Goal: Feedback & Contribution: Contribute content

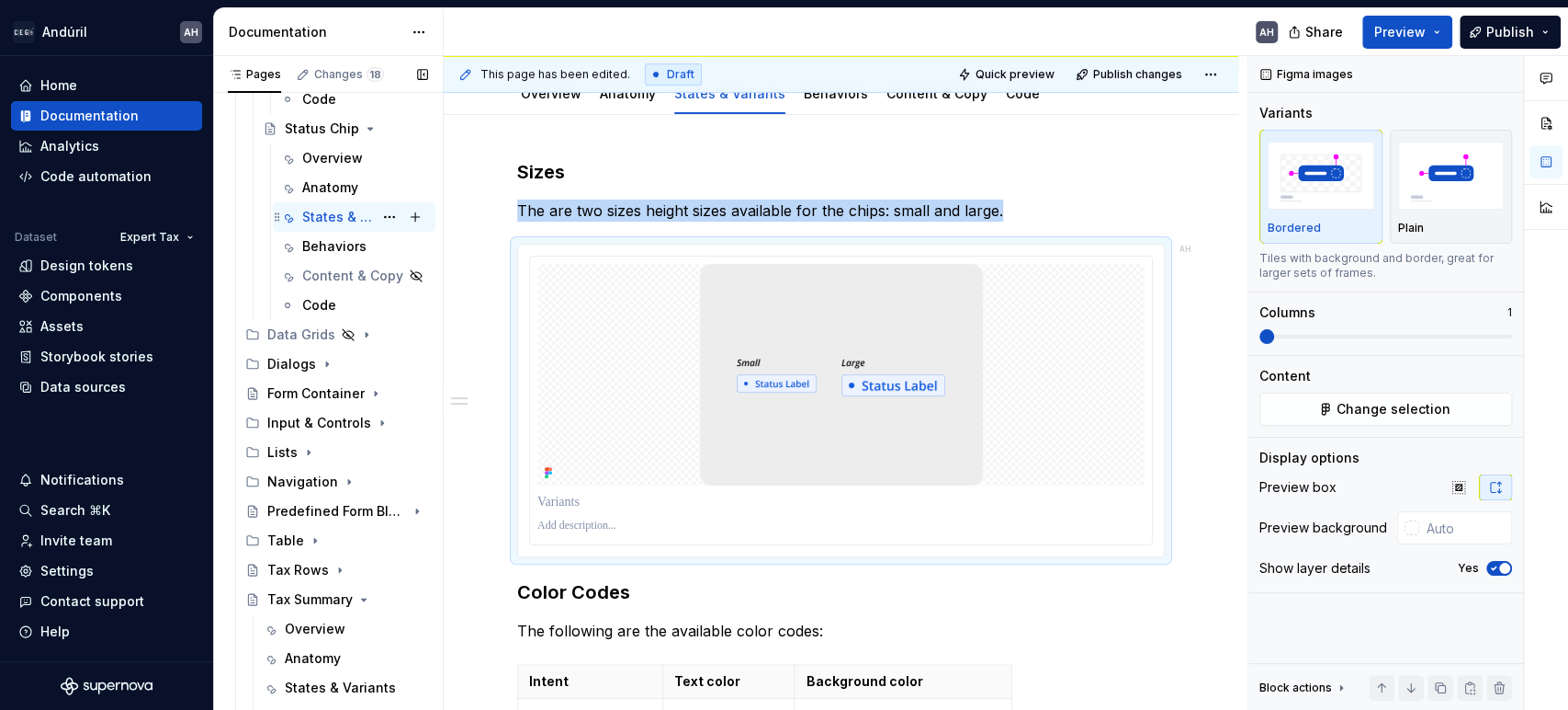
scroll to position [817, 0]
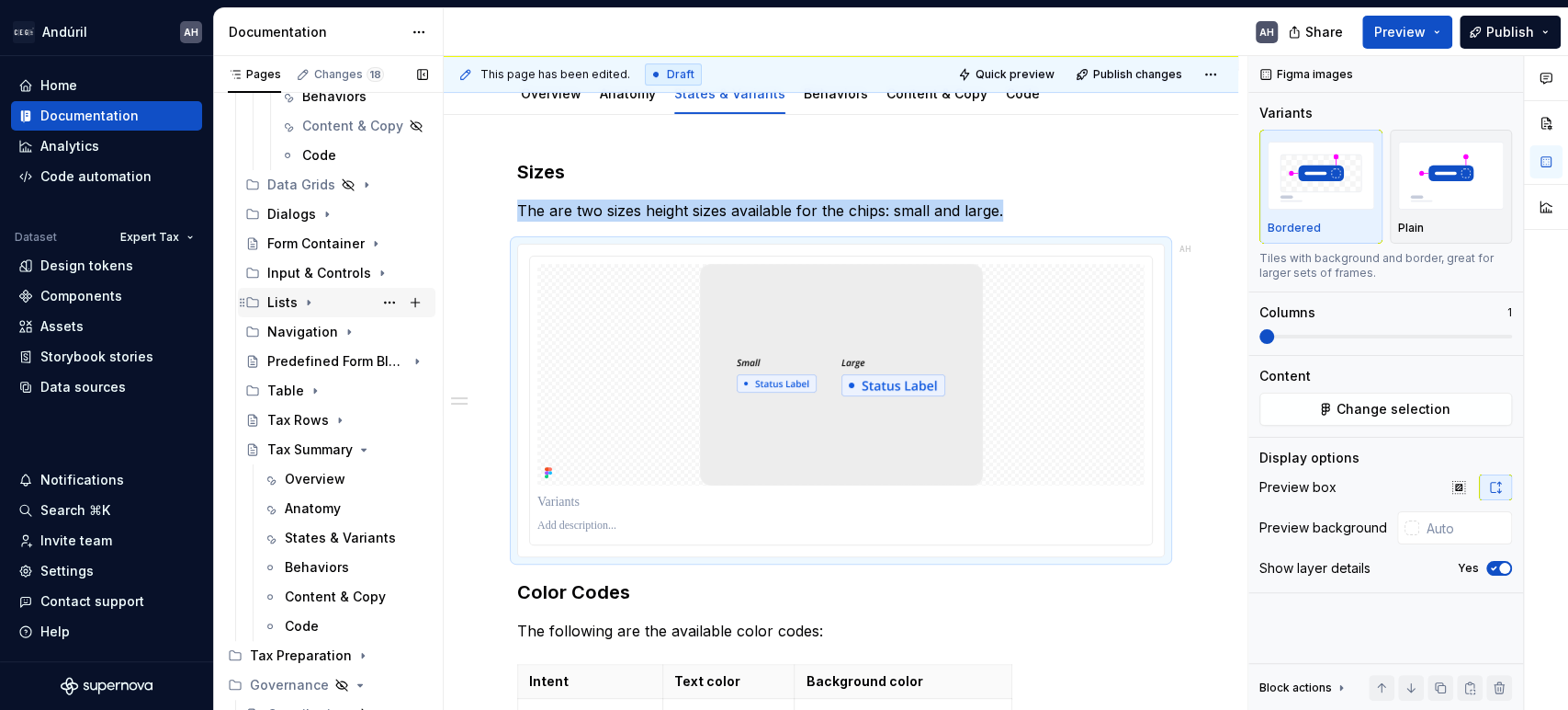
click at [302, 303] on icon "Page tree" at bounding box center [309, 303] width 15 height 15
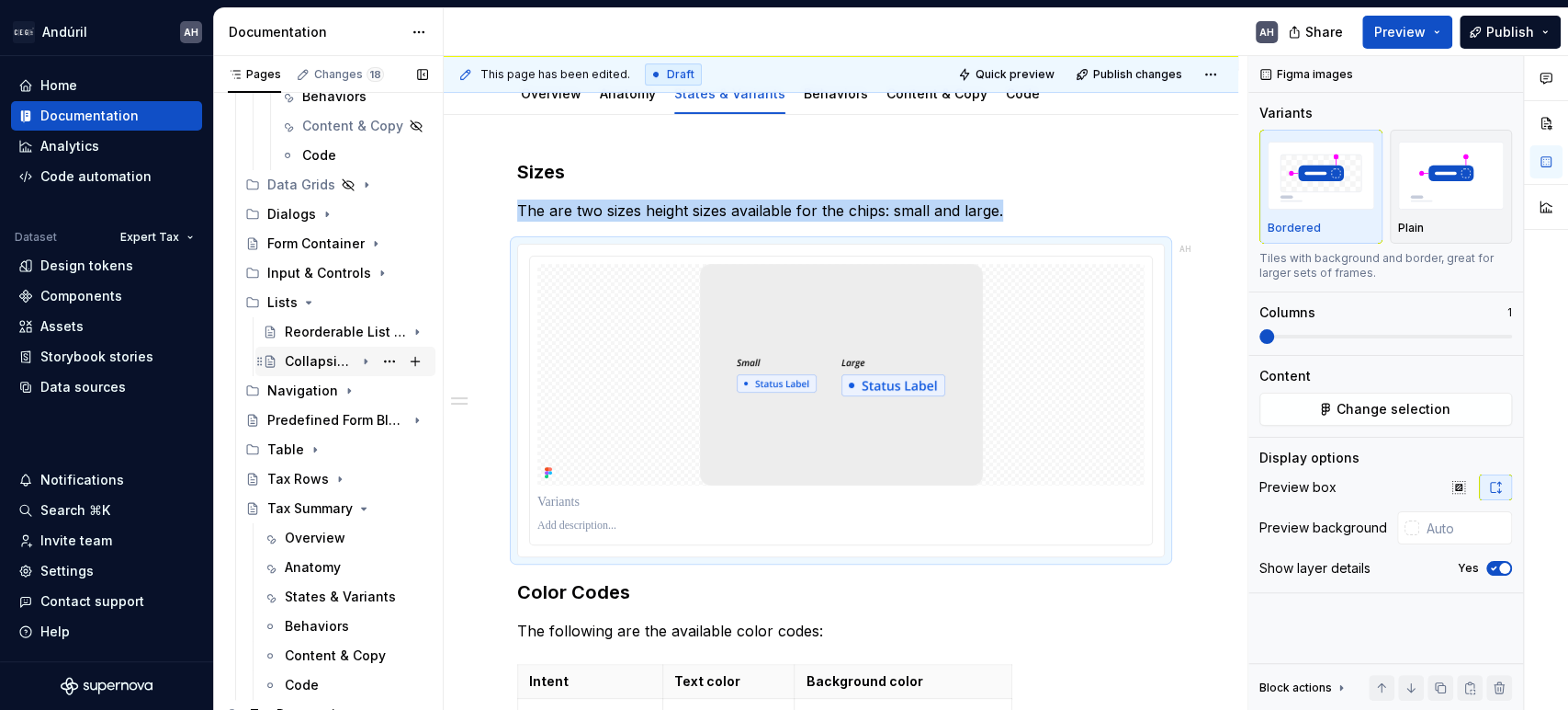
click at [295, 354] on div "Collapsible List Item" at bounding box center [319, 361] width 70 height 19
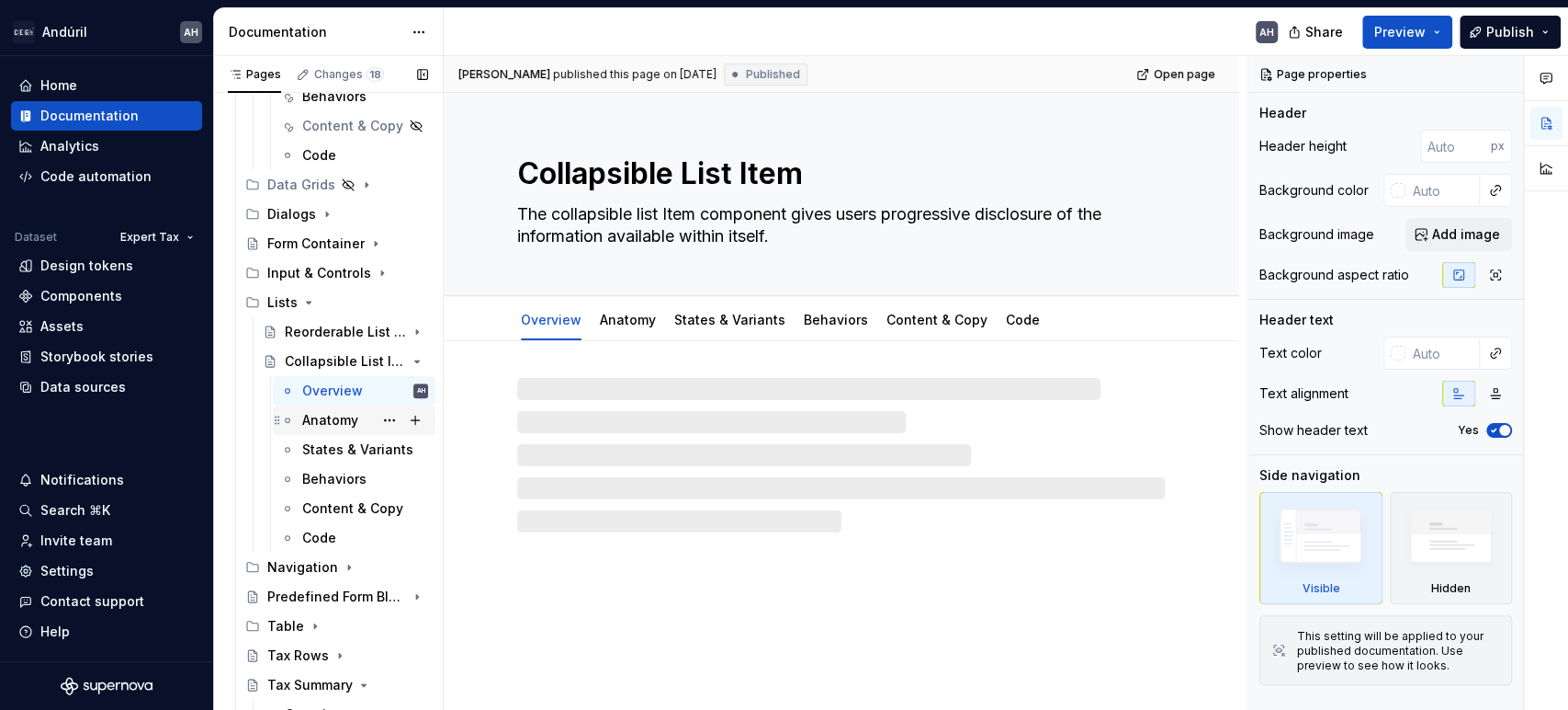
click at [312, 413] on div "Anatomy" at bounding box center [330, 421] width 56 height 19
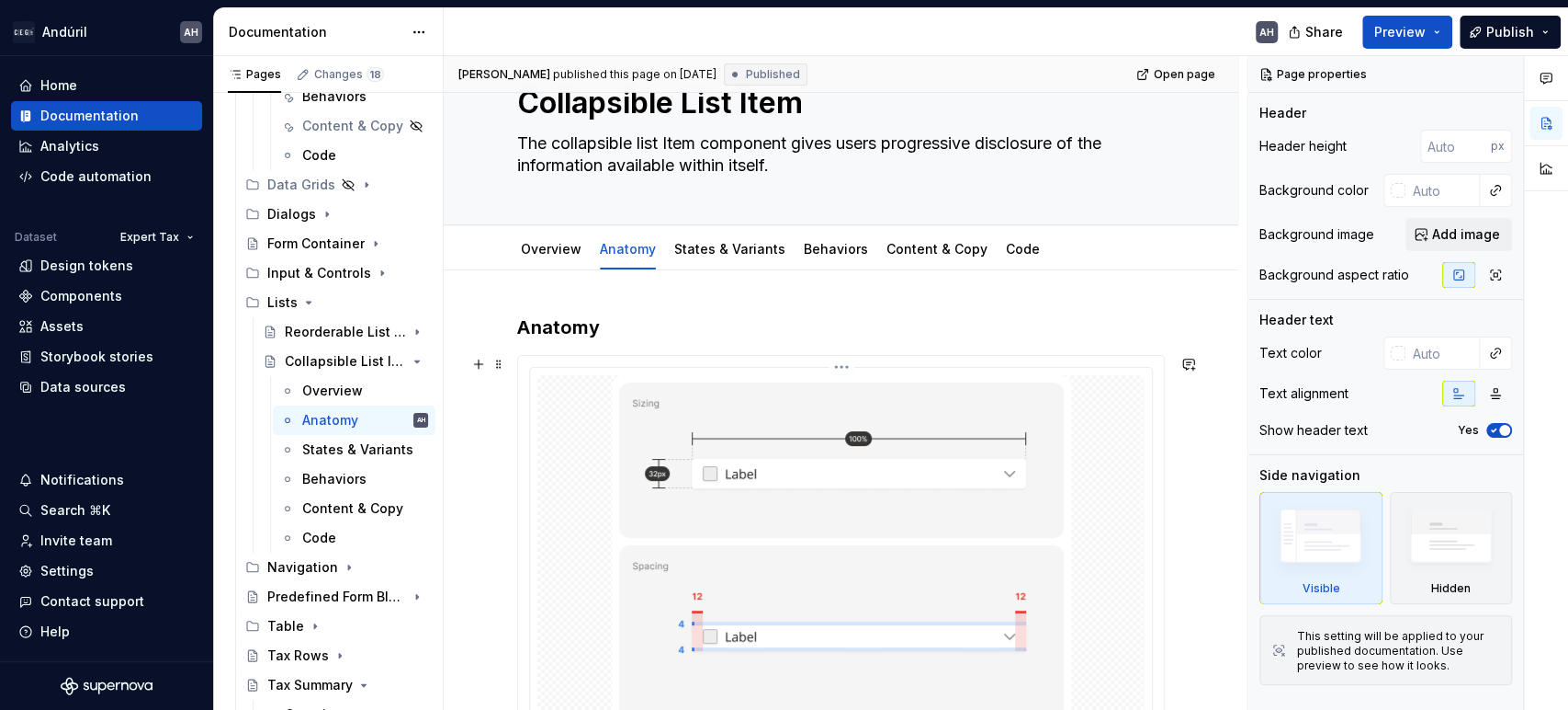
scroll to position [102, 0]
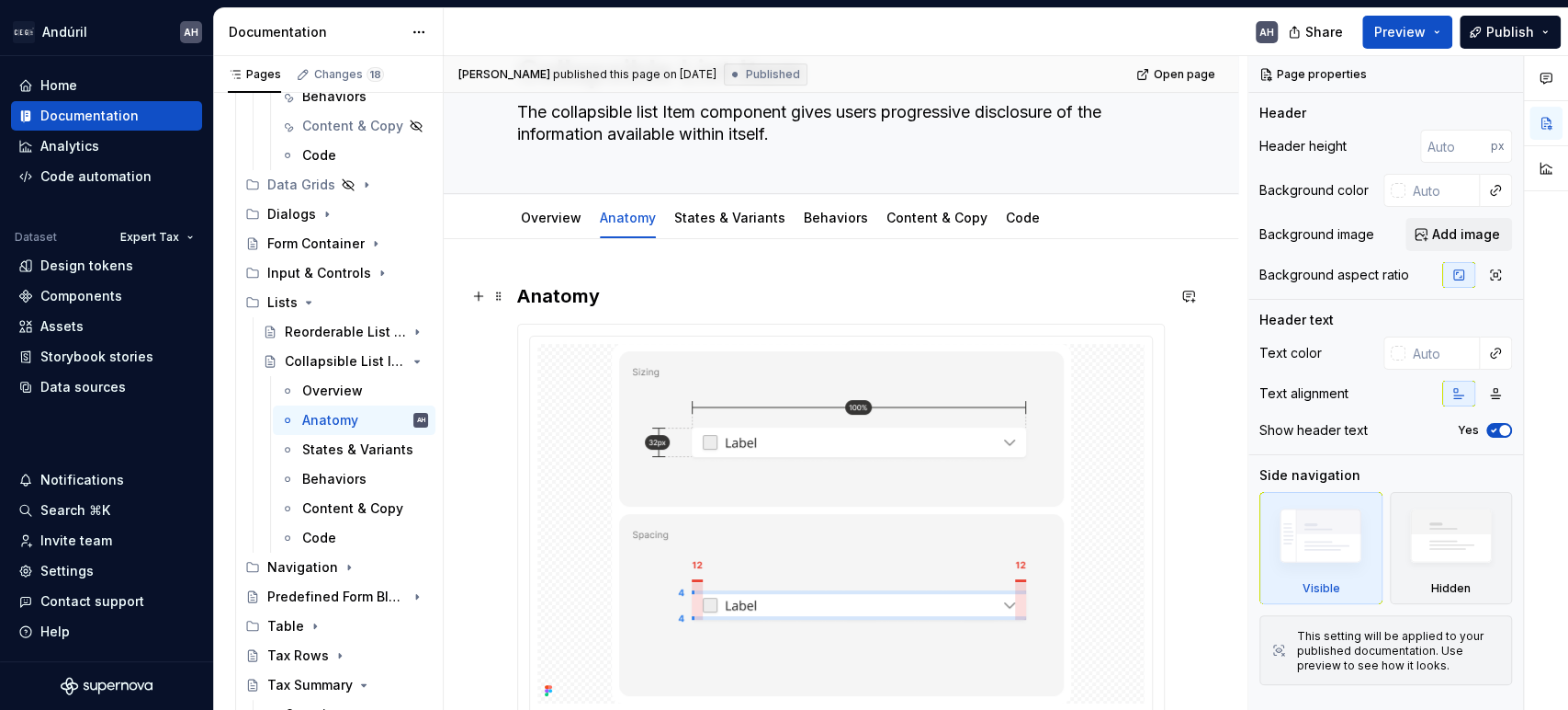
type textarea "*"
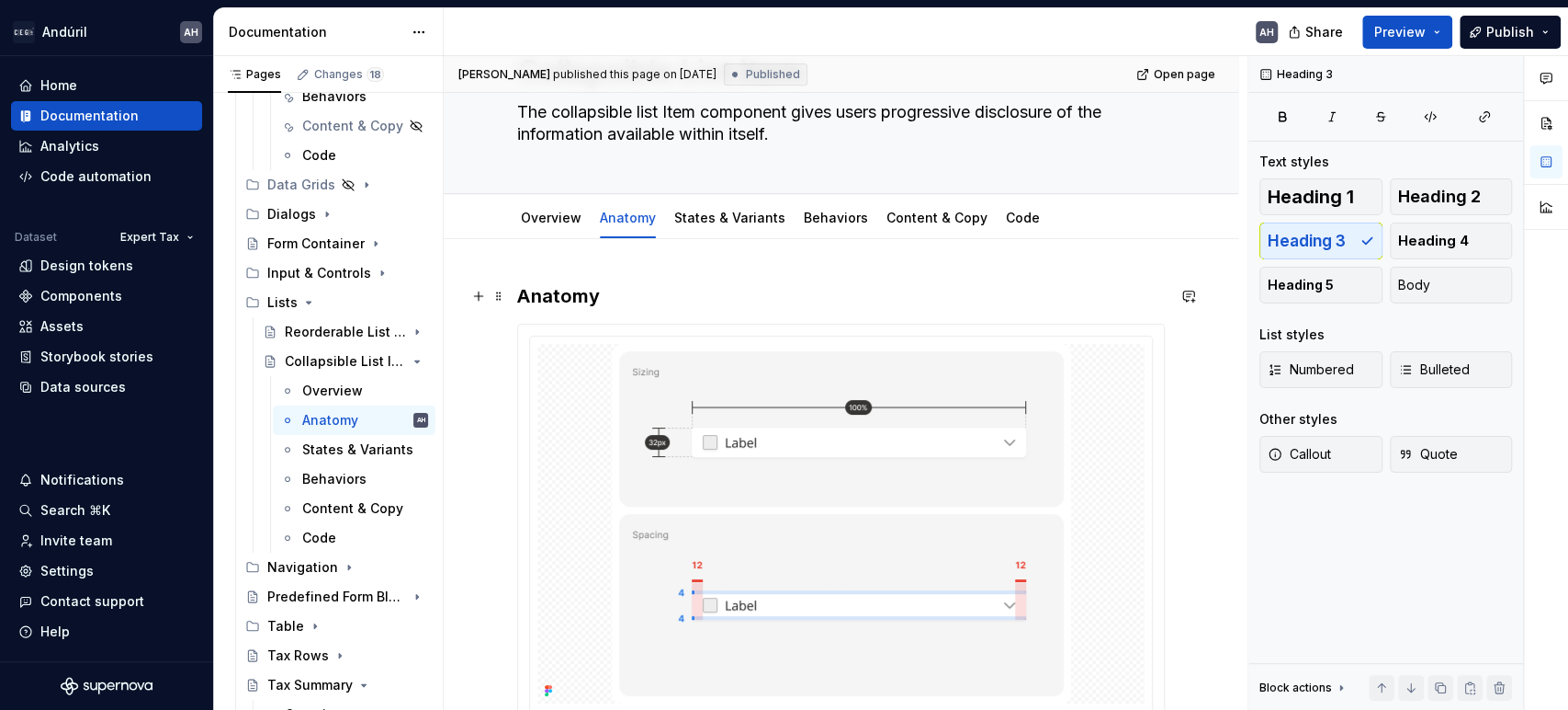
click at [640, 296] on h3 "Anatomy" at bounding box center [841, 295] width 647 height 25
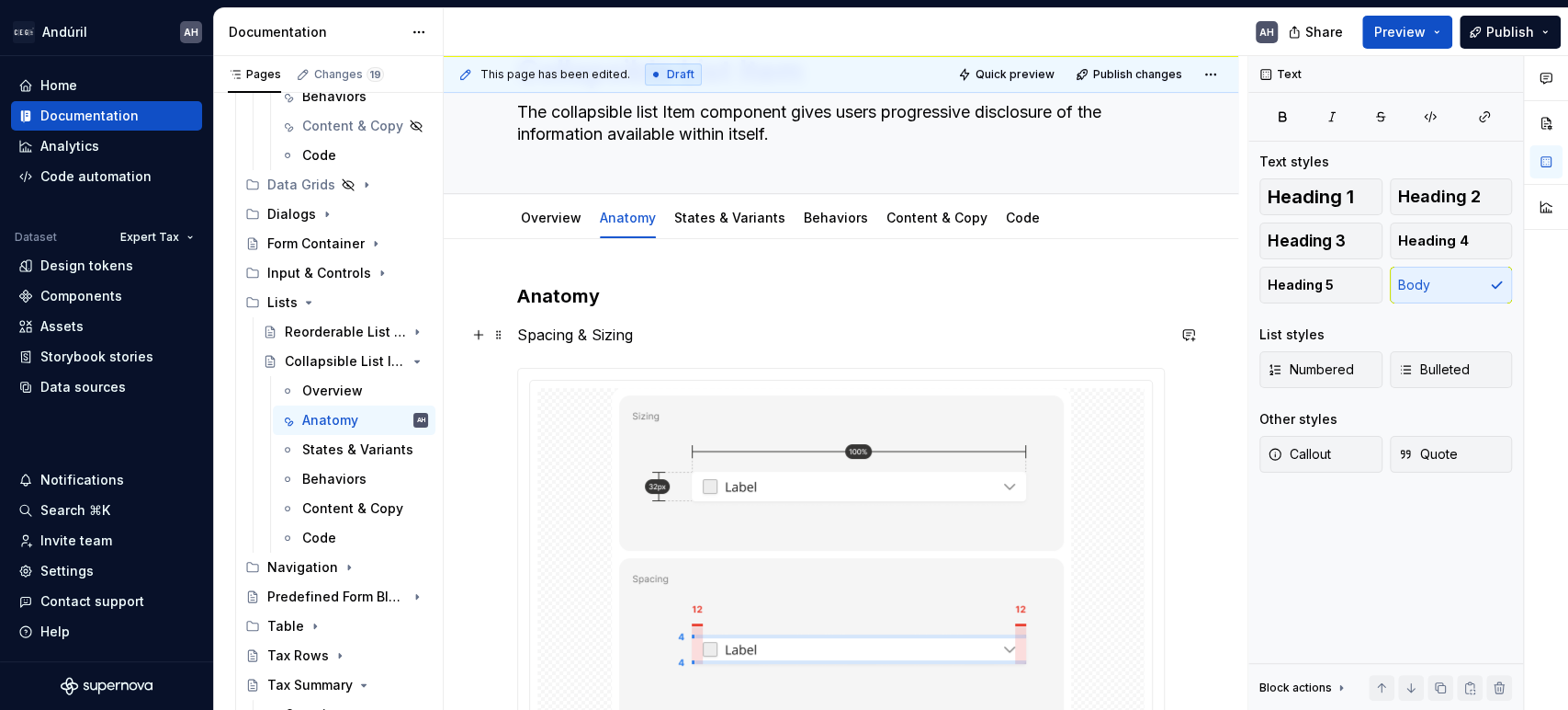
click at [584, 329] on p "Spacing & Sizing" at bounding box center [841, 334] width 647 height 22
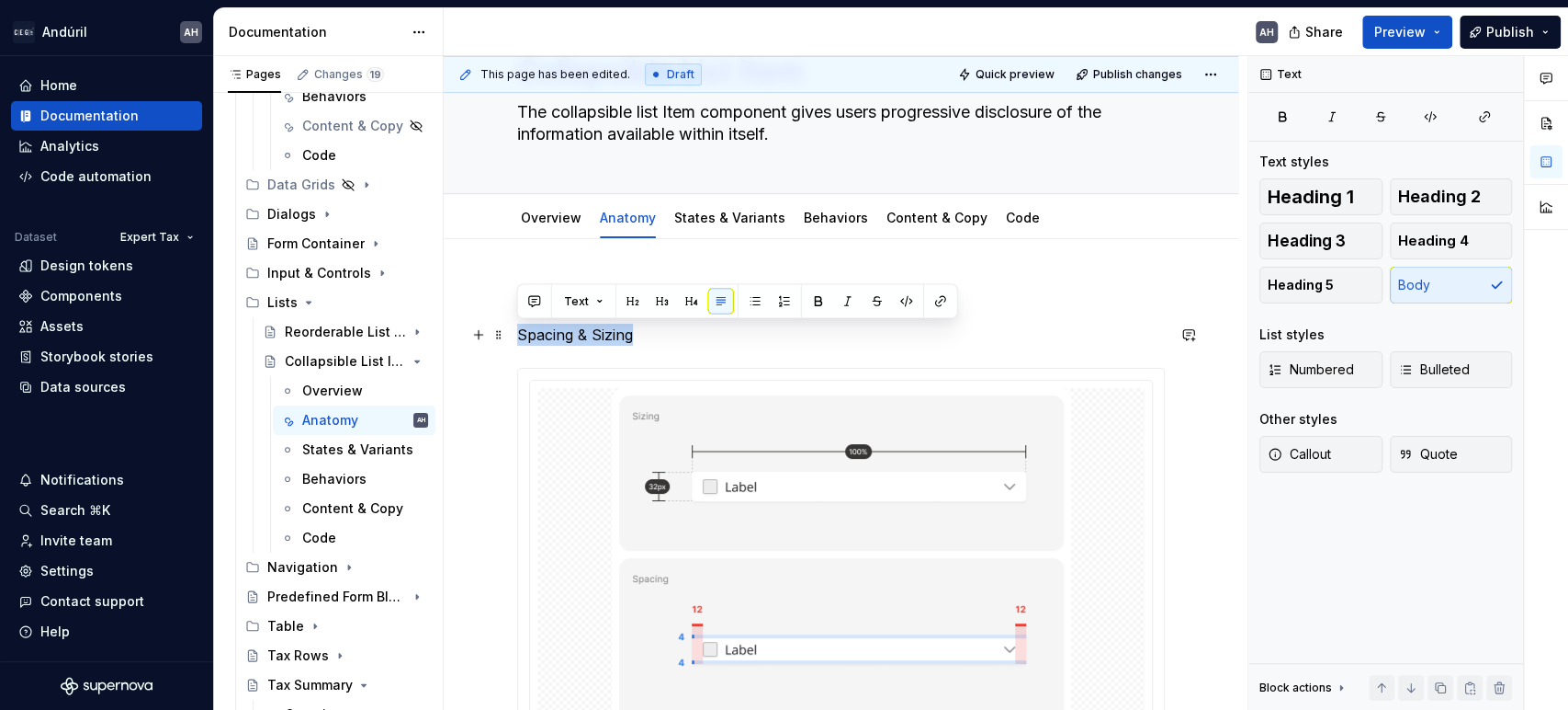
click at [584, 329] on p "Spacing & Sizing" at bounding box center [841, 334] width 647 height 22
click at [655, 297] on button "button" at bounding box center [662, 300] width 25 height 25
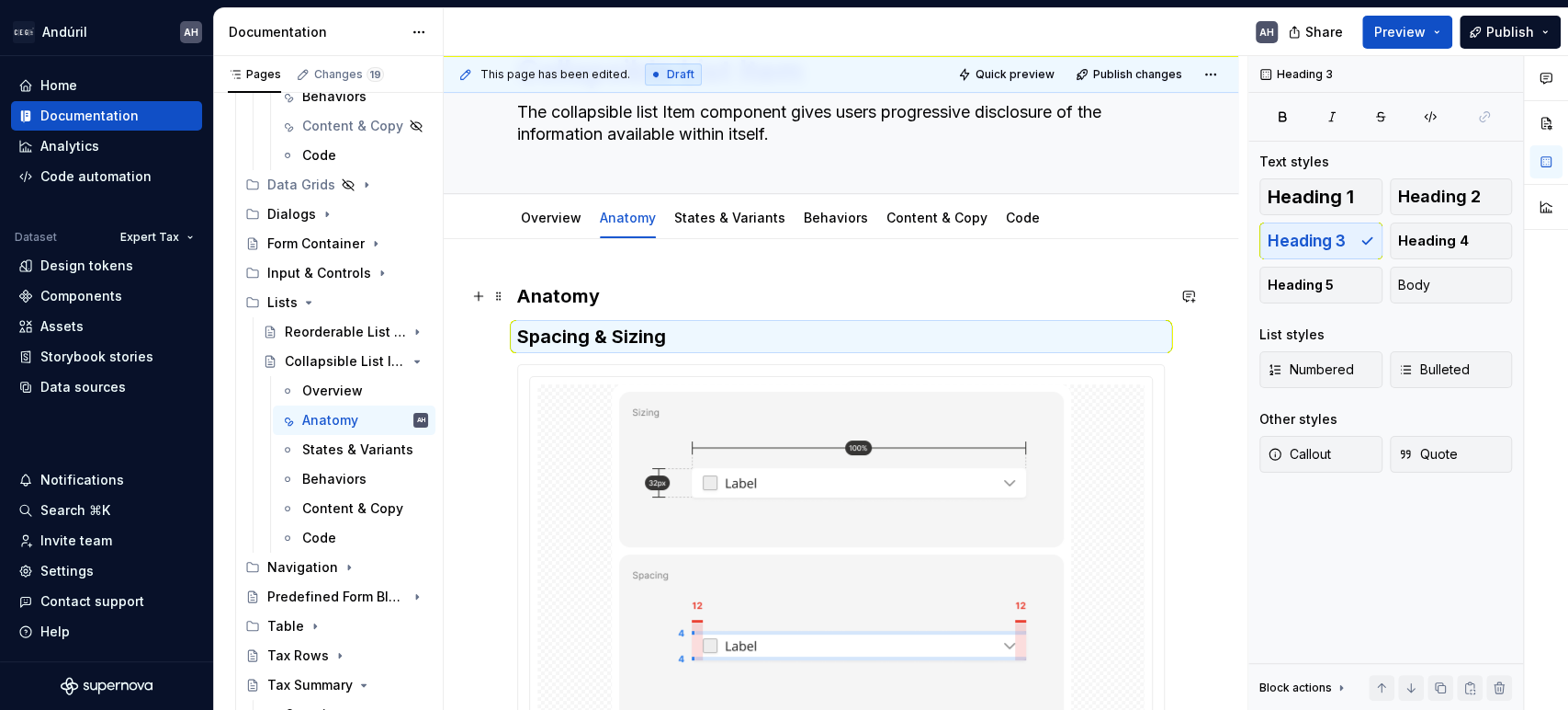
click at [623, 299] on h3 "Anatomy" at bounding box center [841, 295] width 647 height 25
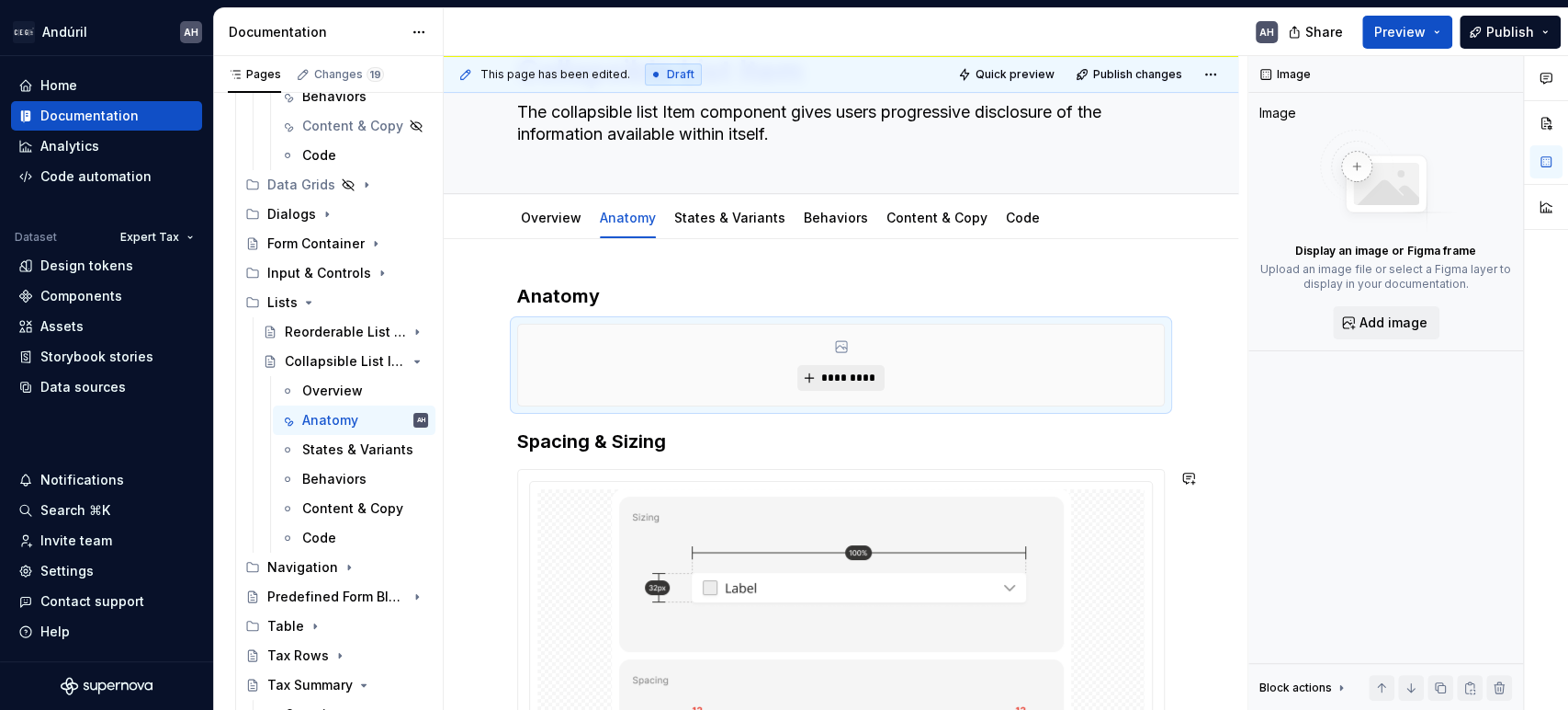
type textarea "*"
click at [862, 374] on span "*********" at bounding box center [848, 378] width 56 height 15
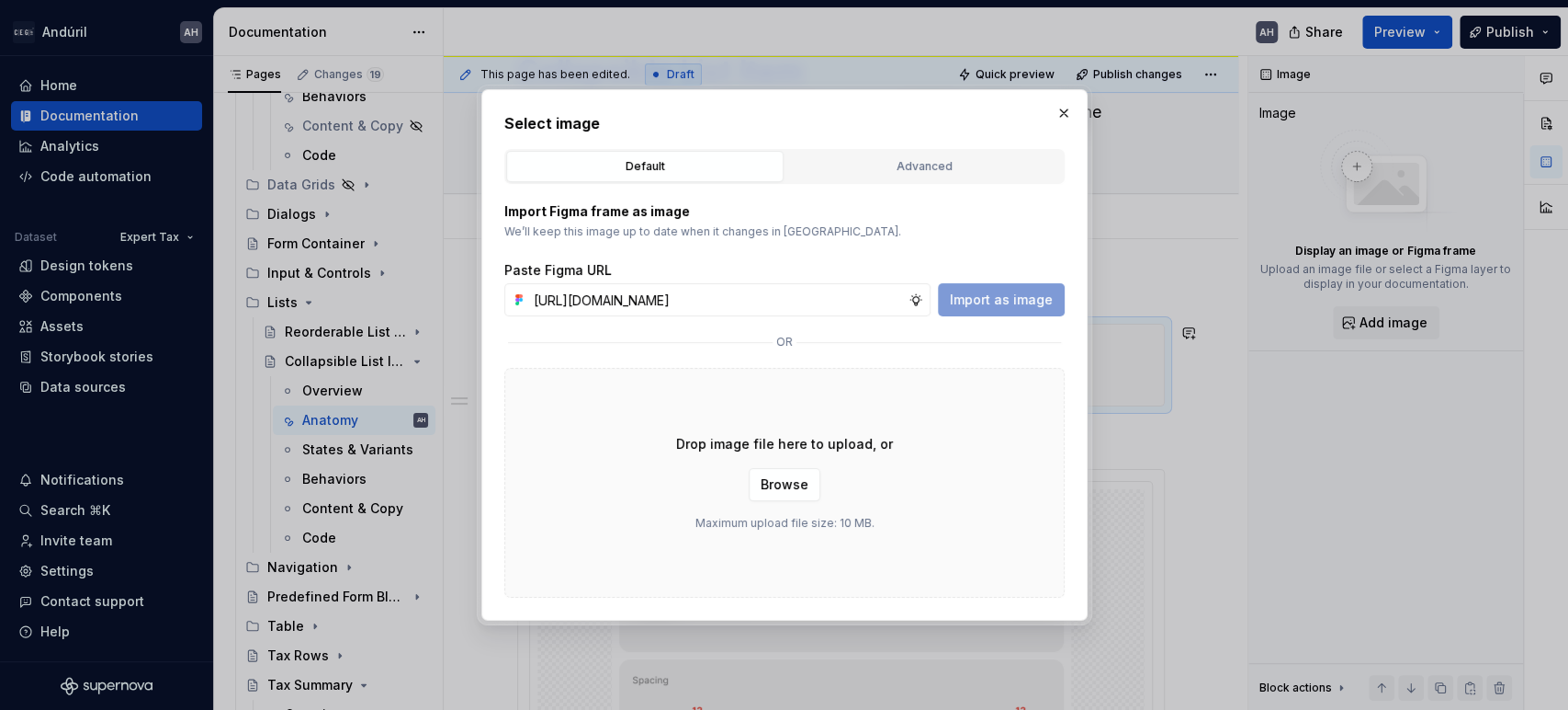
scroll to position [0, 479]
type input "[URL][DOMAIN_NAME]"
click at [995, 307] on span "Import as image" at bounding box center [1001, 300] width 103 height 19
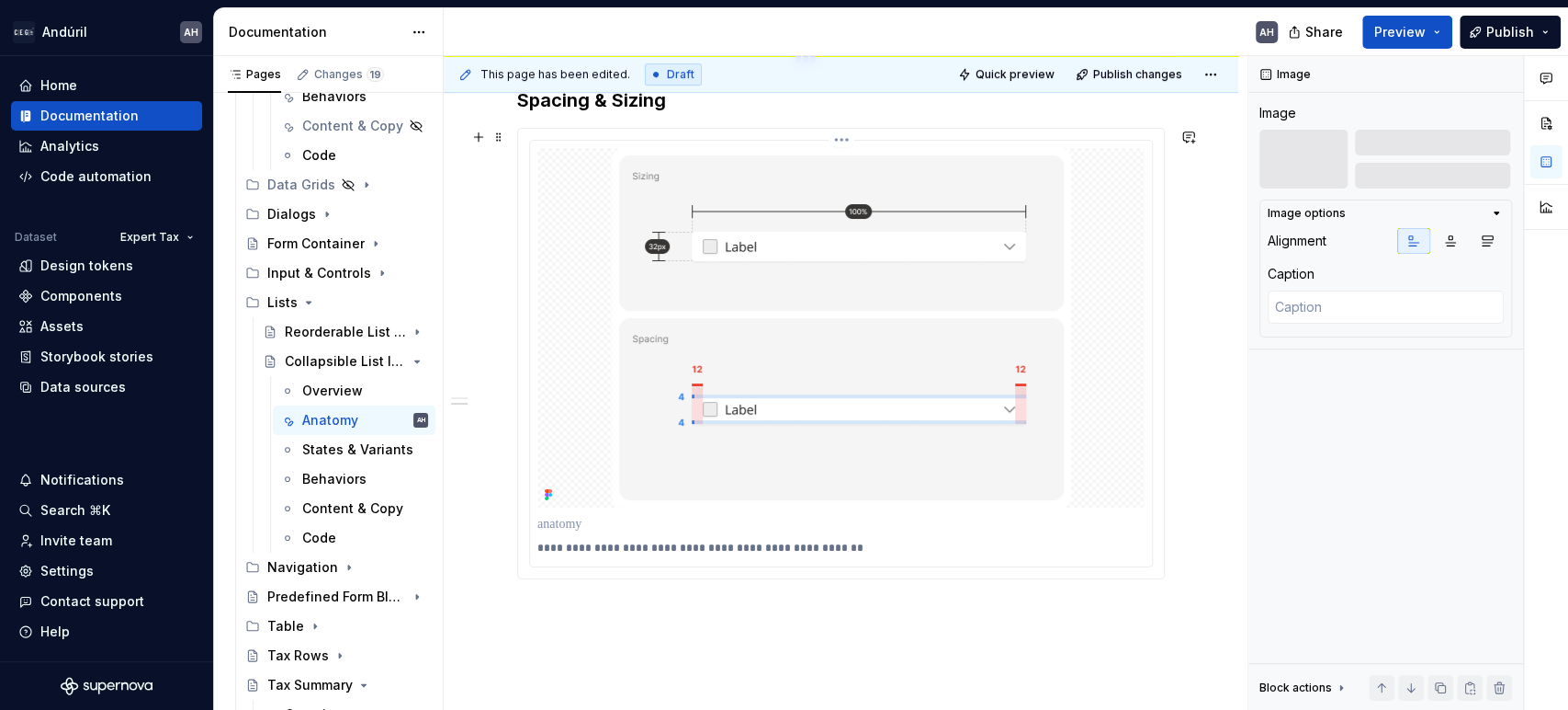
scroll to position [408, 0]
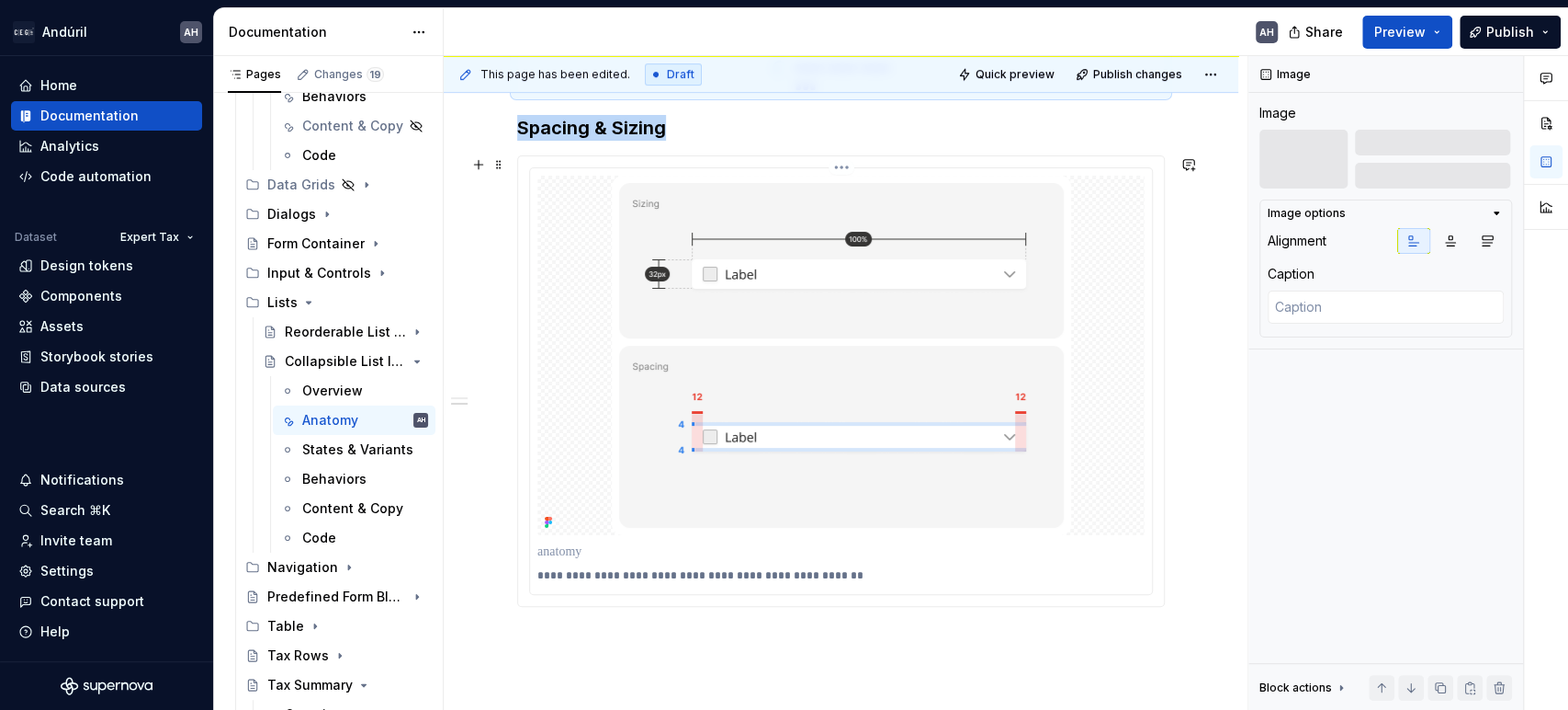
click at [727, 316] on img at bounding box center [841, 355] width 460 height 359
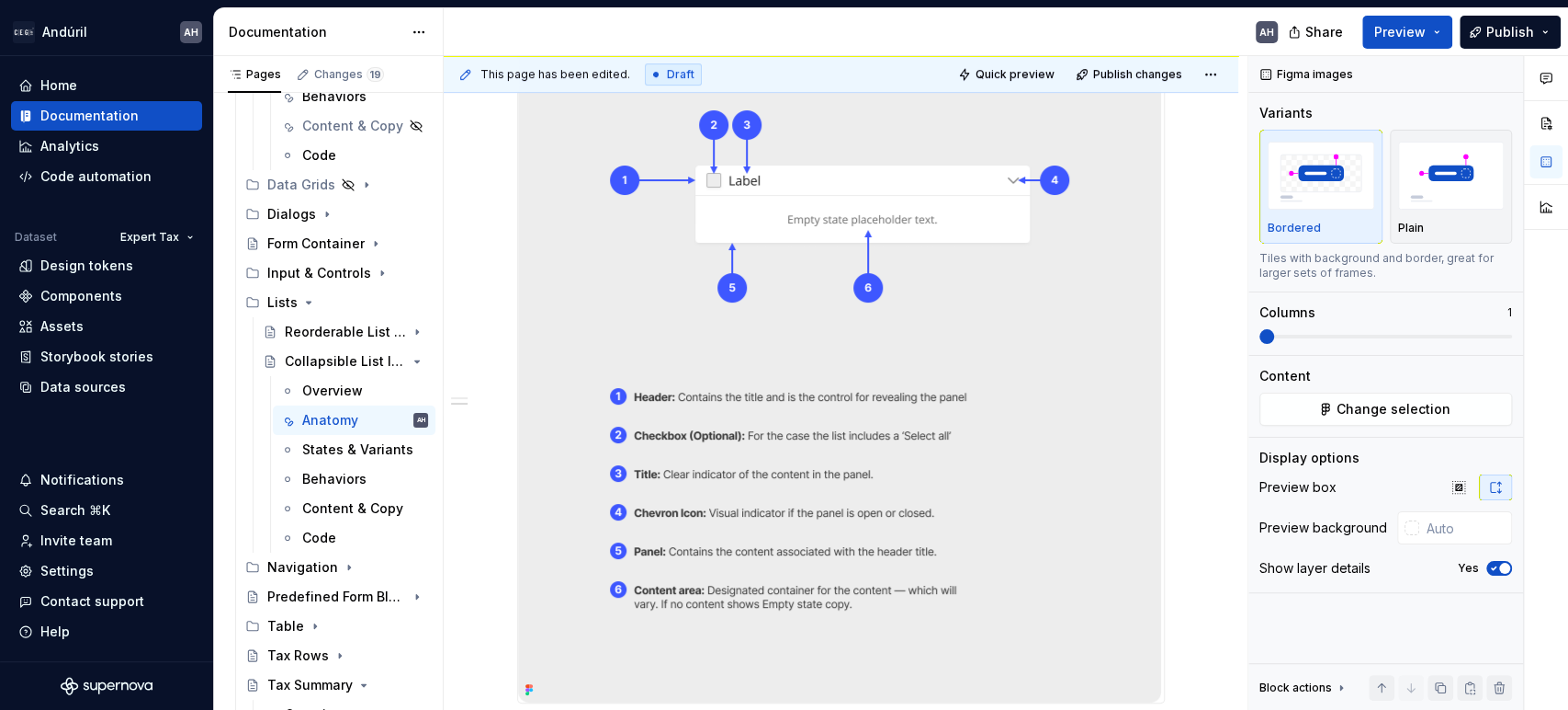
scroll to position [1018, 0]
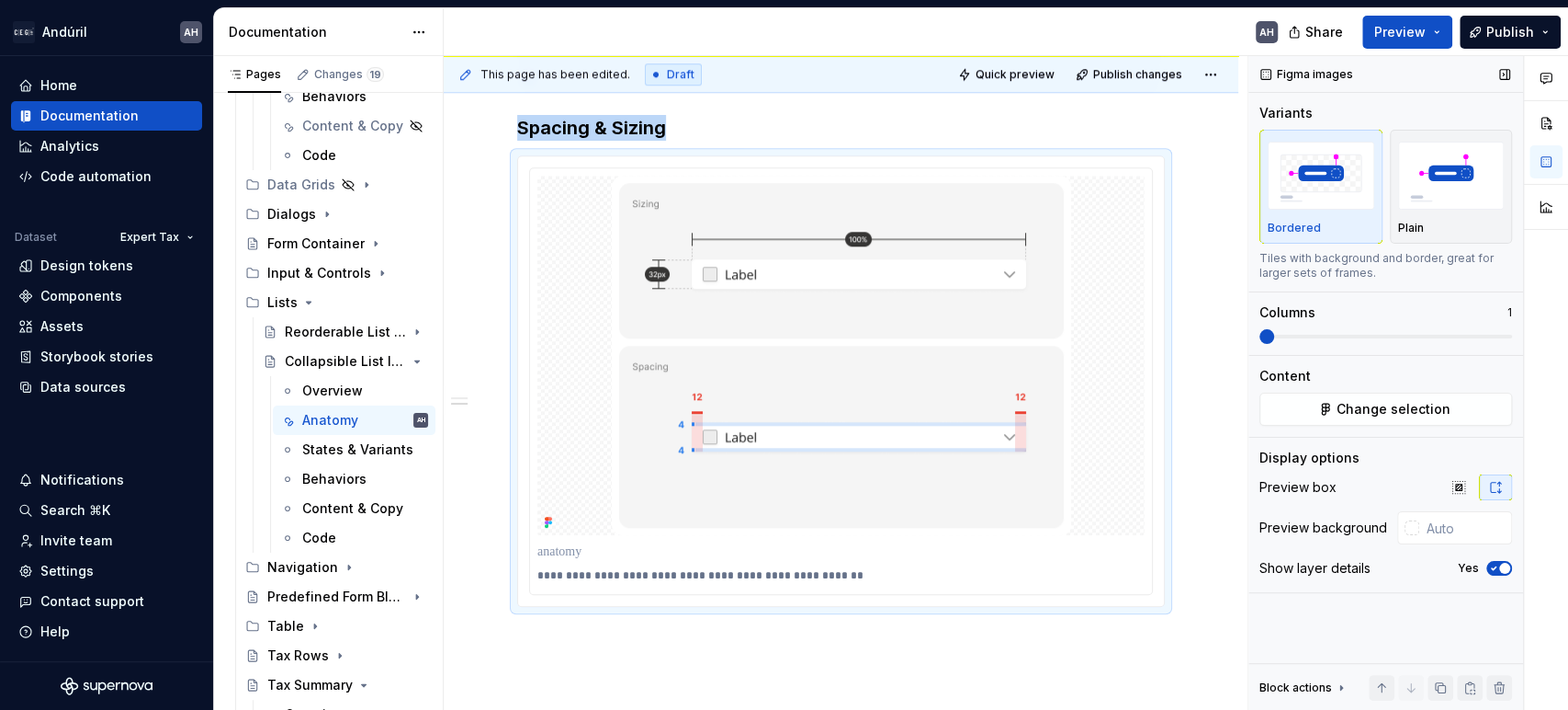
click at [1502, 568] on span "button" at bounding box center [1505, 569] width 11 height 11
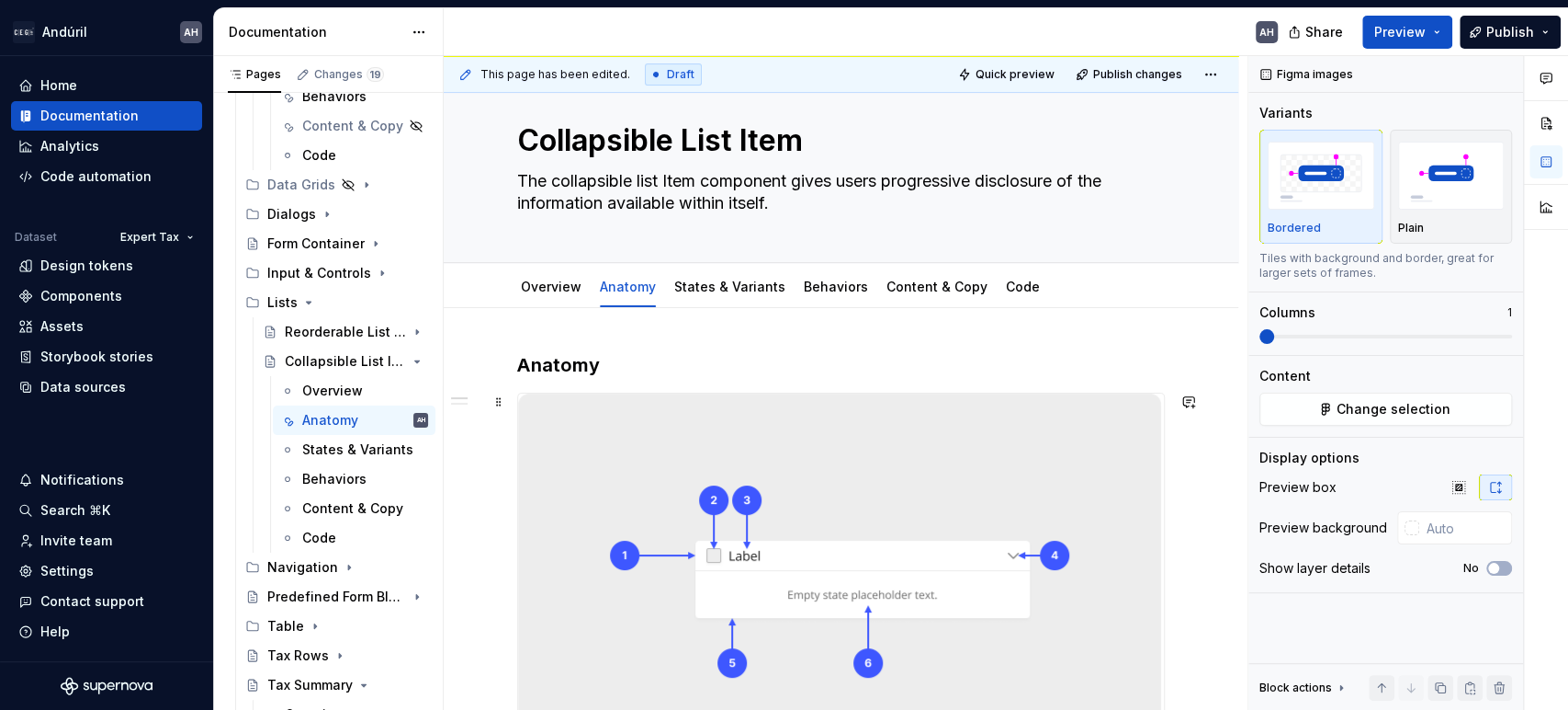
scroll to position [0, 0]
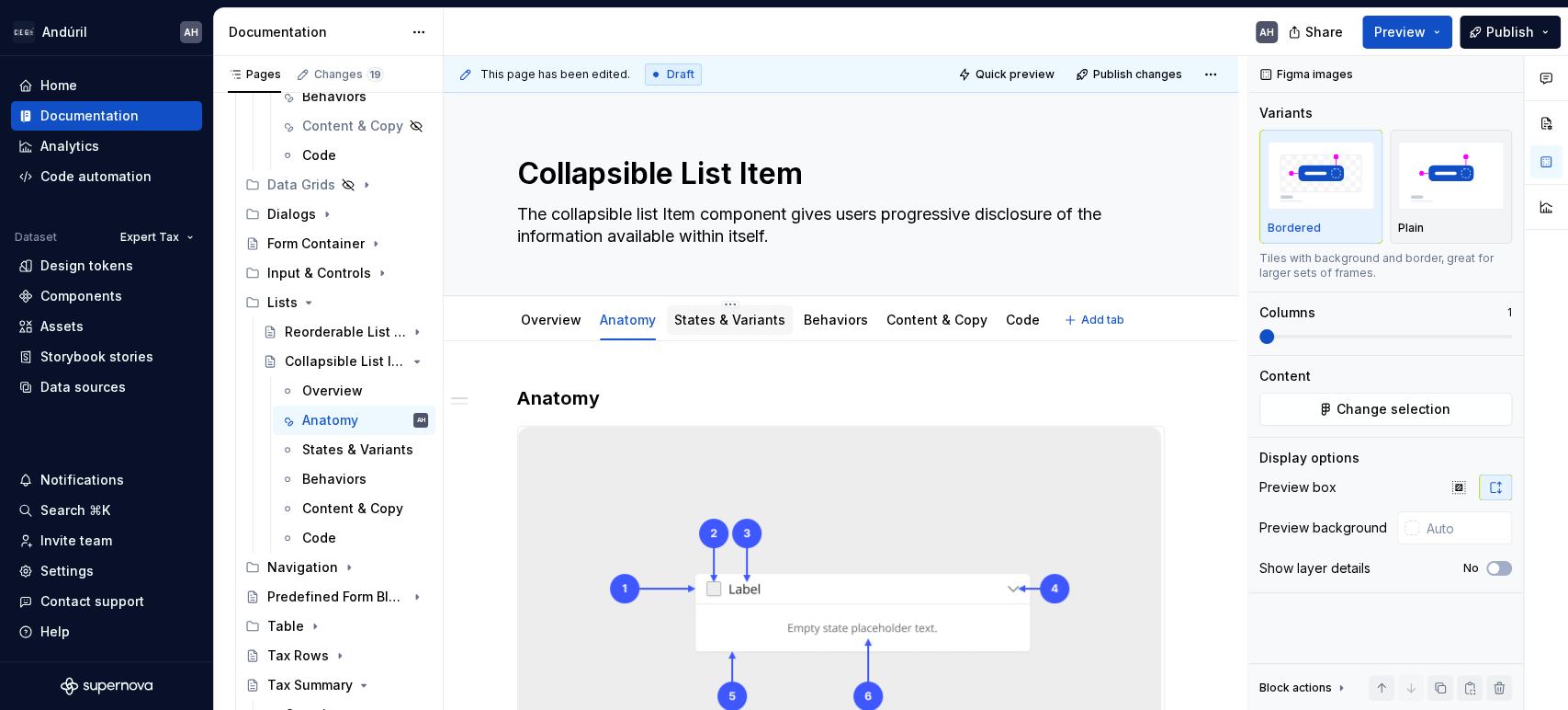
click at [741, 328] on div "States & Variants" at bounding box center [730, 321] width 111 height 19
click at [744, 307] on div "States & Variants" at bounding box center [730, 320] width 126 height 29
click at [719, 317] on link "States & Variants" at bounding box center [730, 320] width 111 height 16
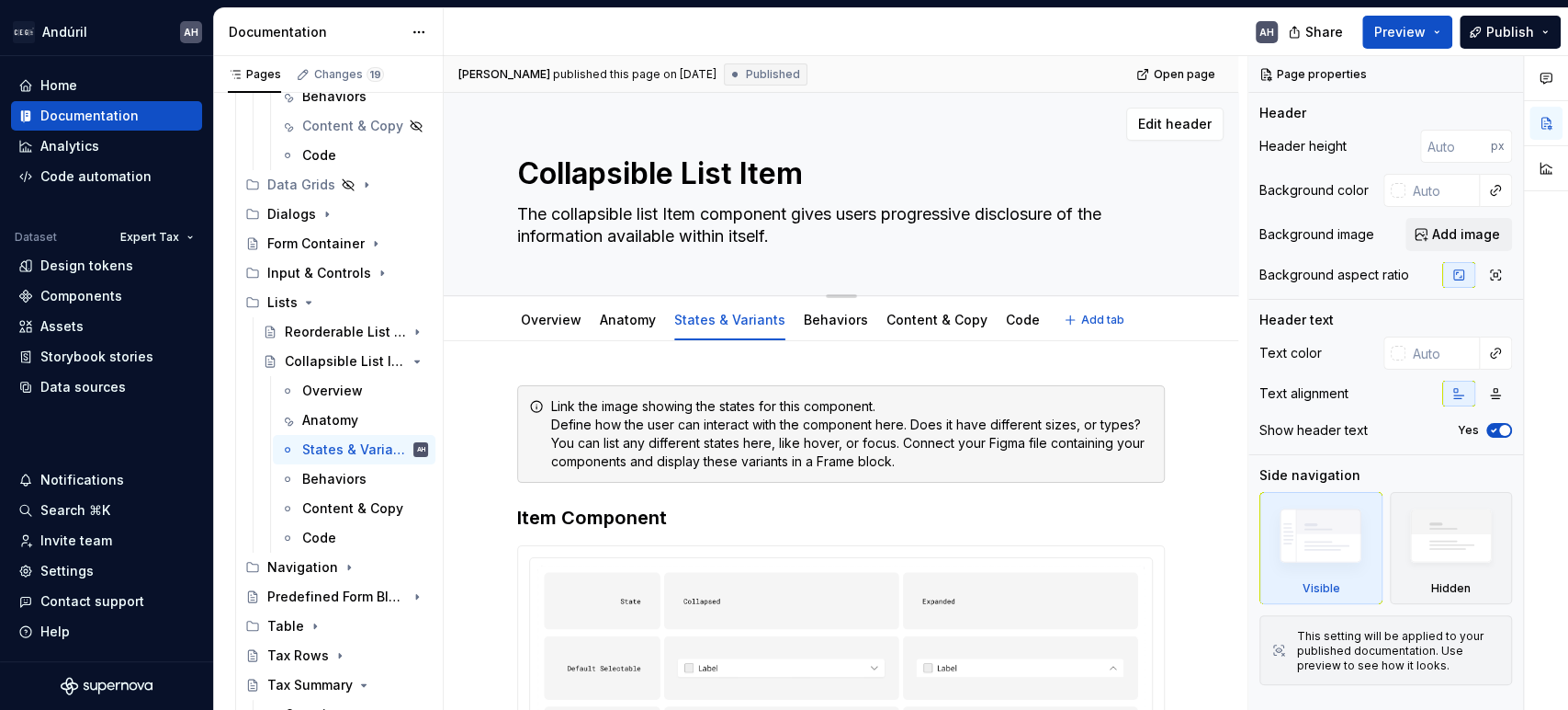
click at [801, 218] on textarea "The collapsible list Item component gives users progressive disclosure of the i…" at bounding box center [837, 225] width 647 height 52
click at [815, 211] on textarea "The collapsible list Item component gives users progressive disclosure of the i…" at bounding box center [837, 225] width 647 height 52
type textarea "*"
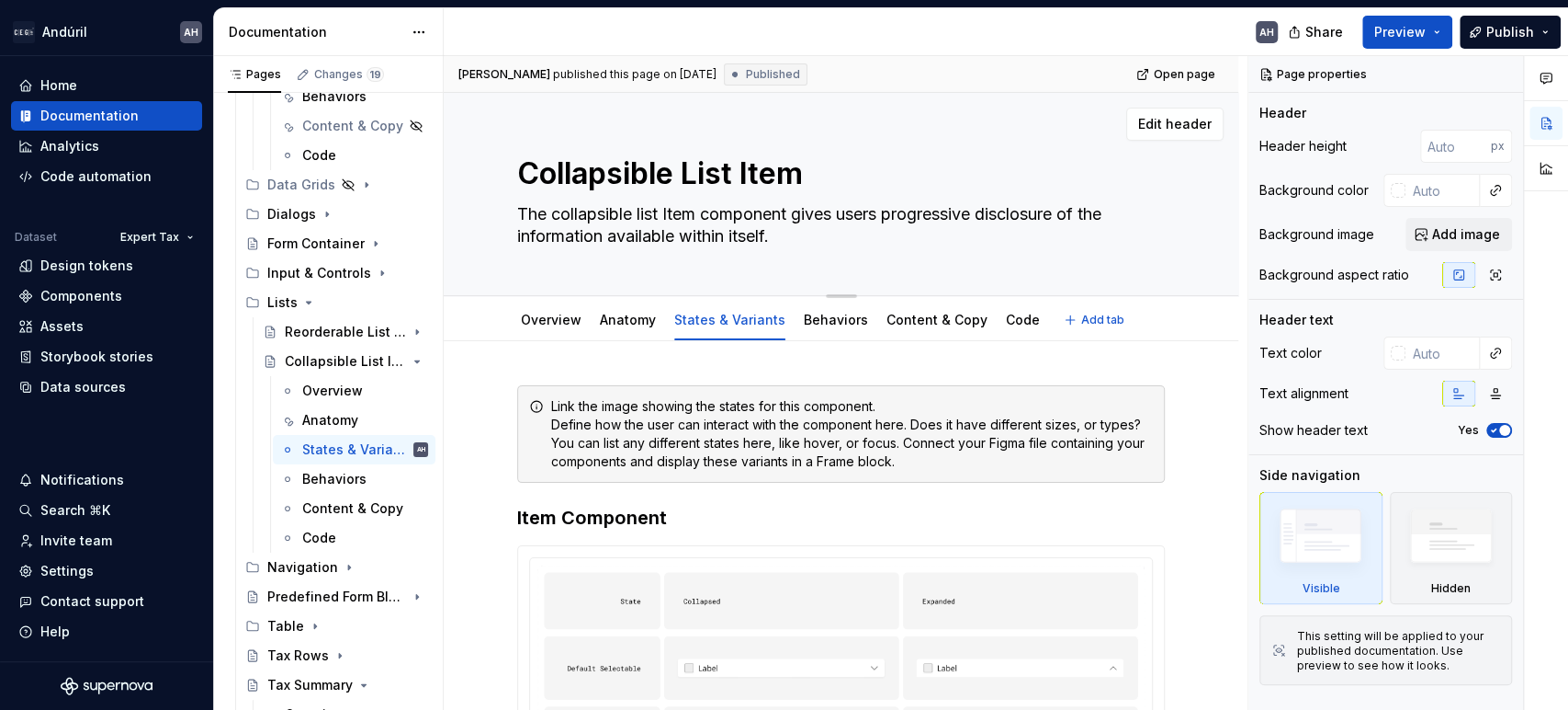
type textarea "The collapsible list Item component pusers progressive disclosure of the inform…"
type textarea "*"
type textarea "The collapsible list Item component prusers progressive disclosure of the infor…"
type textarea "*"
type textarea "The collapsible list Item component prousers progressive disclosure of the info…"
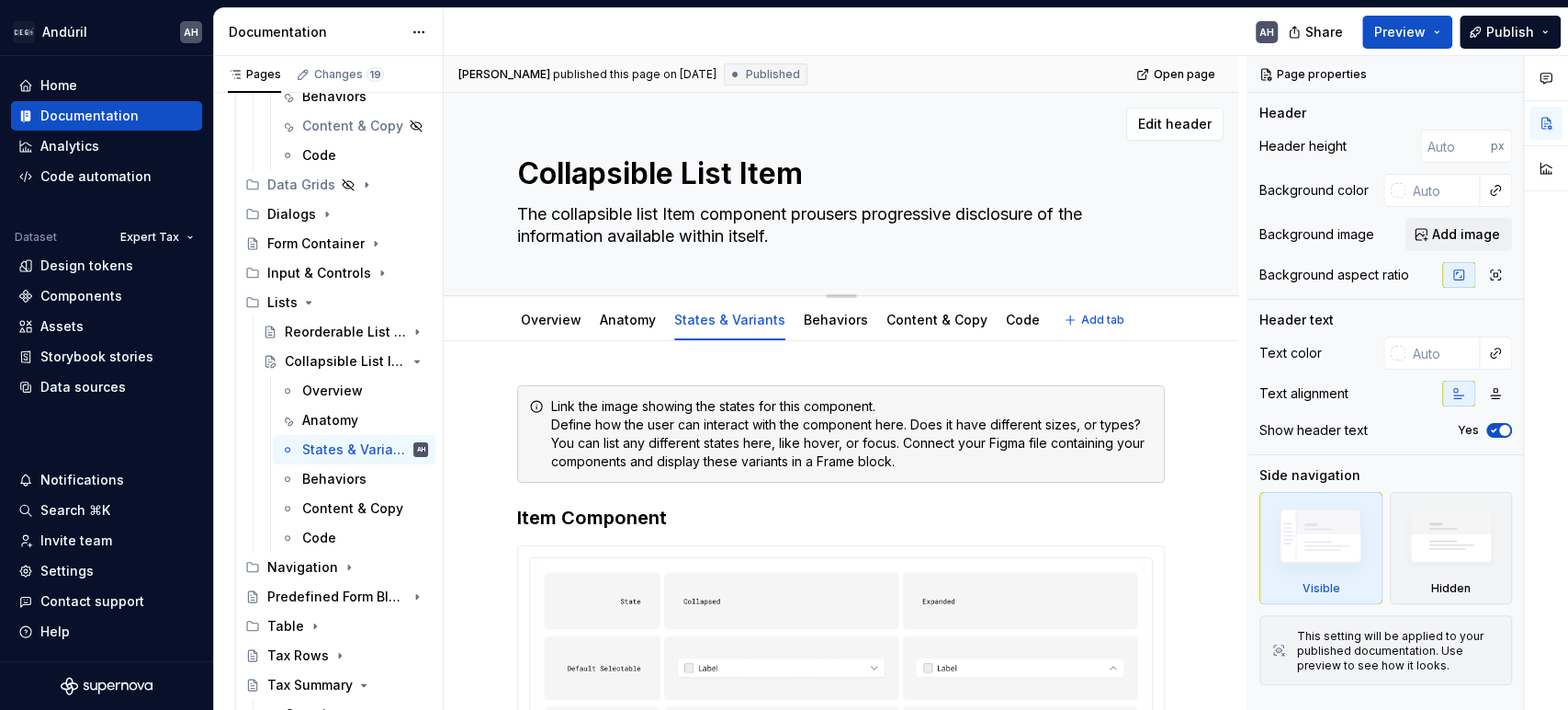
type textarea "*"
type textarea "The collapsible list Item component provusers progressive disclosure of the inf…"
type textarea "*"
type textarea "The collapsible list Item component proviusers progressive disclosure of the in…"
type textarea "*"
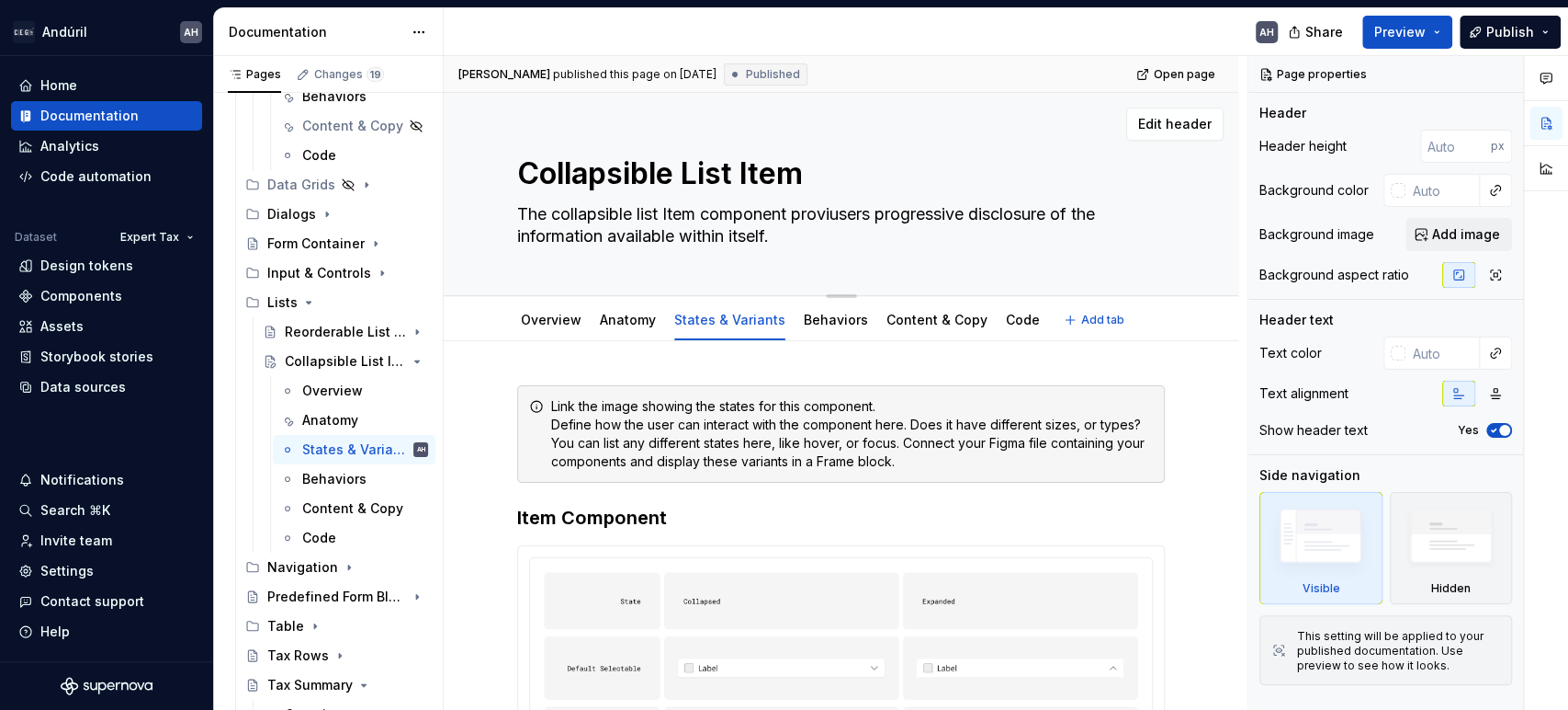
type textarea "The collapsible list Item component providusers progressive disclosure of the i…"
type textarea "*"
type textarea "The collapsible list Item component provideusers progressive disclosure of the …"
type textarea "*"
type textarea "The collapsible list Item component providesusers progressive disclosure of the…"
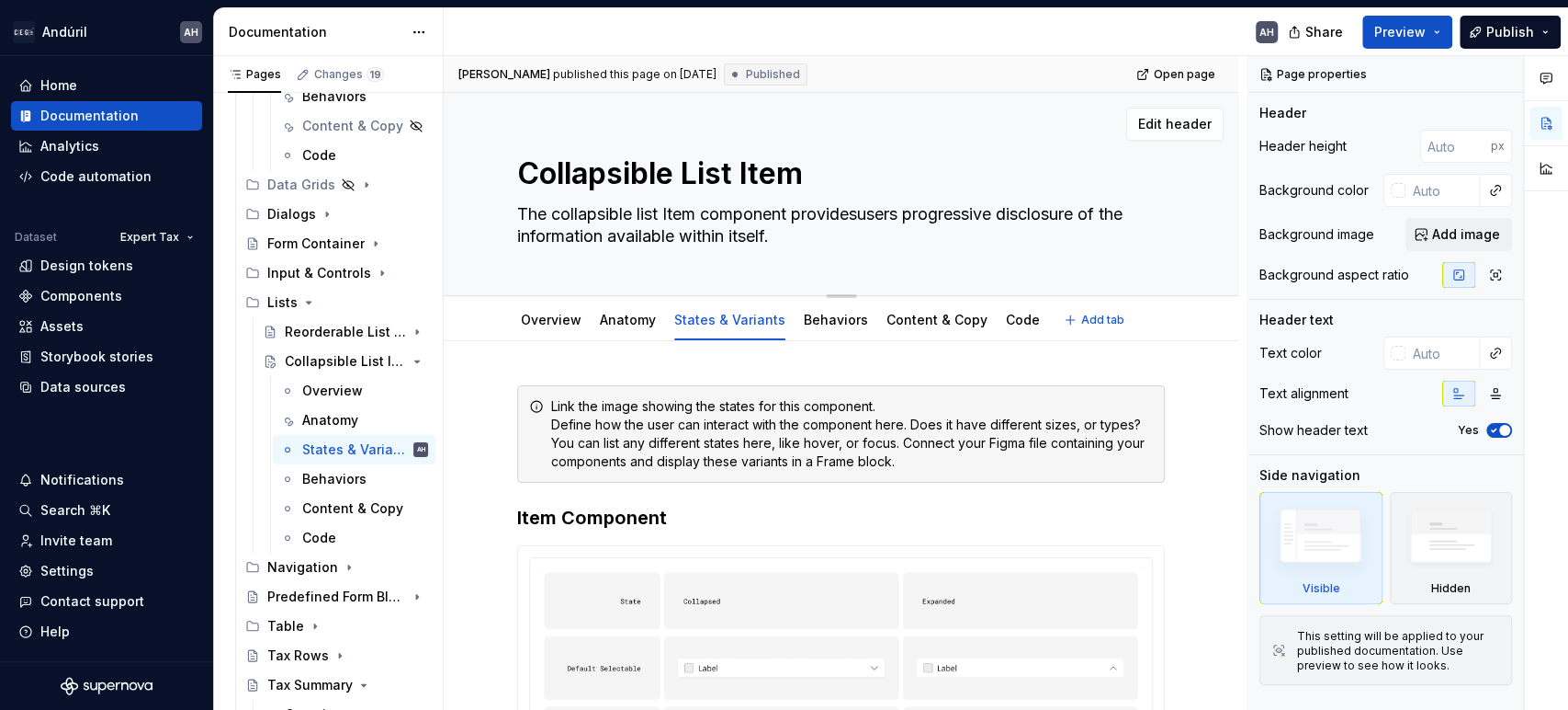
type textarea "*"
type textarea "The collapsible list Item component provides users progressive disclosure of th…"
type textarea "*"
type textarea "The collapsible list Item component provides users progressive disclosure of th…"
click at [498, 406] on span at bounding box center [499, 405] width 15 height 25
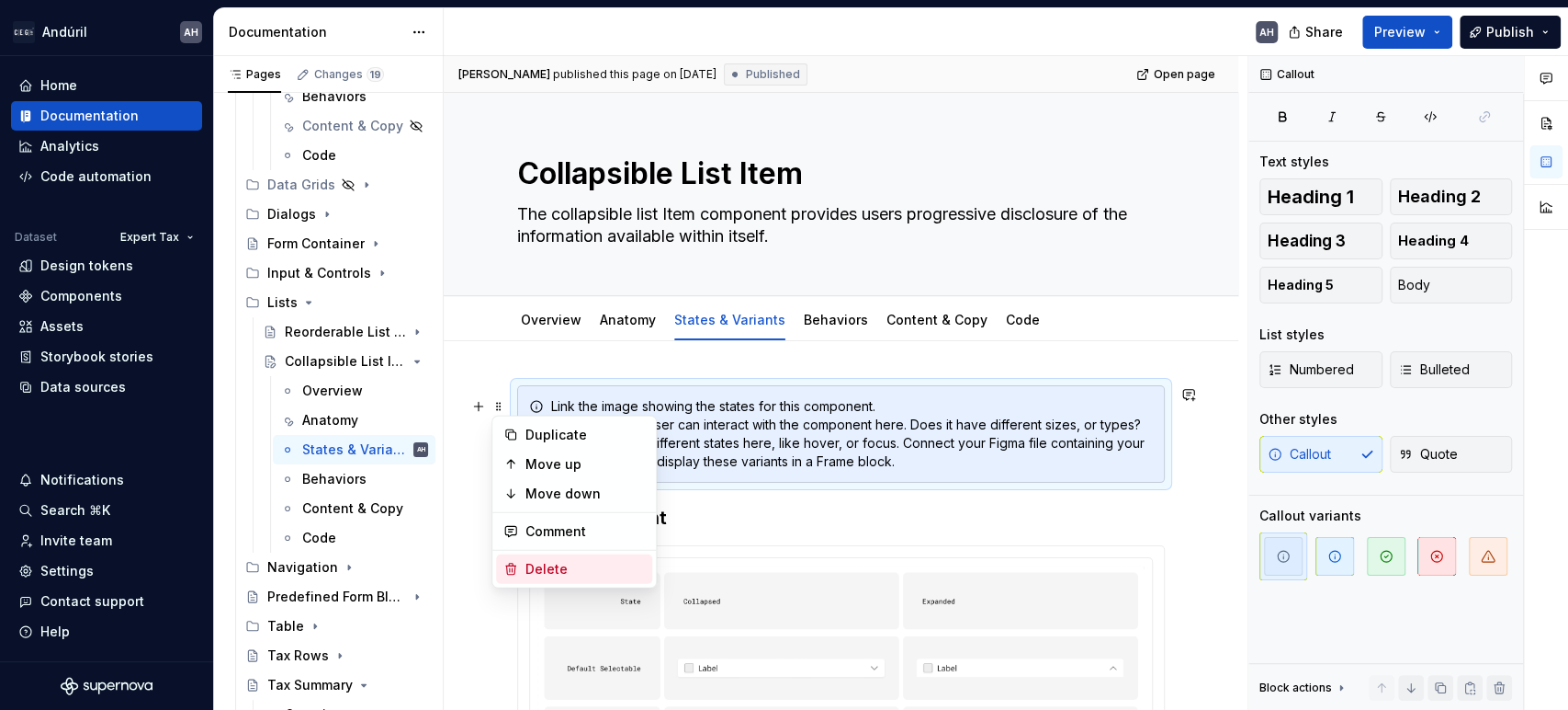
click at [546, 566] on div "Delete" at bounding box center [585, 570] width 120 height 19
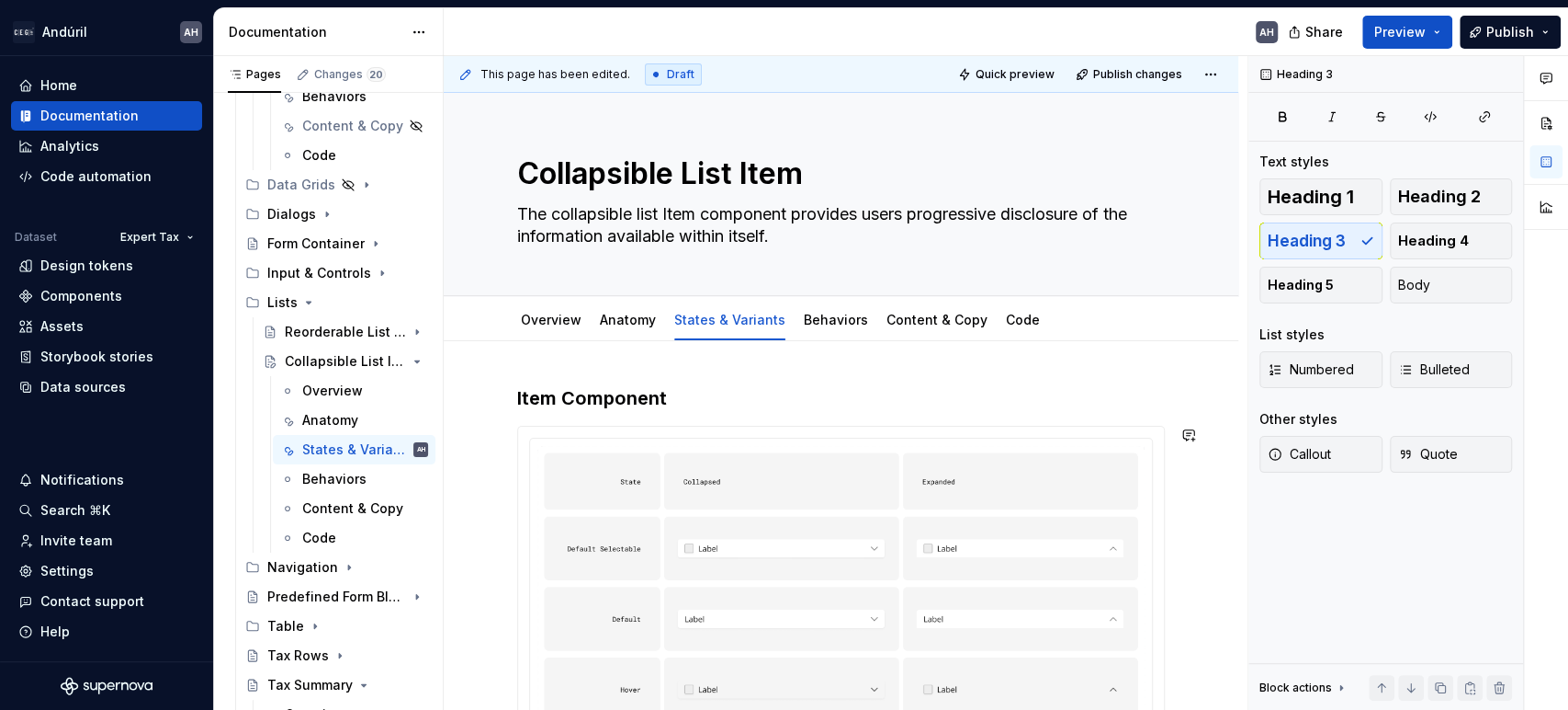
click at [699, 382] on div "This page has been edited. Draft Quick preview Publish changes Collapsible List…" at bounding box center [845, 383] width 804 height 654
type textarea "*"
click at [583, 392] on h3 "Item Component" at bounding box center [841, 398] width 647 height 25
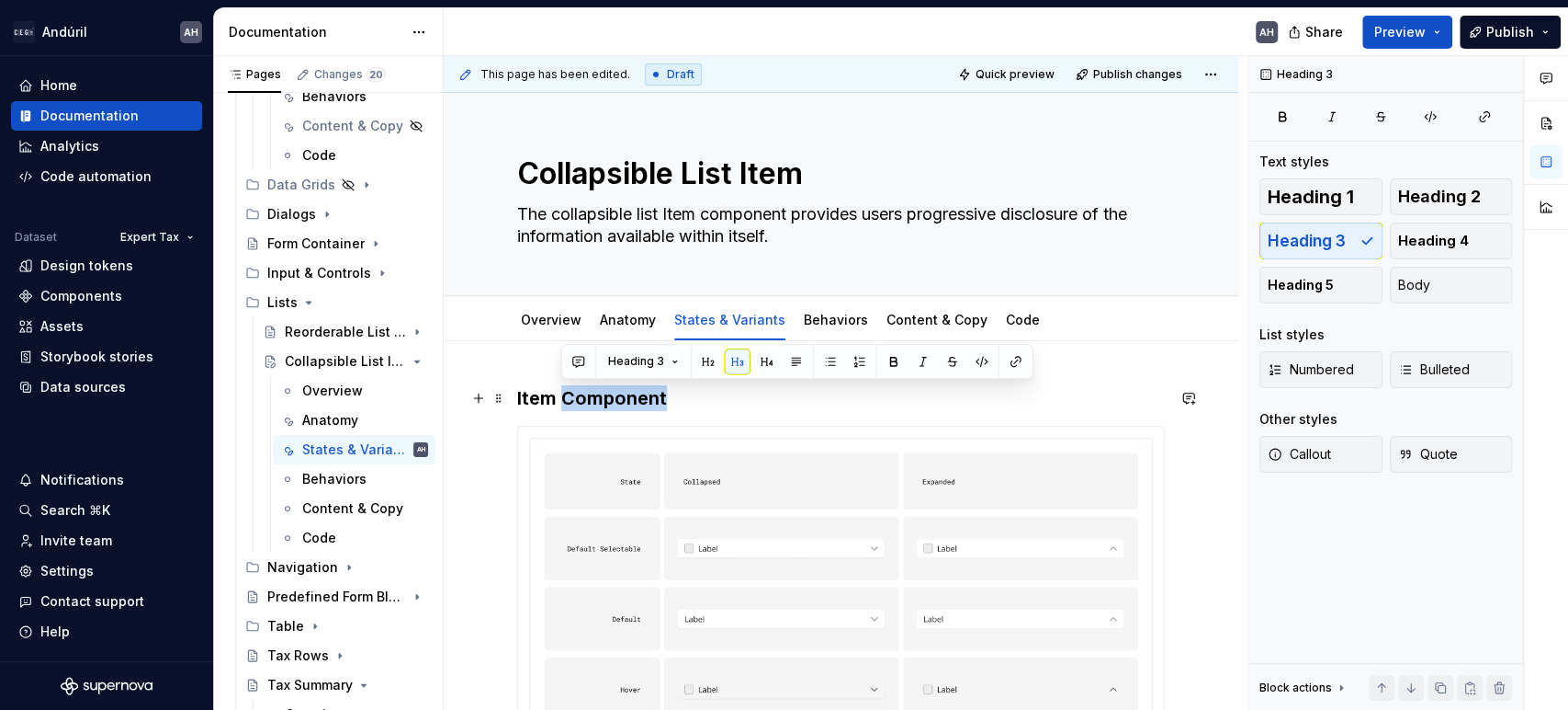
click at [583, 392] on h3 "Item Component" at bounding box center [841, 398] width 647 height 25
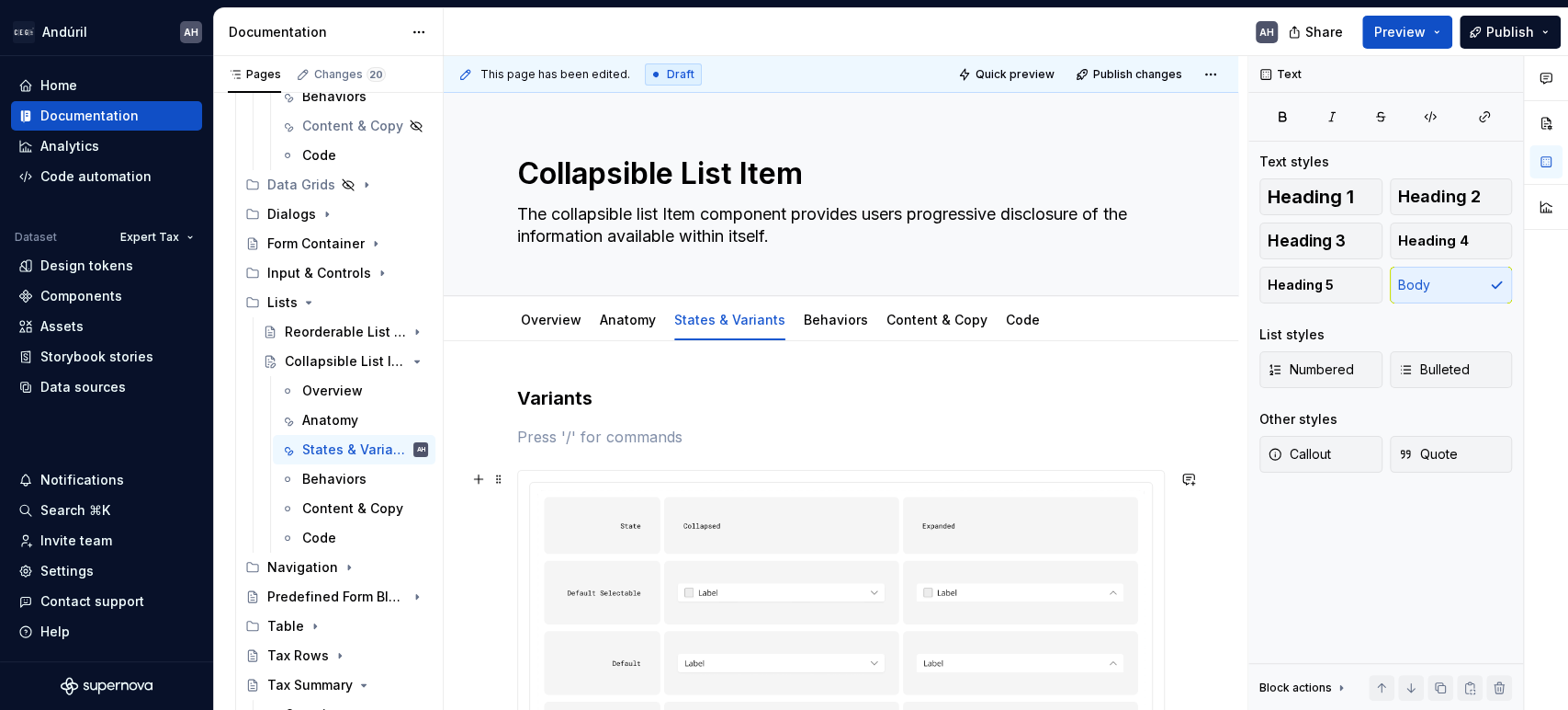
type textarea "*"
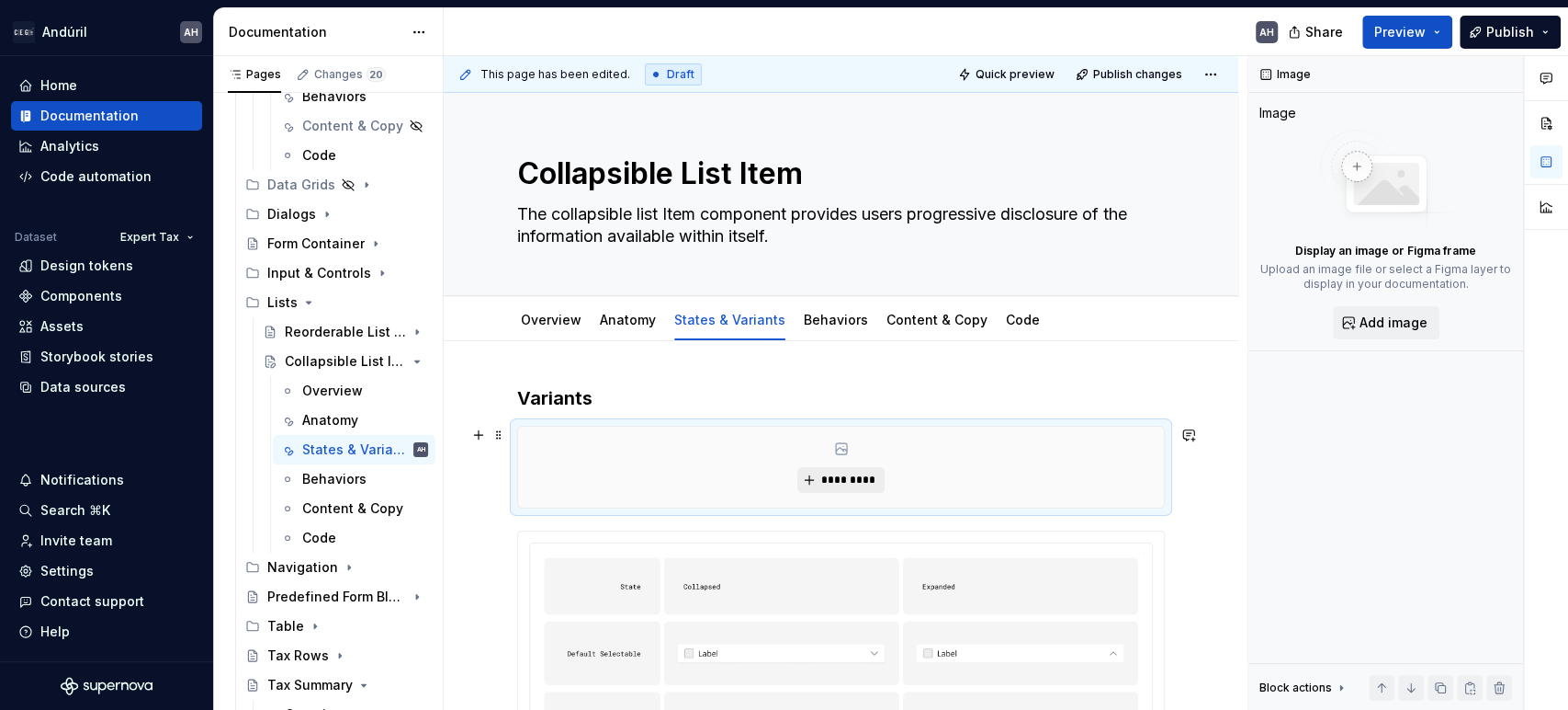
click at [833, 484] on span "*********" at bounding box center [848, 480] width 56 height 15
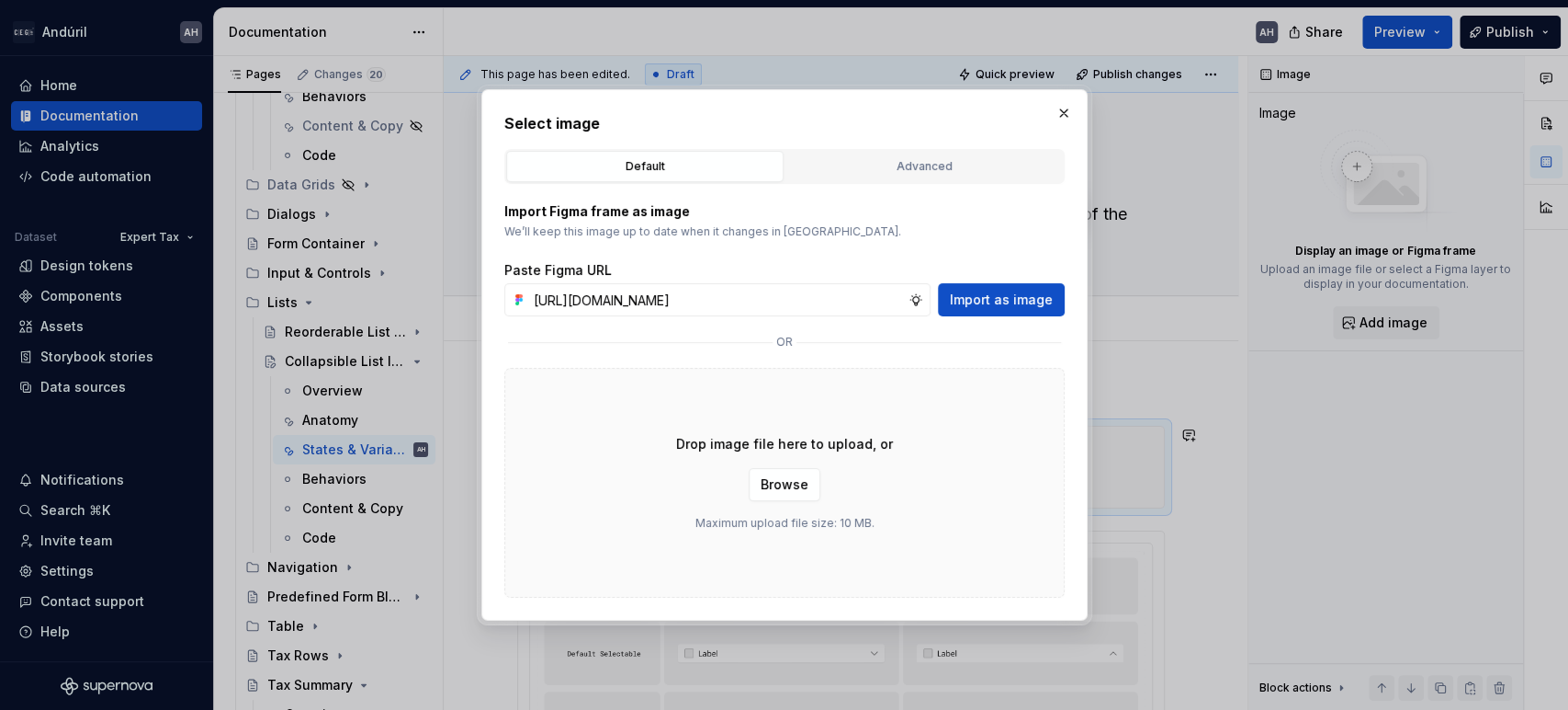
scroll to position [0, 483]
type input "[URL][DOMAIN_NAME]"
click at [1014, 297] on span "Import as image" at bounding box center [1001, 300] width 103 height 19
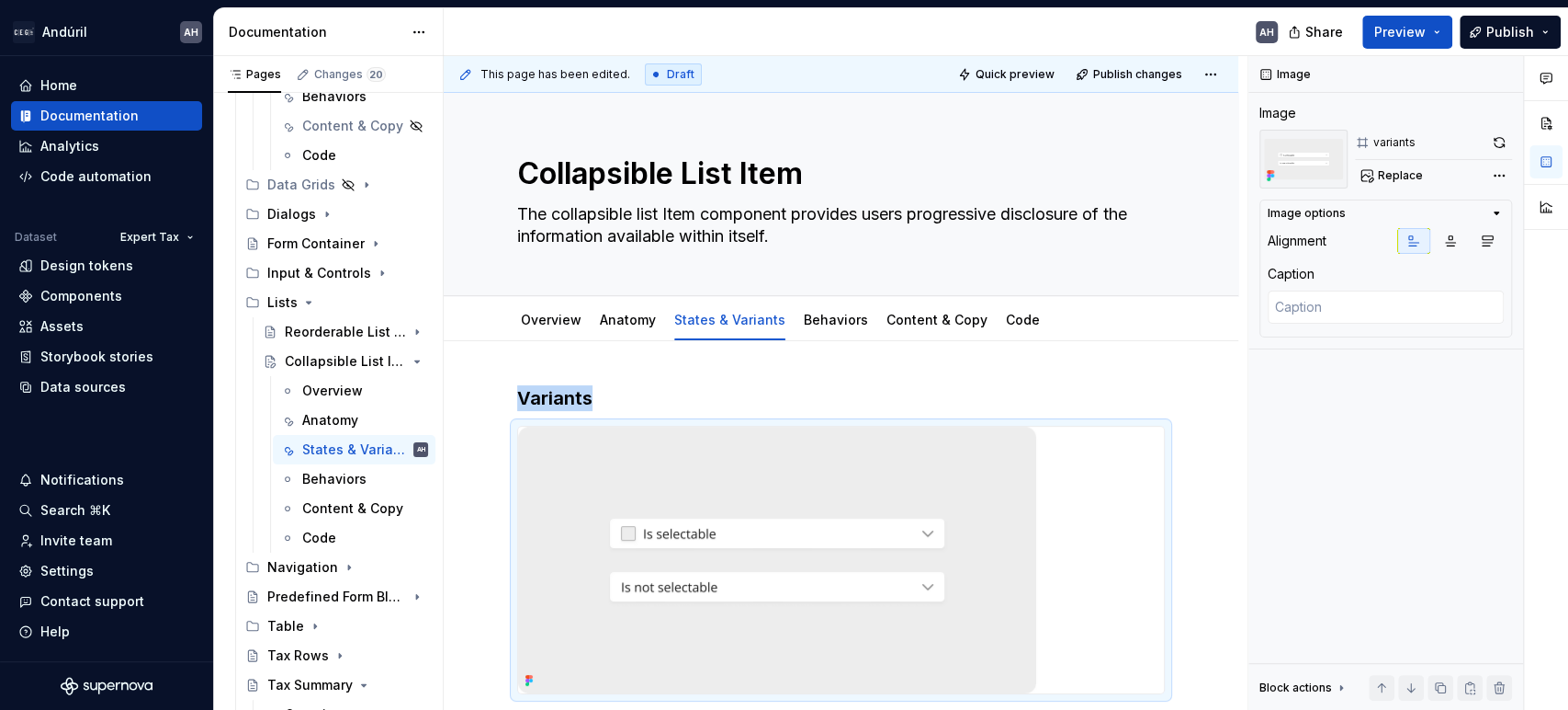
click at [866, 494] on img at bounding box center [777, 559] width 518 height 267
click at [1447, 241] on icon "button" at bounding box center [1451, 241] width 10 height 10
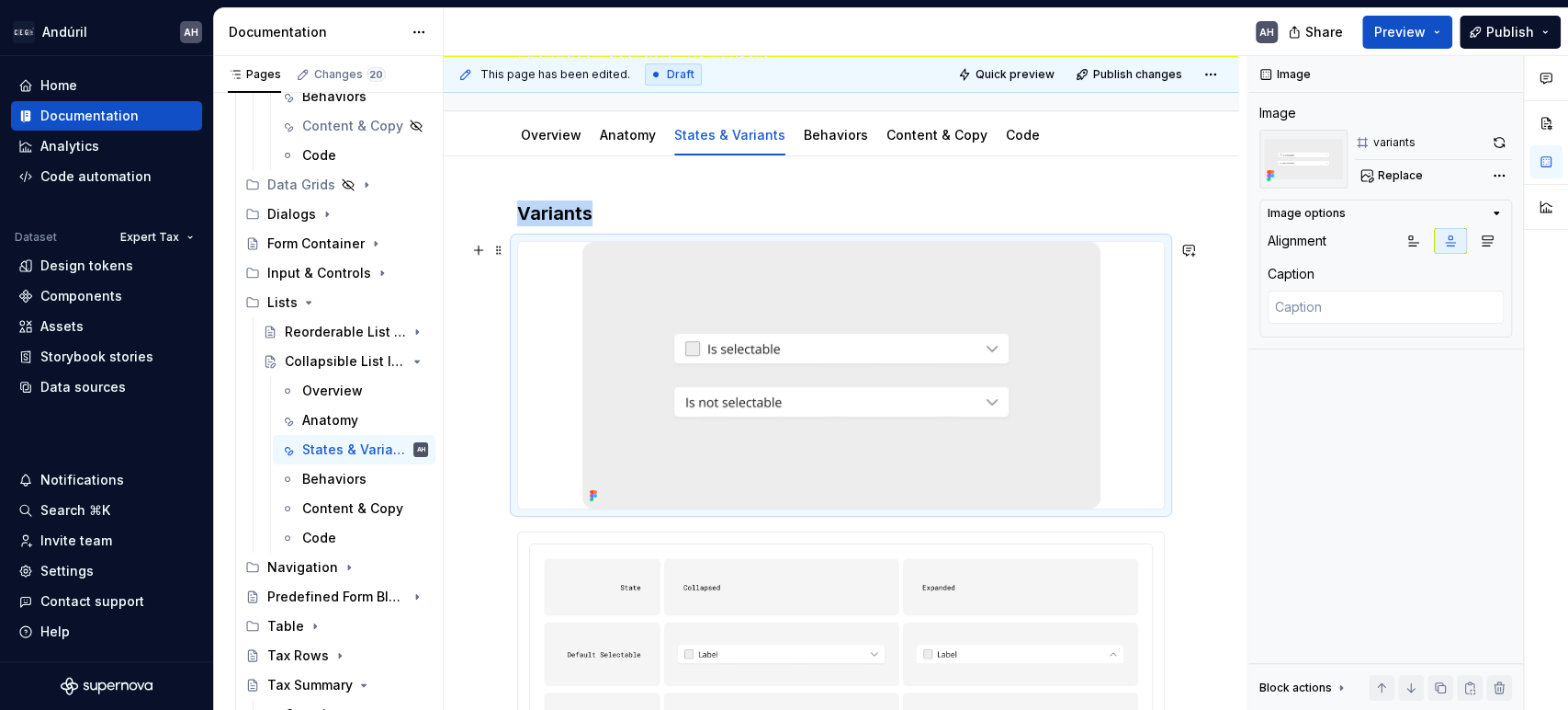
scroll to position [204, 0]
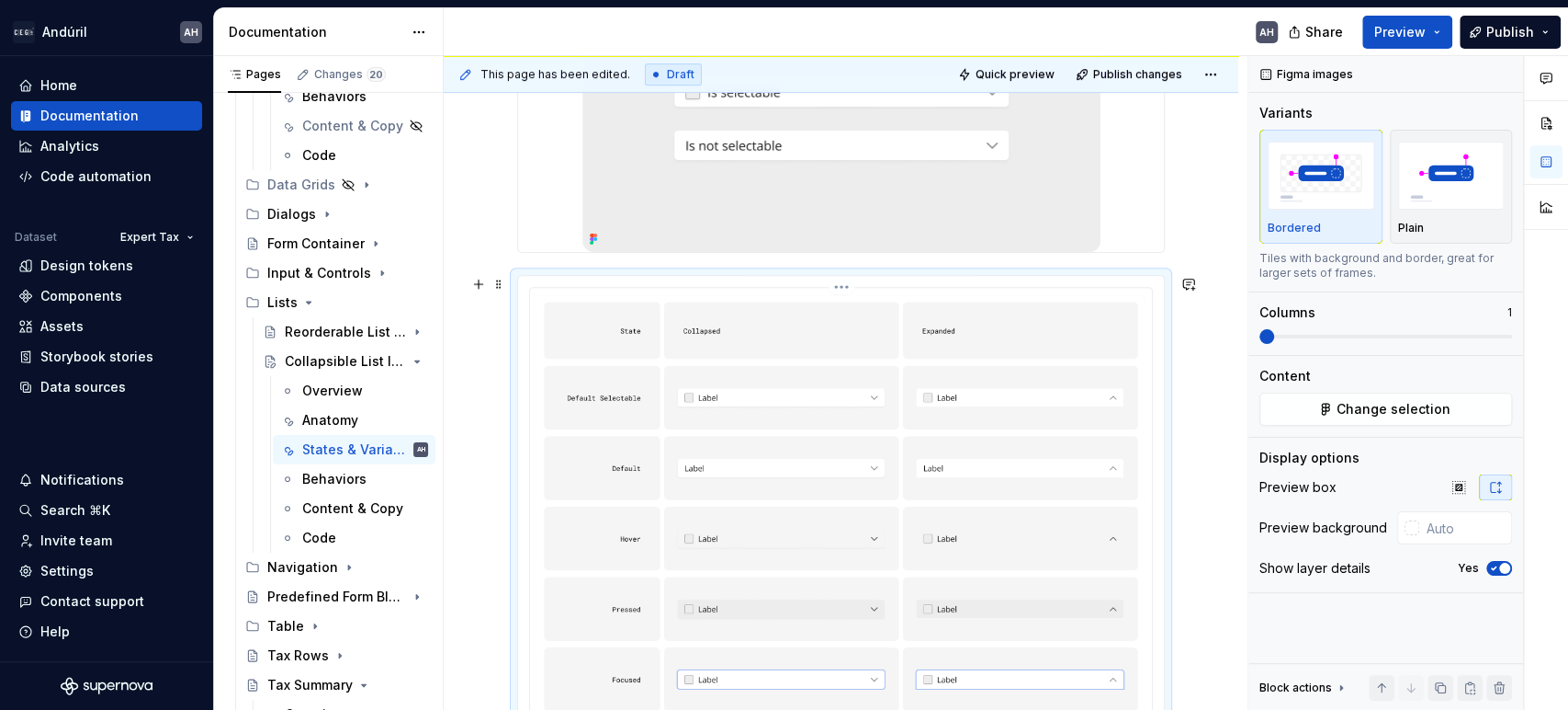
click at [848, 453] on img at bounding box center [841, 553] width 608 height 516
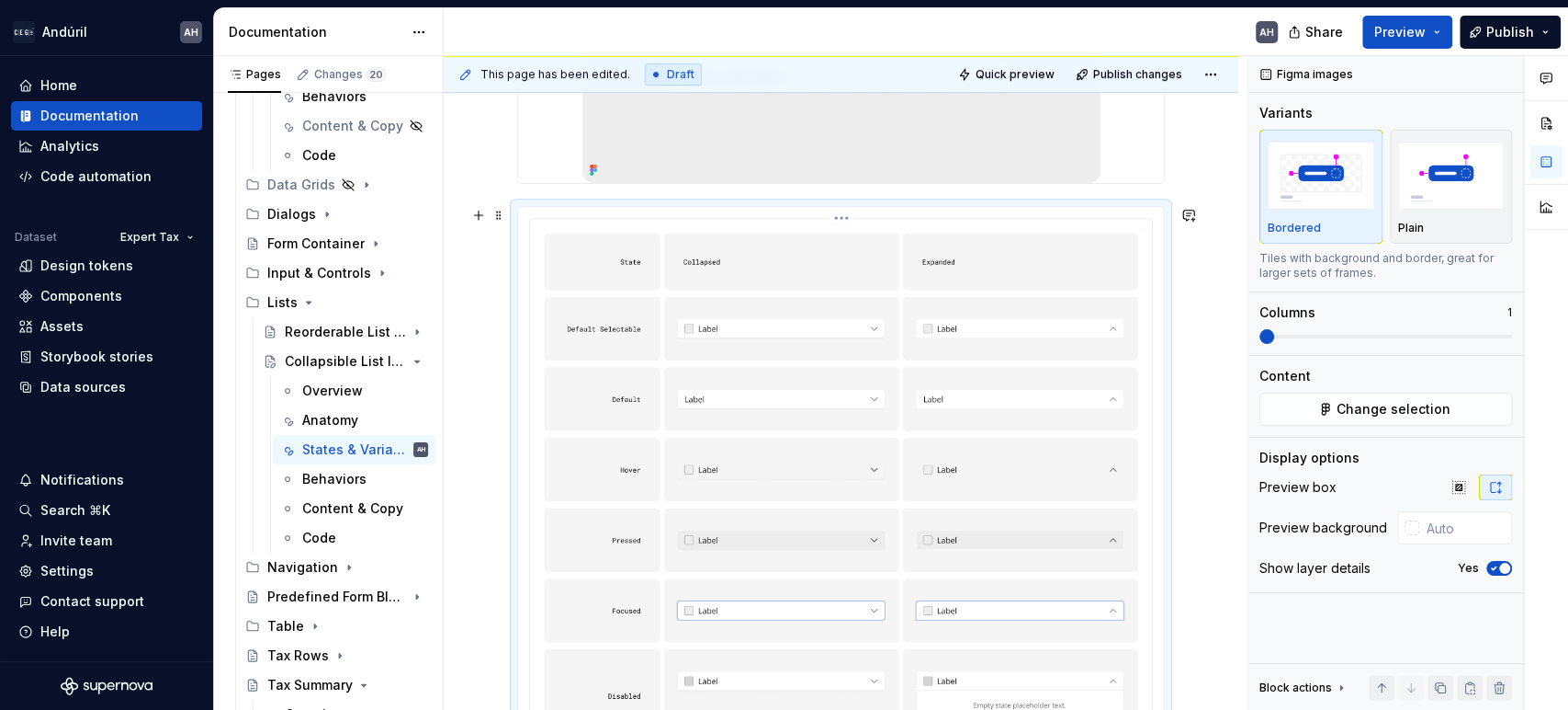
click at [682, 396] on img at bounding box center [841, 484] width 608 height 516
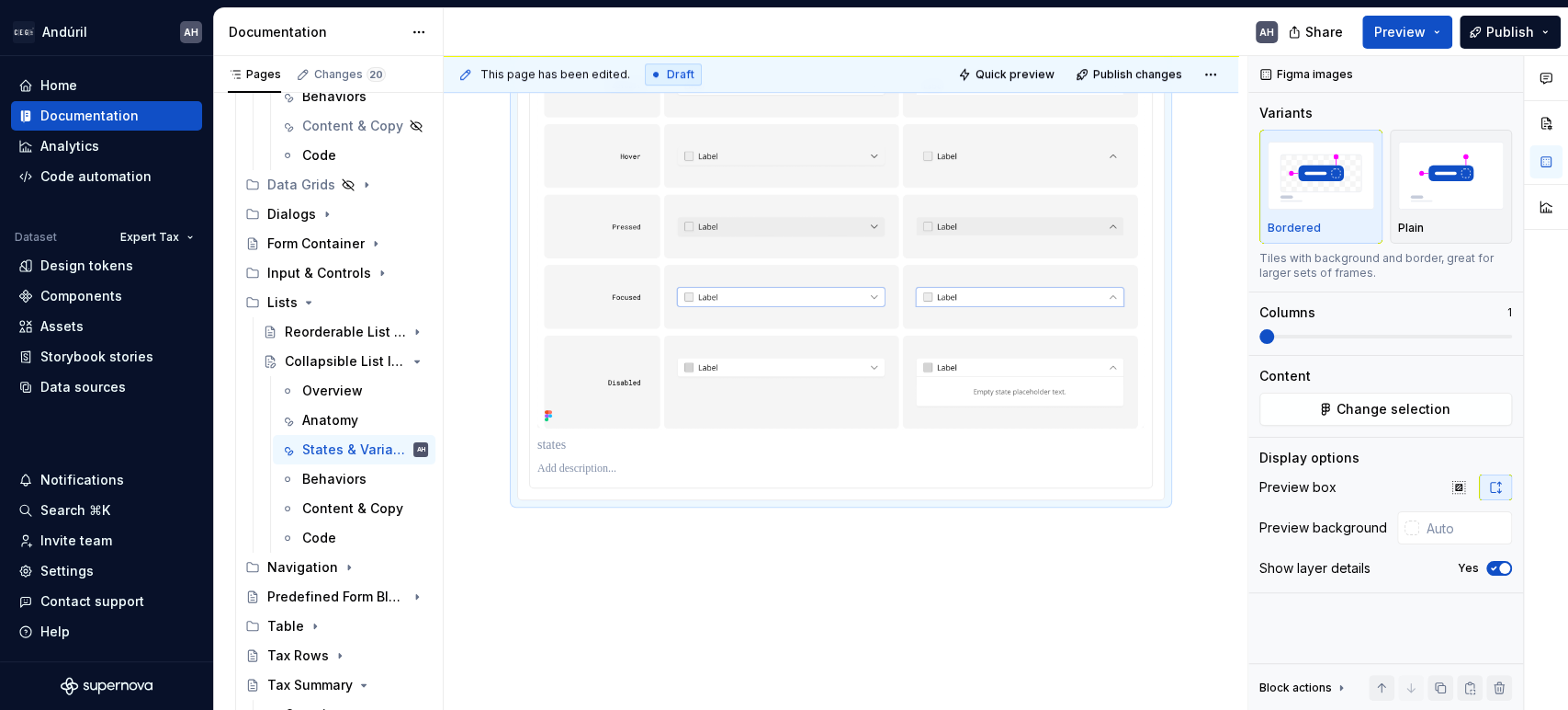
scroll to position [846, 0]
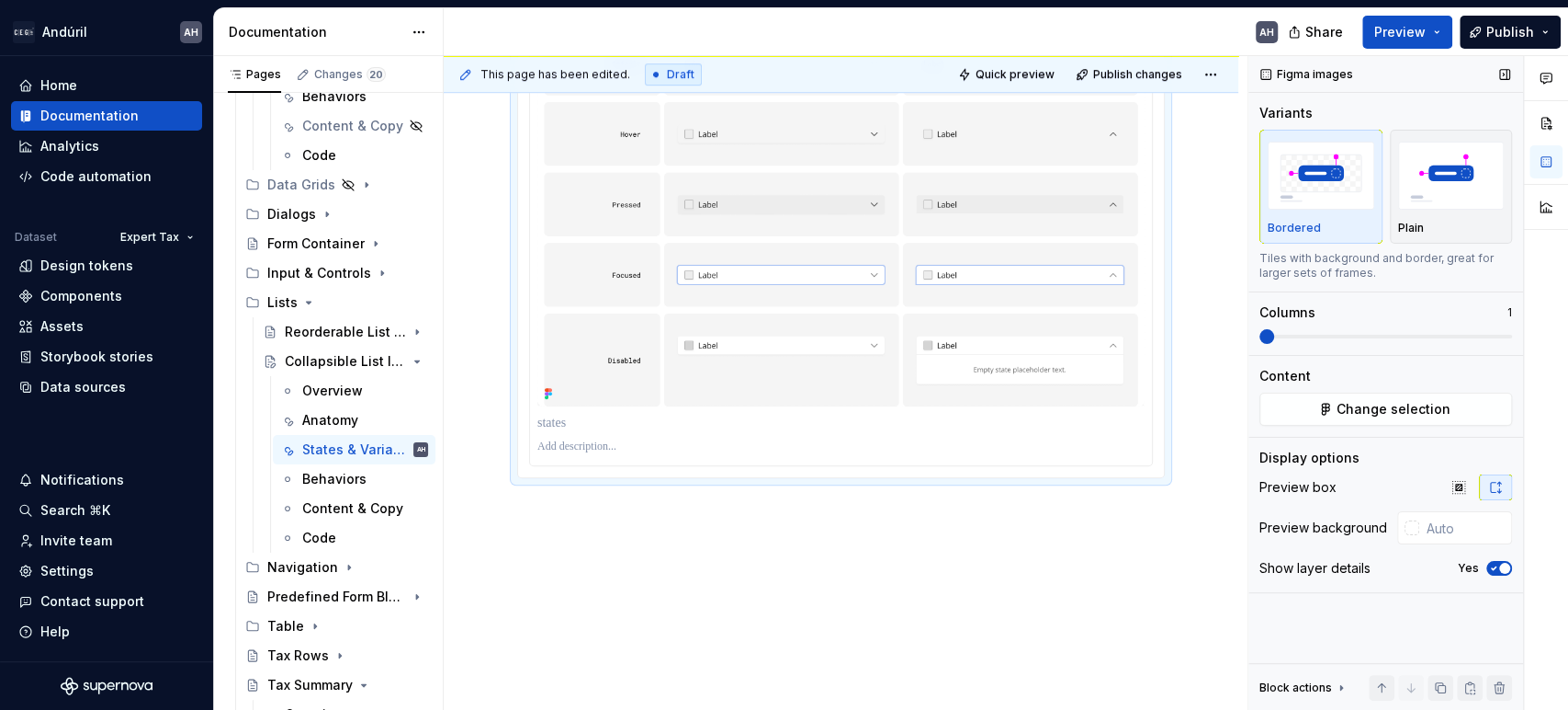
click at [1499, 568] on span "button" at bounding box center [1505, 569] width 11 height 11
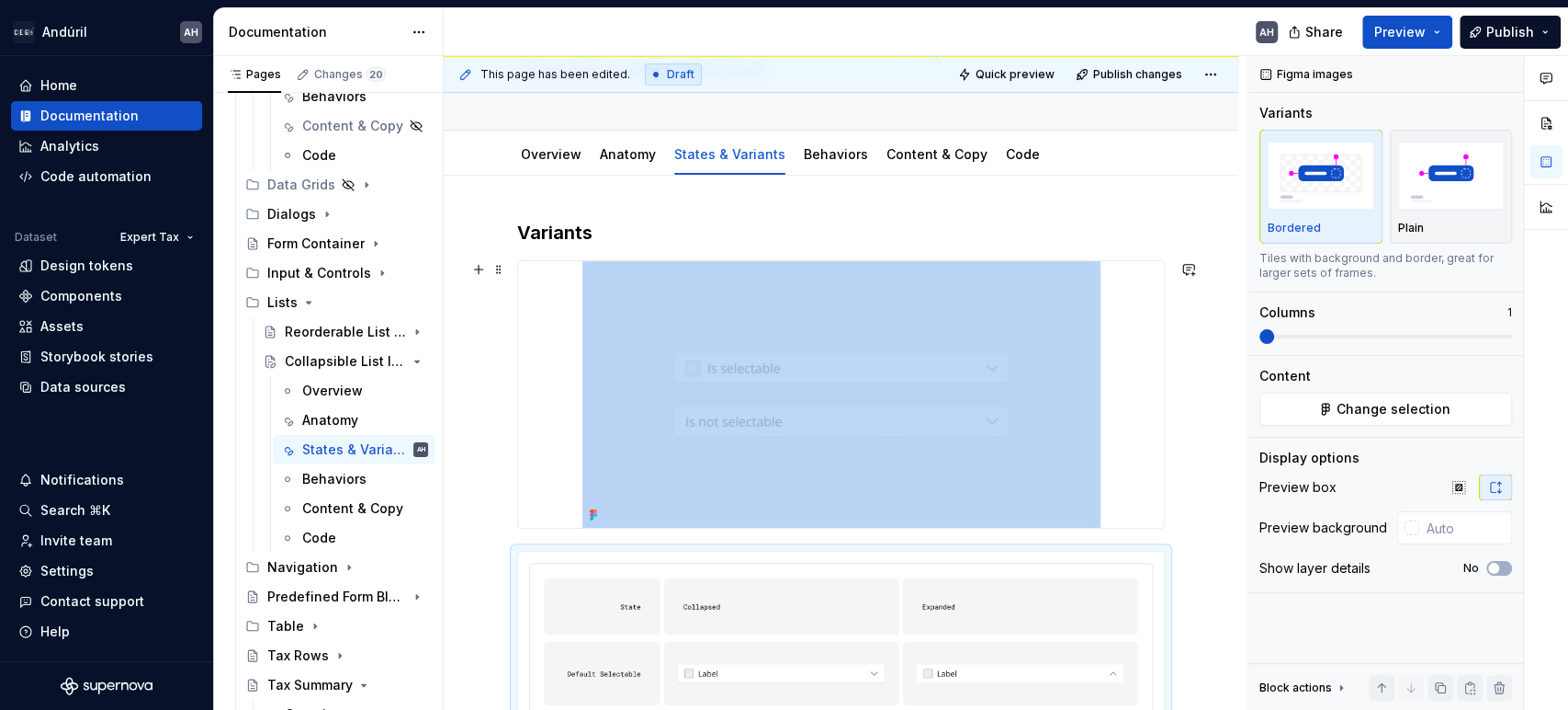
scroll to position [250, 0]
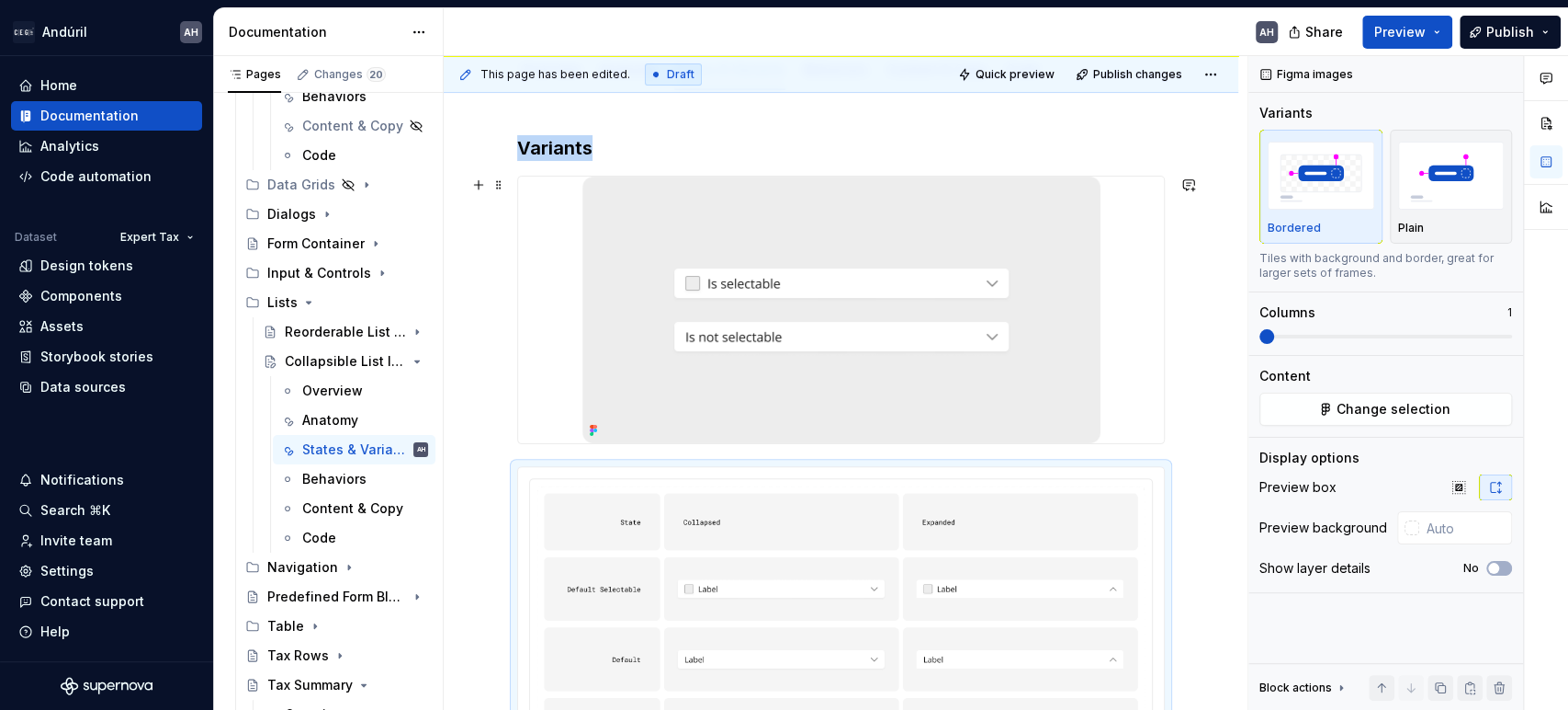
click at [787, 363] on img at bounding box center [841, 309] width 518 height 267
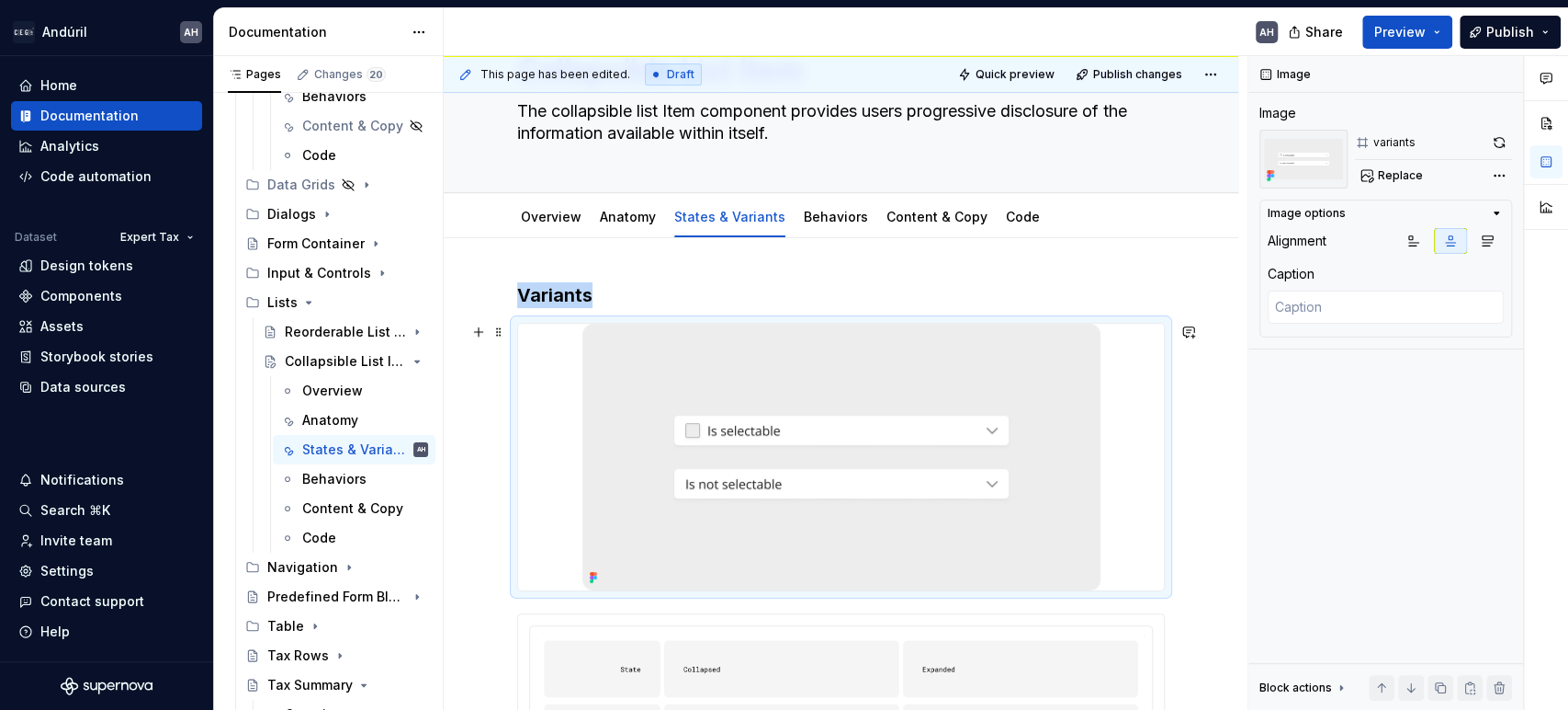
scroll to position [46, 0]
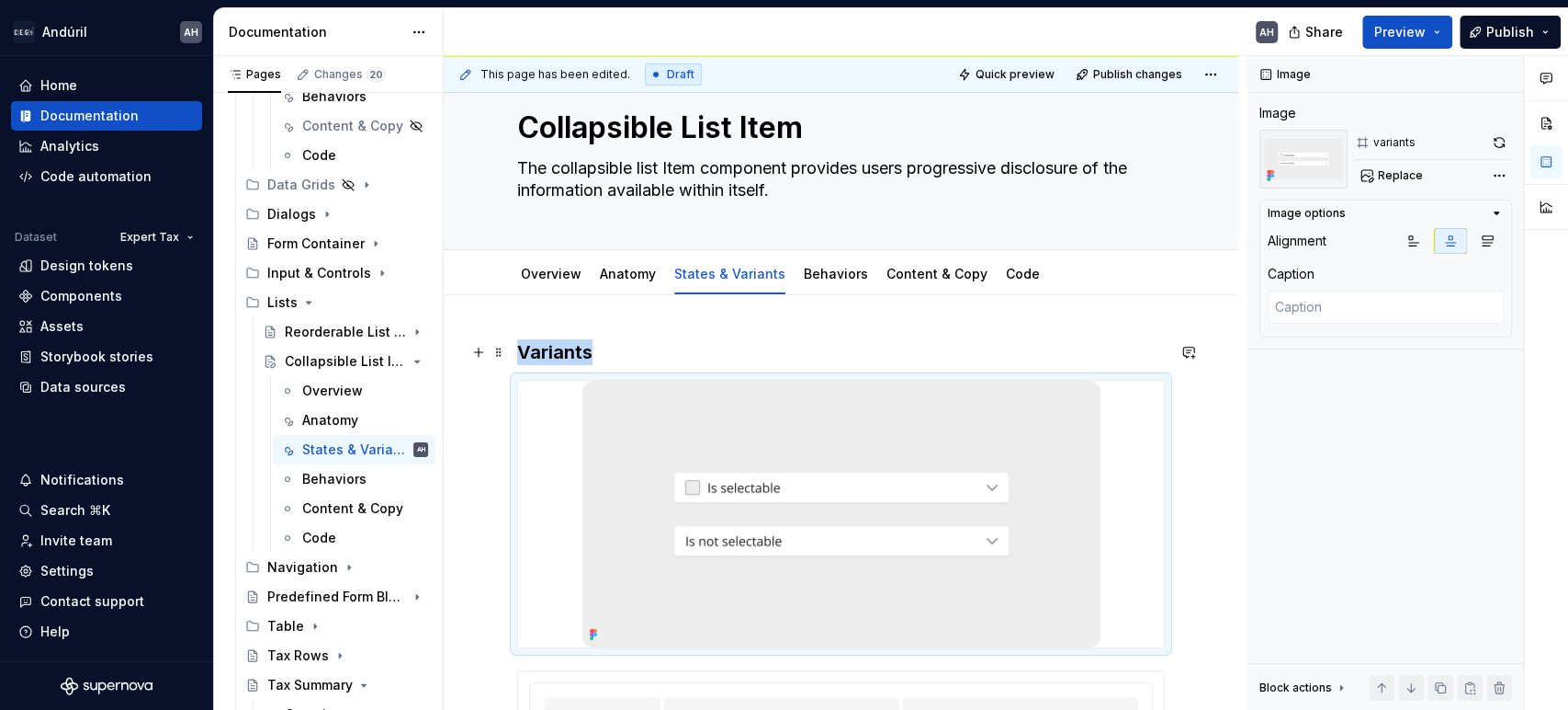
click at [741, 351] on h3 "Variants" at bounding box center [841, 352] width 647 height 25
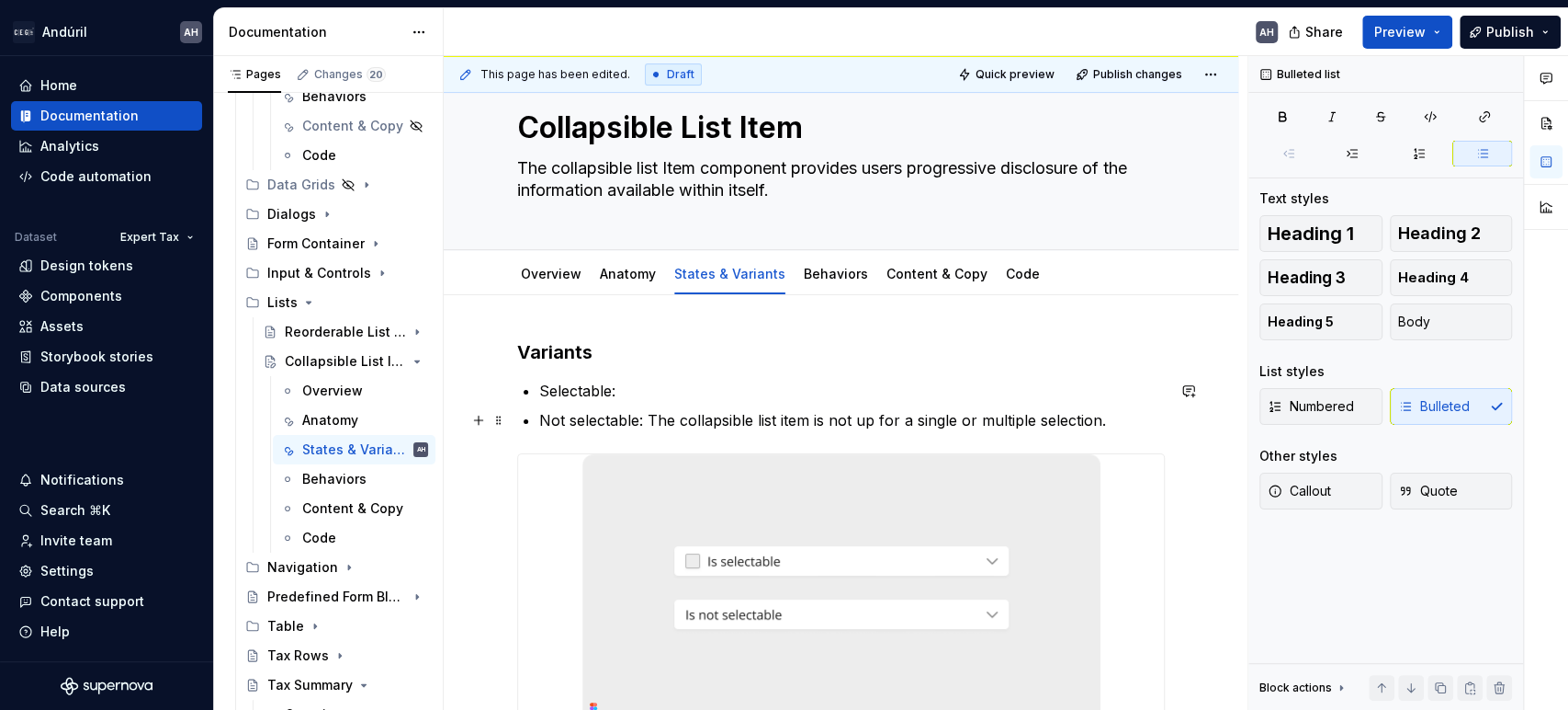
click at [864, 418] on p "Not selectable: The collapsible list item is not up for a single or multiple se…" at bounding box center [852, 420] width 626 height 22
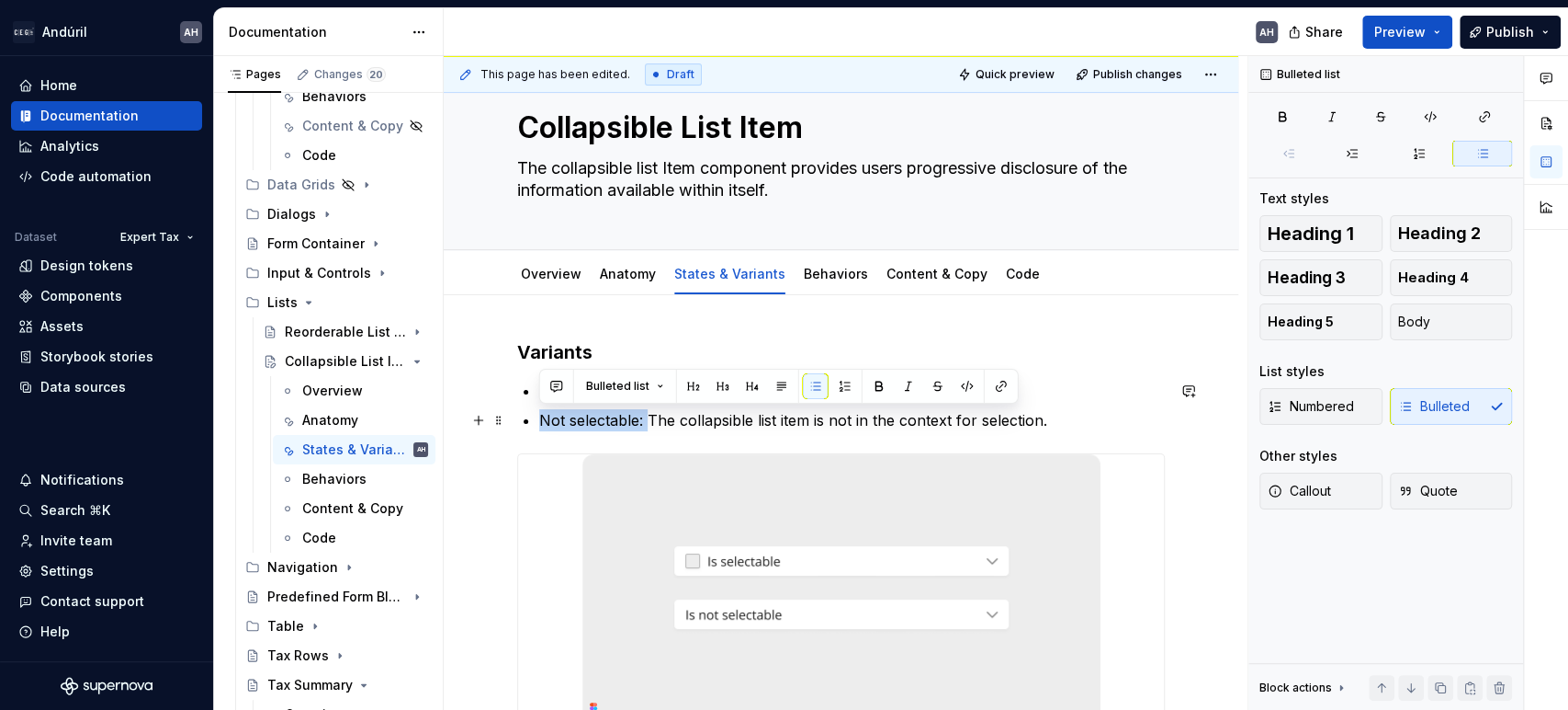
drag, startPoint x: 577, startPoint y: 423, endPoint x: 529, endPoint y: 420, distance: 48.1
click at [539, 420] on li "Not selectable: The collapsible list item is not in the context for selection." at bounding box center [852, 420] width 626 height 22
click at [625, 424] on strong "Not selectable:" at bounding box center [595, 421] width 112 height 19
click at [612, 359] on h3 "Variants" at bounding box center [841, 352] width 647 height 25
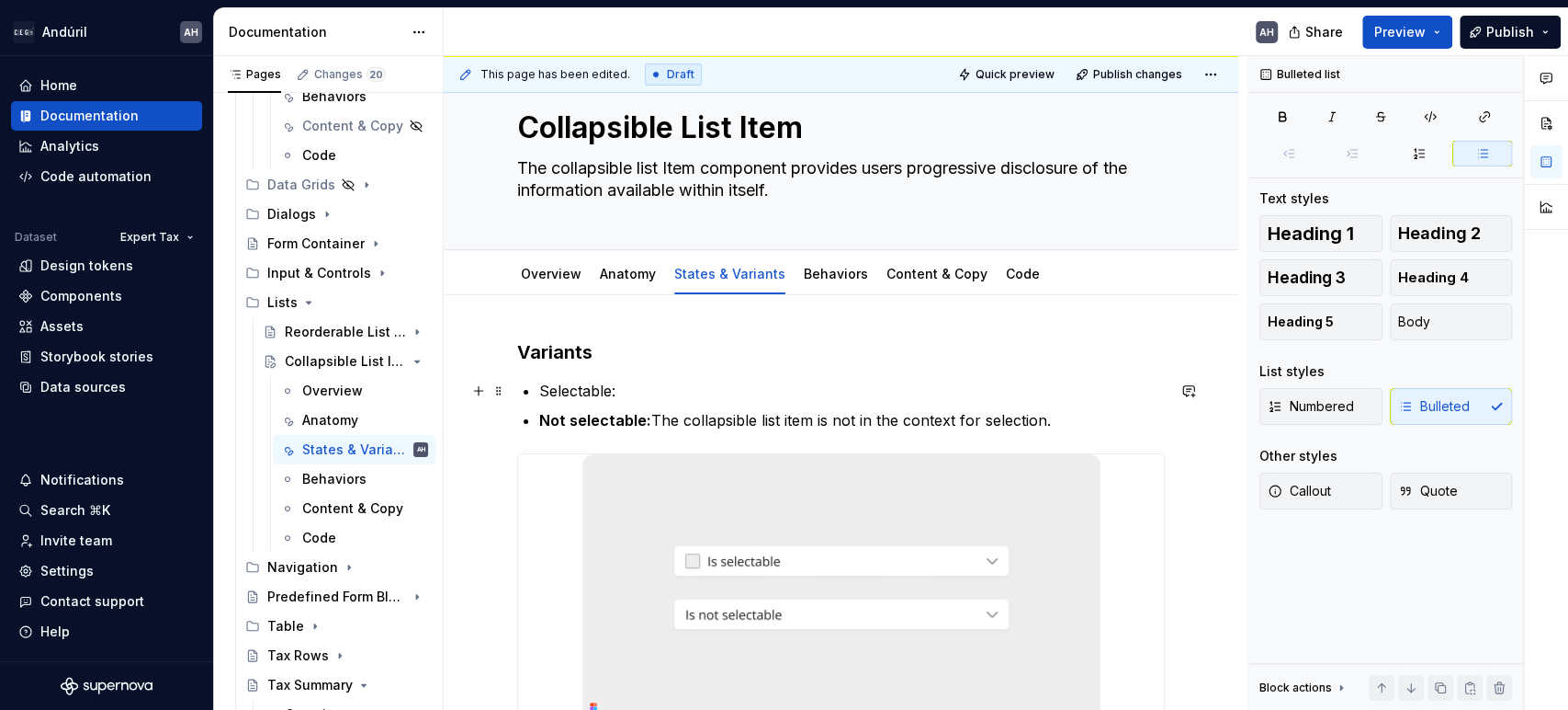
drag, startPoint x: 622, startPoint y: 388, endPoint x: 611, endPoint y: 388, distance: 11.0
click at [611, 388] on p "Selectable:" at bounding box center [852, 390] width 626 height 22
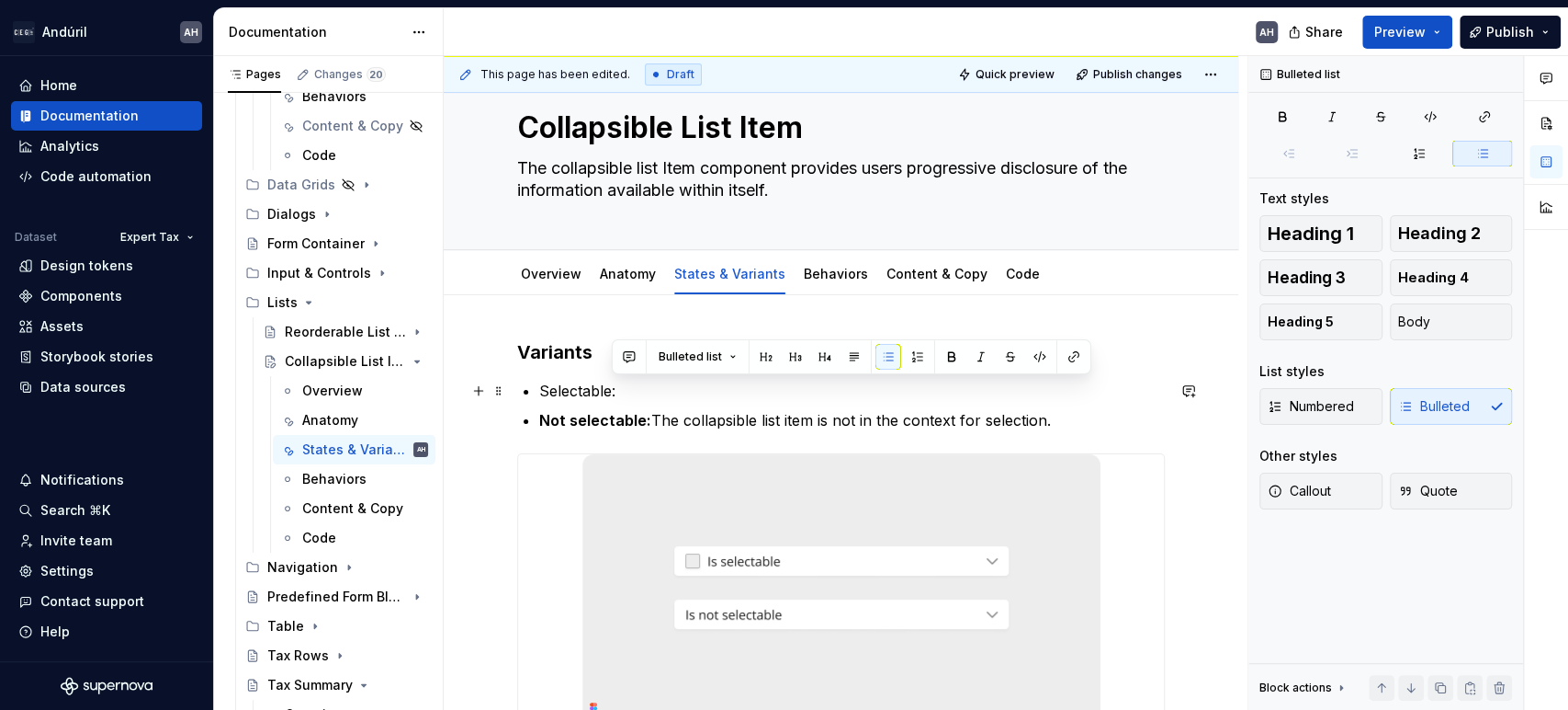
click at [611, 389] on p "Selectable:" at bounding box center [852, 390] width 626 height 22
drag, startPoint x: 615, startPoint y: 391, endPoint x: 533, endPoint y: 388, distance: 82.1
click at [646, 392] on p "Selectable:" at bounding box center [852, 390] width 626 height 22
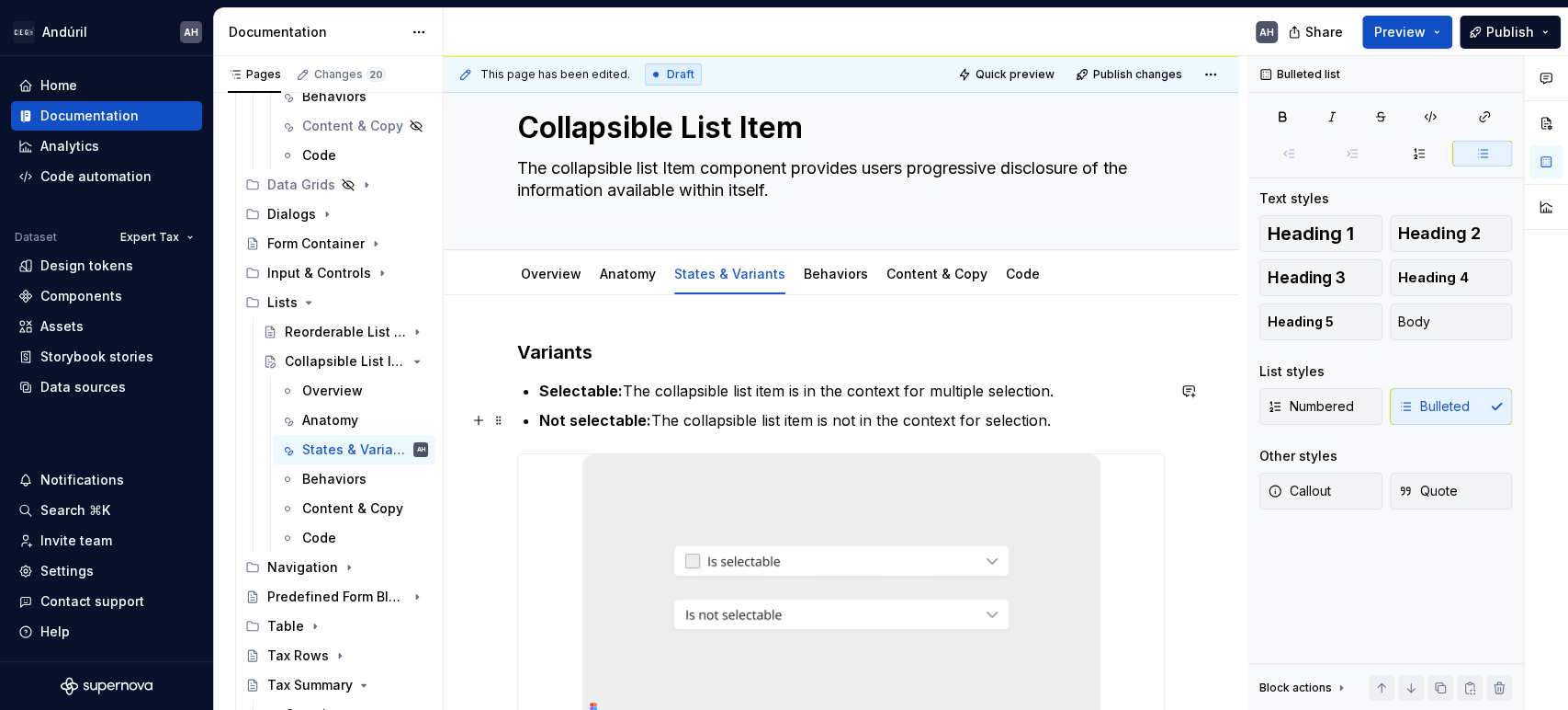
click at [985, 425] on p "Not selectable: The collapsible list item is not in the context for selection." at bounding box center [852, 420] width 626 height 22
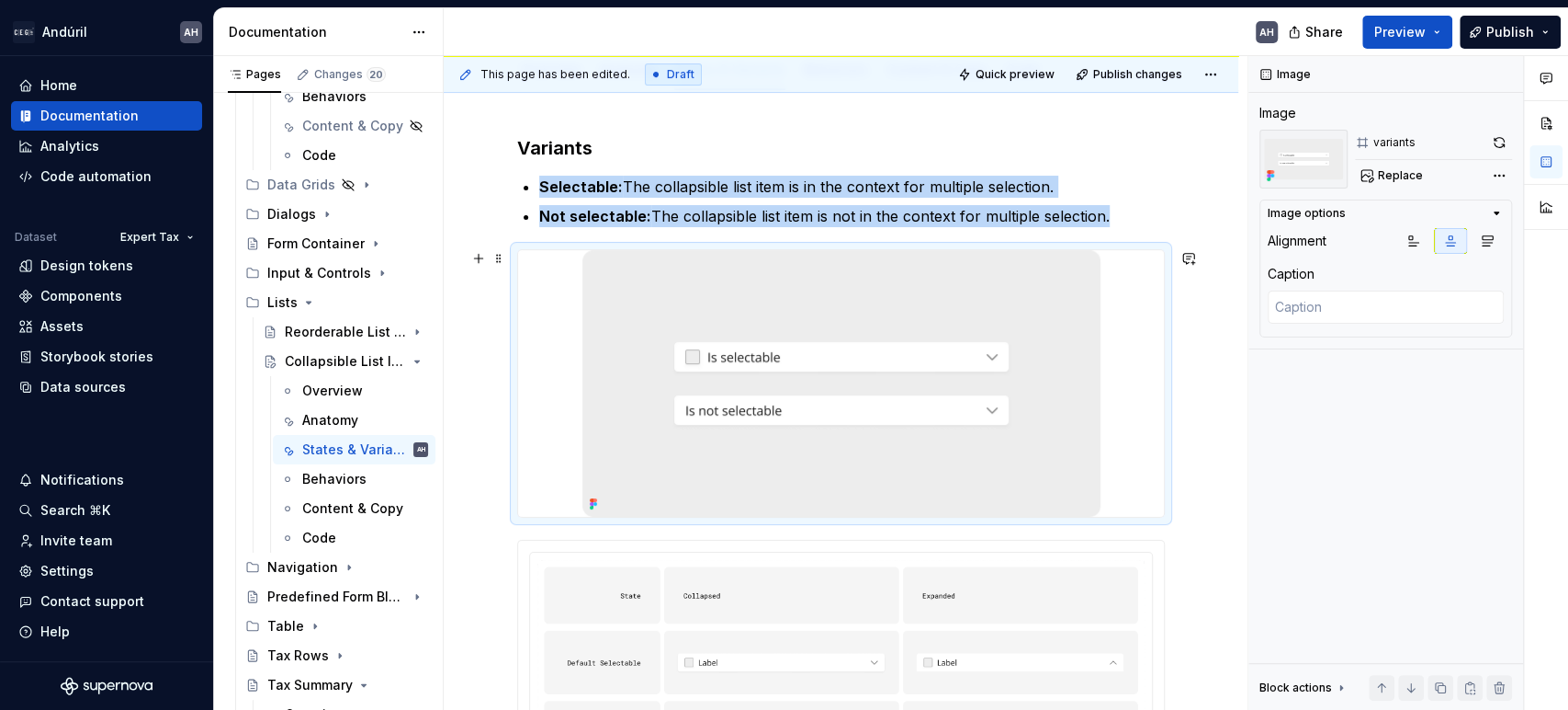
click at [900, 487] on img at bounding box center [841, 383] width 518 height 267
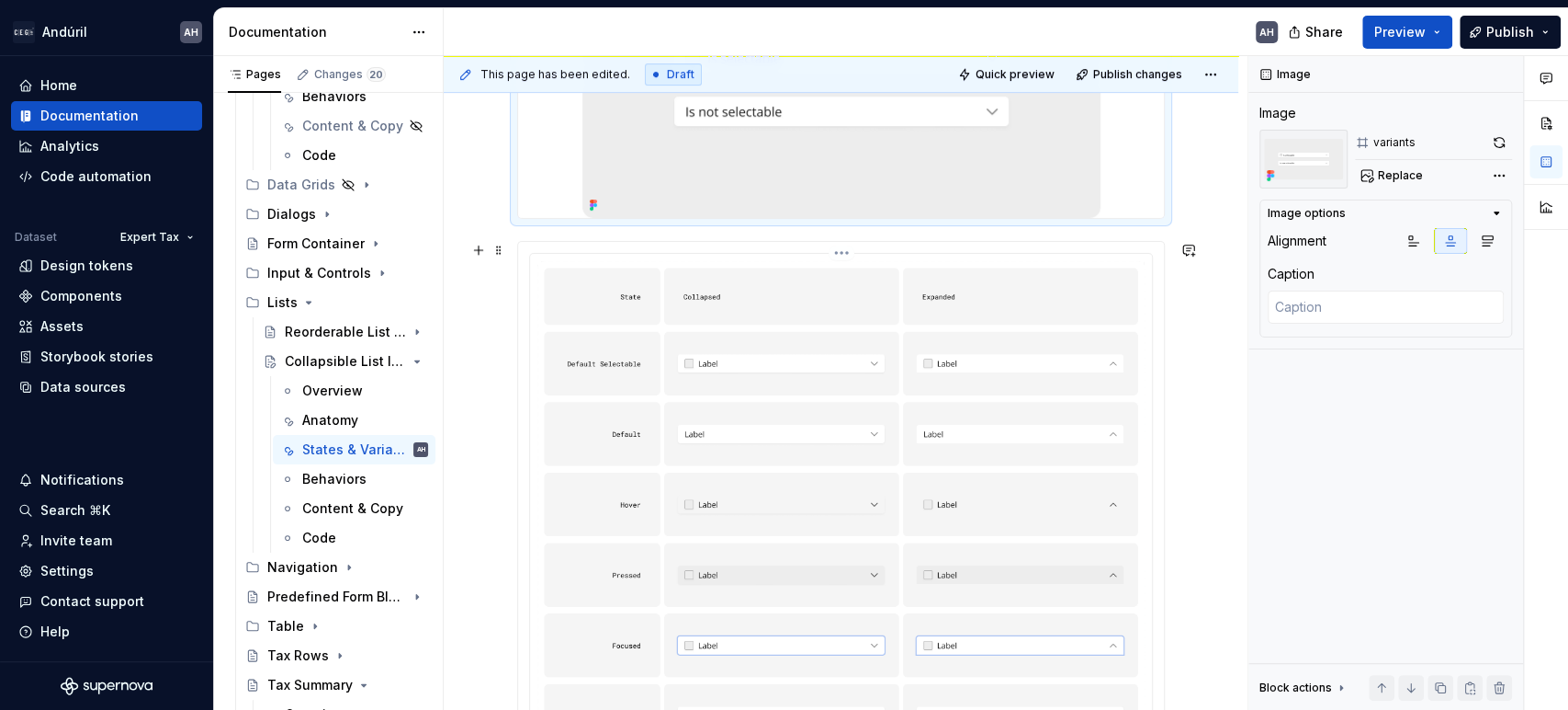
scroll to position [557, 0]
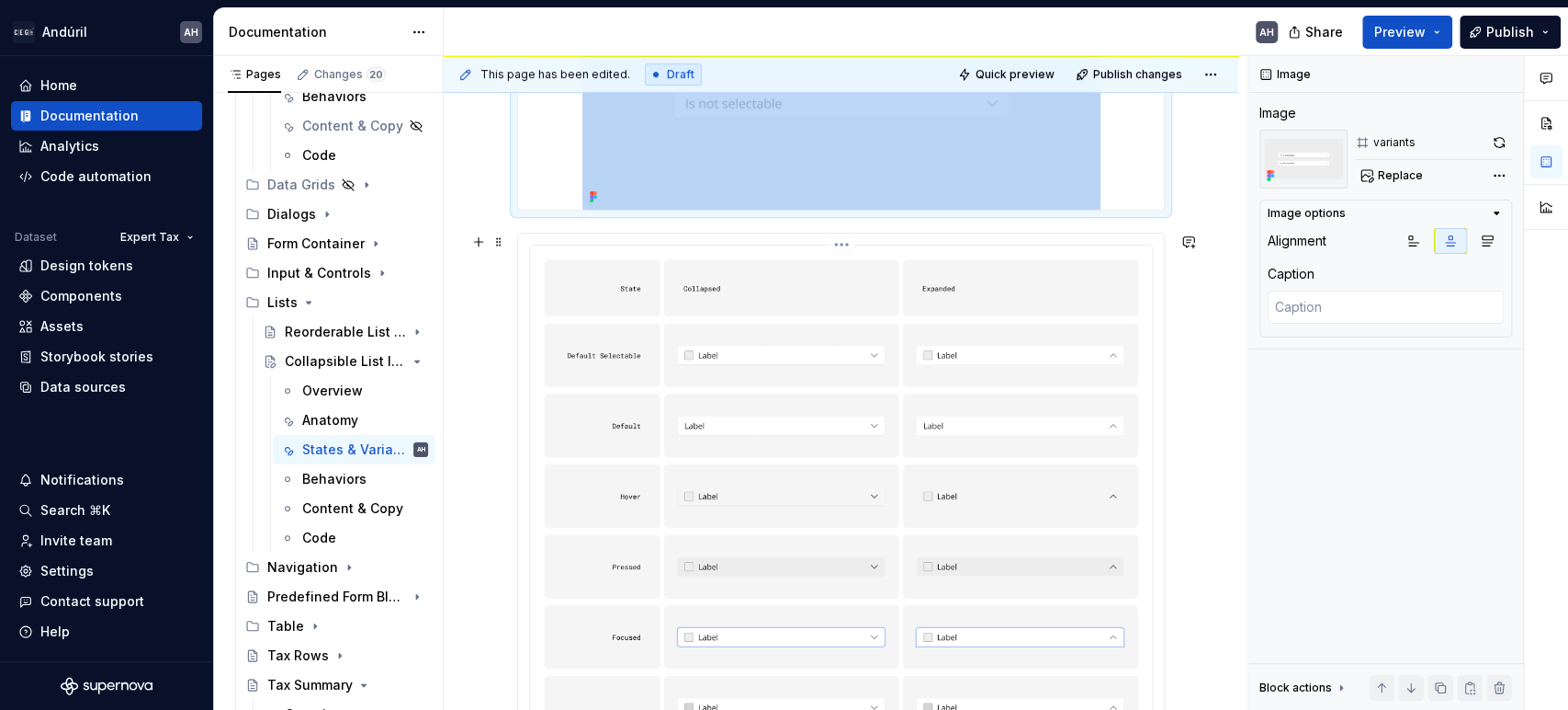
click at [746, 397] on img at bounding box center [841, 510] width 608 height 516
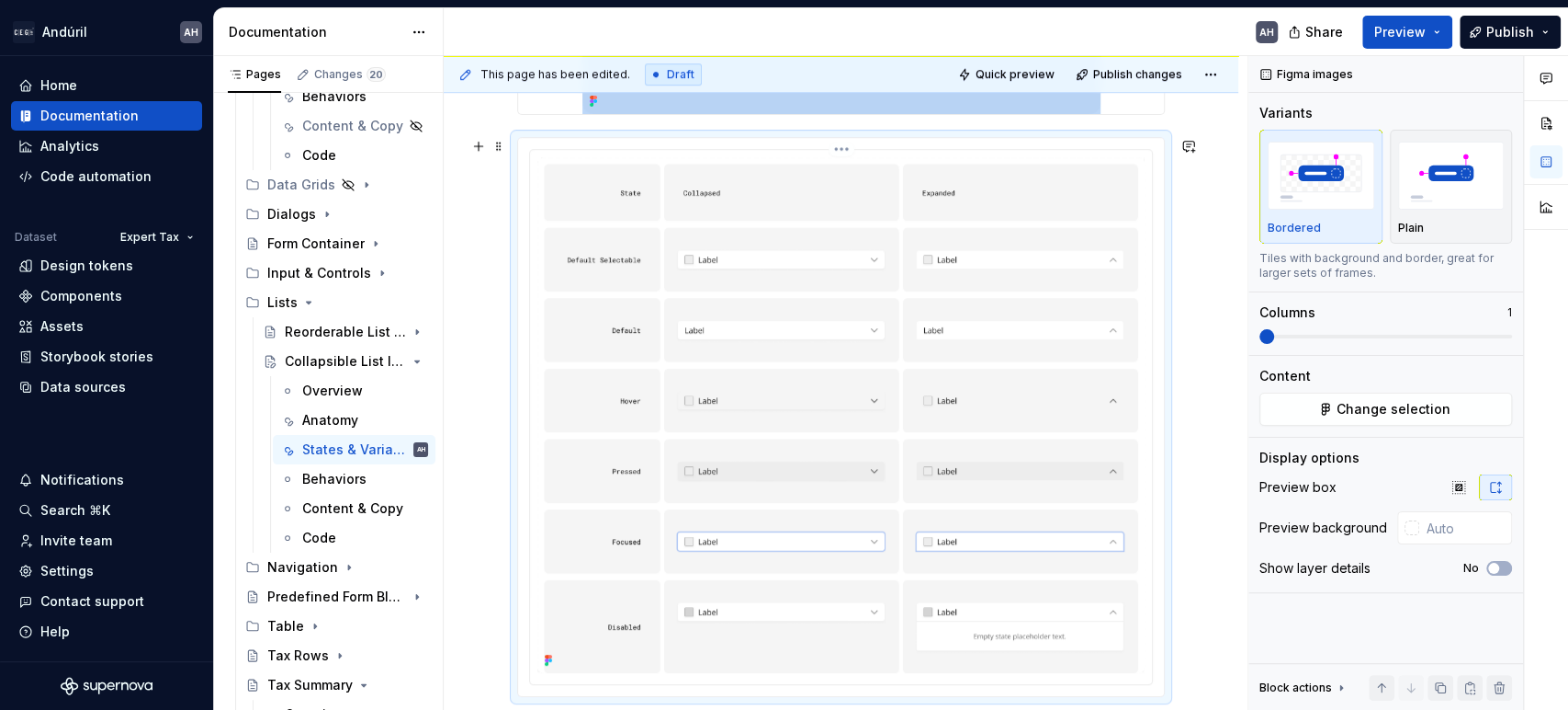
scroll to position [761, 0]
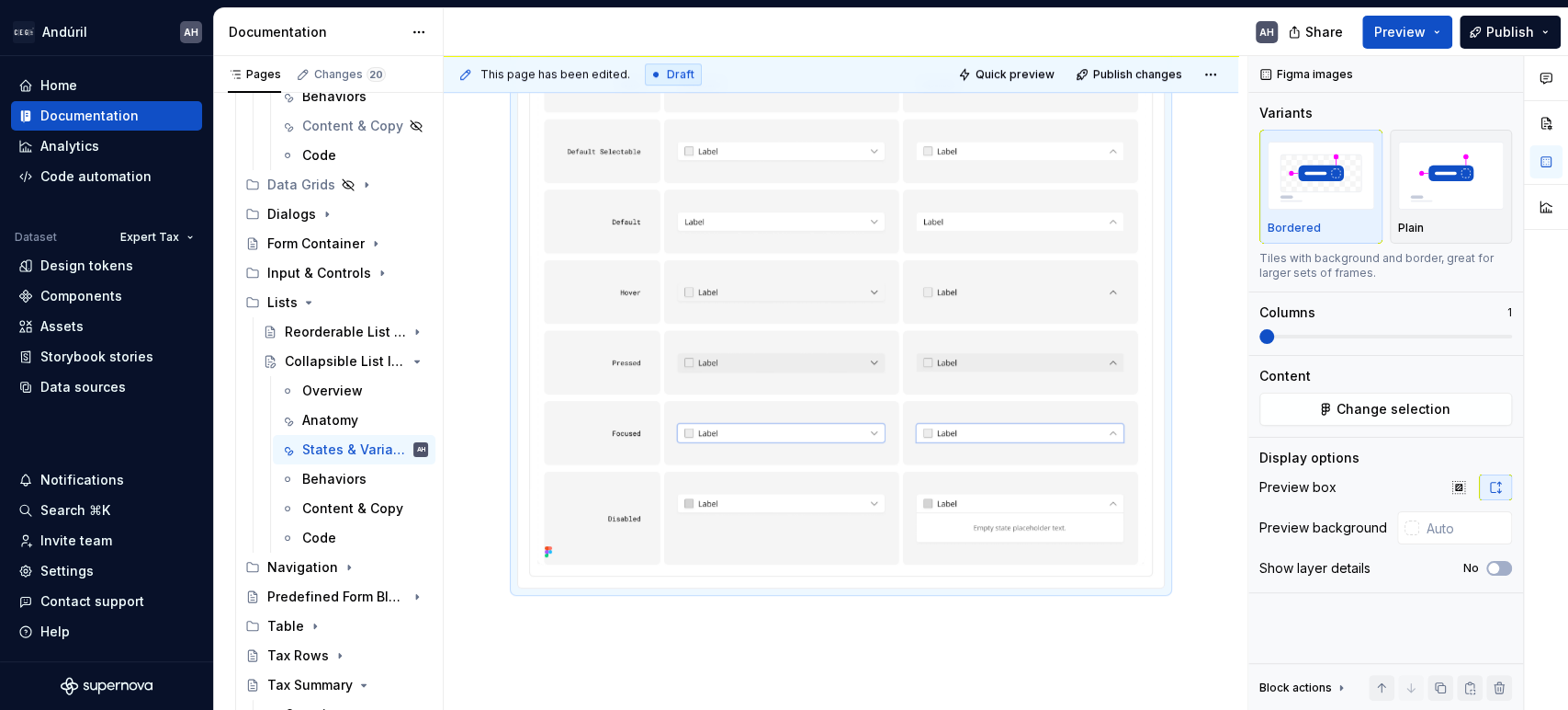
copy div
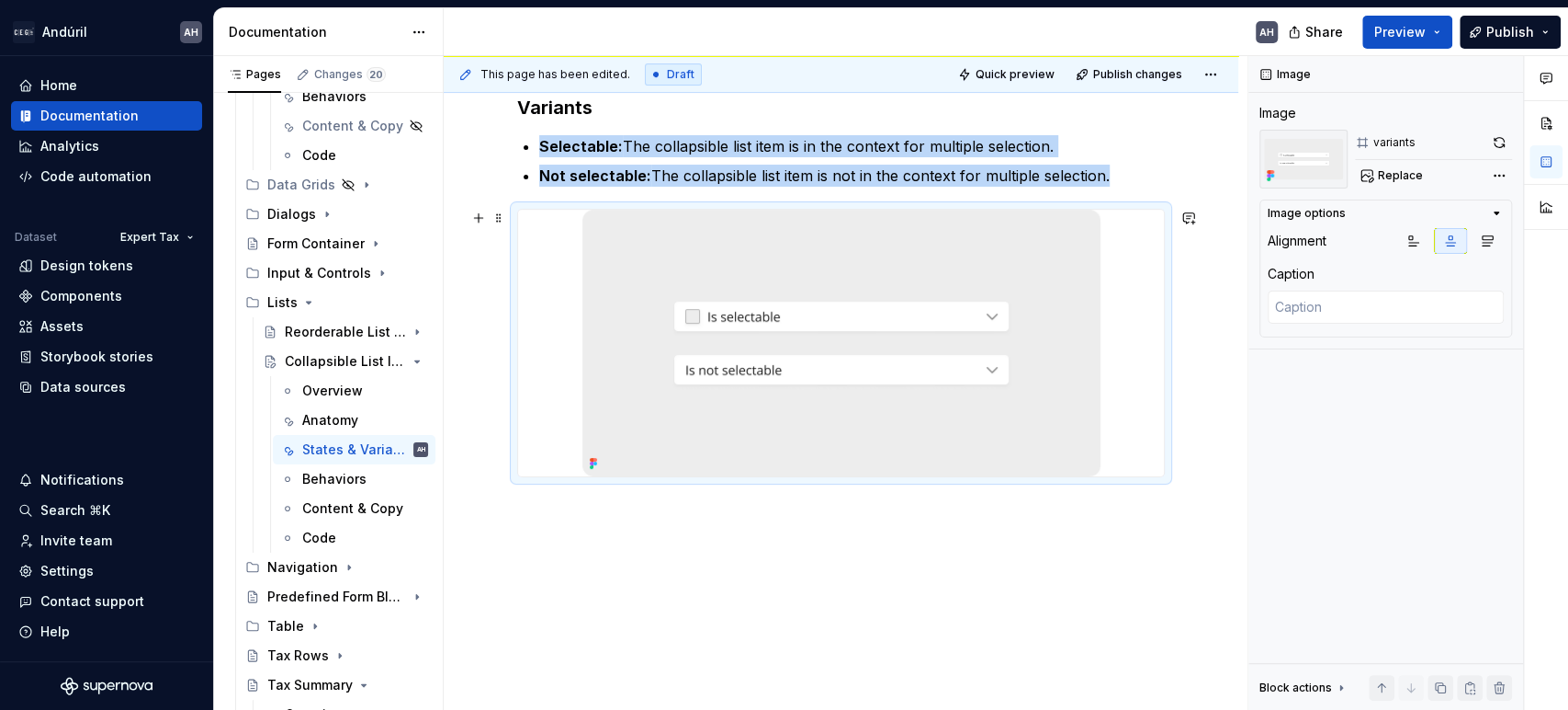
scroll to position [0, 0]
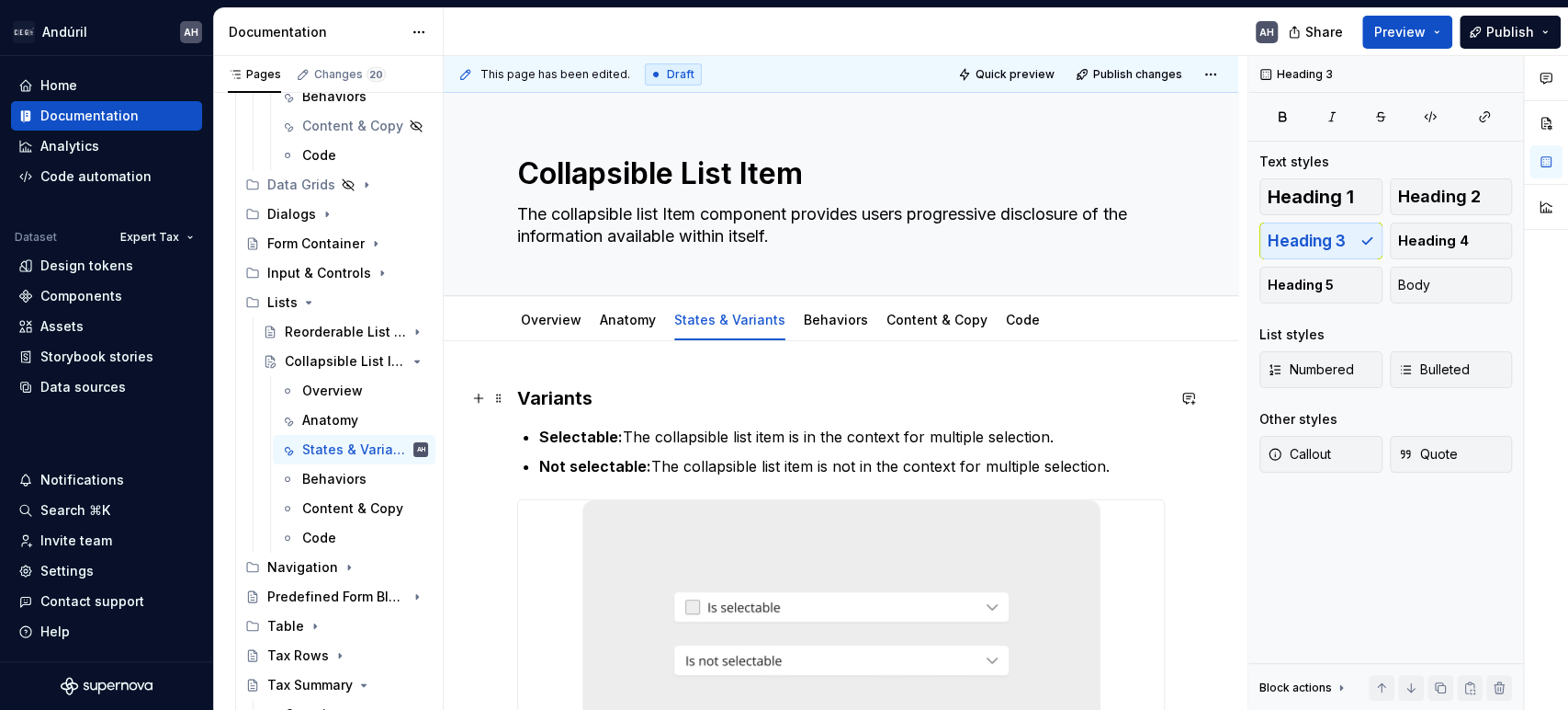
click at [521, 400] on h3 "Variants" at bounding box center [841, 398] width 647 height 25
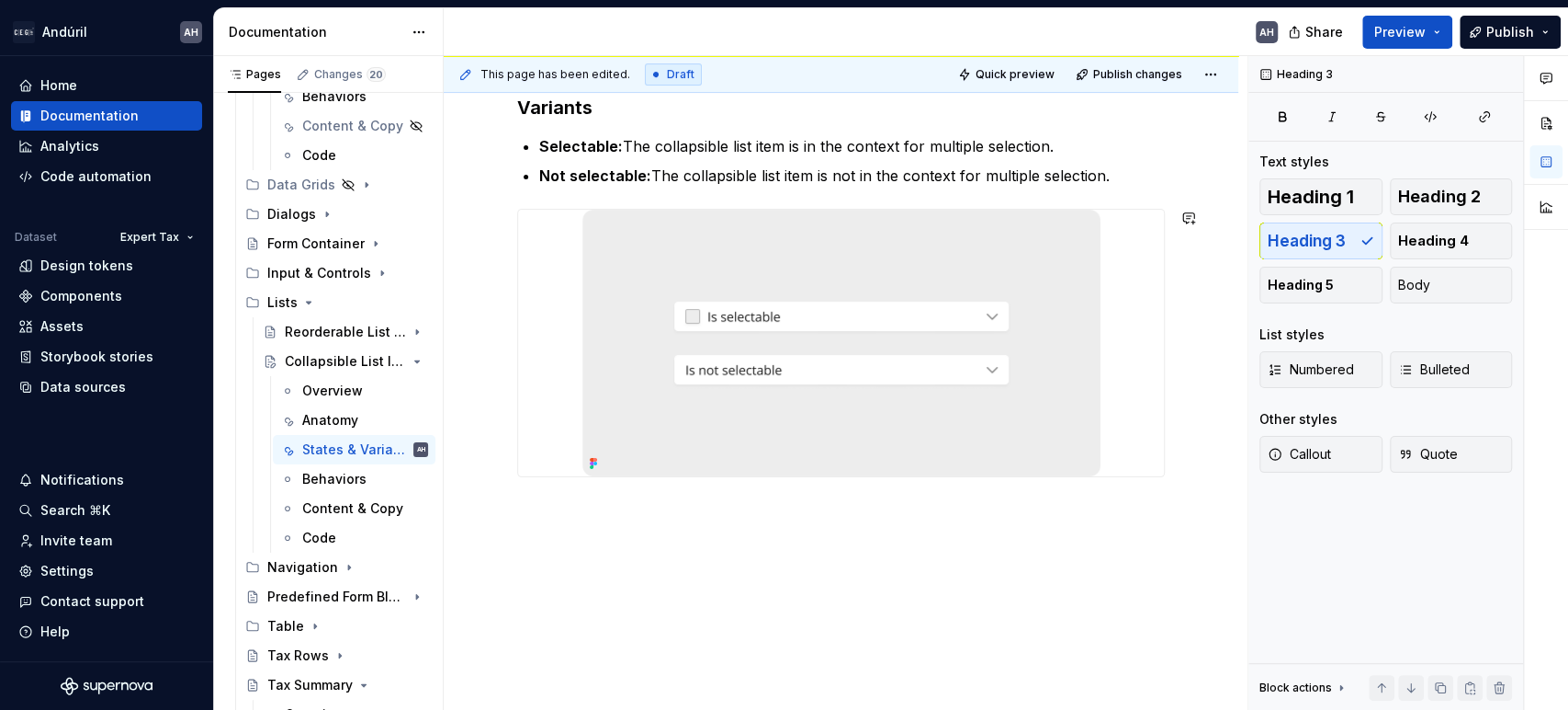
click at [578, 538] on div "Variants Selectable: The collapsible list item is in the context for multiple s…" at bounding box center [841, 382] width 794 height 662
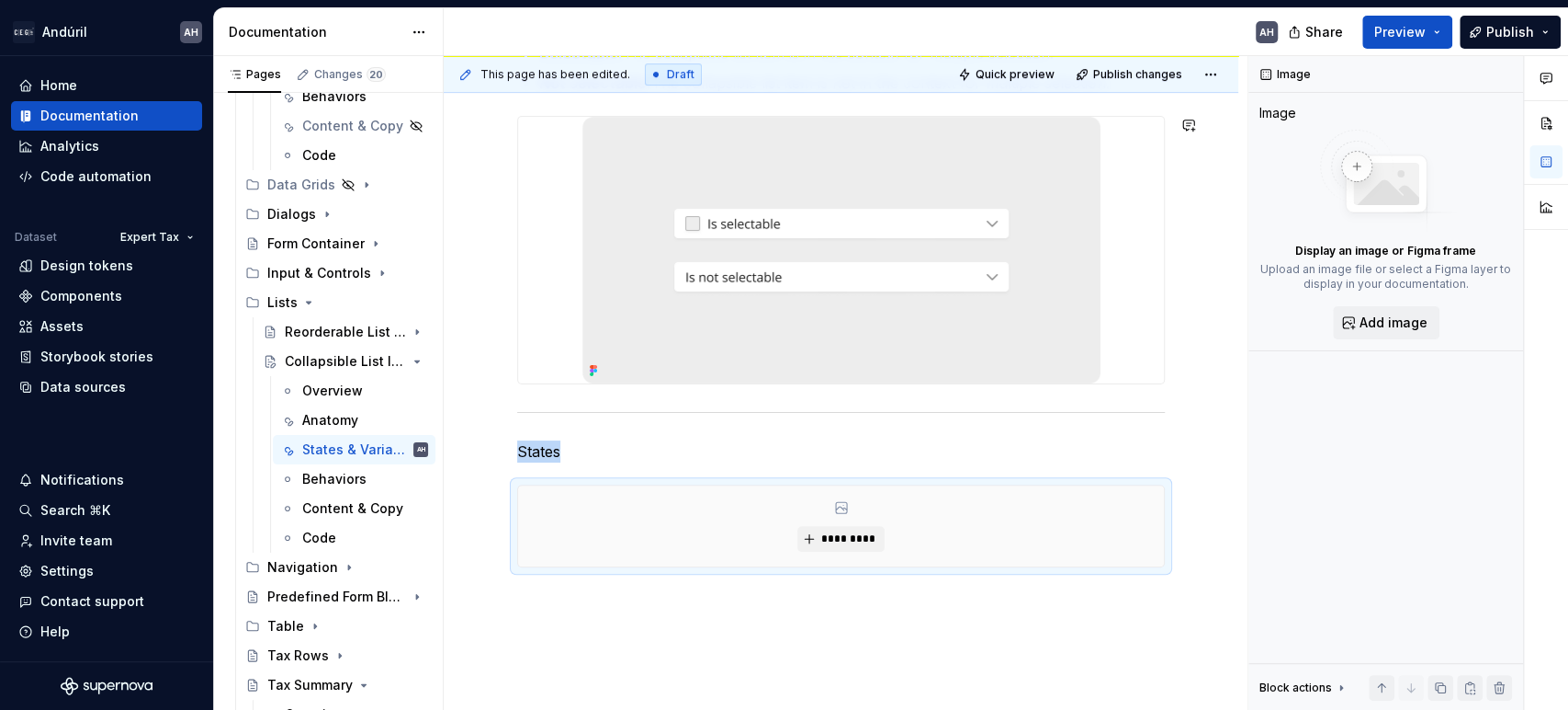
scroll to position [473, 0]
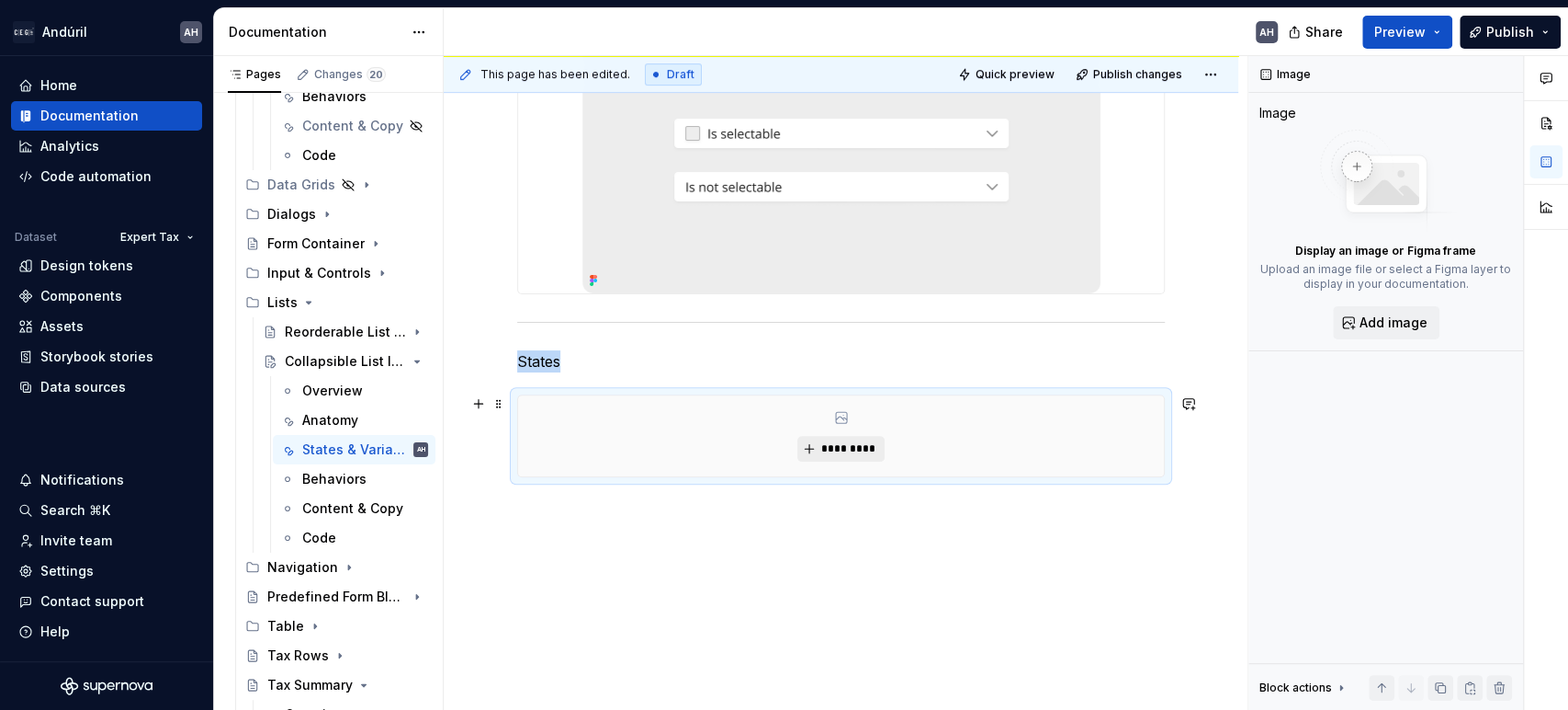
click at [835, 441] on span "*********" at bounding box center [848, 449] width 56 height 15
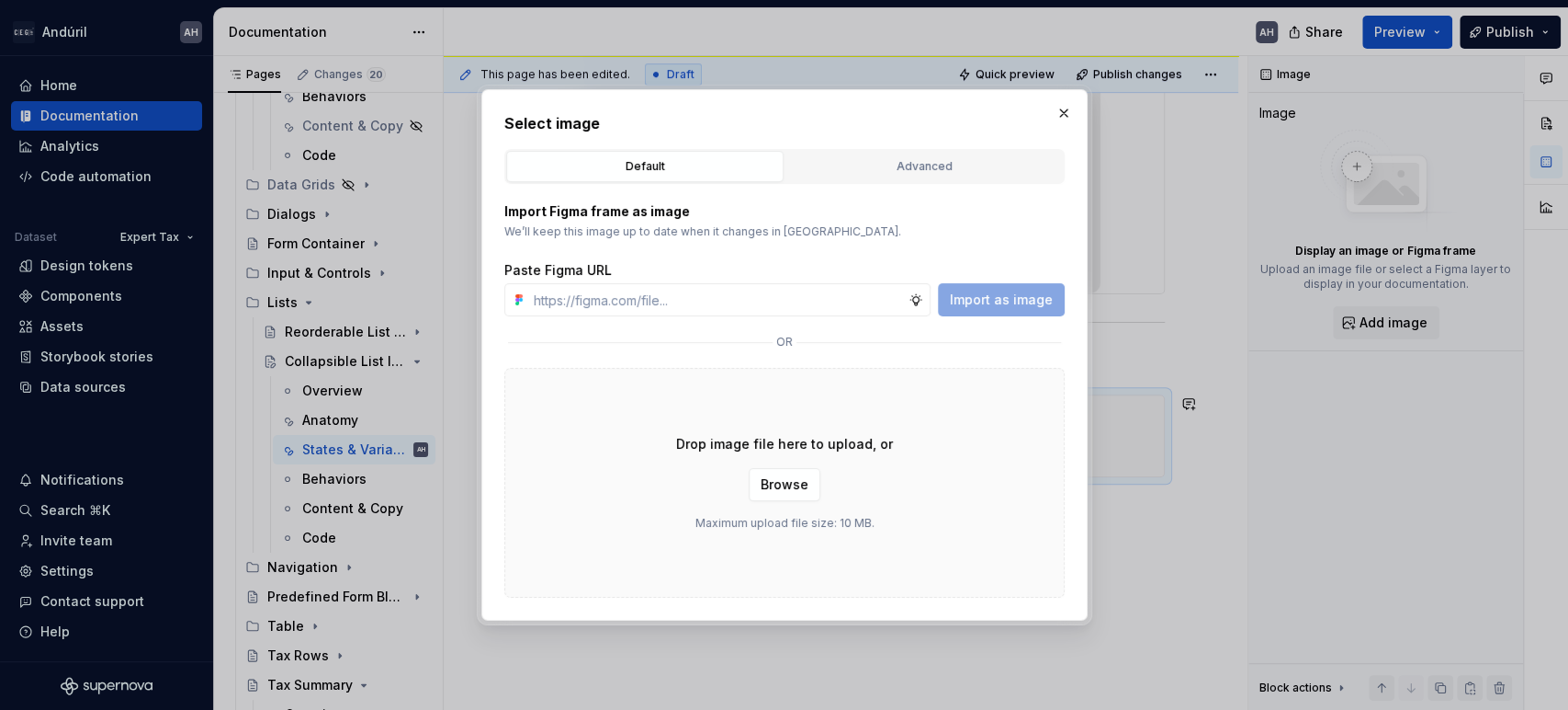
type textarea "*"
type input "[URL][DOMAIN_NAME]"
type textarea "*"
type input "[URL][DOMAIN_NAME]"
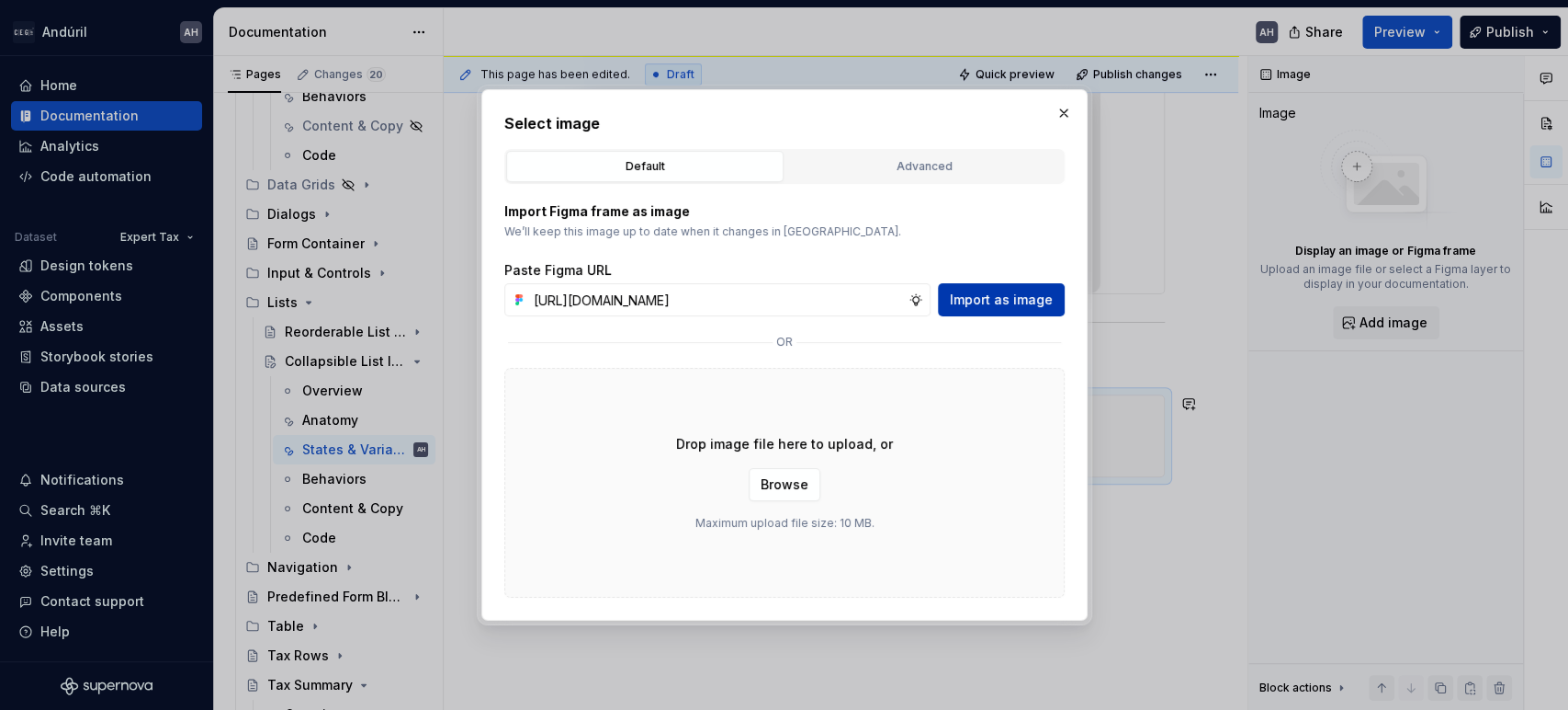
click at [1014, 297] on span "Import as image" at bounding box center [1001, 300] width 103 height 19
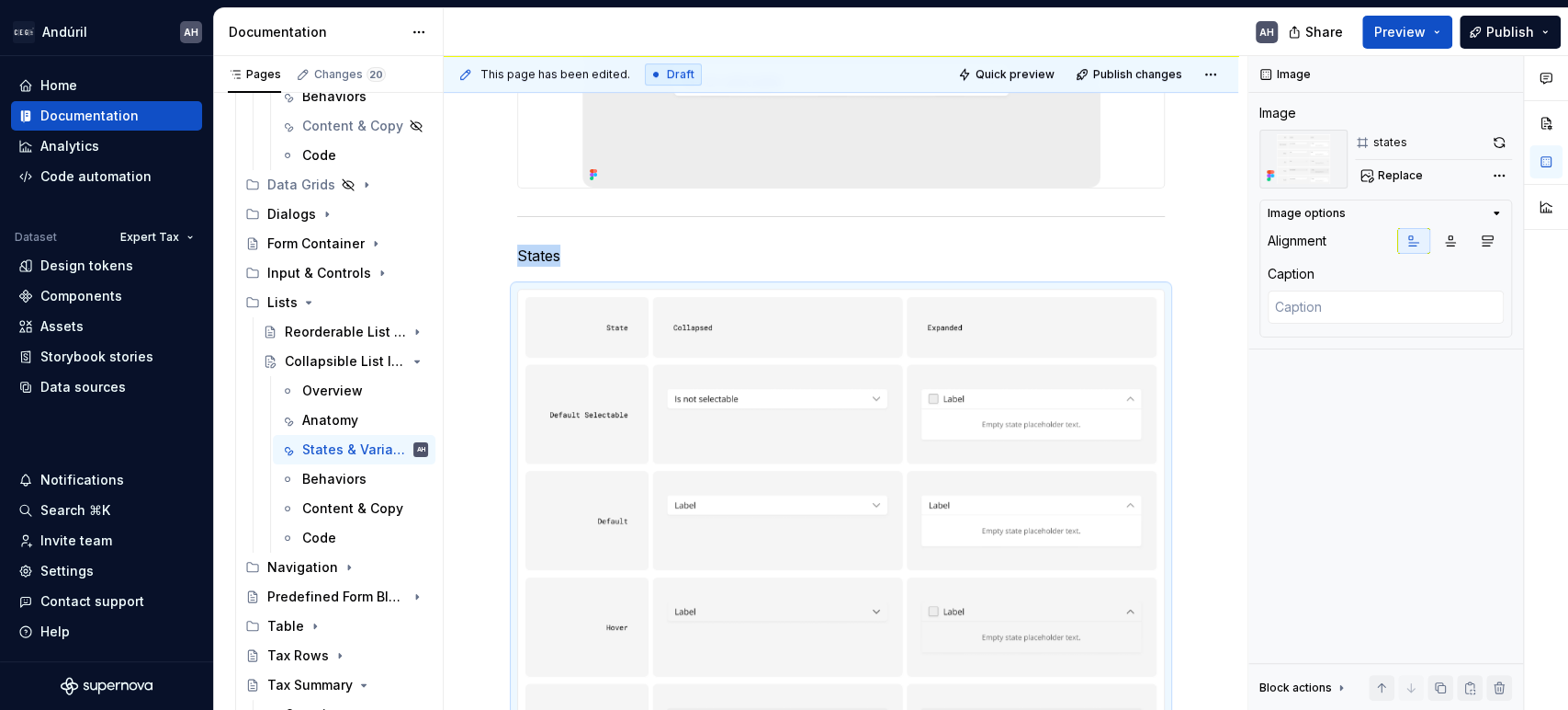
scroll to position [582, 0]
click at [940, 434] on img at bounding box center [841, 586] width 645 height 600
click at [1494, 145] on button "button" at bounding box center [1499, 141] width 25 height 25
click at [534, 248] on p "States" at bounding box center [841, 252] width 647 height 22
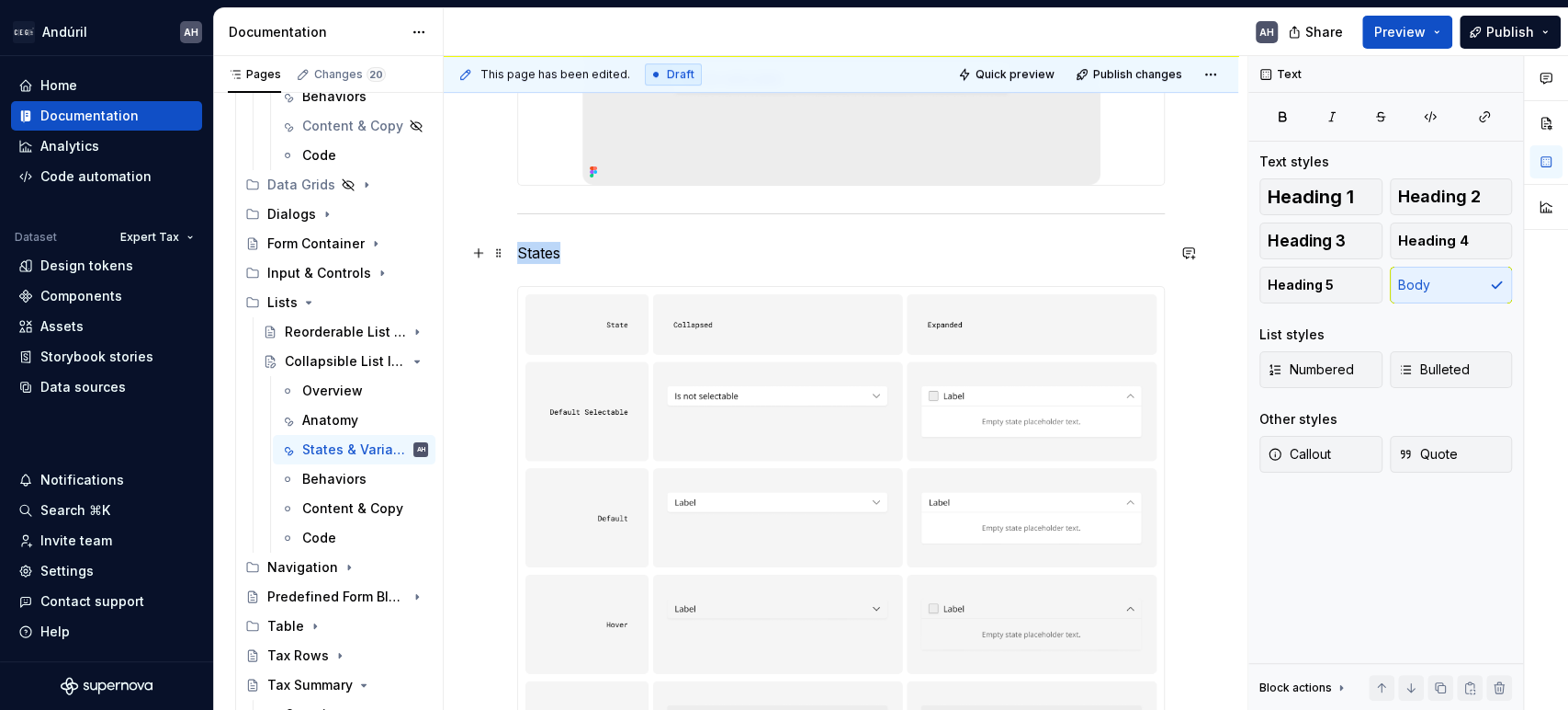
click at [534, 248] on p "States" at bounding box center [841, 252] width 647 height 22
click at [1317, 239] on span "Heading 3" at bounding box center [1307, 241] width 78 height 19
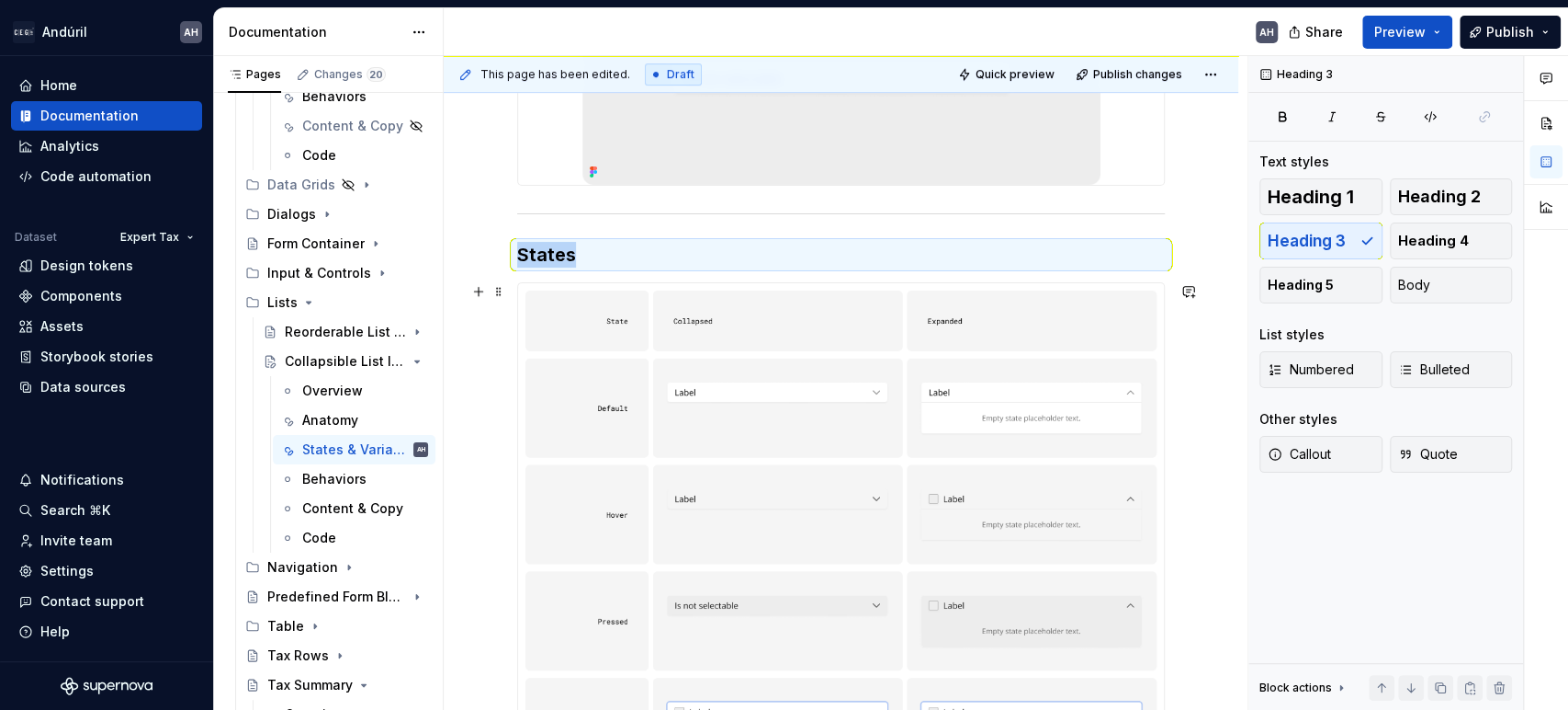
click at [922, 418] on img at bounding box center [841, 530] width 645 height 494
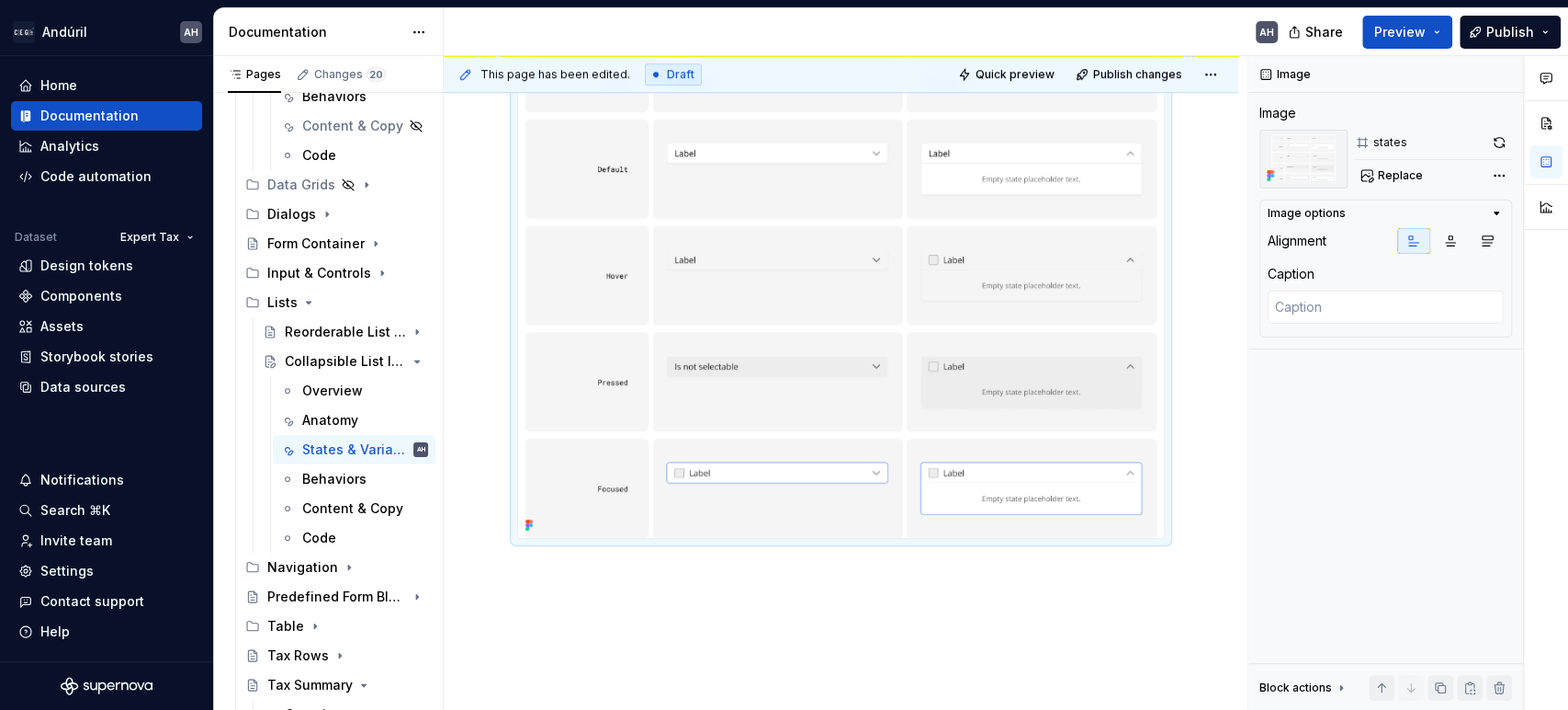
scroll to position [882, 0]
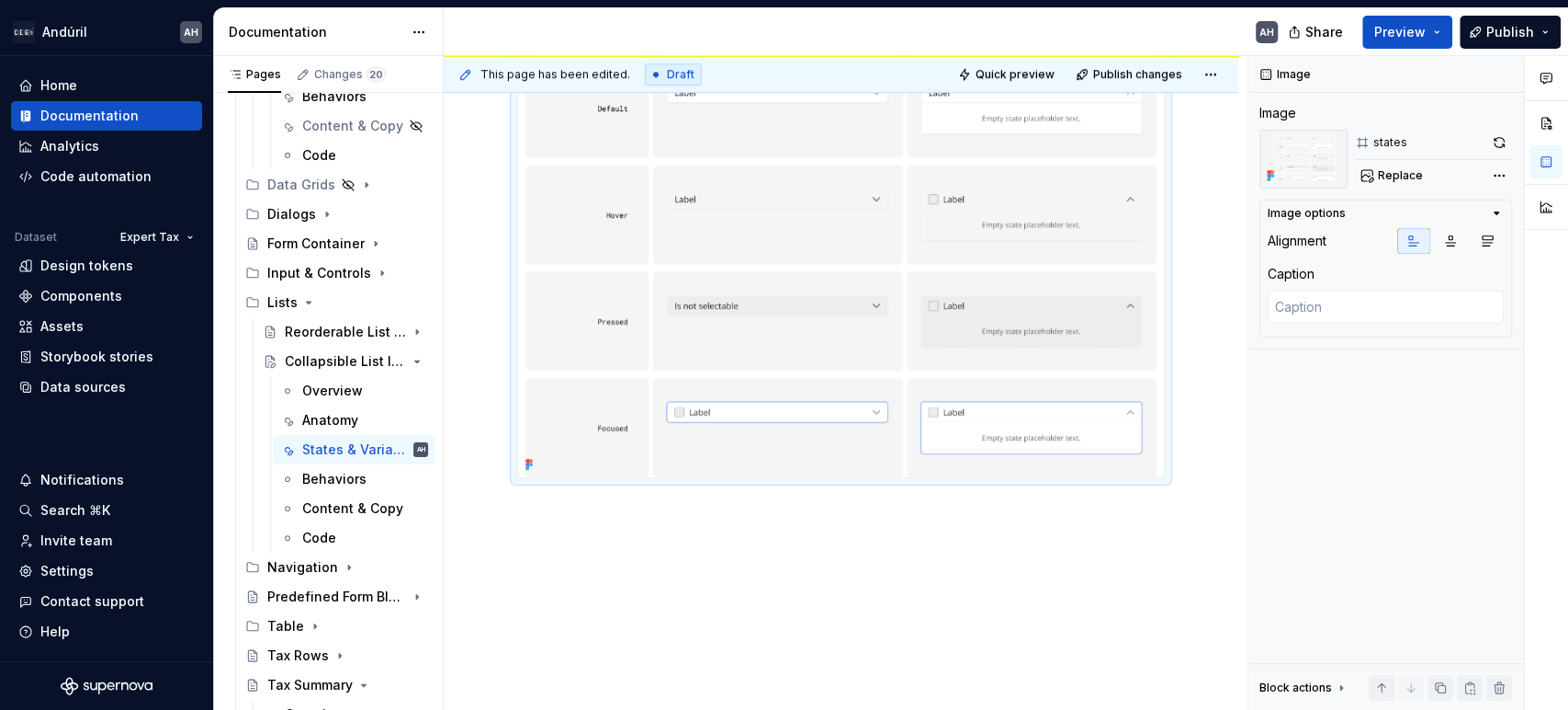
click at [1043, 528] on div "Variants Selectable: The collapsible list item is in the context for multiple s…" at bounding box center [841, 86] width 794 height 1253
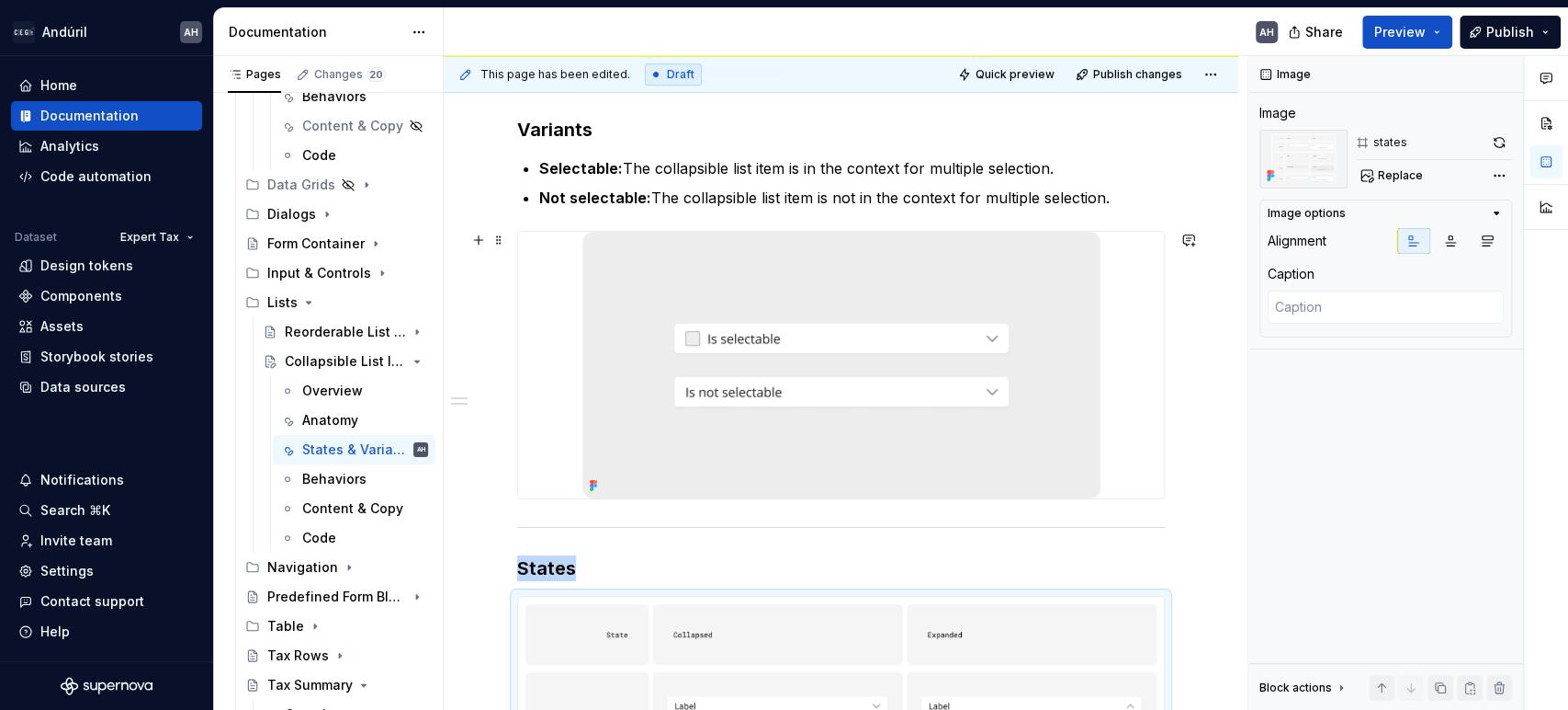
scroll to position [0, 0]
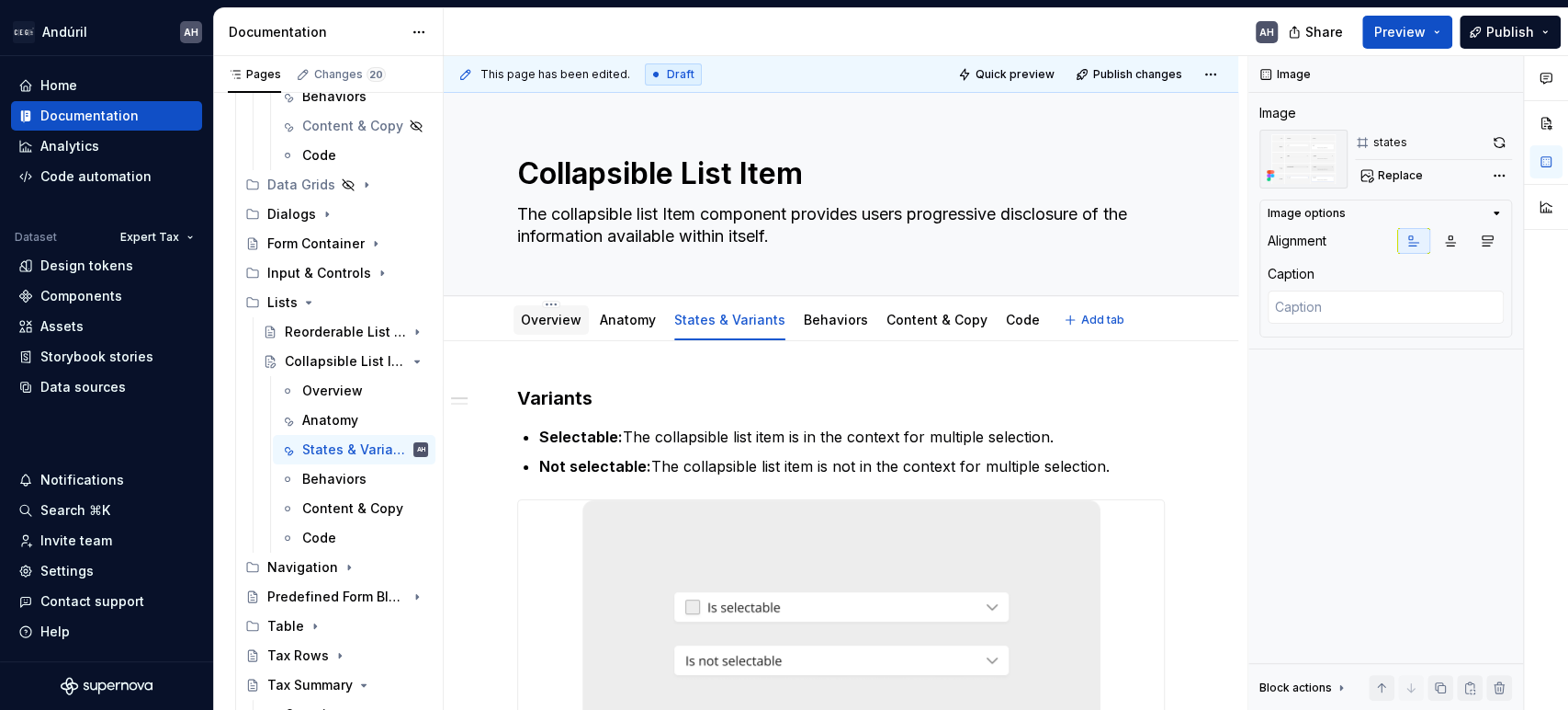
click at [544, 321] on link "Overview" at bounding box center [551, 320] width 60 height 16
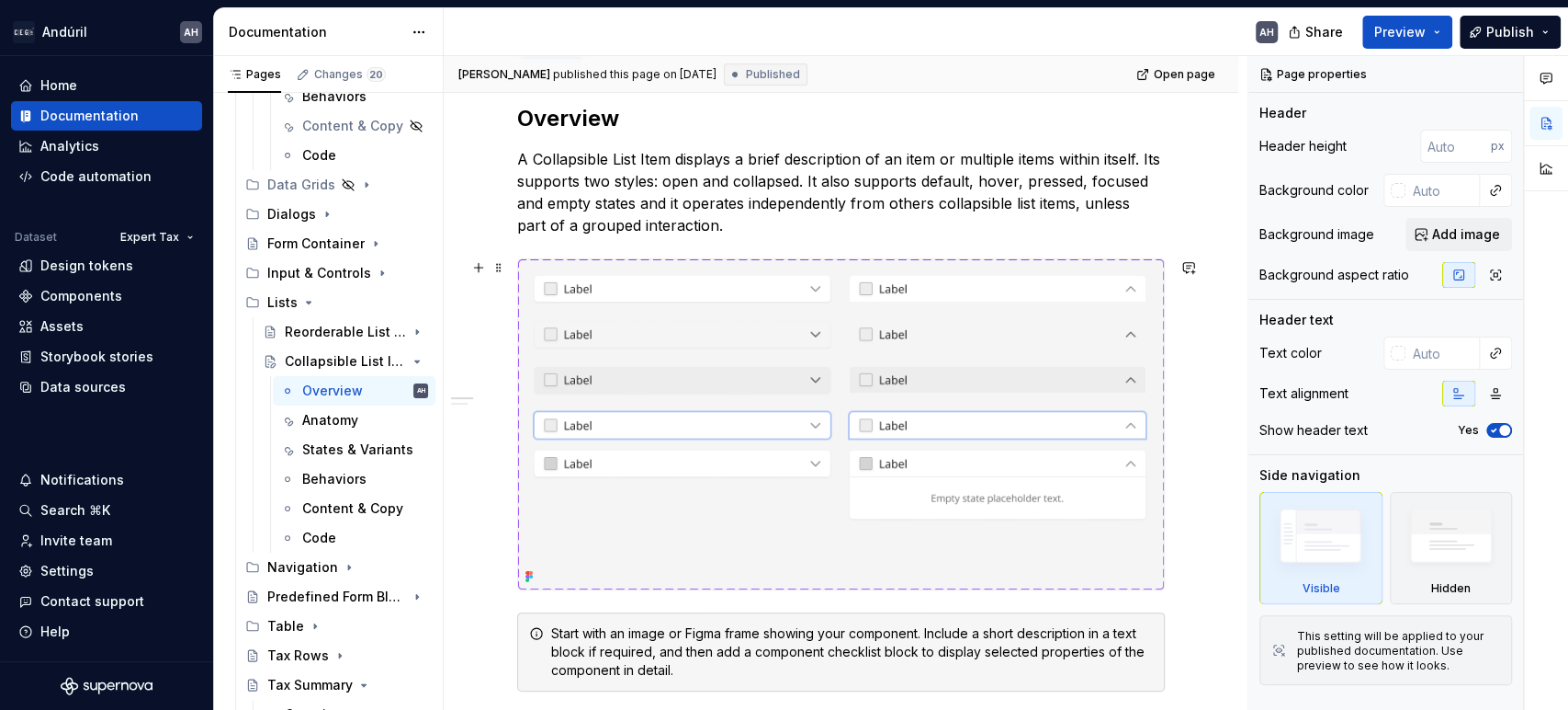
scroll to position [306, 0]
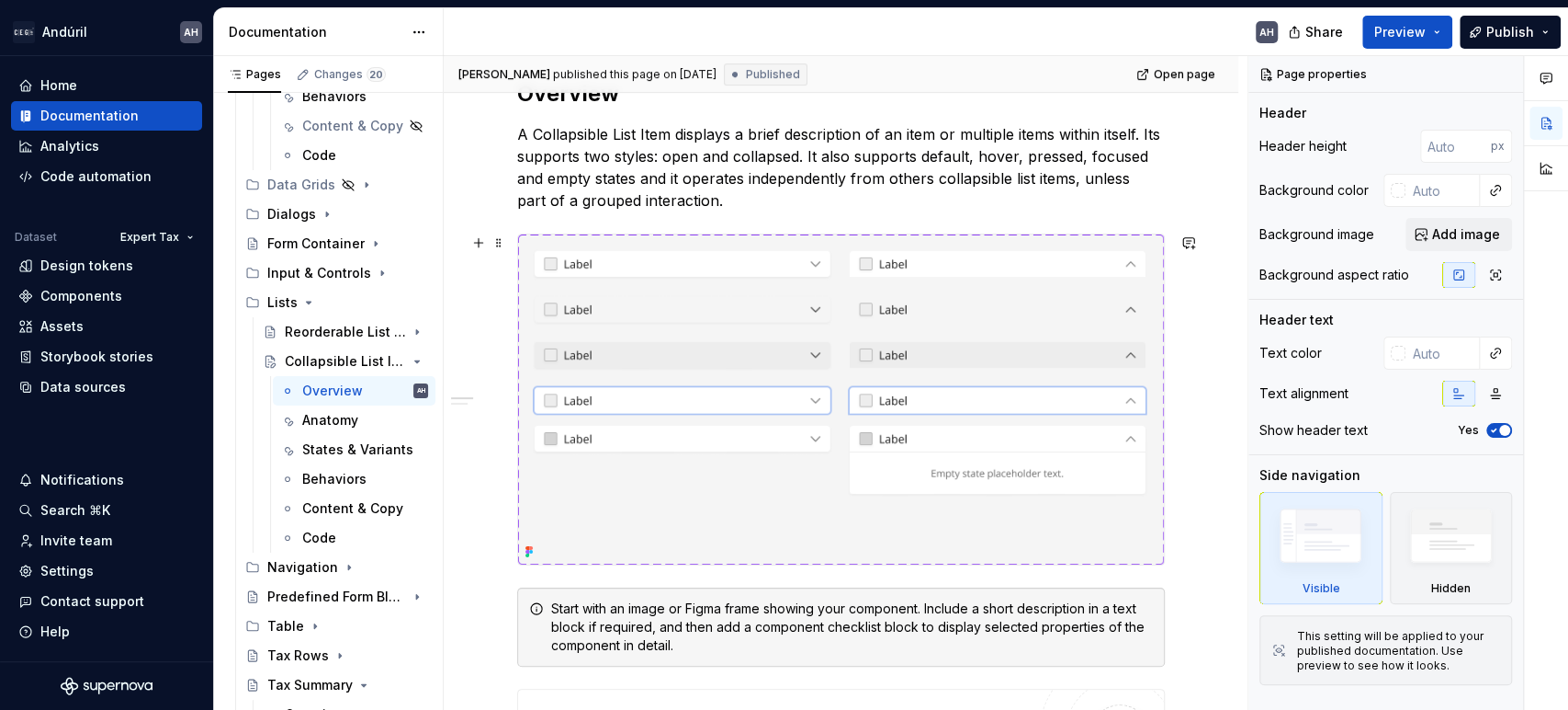
type textarea "*"
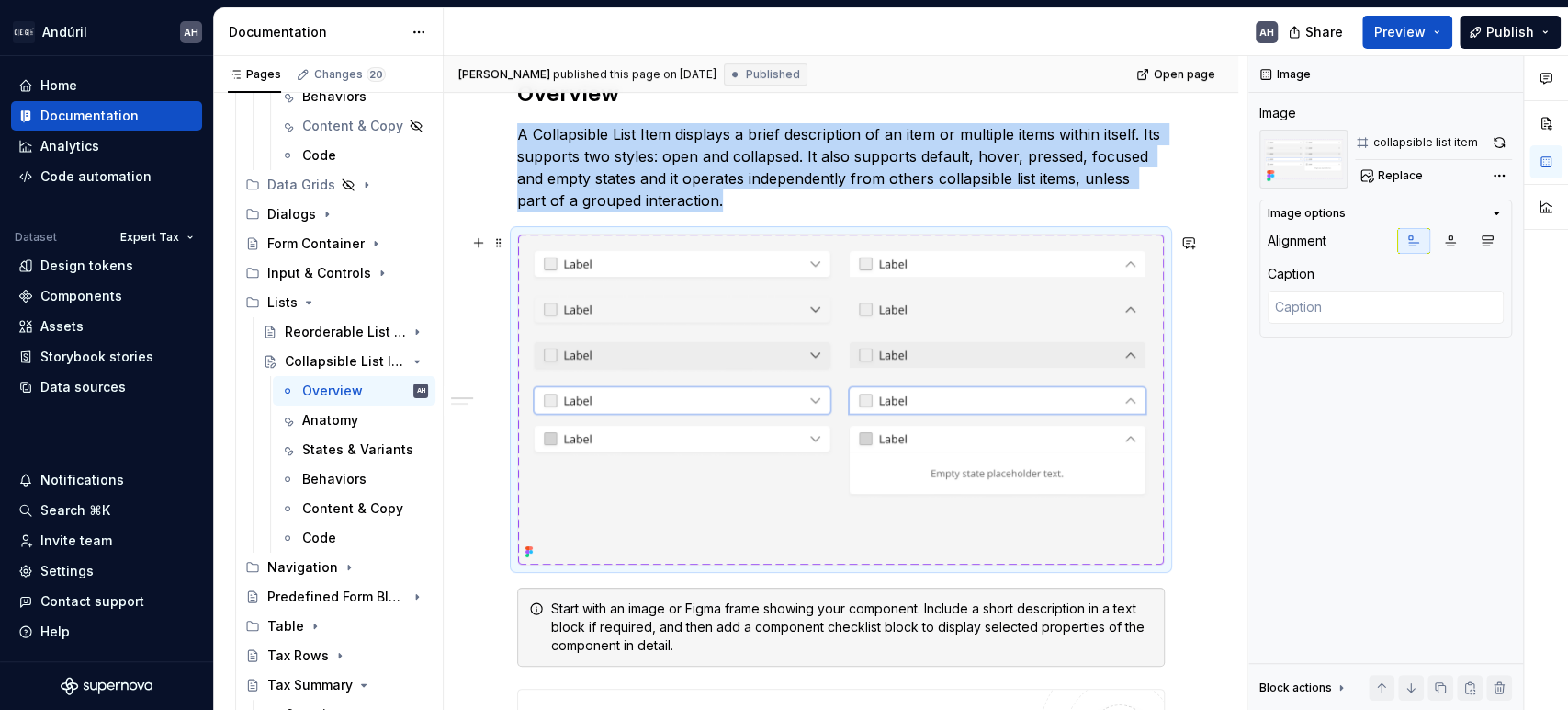
click at [580, 430] on img at bounding box center [841, 400] width 645 height 330
click at [955, 207] on p "A Collapsible List Item displays a brief description of an item or multiple ite…" at bounding box center [841, 168] width 647 height 89
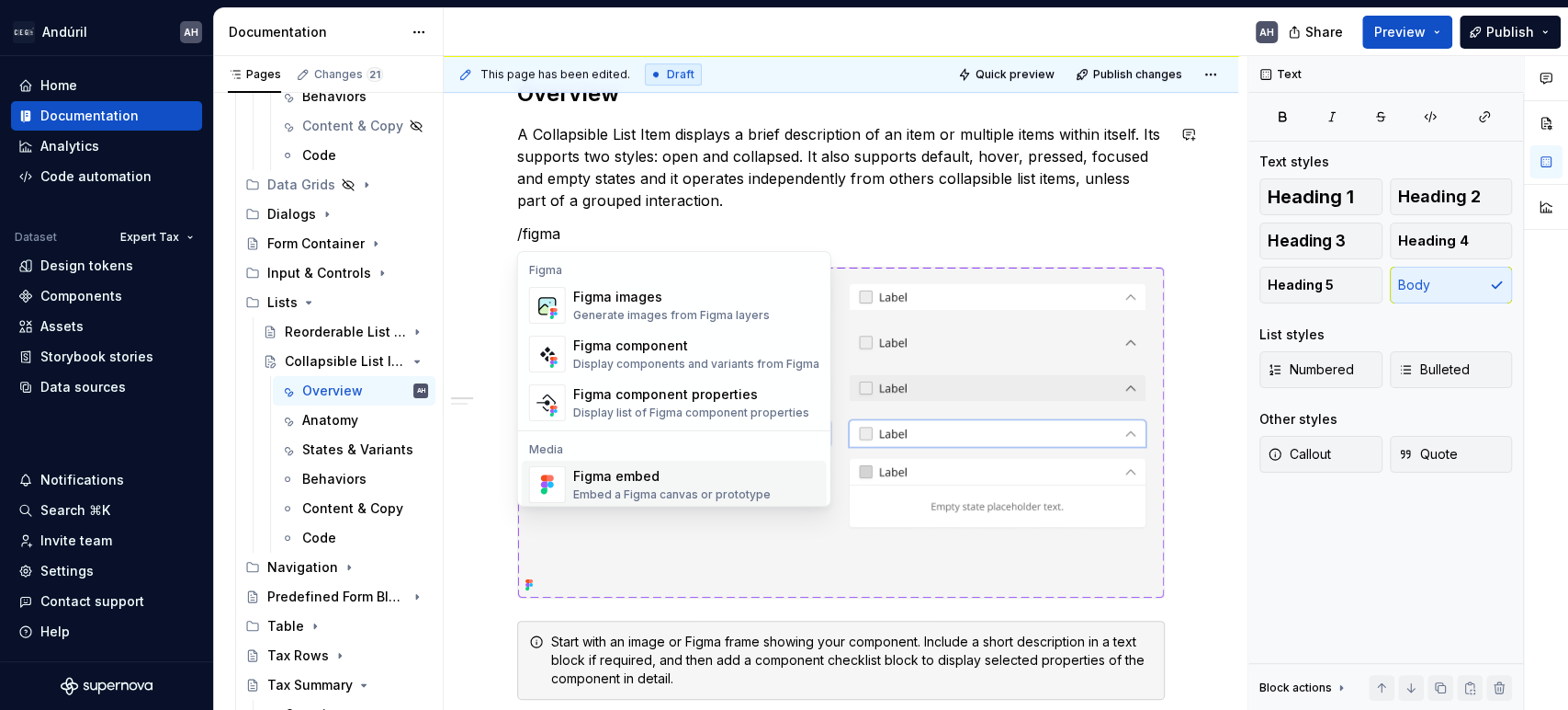
scroll to position [17, 0]
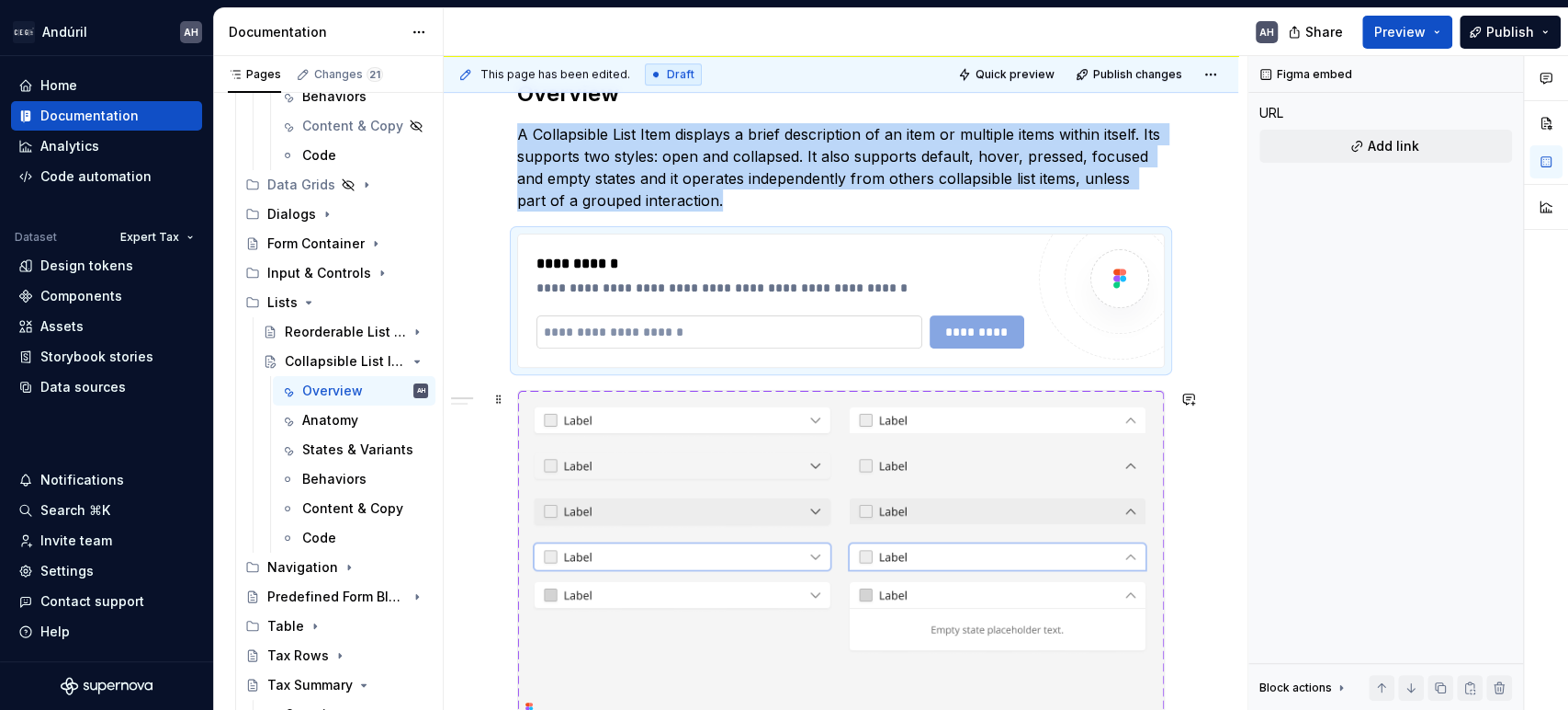
type textarea "*"
click at [599, 317] on input "text" at bounding box center [729, 331] width 386 height 33
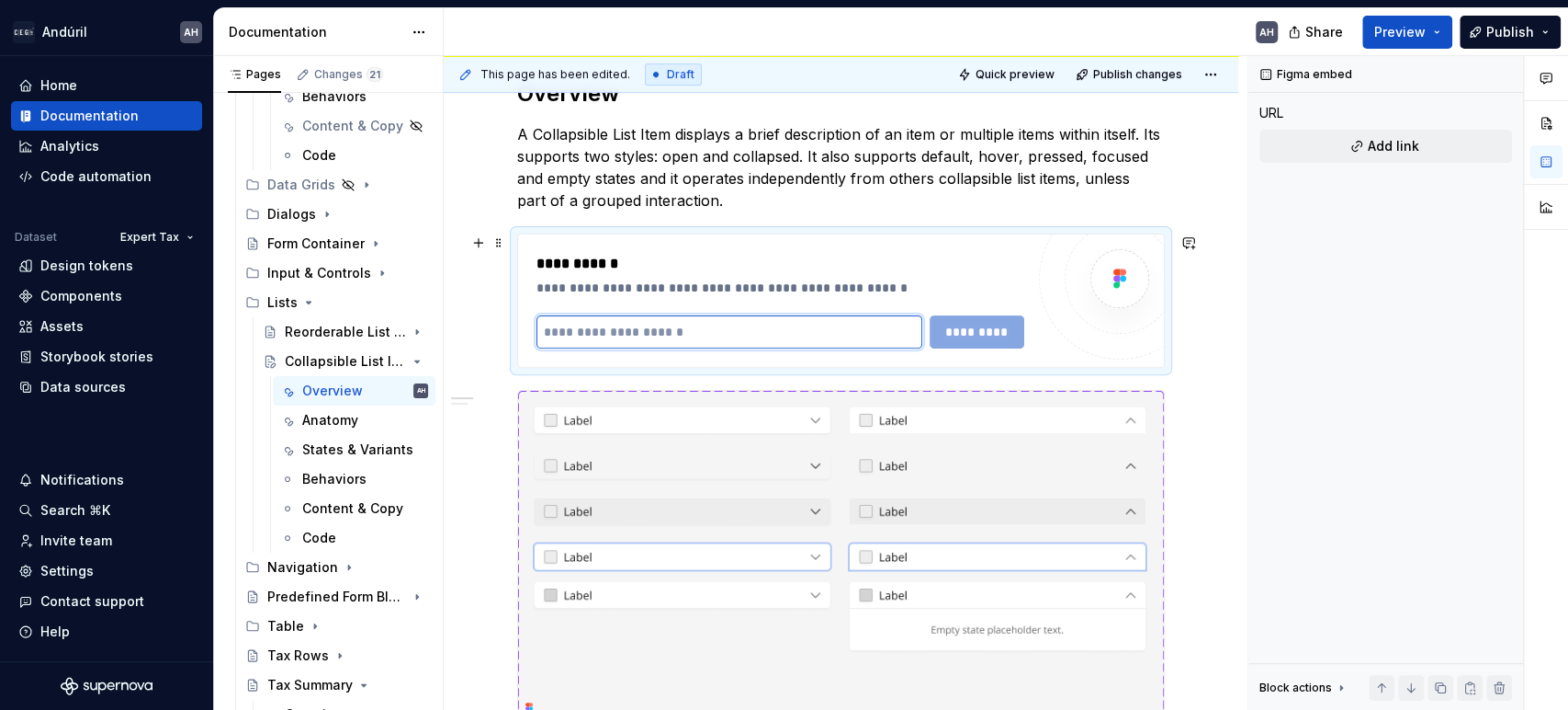
paste input "**********"
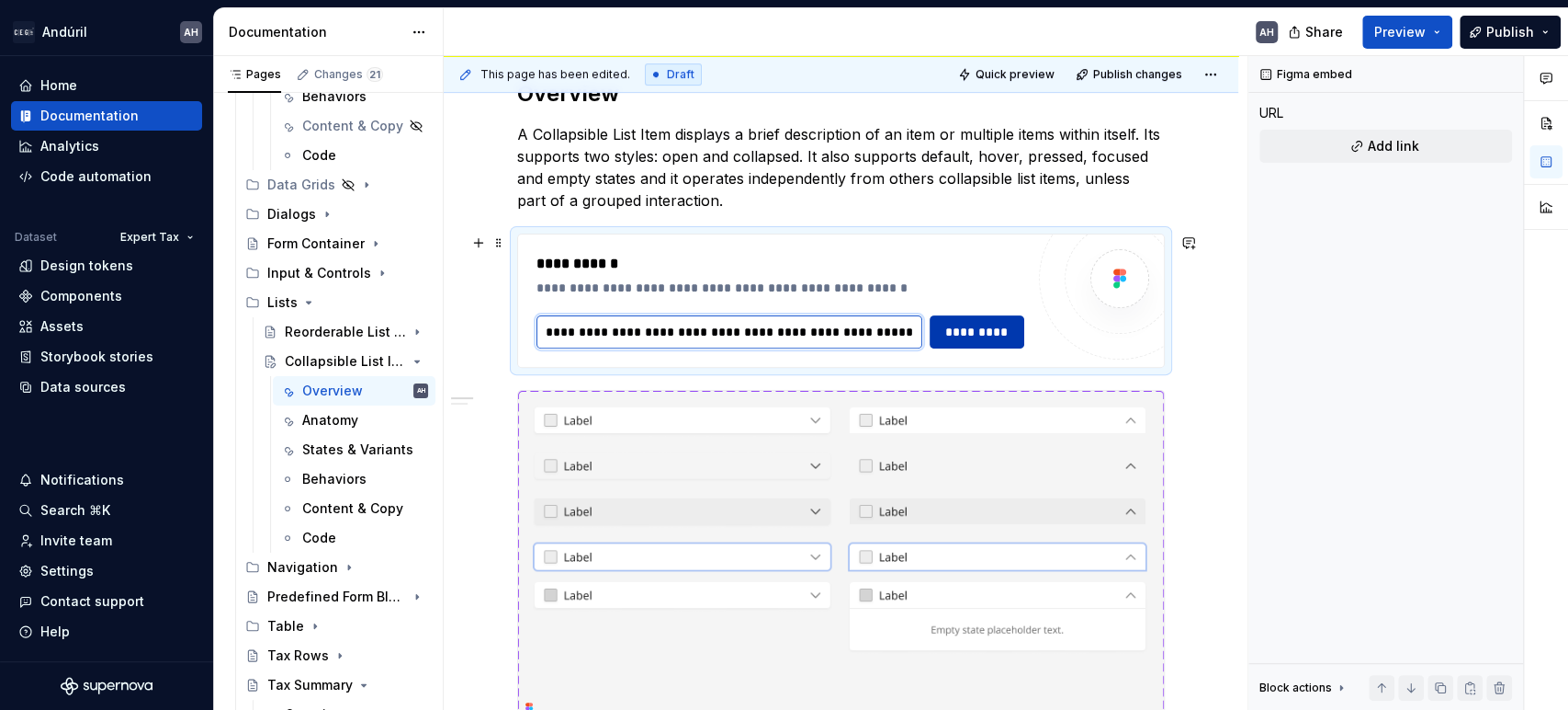
type input "**********"
click at [956, 331] on span "*********" at bounding box center [977, 332] width 72 height 19
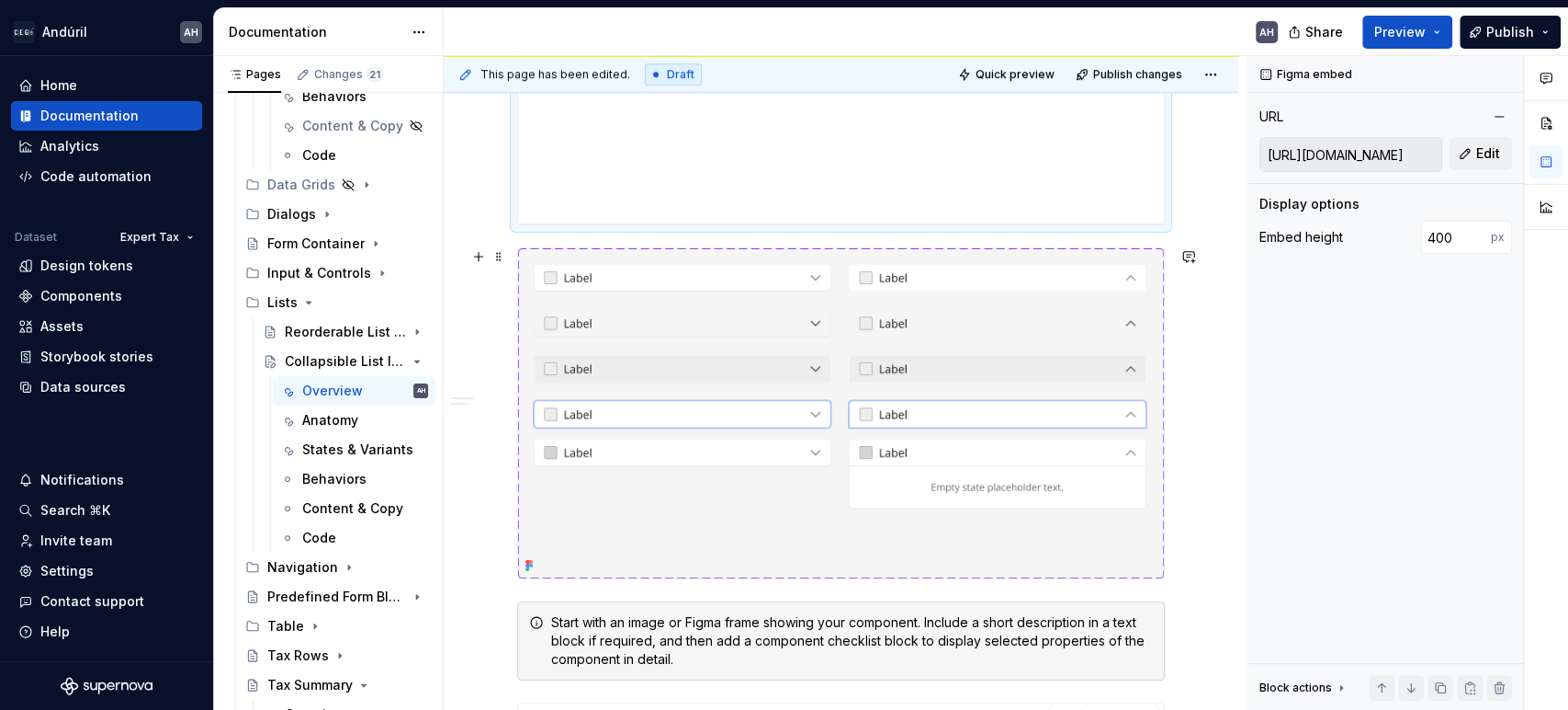
scroll to position [715, 0]
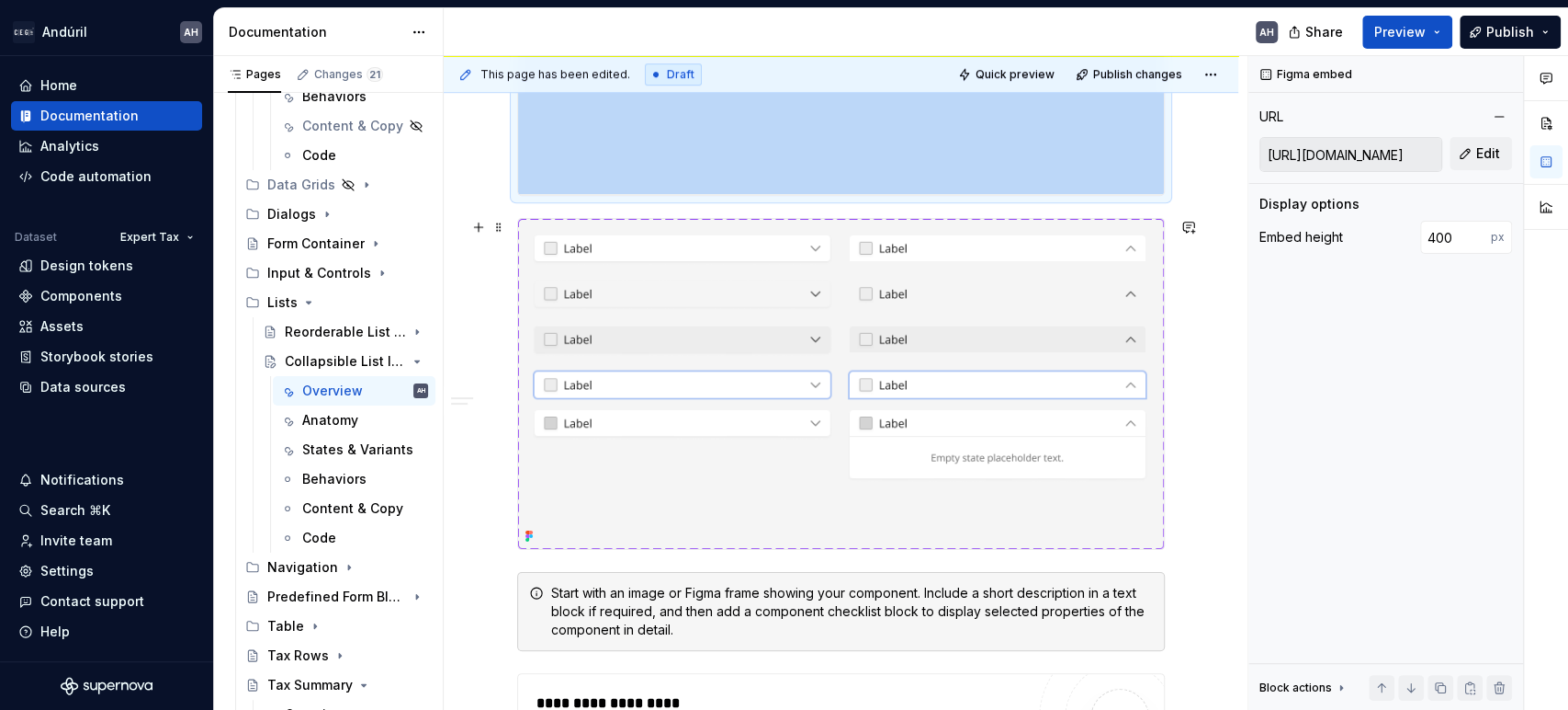
click at [914, 445] on img at bounding box center [841, 384] width 645 height 330
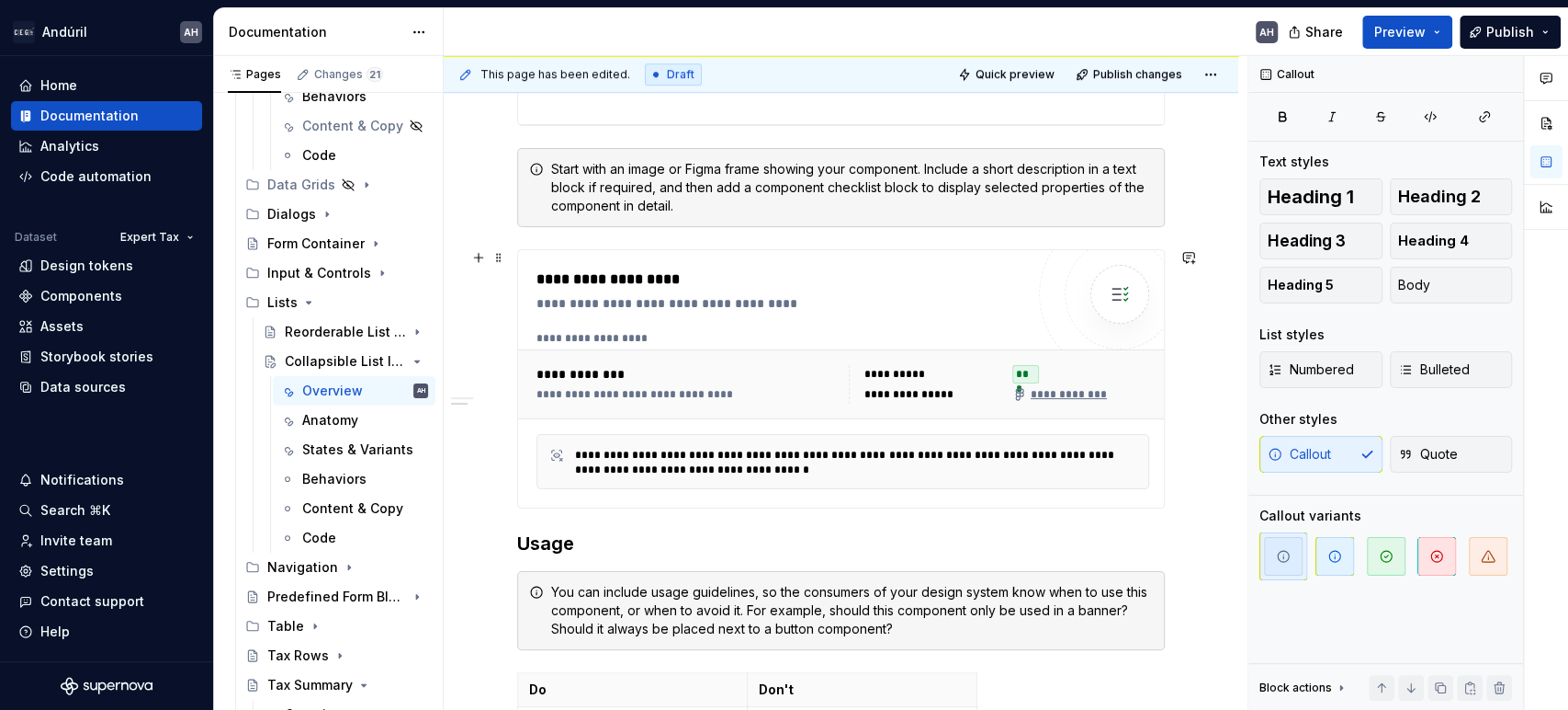
scroll to position [817, 0]
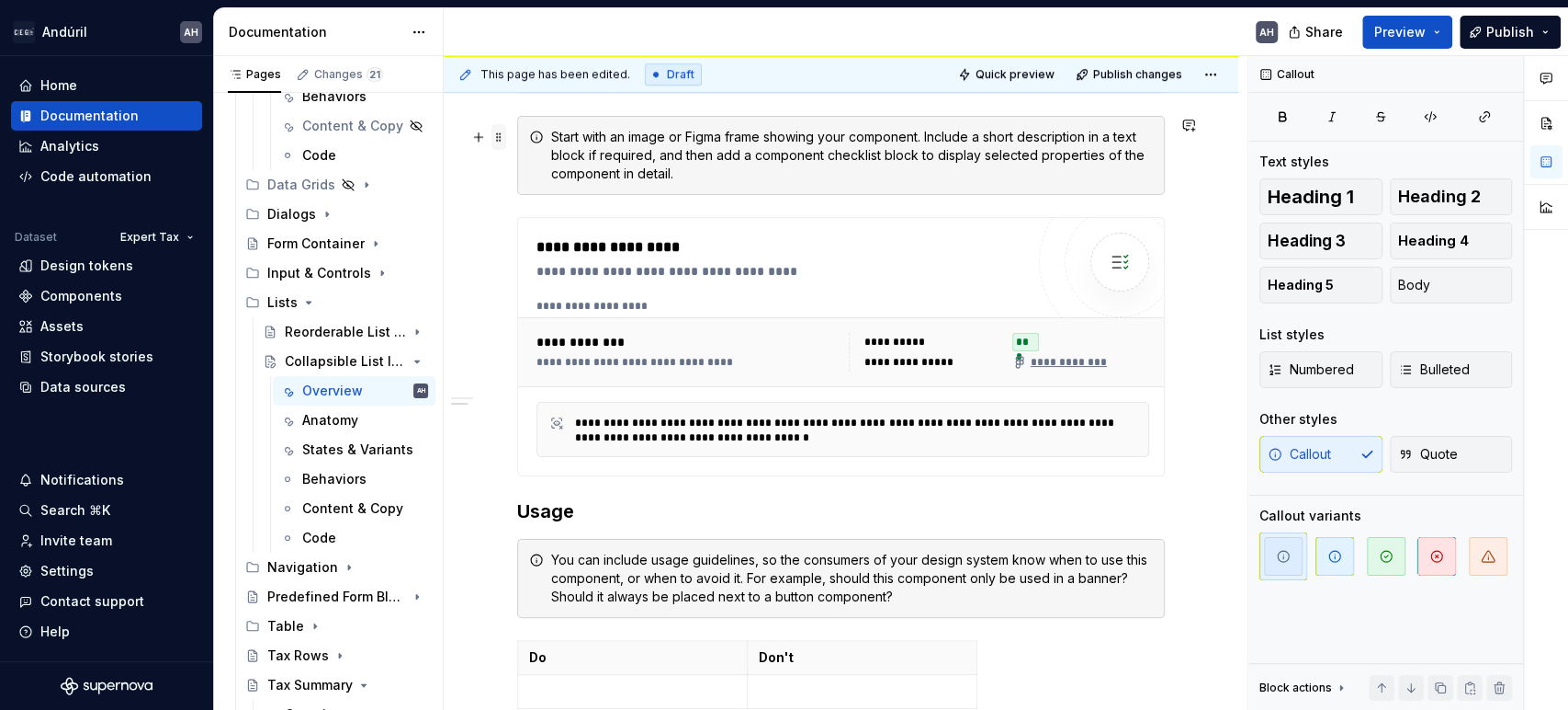
click at [498, 130] on span at bounding box center [499, 137] width 15 height 25
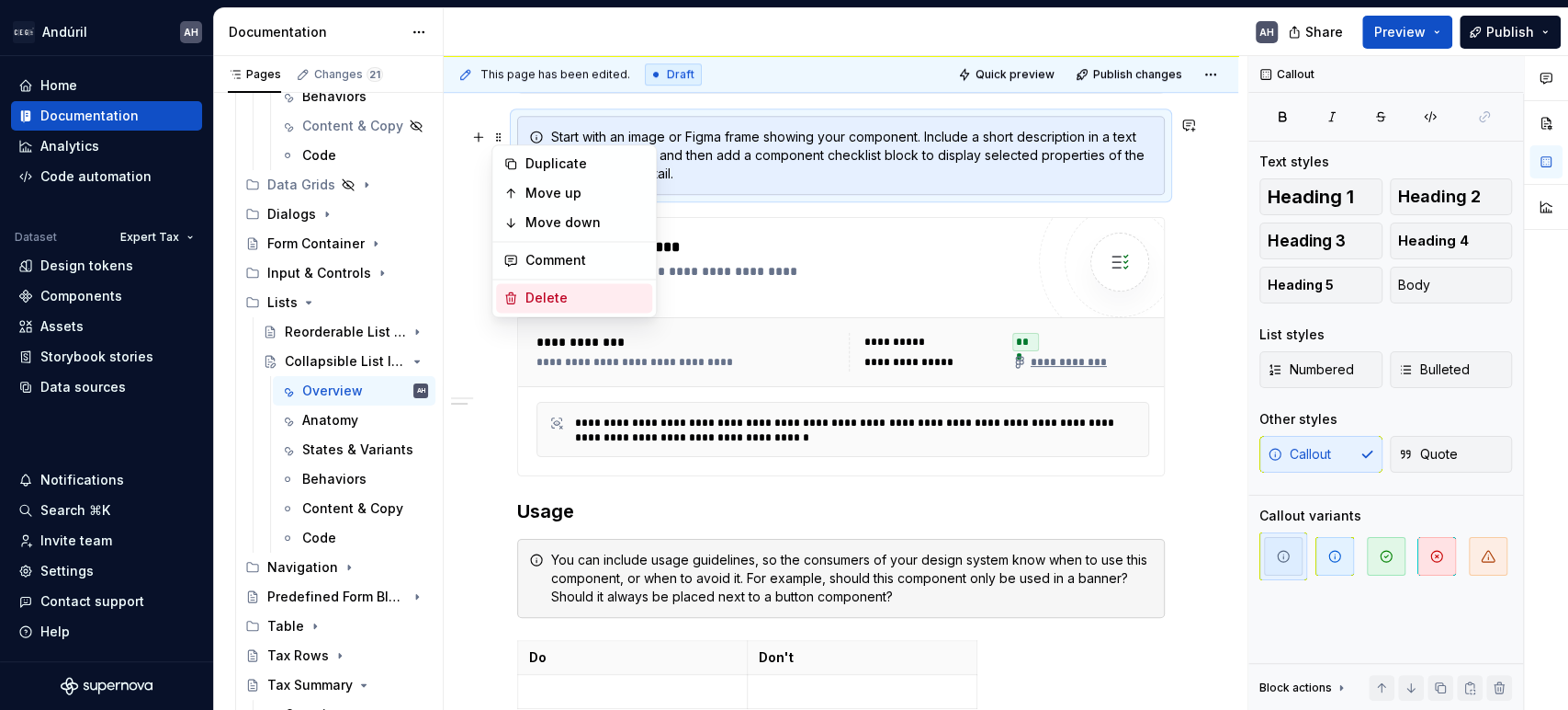
click at [536, 294] on div "Delete" at bounding box center [585, 298] width 120 height 19
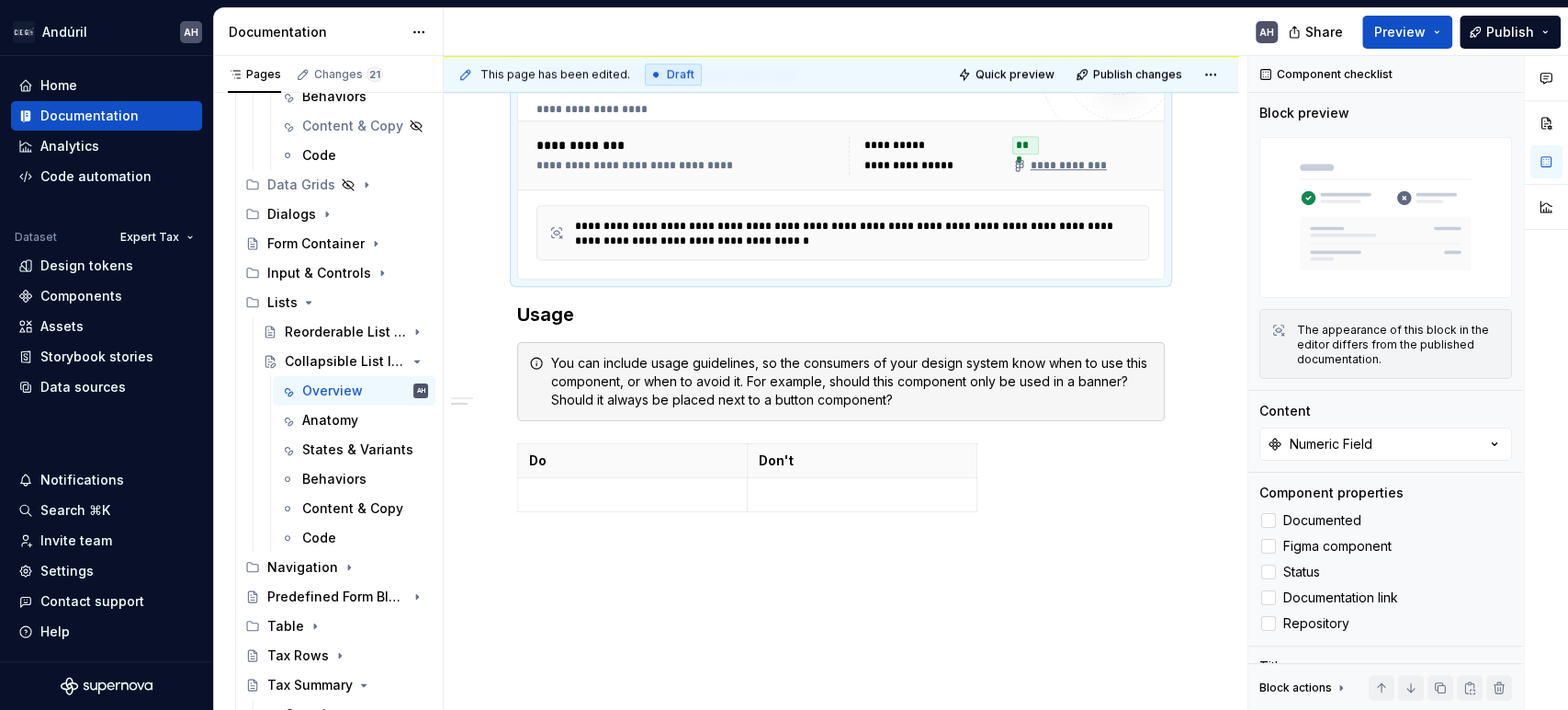
scroll to position [919, 0]
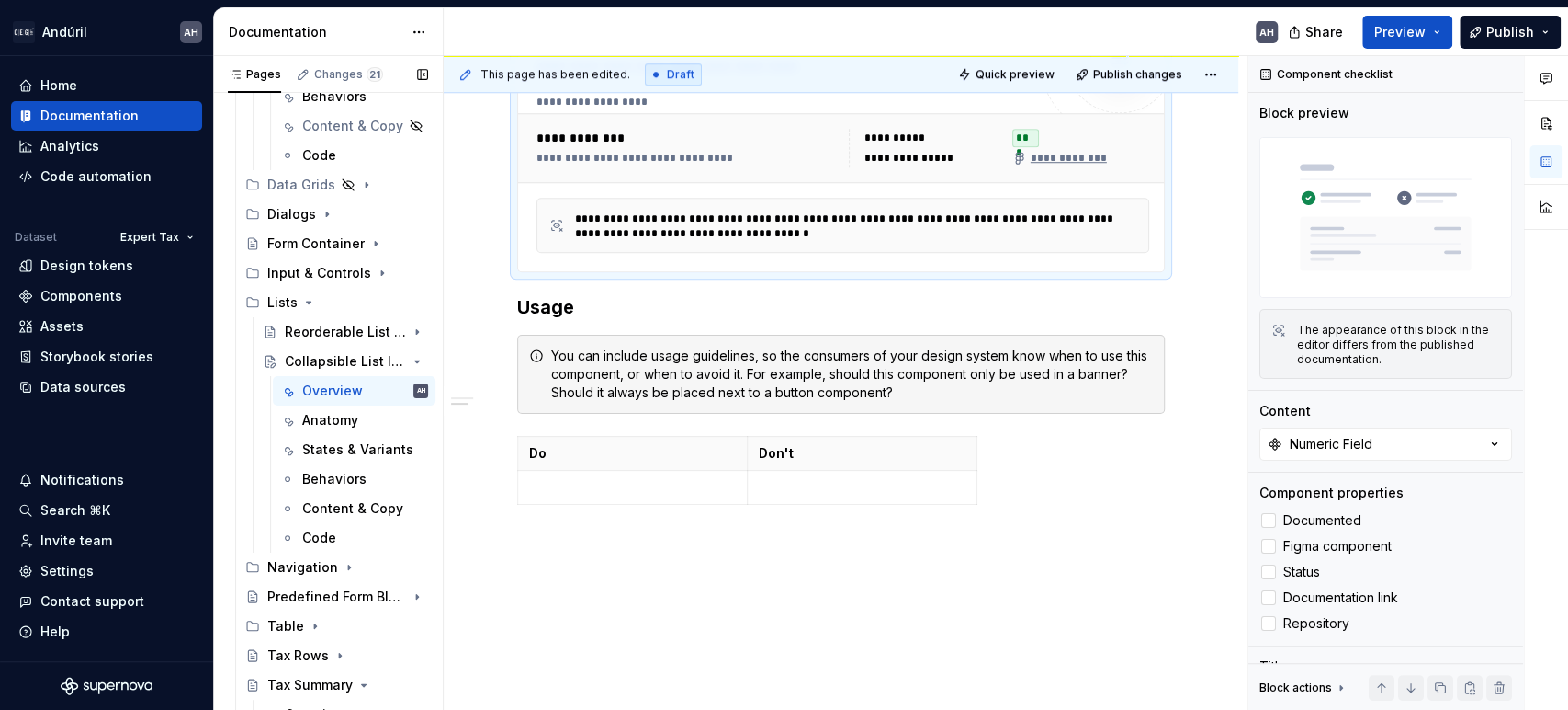
click at [0, 0] on button "Page tree" at bounding box center [0, 0] width 0 height 0
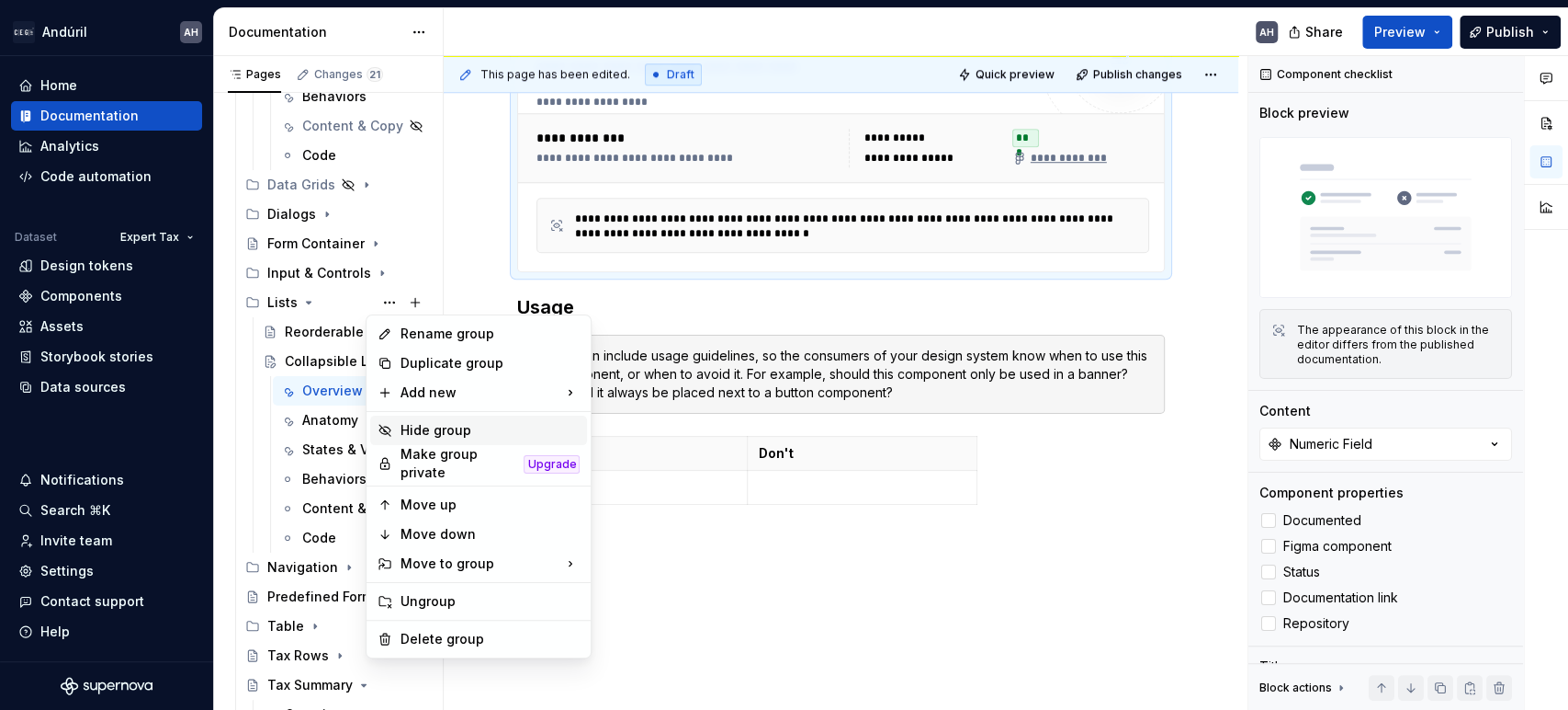
click at [430, 430] on div "Hide group" at bounding box center [489, 431] width 180 height 19
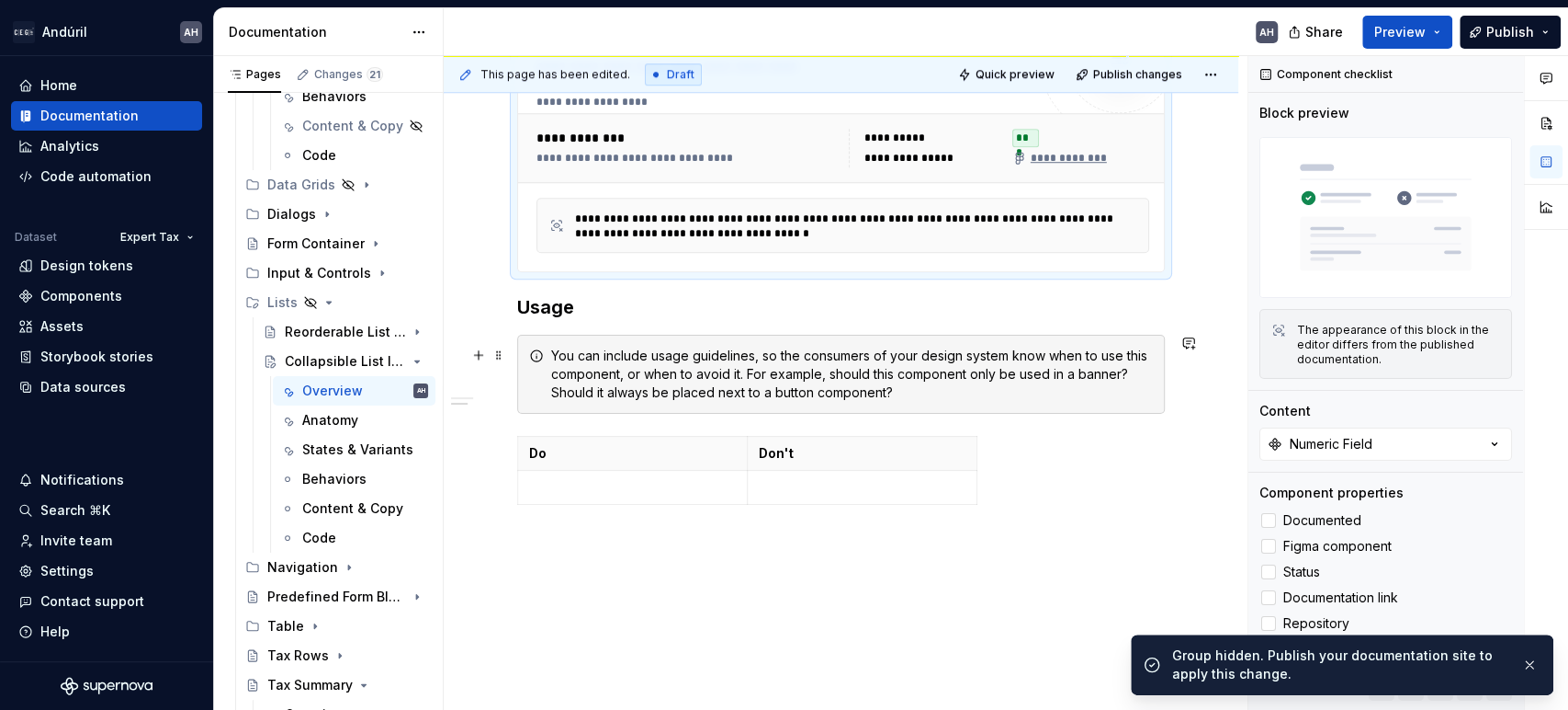
click at [537, 382] on div "You can include usage guidelines, so the consumers of your design system know w…" at bounding box center [841, 374] width 647 height 79
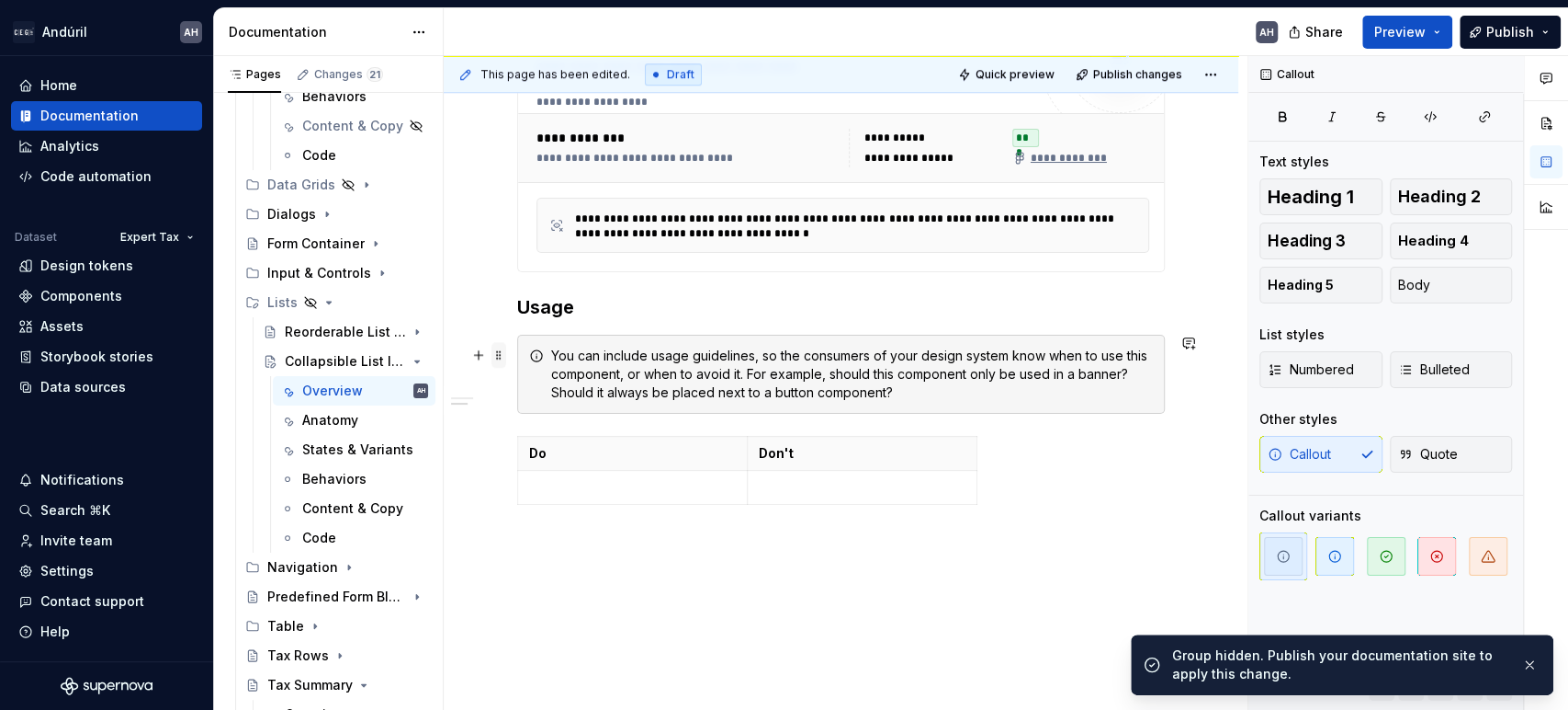
click at [499, 345] on span at bounding box center [499, 355] width 15 height 25
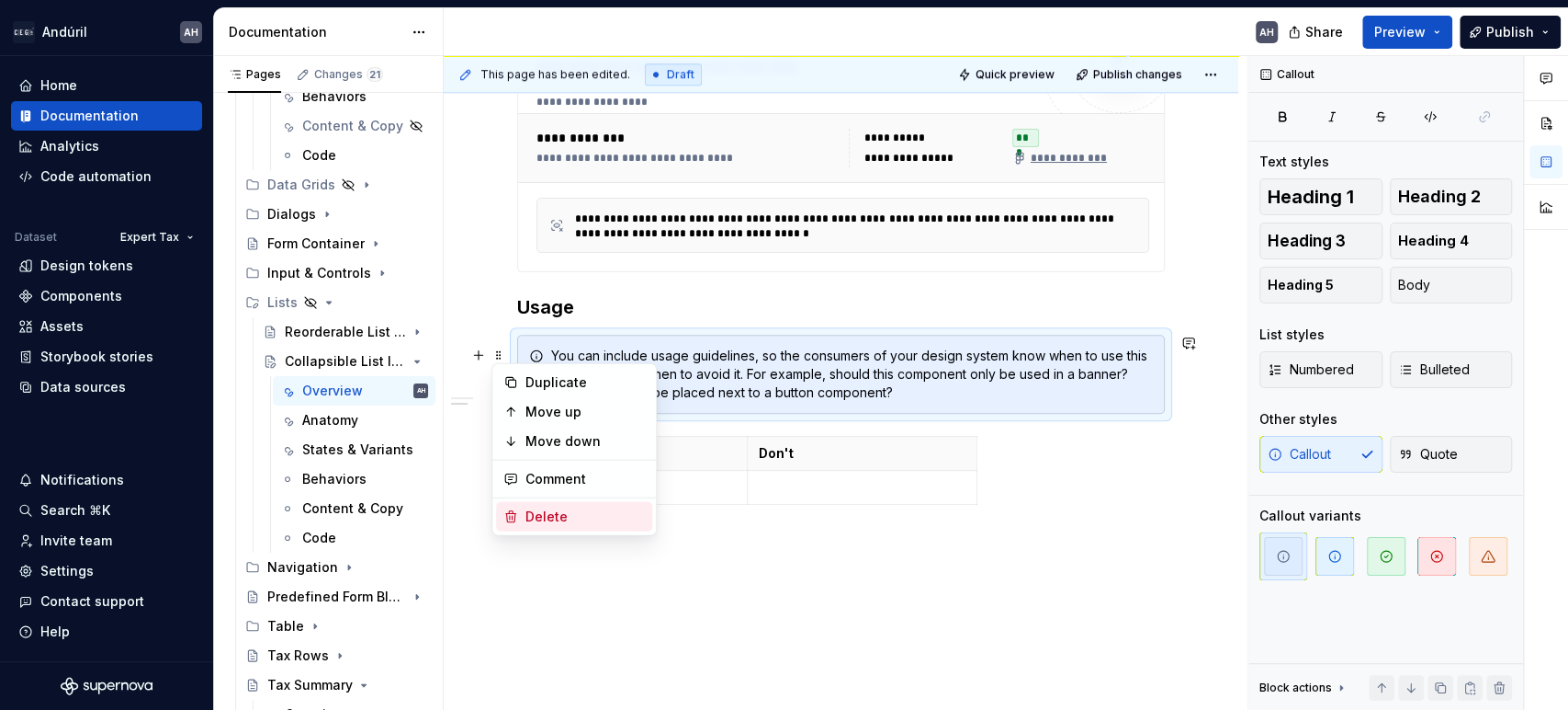
drag, startPoint x: 539, startPoint y: 508, endPoint x: 557, endPoint y: 487, distance: 27.7
click at [540, 508] on div "Delete" at bounding box center [585, 517] width 120 height 19
type textarea "*"
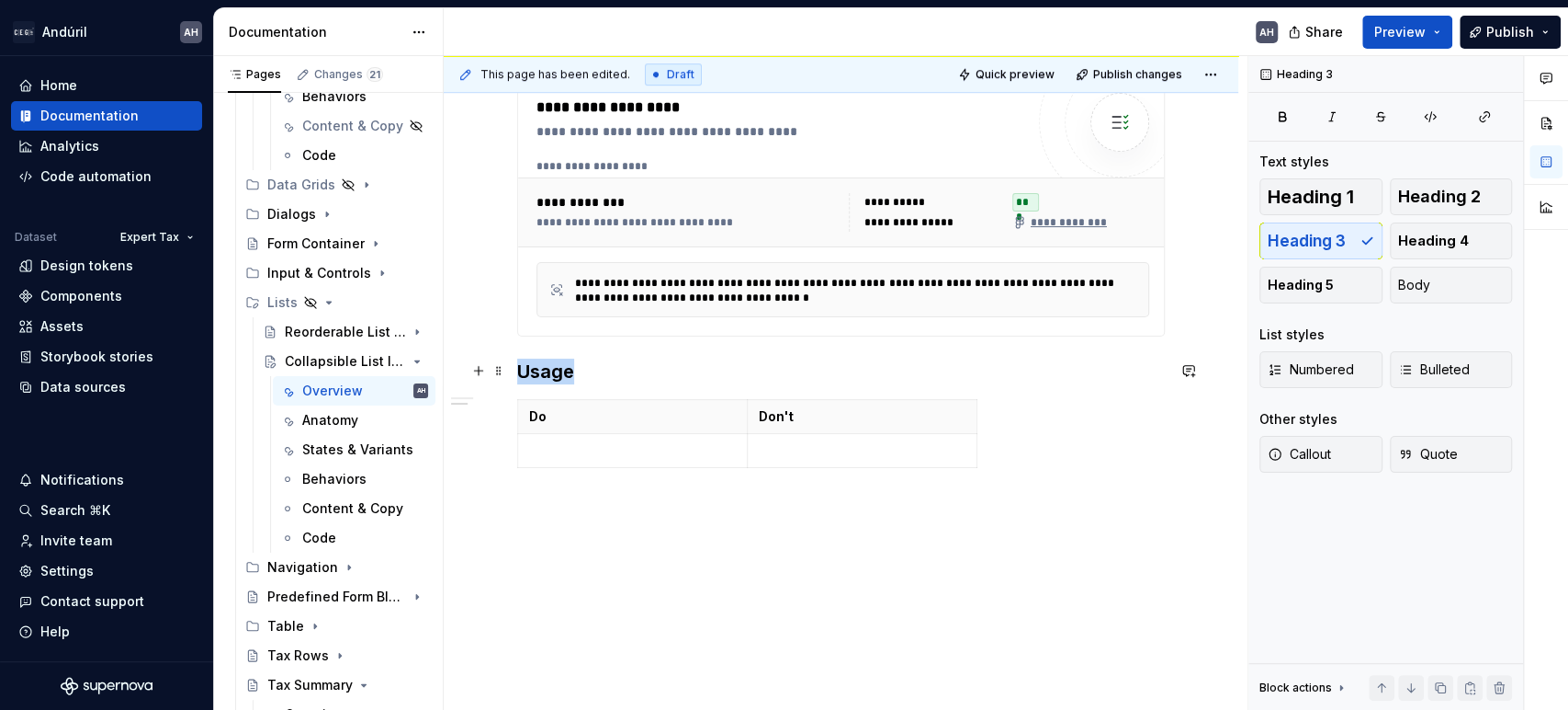
click at [627, 351] on div "**********" at bounding box center [841, 3] width 647 height 945
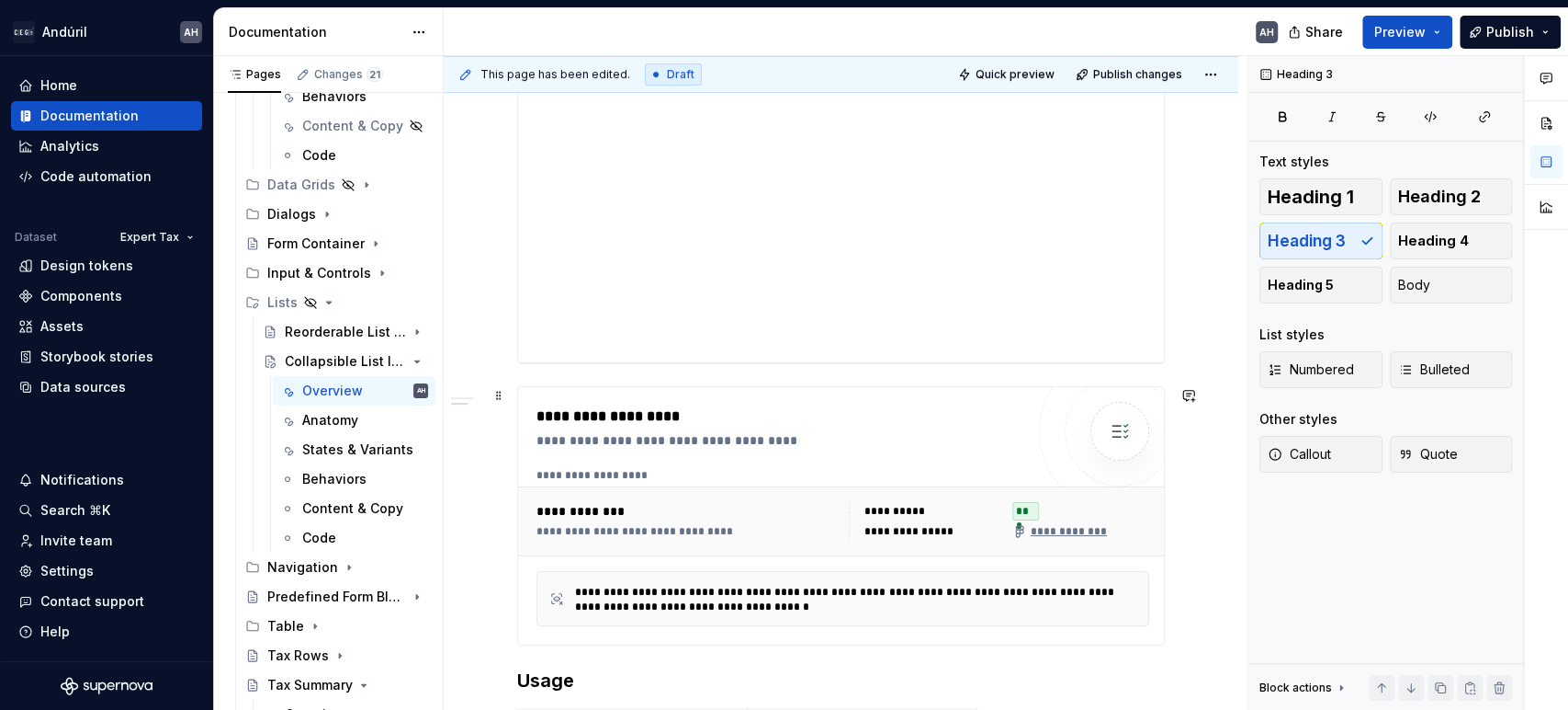
scroll to position [545, 0]
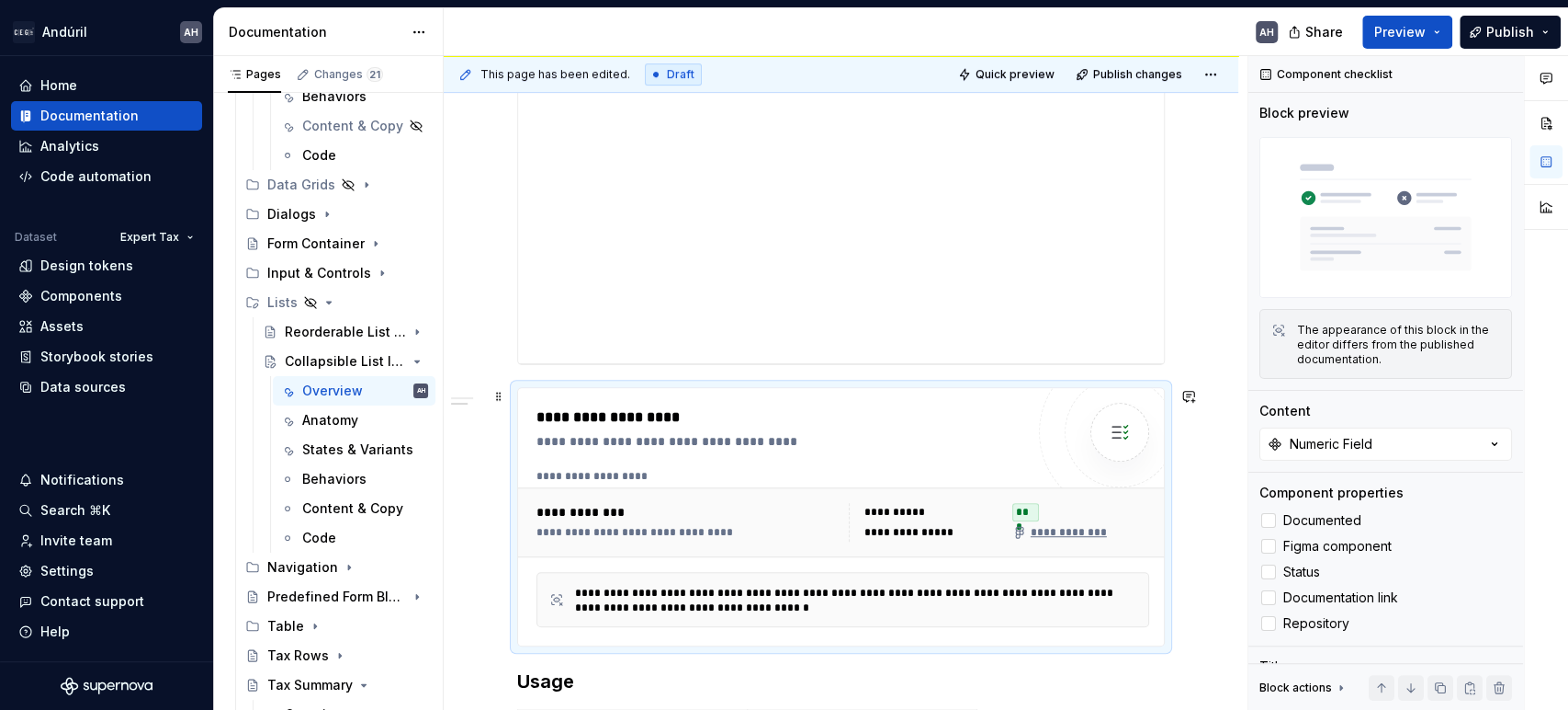
click at [708, 472] on div "**********" at bounding box center [841, 476] width 612 height 15
click at [1334, 435] on div "Numeric Field" at bounding box center [1331, 444] width 83 height 19
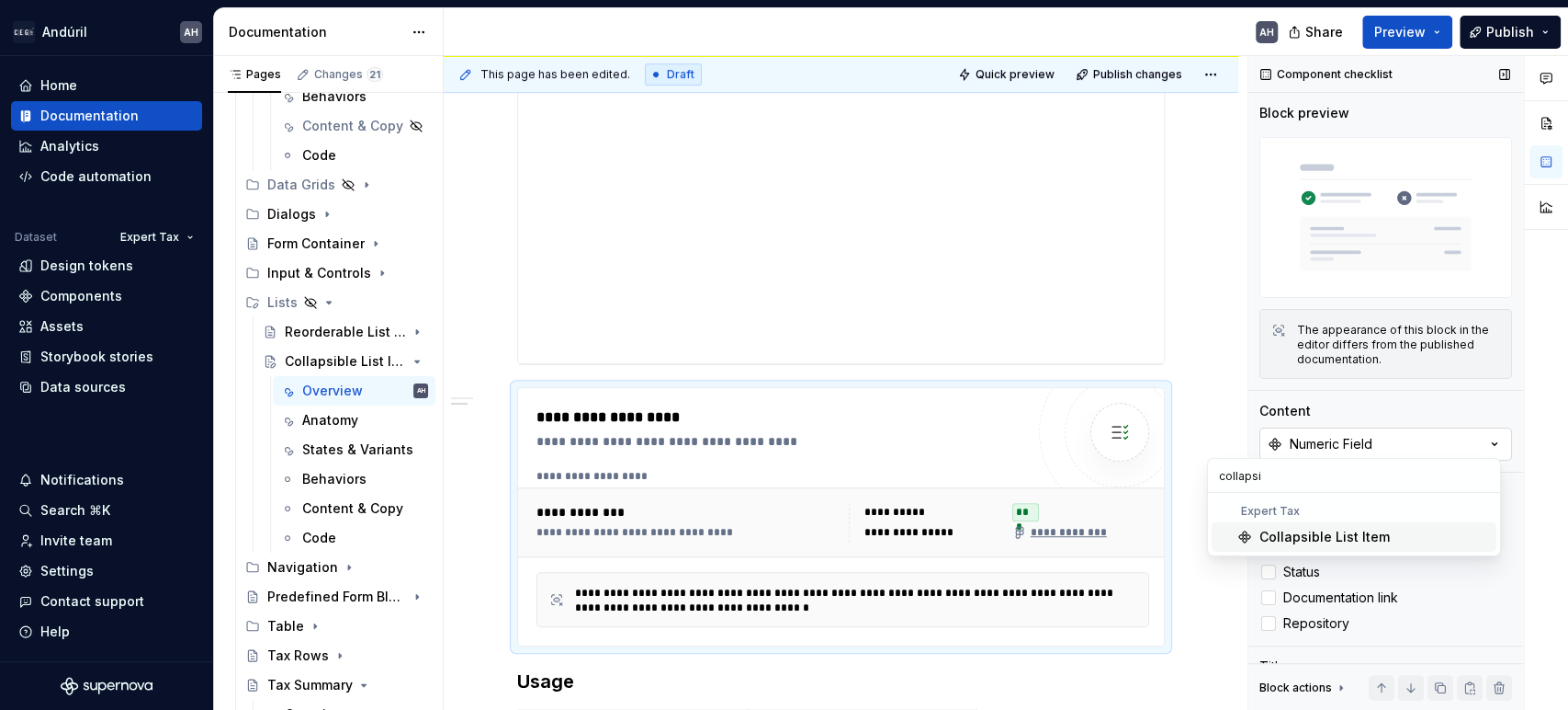
type input "collapsib"
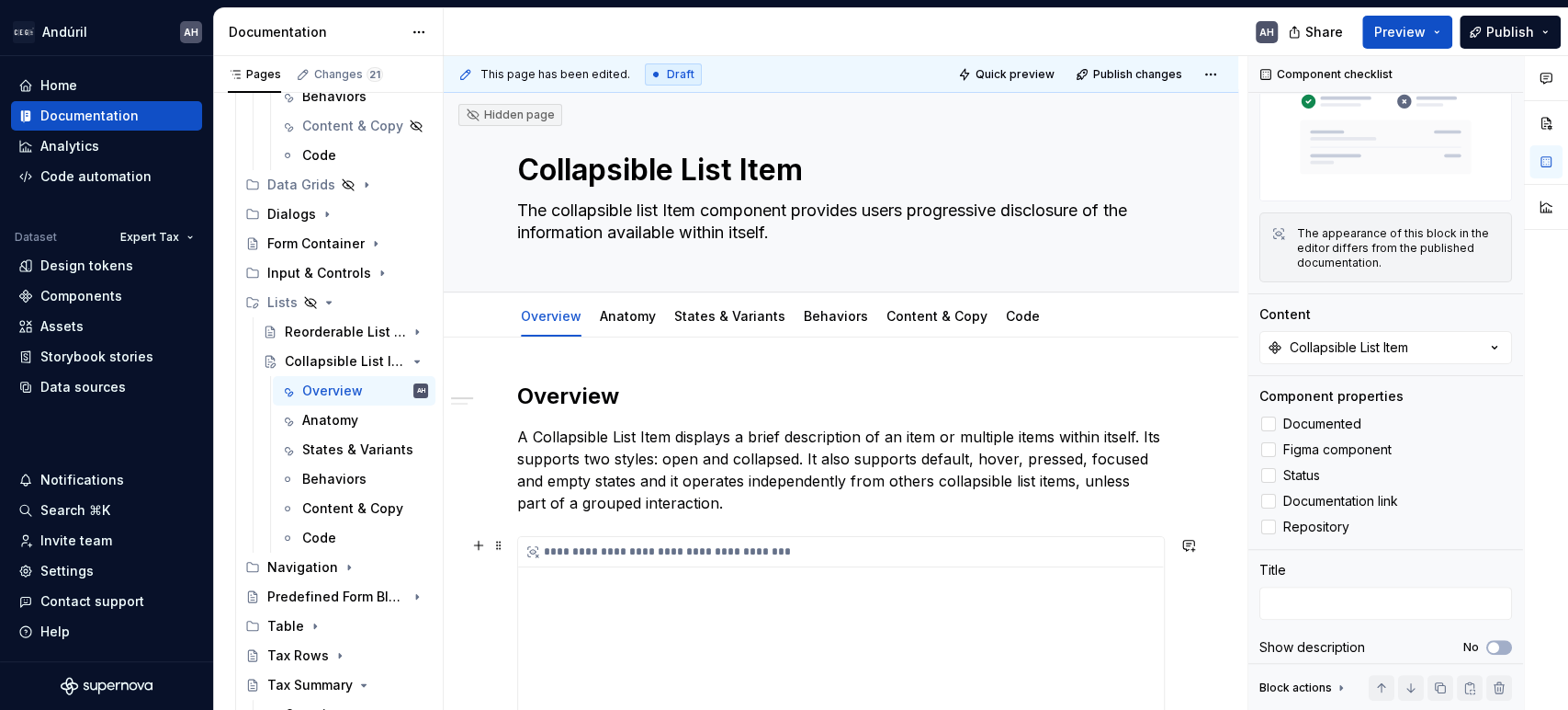
scroll to position [0, 0]
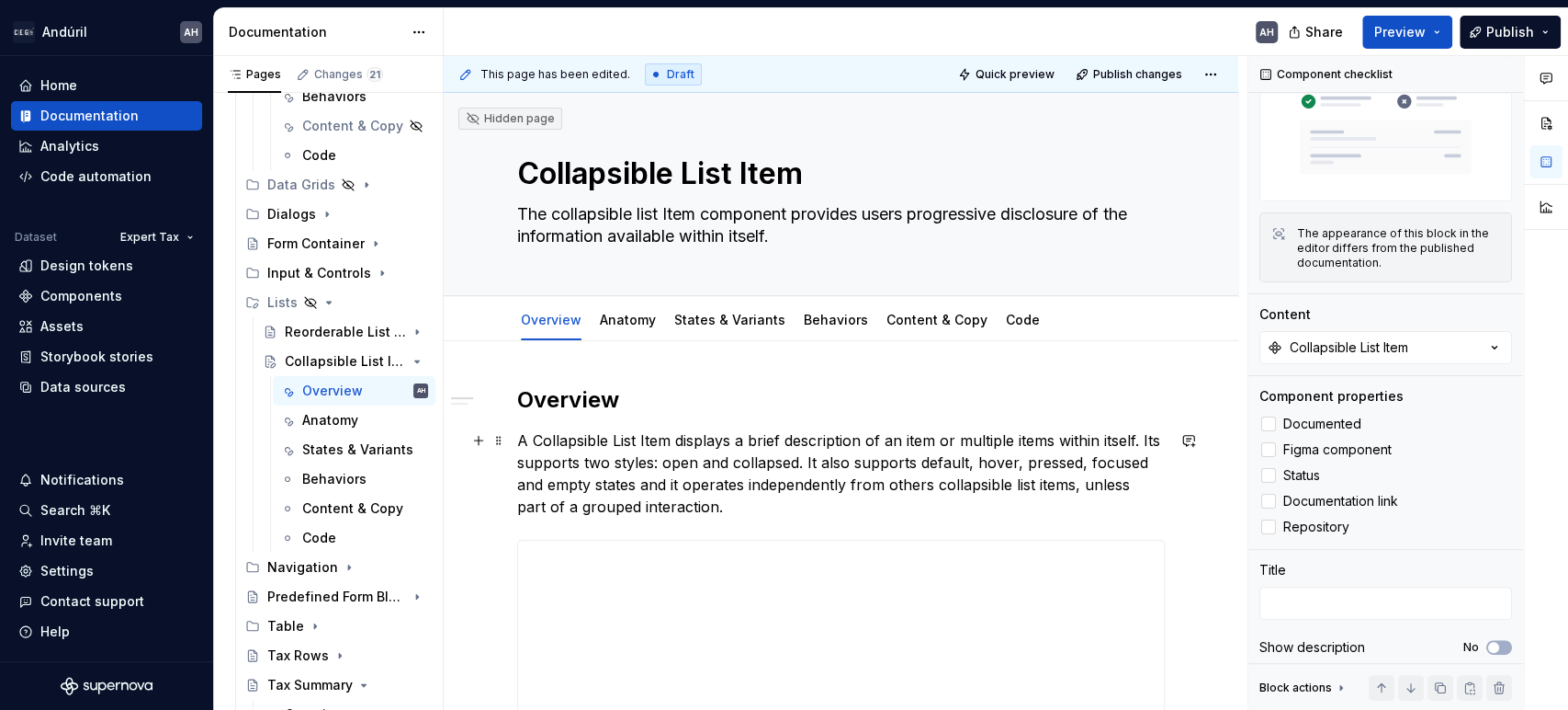
click at [727, 433] on p "A Collapsible List Item displays a brief description of an item or multiple ite…" at bounding box center [841, 473] width 647 height 89
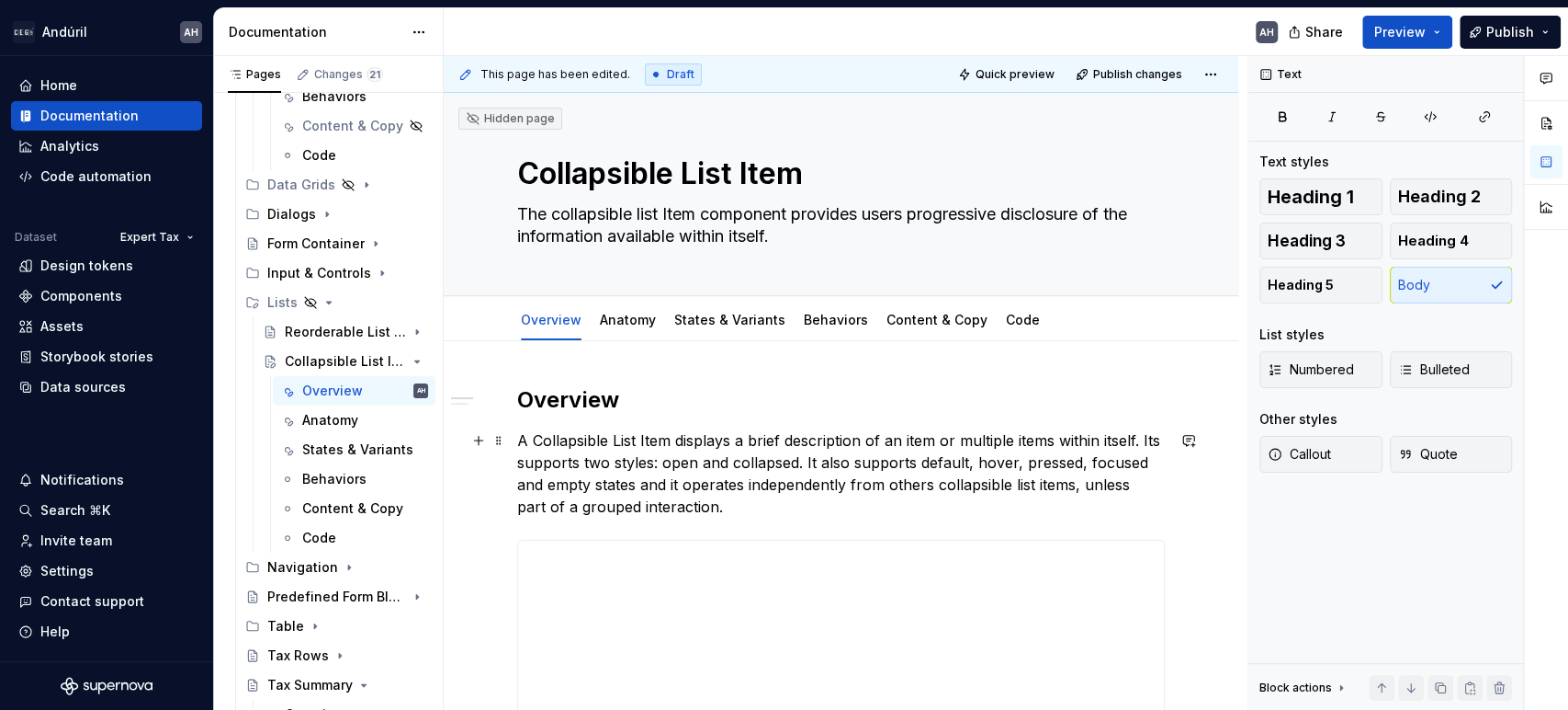
click at [646, 439] on p "A Collapsible List Item displays a brief description of an item or multiple ite…" at bounding box center [841, 473] width 647 height 89
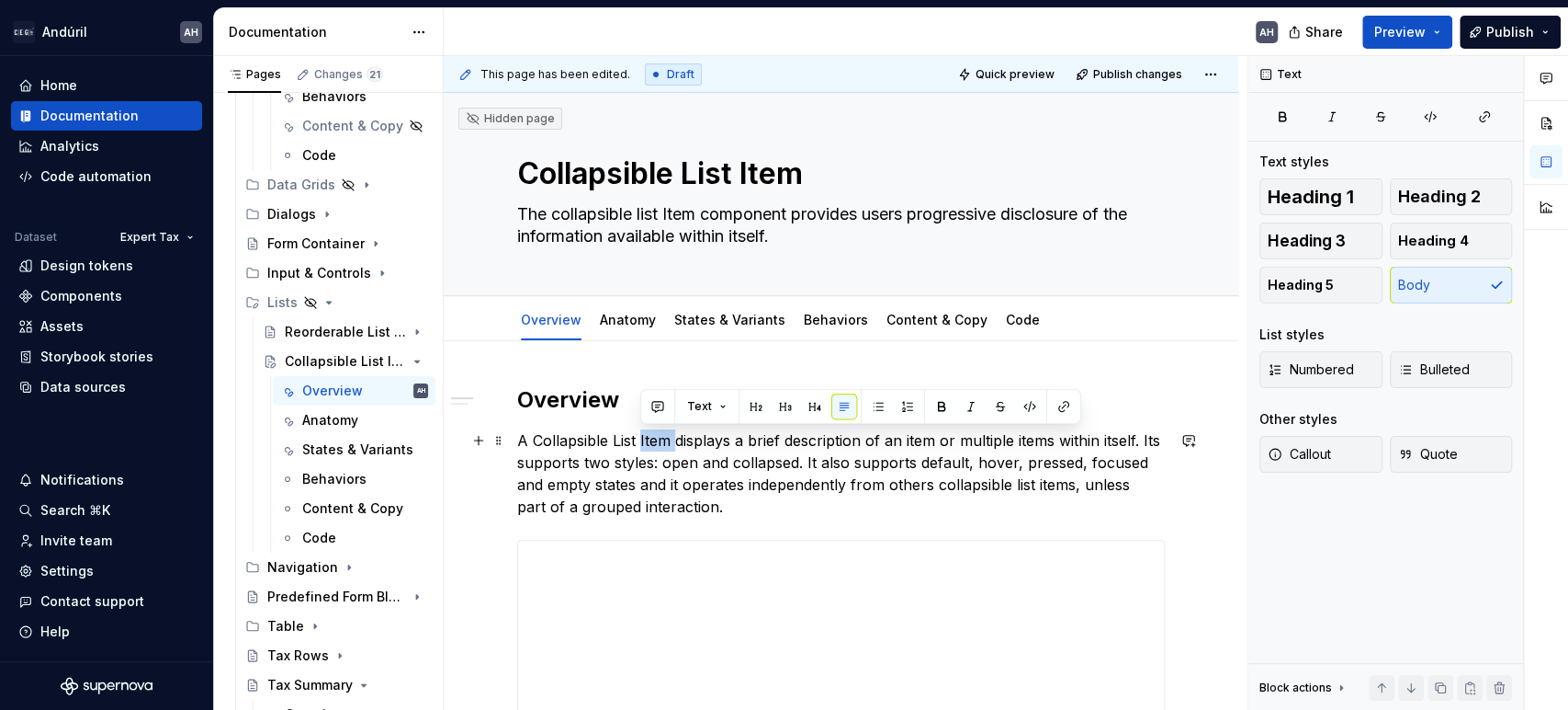
click at [646, 439] on p "A Collapsible List Item displays a brief description of an item or multiple ite…" at bounding box center [841, 473] width 647 height 89
click at [682, 441] on p "A Collapsible List Item displays a brief description of an item or multiple ite…" at bounding box center [841, 473] width 647 height 89
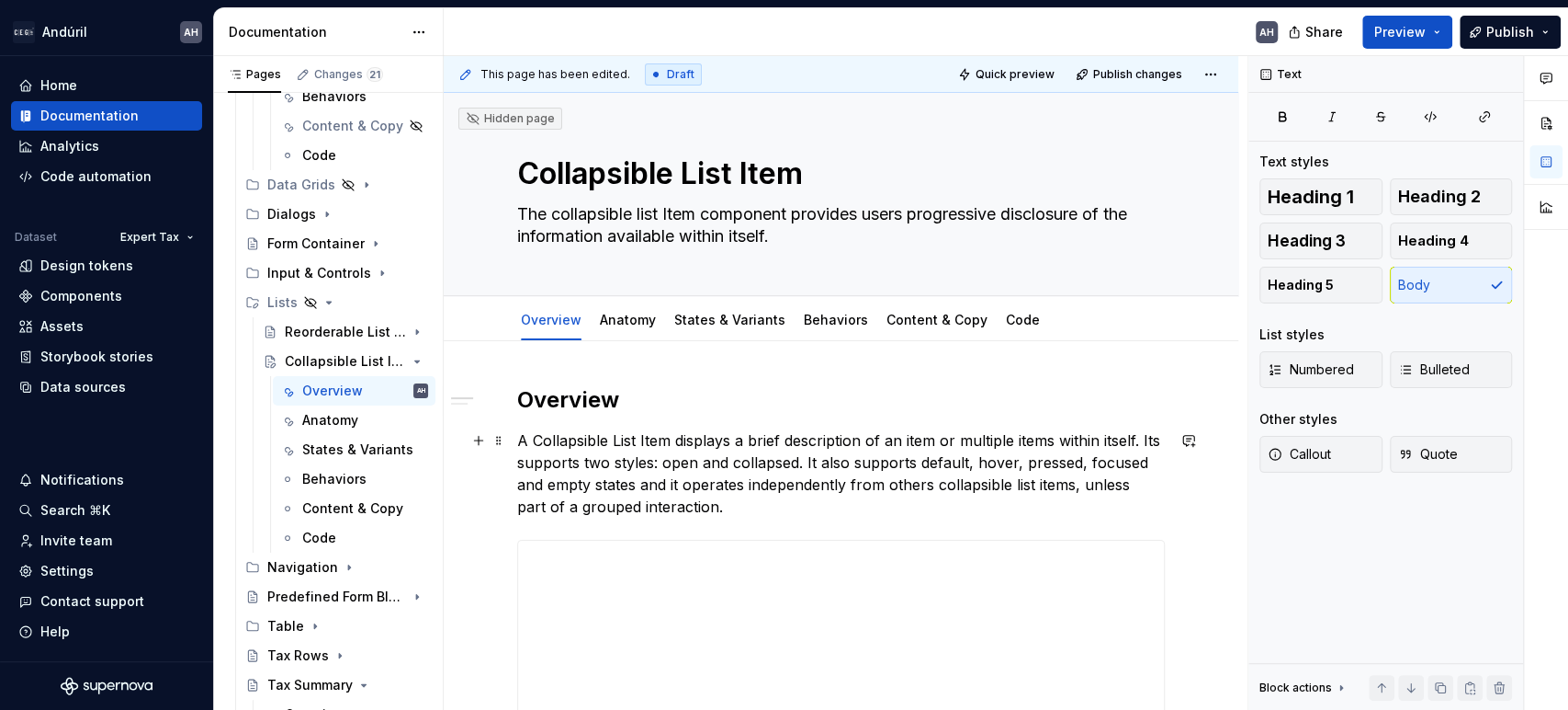
click at [662, 444] on p "A Collapsible List Item displays a brief description of an item or multiple ite…" at bounding box center [841, 473] width 647 height 89
click at [683, 441] on p "A Collapsible List Item displays a brief description of an item or multiple ite…" at bounding box center [841, 473] width 647 height 89
click at [675, 441] on p "A Collapsible List Item displays a brief description of an item or multiple ite…" at bounding box center [841, 473] width 647 height 89
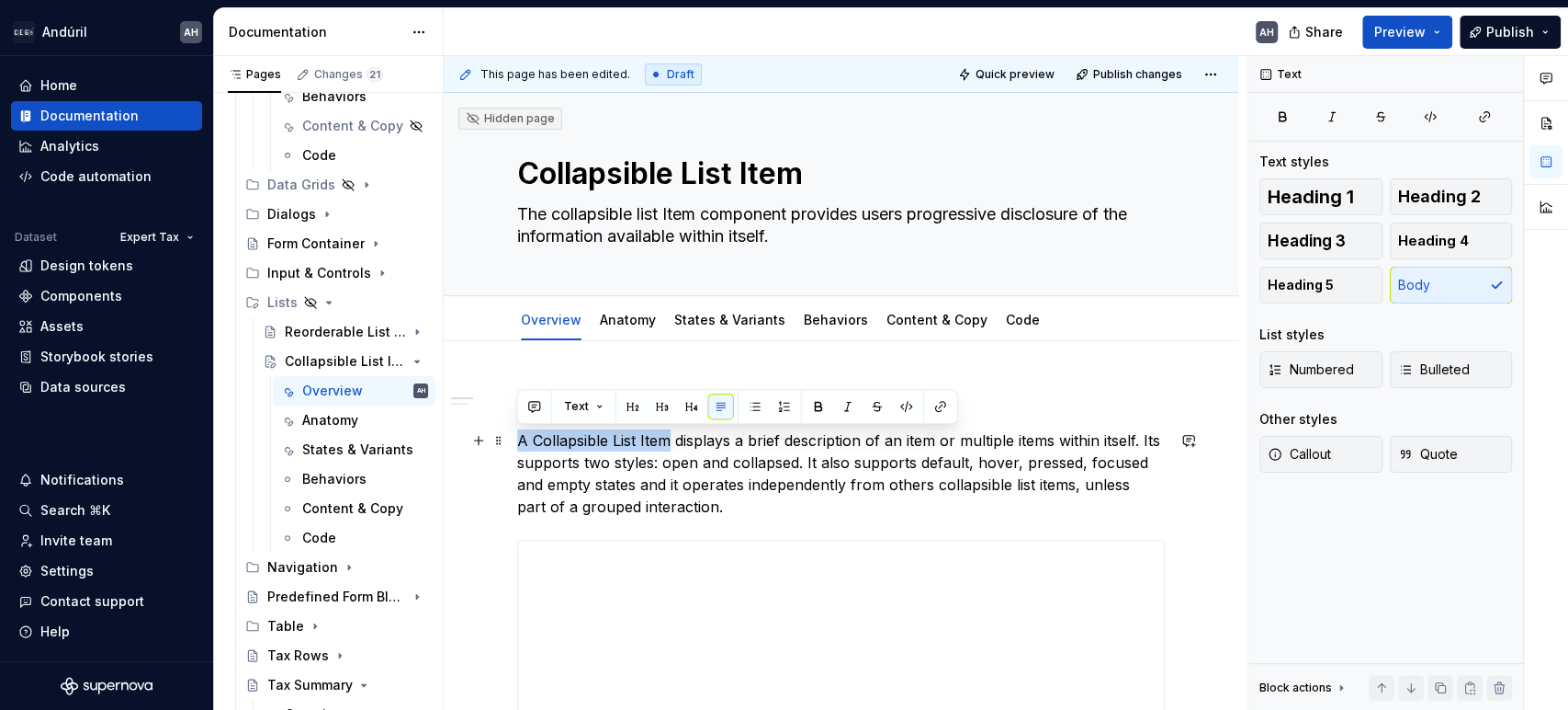
drag, startPoint x: 672, startPoint y: 441, endPoint x: 514, endPoint y: 445, distance: 158.1
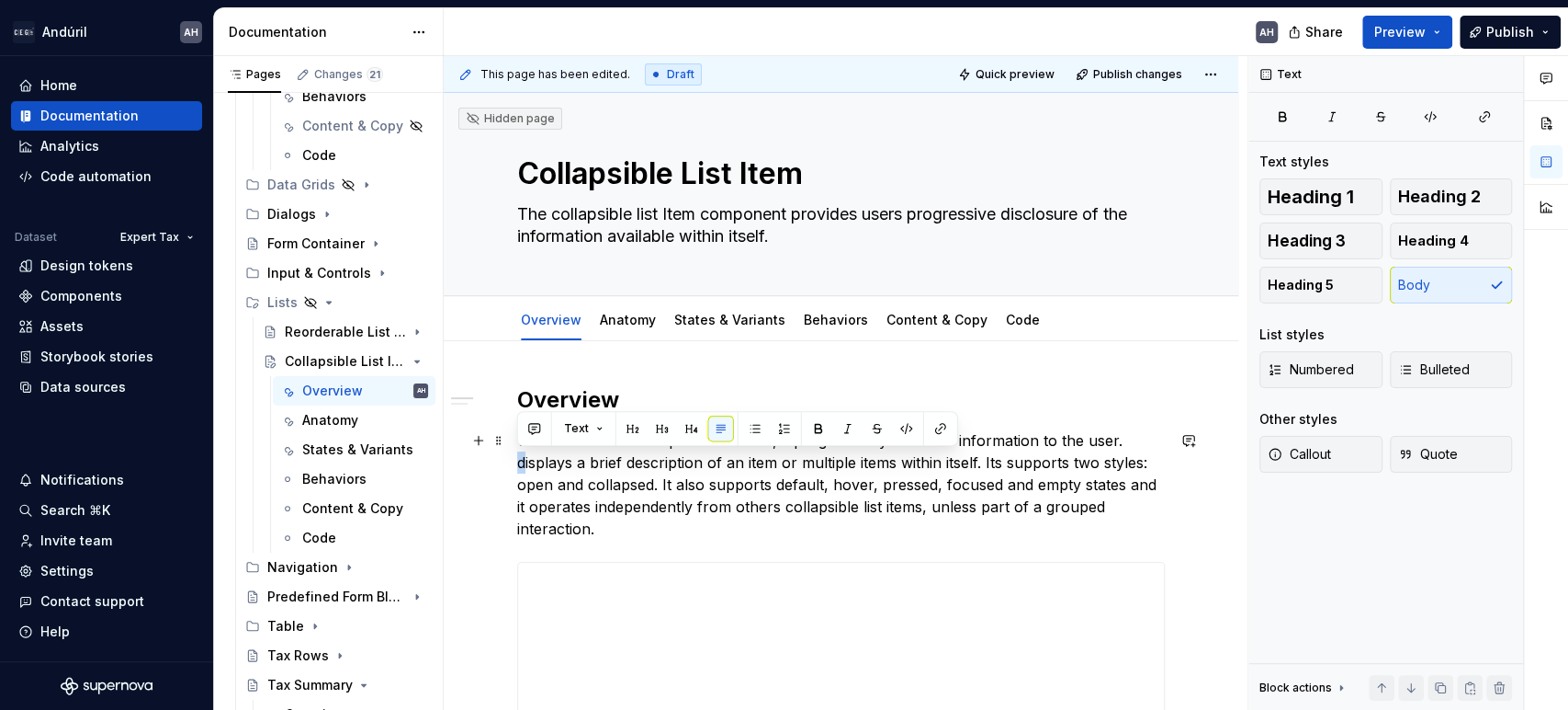
click at [528, 466] on p "When a list uses collapsible list items, it progressively discloses information…" at bounding box center [841, 484] width 647 height 110
click at [829, 476] on p "When a list uses collapsible list items, it progressively discloses information…" at bounding box center [841, 484] width 647 height 110
drag, startPoint x: 518, startPoint y: 461, endPoint x: 985, endPoint y: 469, distance: 467.1
click at [985, 469] on p "When a list uses collapsible list items, it progressively discloses information…" at bounding box center [841, 484] width 647 height 110
click at [1124, 434] on p "When a list uses collapsible list items, it progressively discloses information…" at bounding box center [841, 484] width 647 height 110
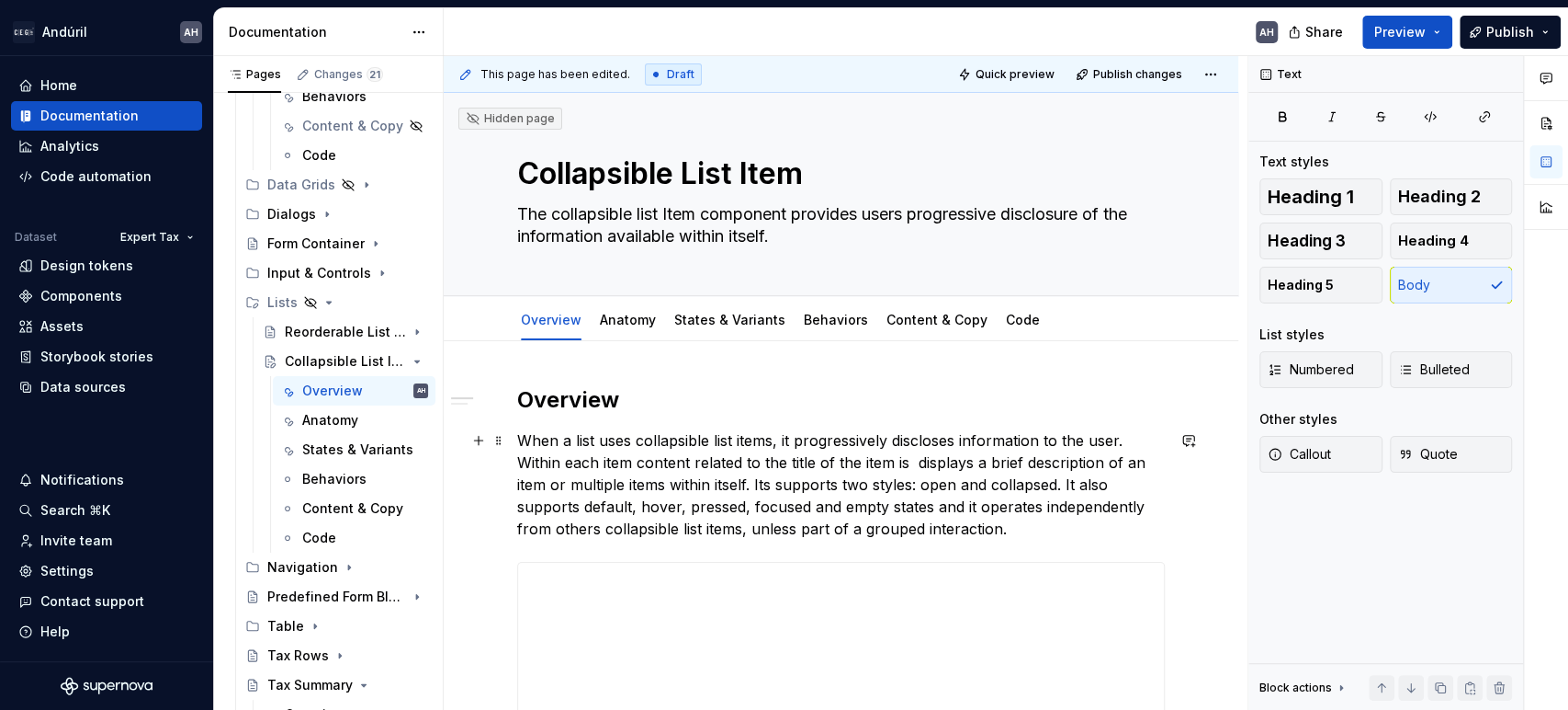
click at [629, 466] on p "When a list uses collapsible list items, it progressively discloses information…" at bounding box center [841, 484] width 647 height 110
click at [638, 461] on p "When a list uses collapsible list items, it progressively discloses information…" at bounding box center [841, 484] width 647 height 110
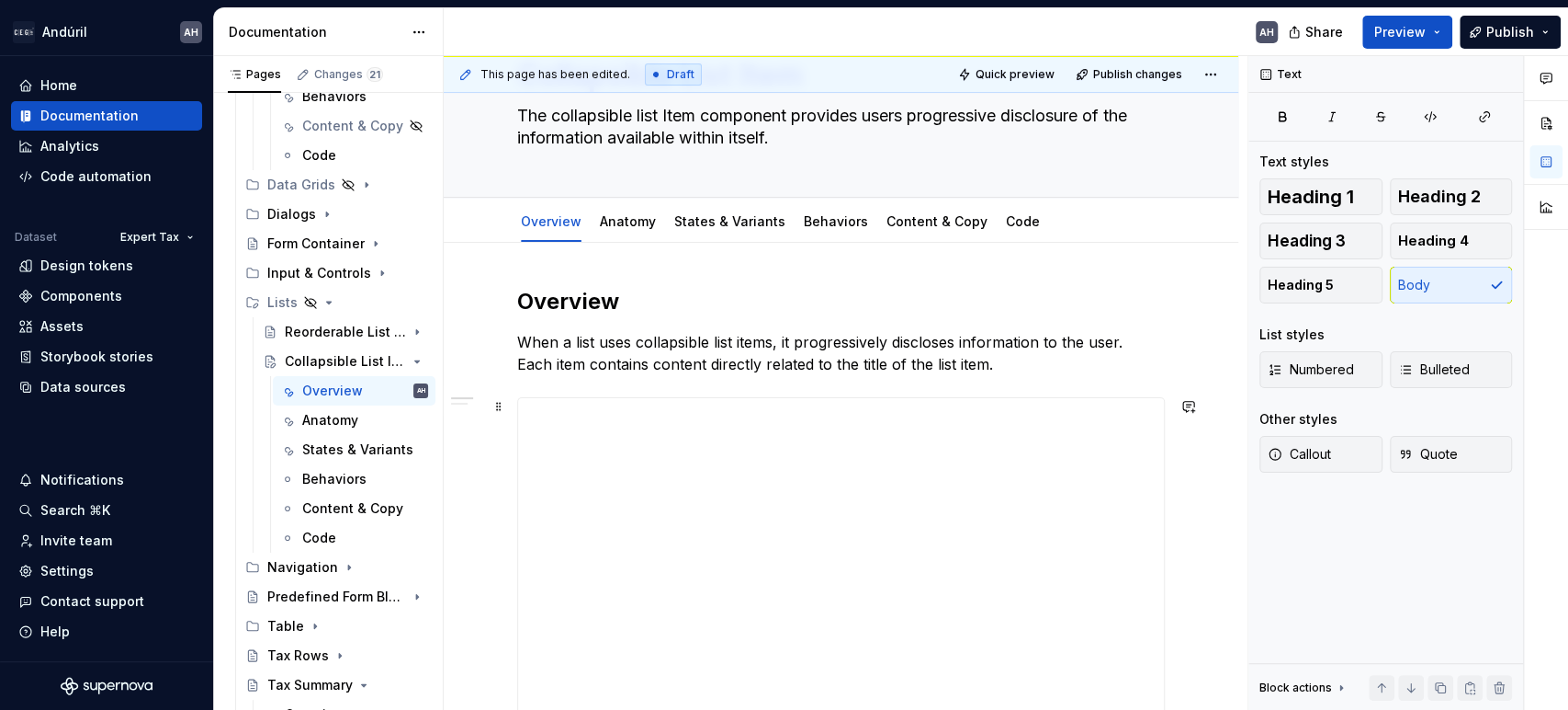
scroll to position [92, 0]
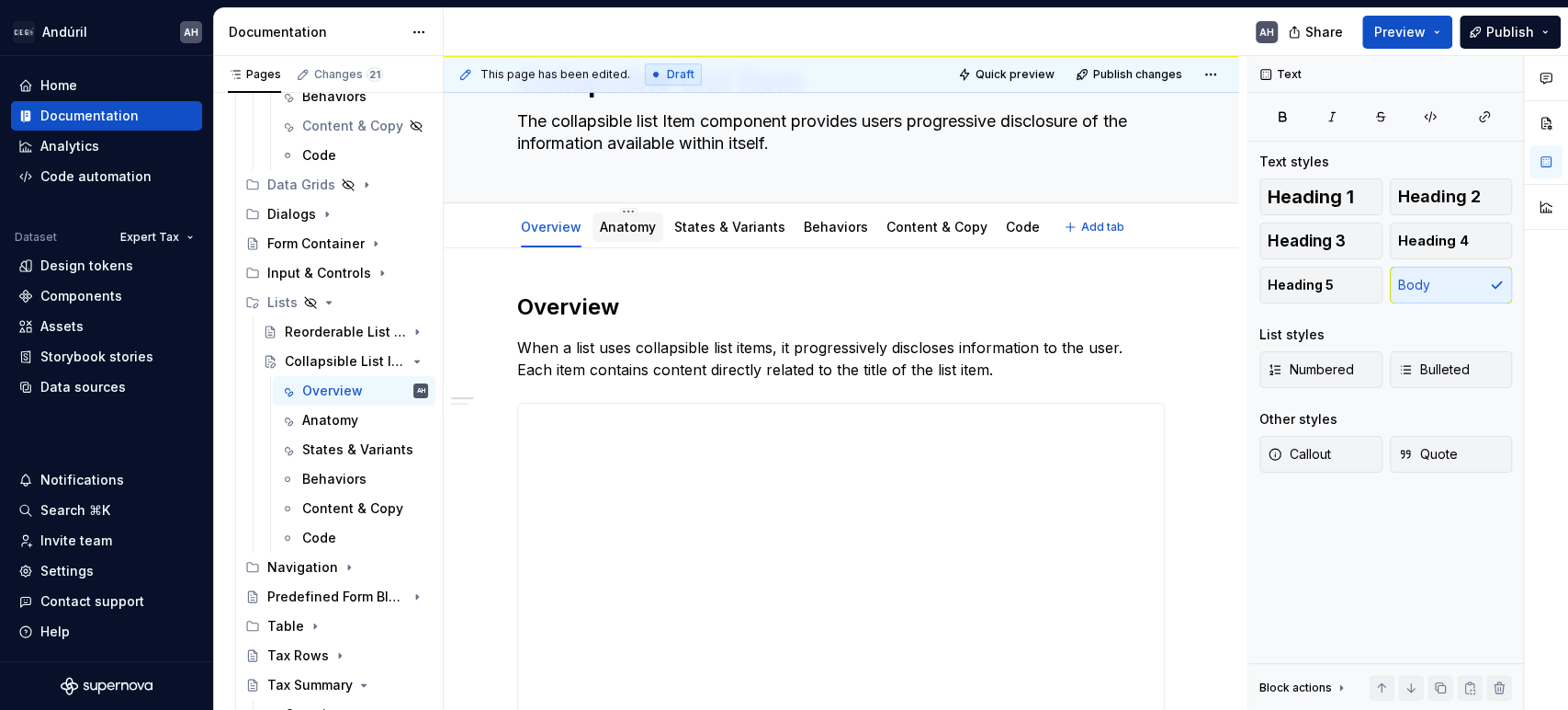
click at [617, 235] on div "Anatomy" at bounding box center [628, 227] width 56 height 19
click at [625, 229] on link "Anatomy" at bounding box center [628, 226] width 56 height 16
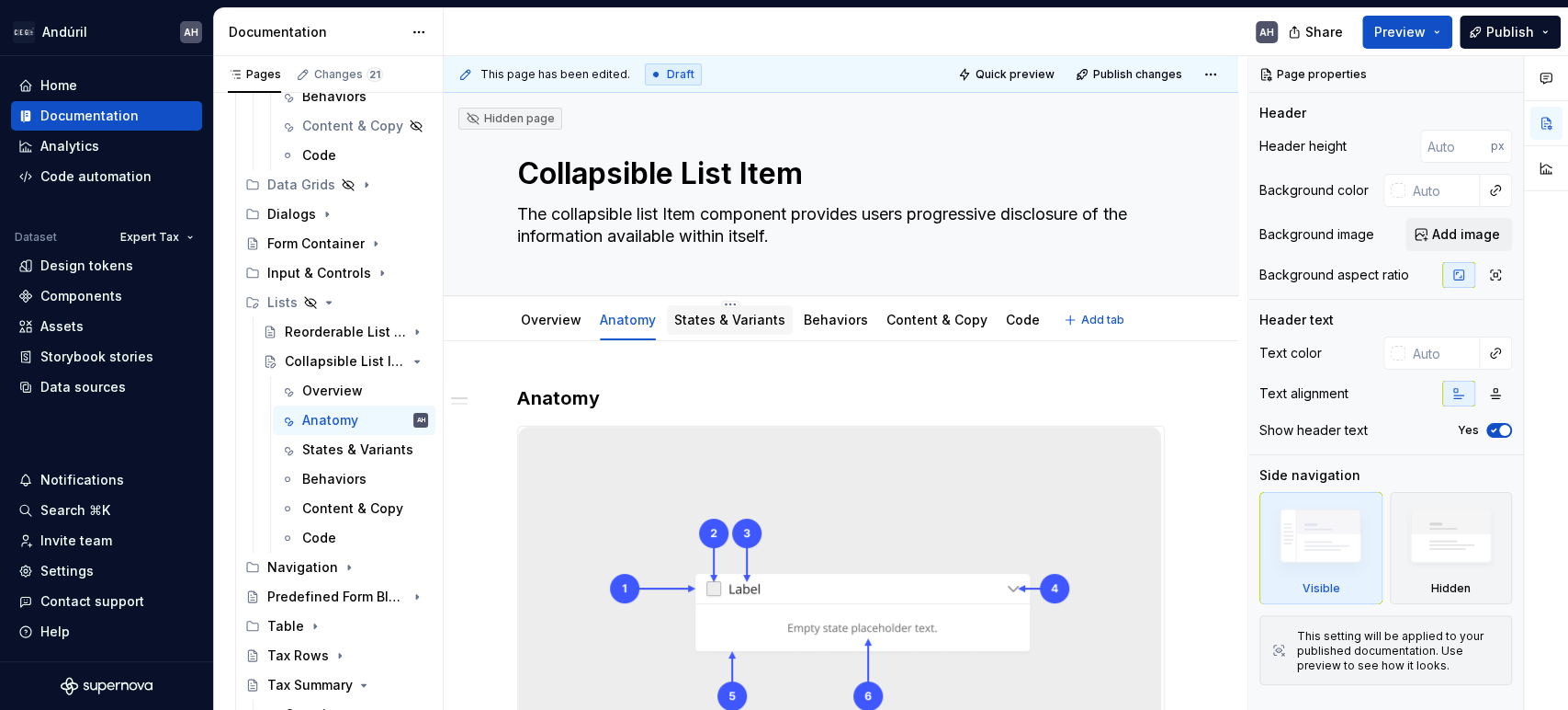
click at [736, 320] on link "States & Variants" at bounding box center [730, 320] width 111 height 16
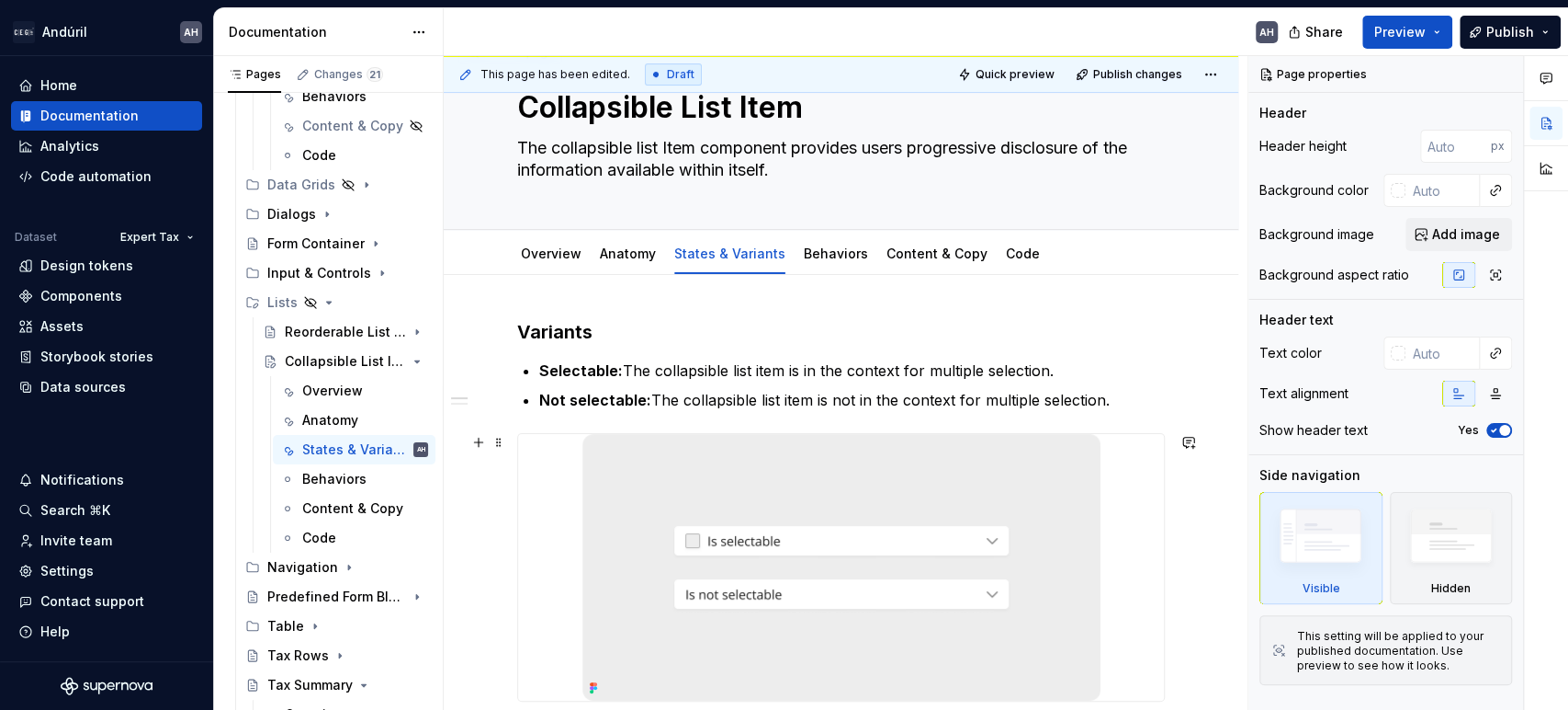
scroll to position [64, 0]
click at [838, 256] on link "Behaviors" at bounding box center [836, 255] width 64 height 16
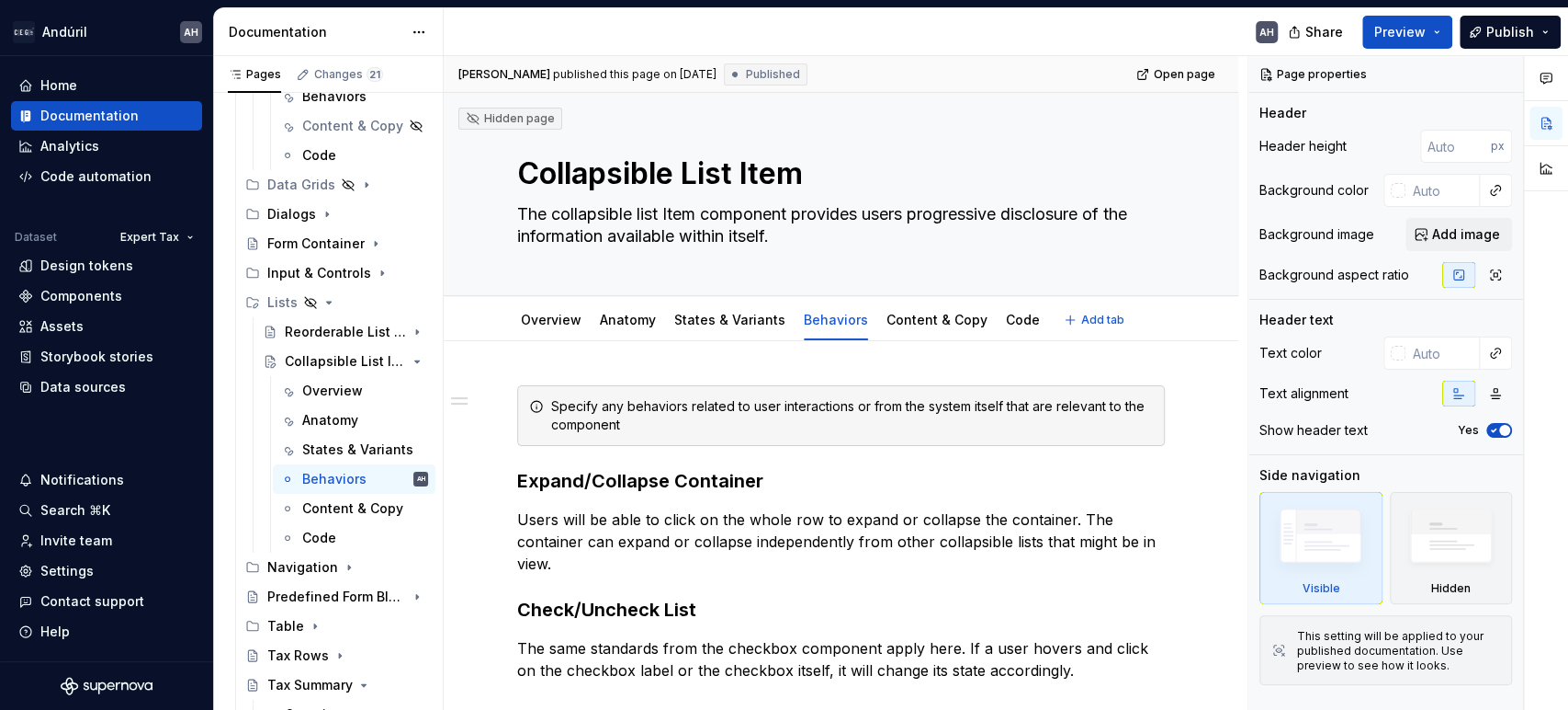
type textarea "*"
click at [591, 425] on div "Specify any behaviors related to user interactions or from the system itself th…" at bounding box center [852, 415] width 602 height 37
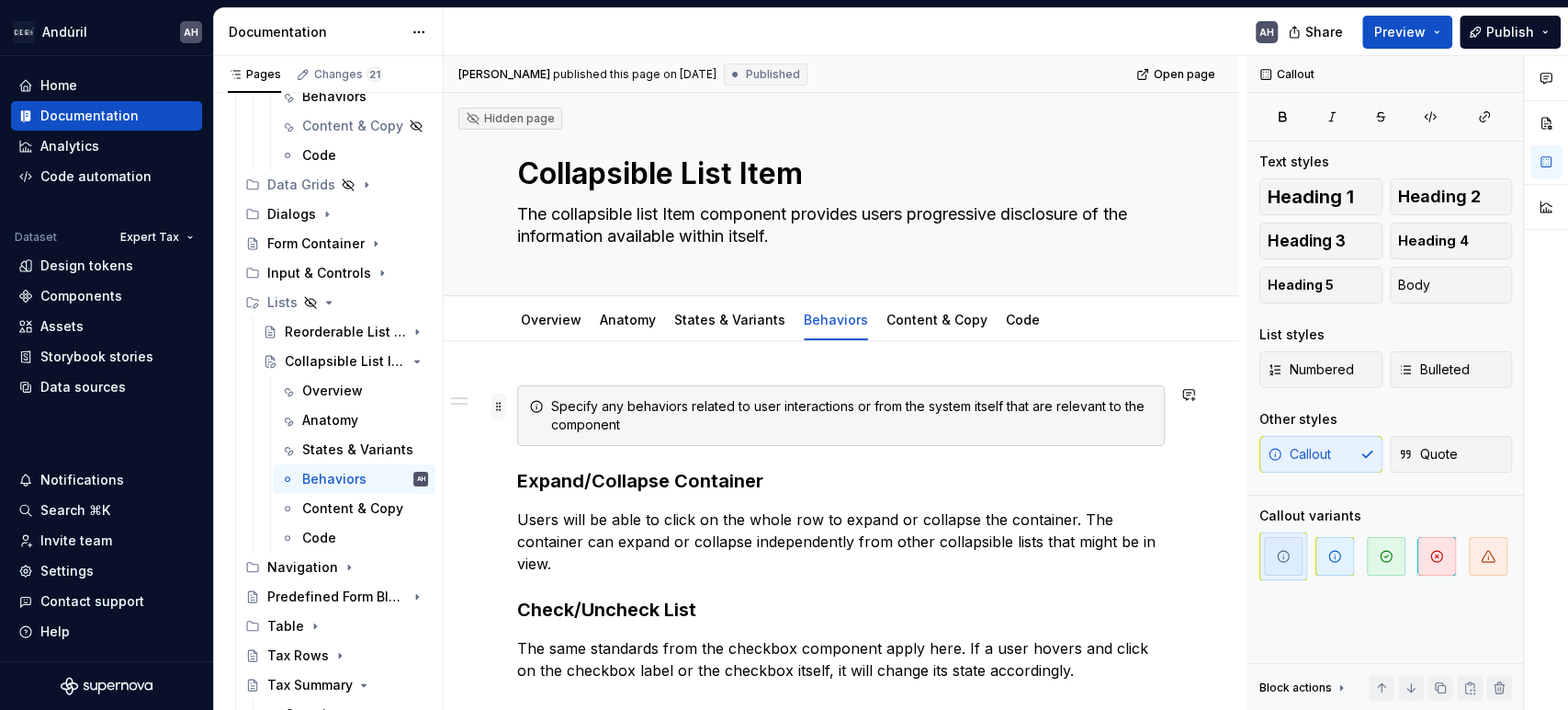
click at [498, 408] on span at bounding box center [499, 405] width 15 height 25
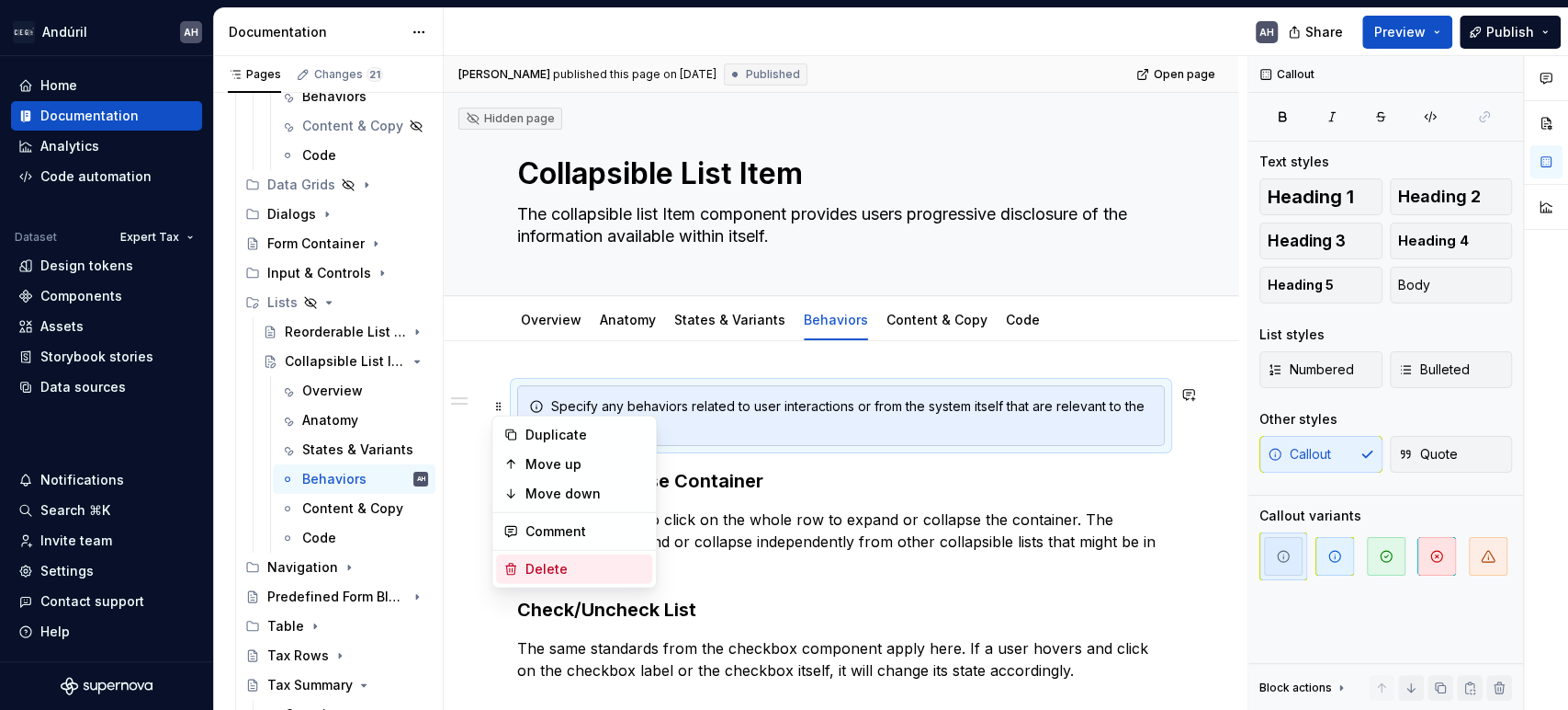
click at [580, 567] on div "Delete" at bounding box center [585, 570] width 120 height 19
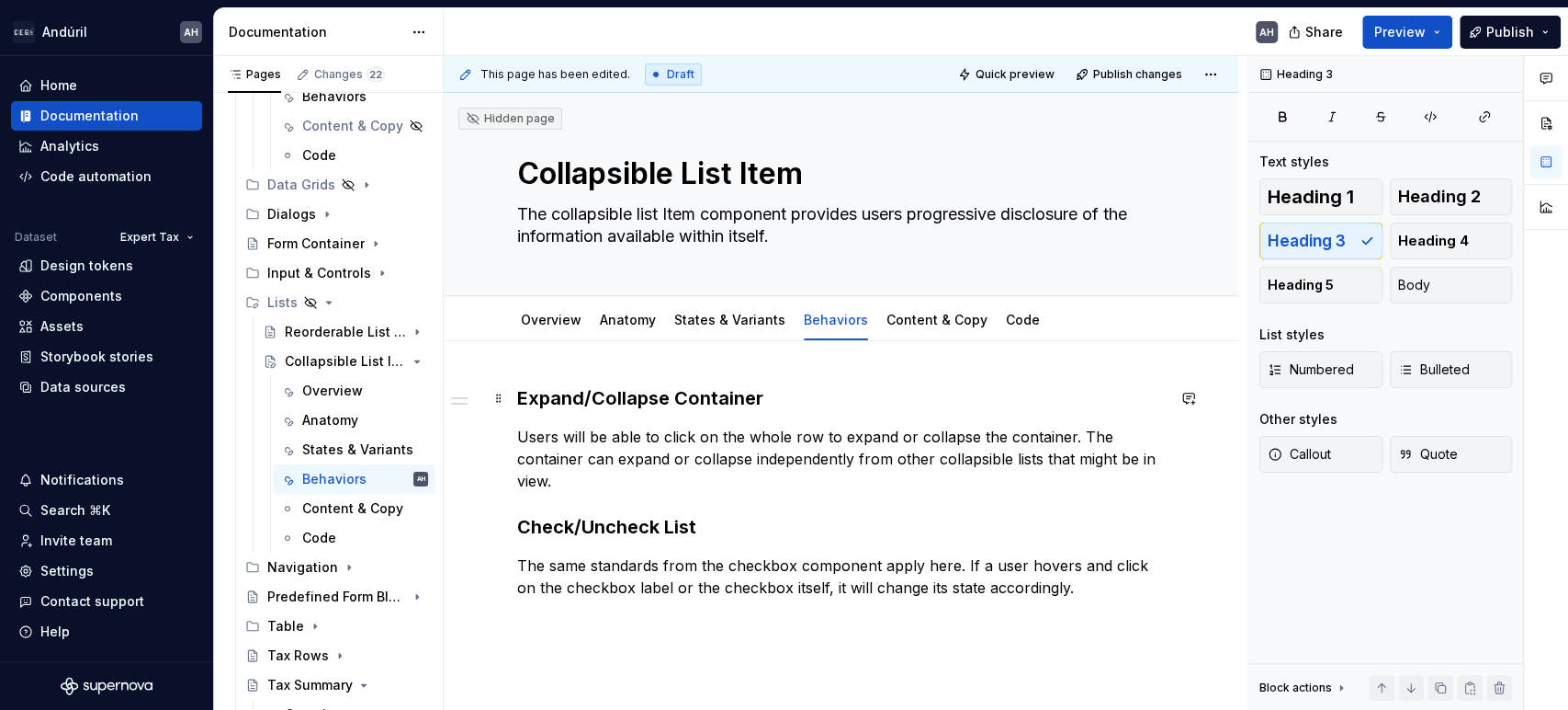
click at [722, 399] on h3 "Expand/Collapse Container" at bounding box center [841, 398] width 647 height 25
click at [726, 433] on p "Users will be able to click on the whole row to expand or collapse the containe…" at bounding box center [841, 458] width 647 height 66
click at [808, 438] on p "Users will be able to click on the whole row to expand or collapse the containe…" at bounding box center [841, 458] width 647 height 66
click at [811, 437] on p "Users will be able to click on the whole row to expand or collapse the containe…" at bounding box center [841, 458] width 647 height 66
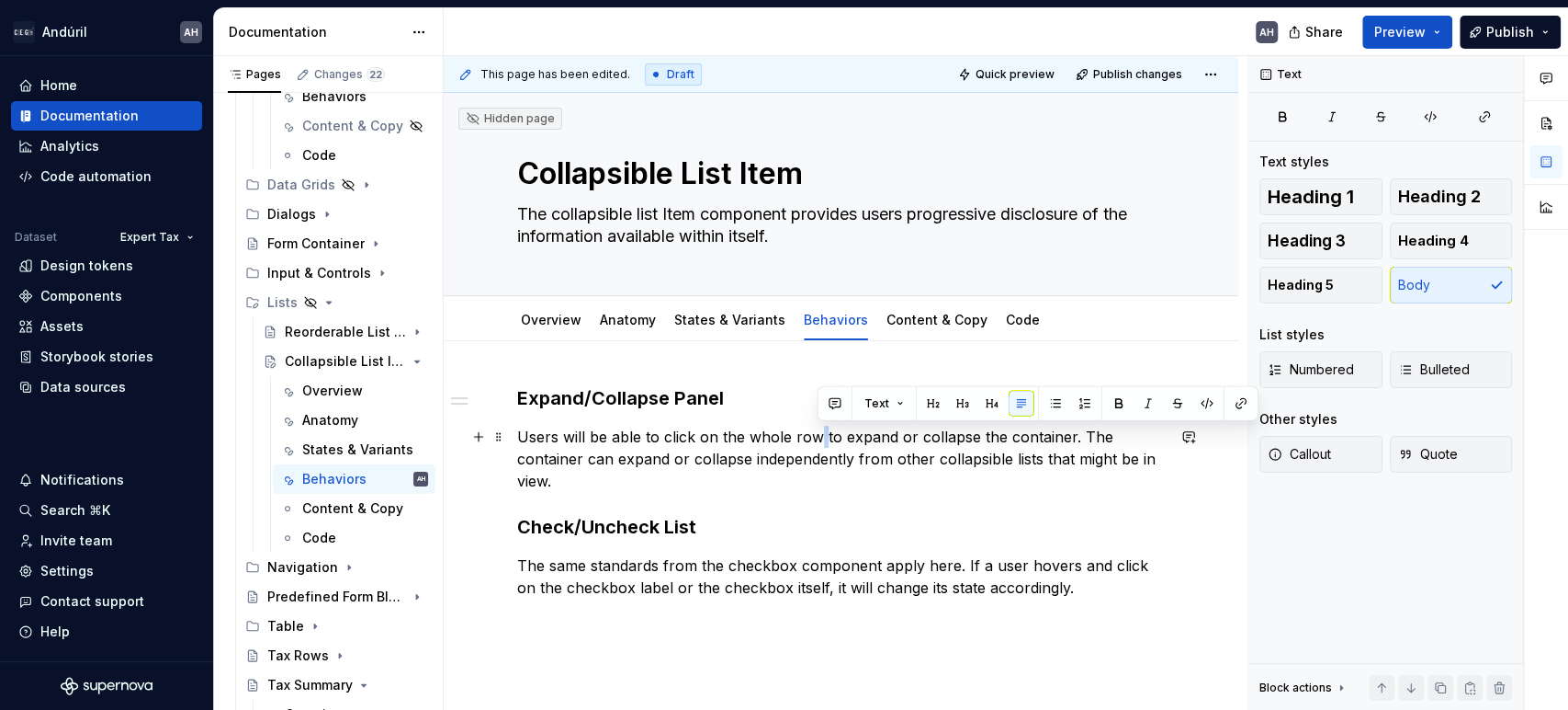
click at [811, 437] on p "Users will be able to click on the whole row to expand or collapse the containe…" at bounding box center [841, 458] width 647 height 66
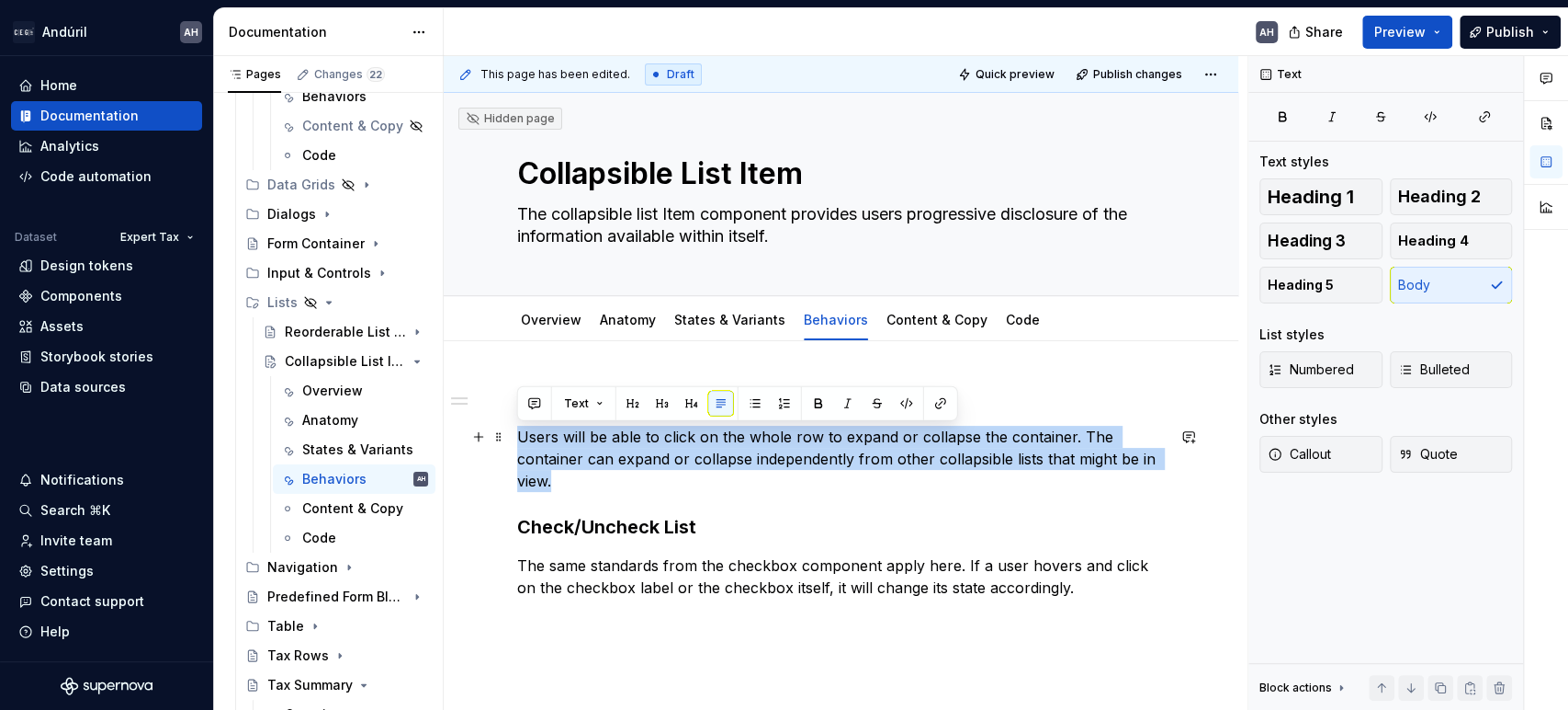
click at [803, 436] on p "Users will be able to click on the whole row to expand or collapse the containe…" at bounding box center [841, 458] width 647 height 66
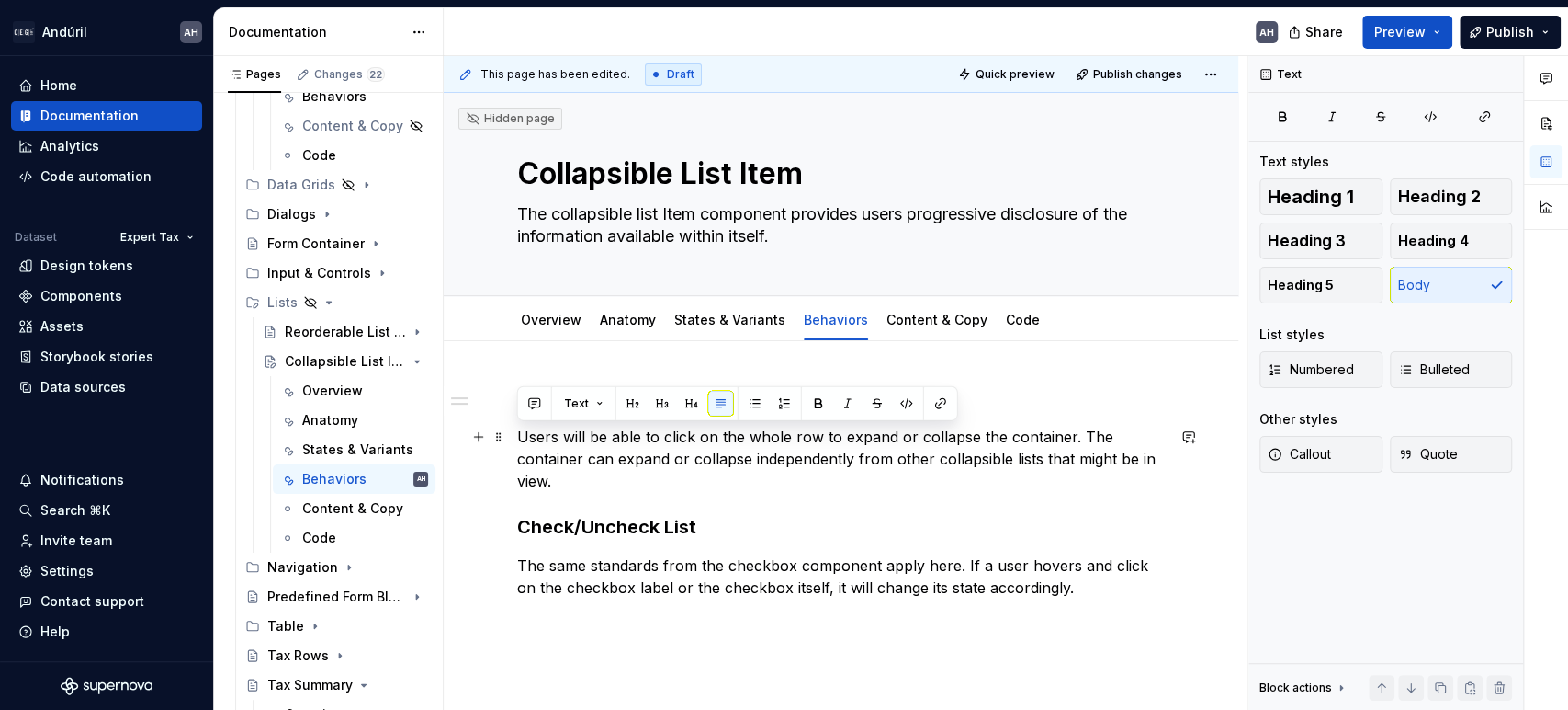
click at [803, 436] on p "Users will be able to click on the whole row to expand or collapse the containe…" at bounding box center [841, 458] width 647 height 66
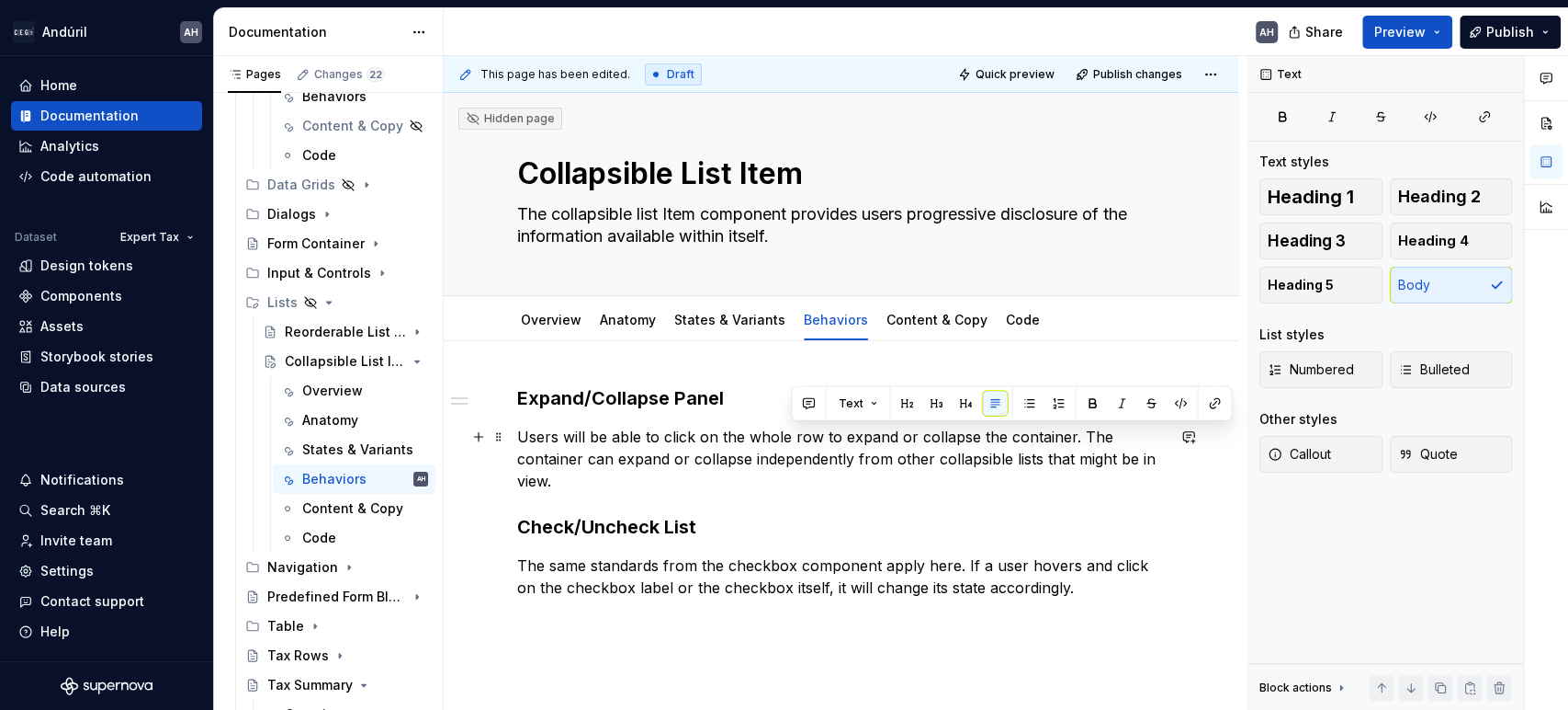
click at [524, 435] on p "Users will be able to click on the whole row to expand or collapse the containe…" at bounding box center [841, 458] width 647 height 66
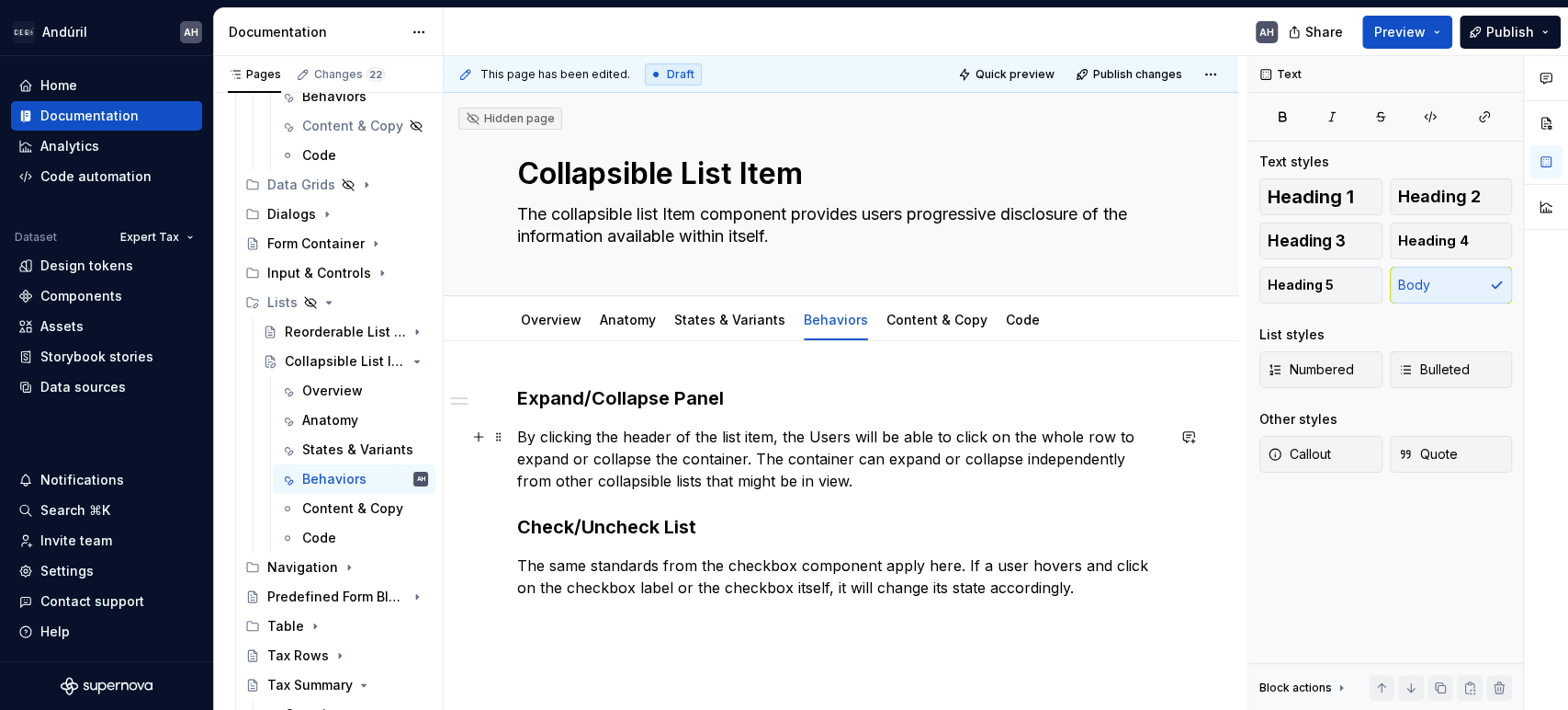
click at [593, 441] on p "By clicking the header of the list item, the Users will be able to click on the…" at bounding box center [841, 458] width 647 height 66
click at [867, 442] on p "By clicking anywhere in the header of the list item, the Users will be able to …" at bounding box center [841, 458] width 647 height 66
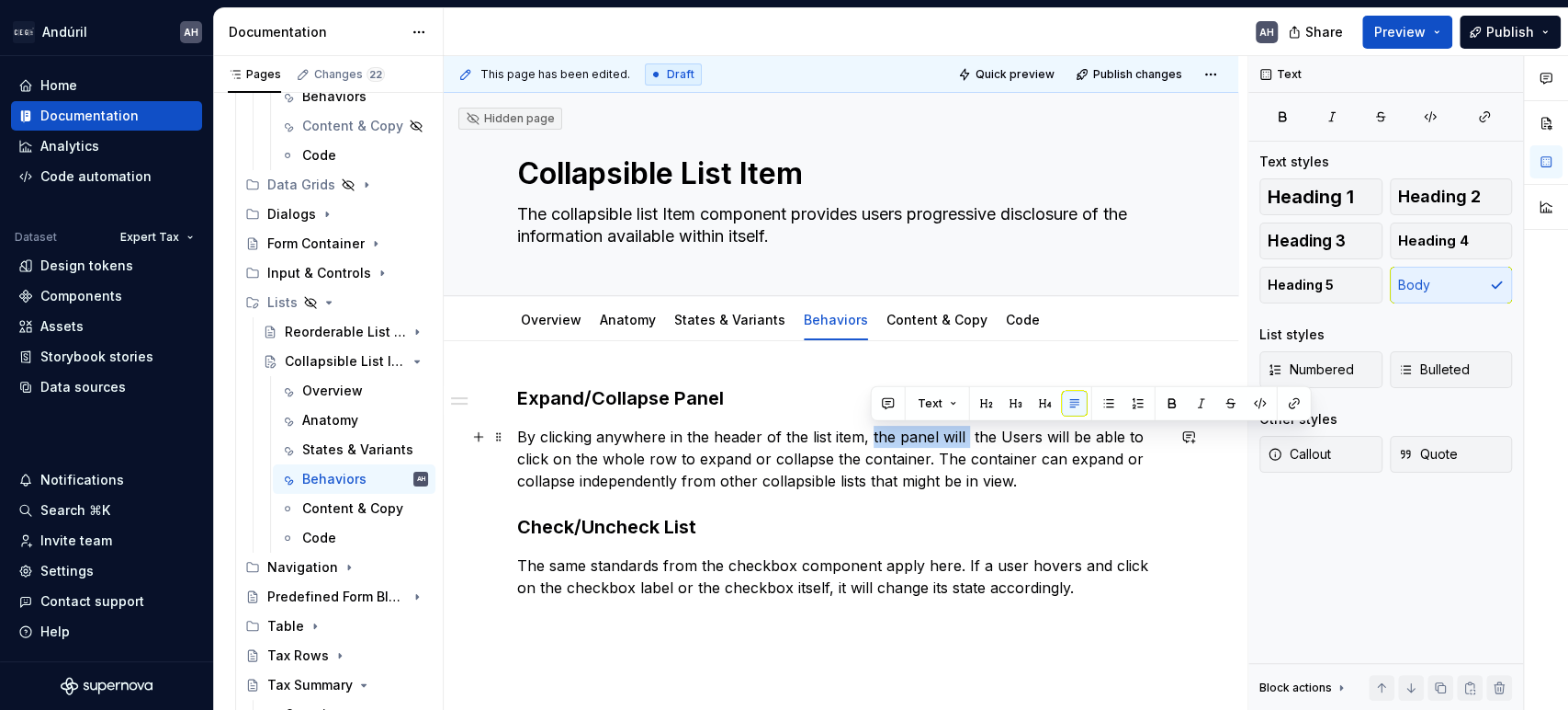
drag, startPoint x: 966, startPoint y: 433, endPoint x: 872, endPoint y: 441, distance: 94.3
click at [872, 441] on p "By clicking anywhere in the header of the list item, the panel will the Users w…" at bounding box center [841, 458] width 647 height 66
click at [966, 438] on p "By clicking anywhere in the header of the list item, the panel will the Users w…" at bounding box center [841, 458] width 647 height 66
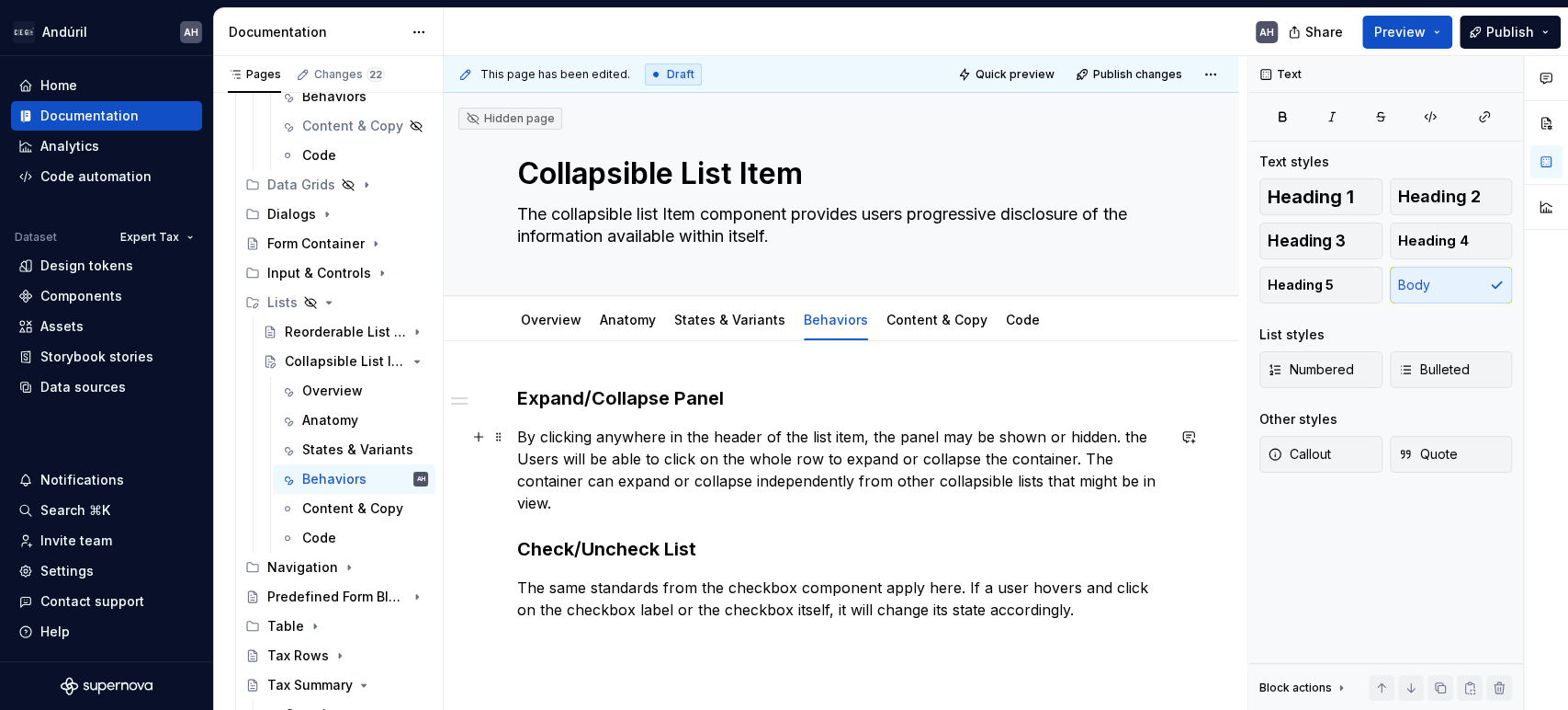
click at [940, 440] on p "By clicking anywhere in the header of the list item, the panel may be shown or …" at bounding box center [841, 470] width 647 height 89
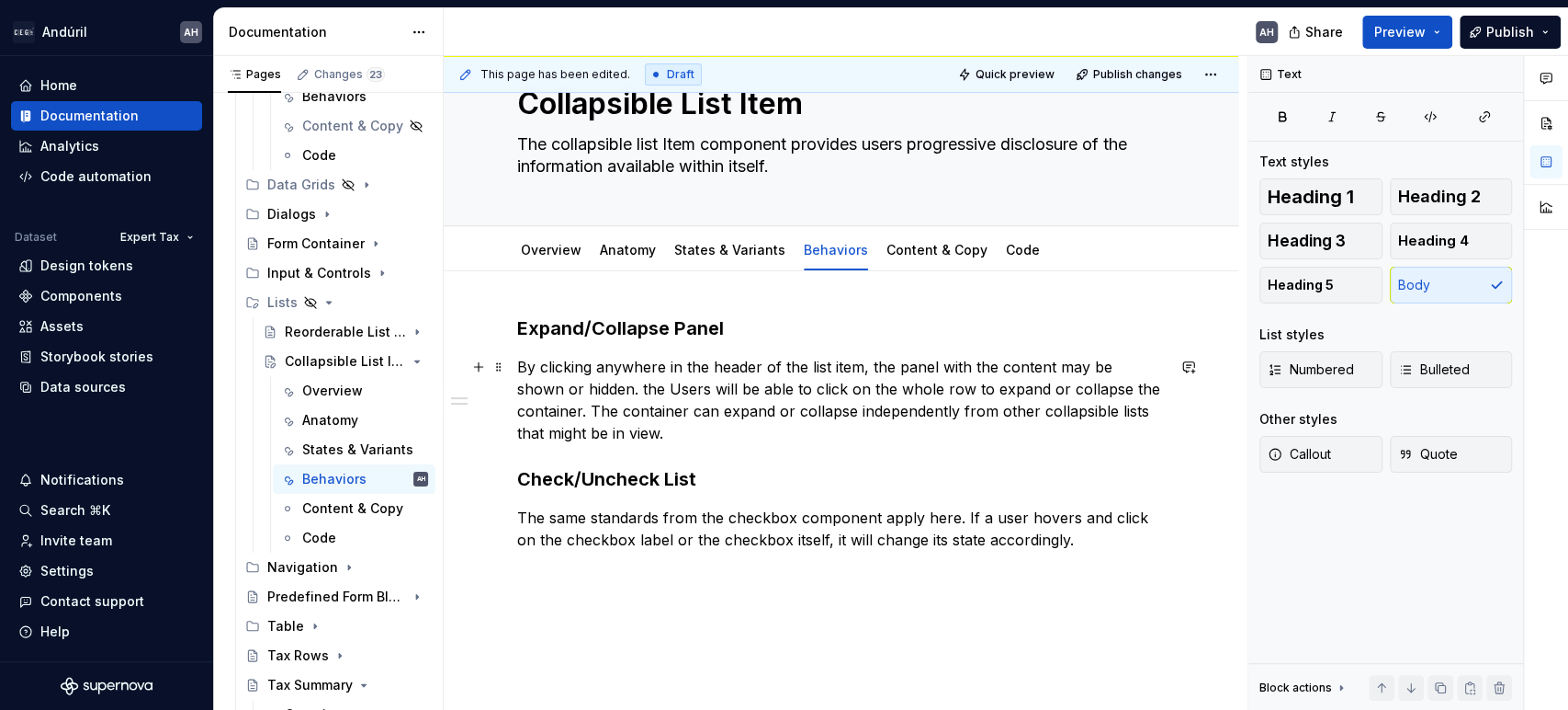
scroll to position [102, 0]
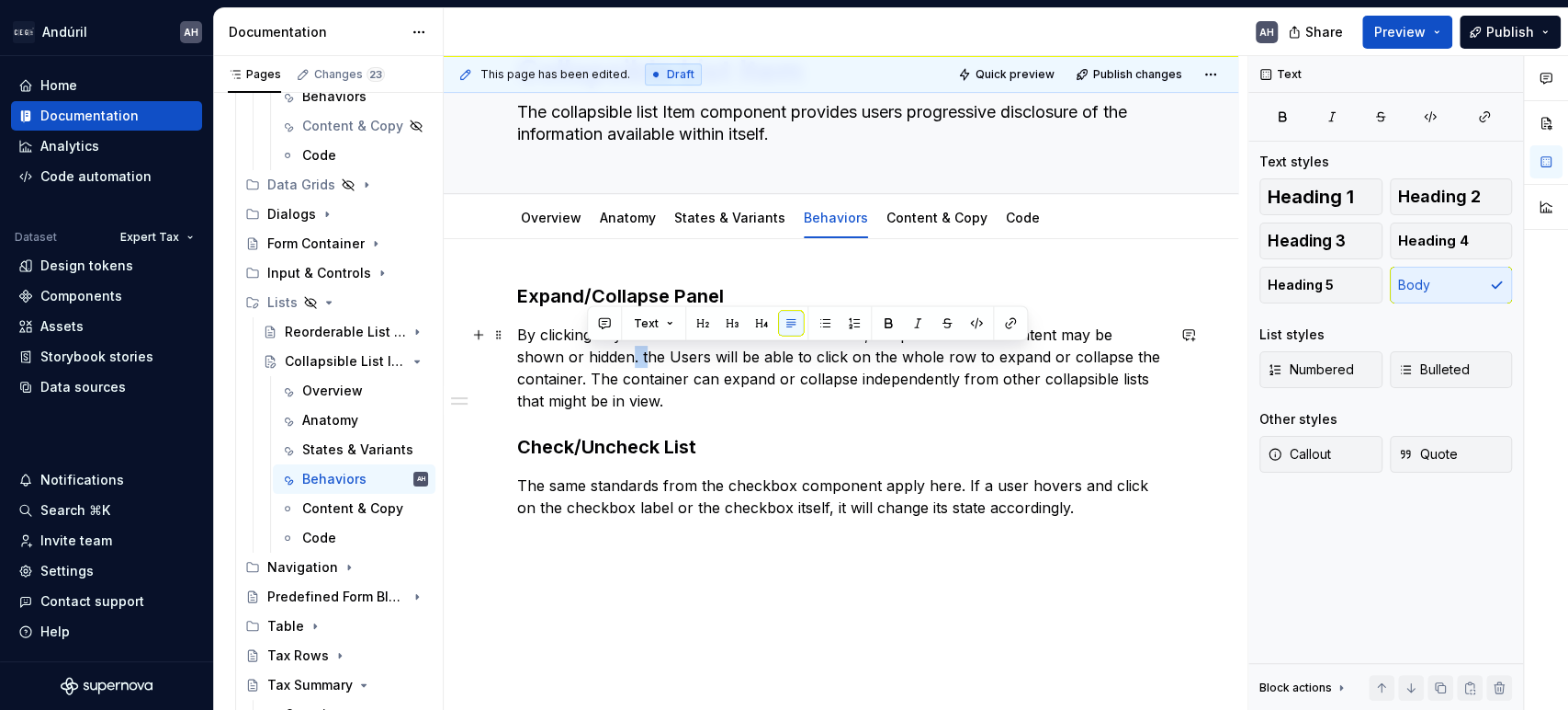
drag, startPoint x: 596, startPoint y: 358, endPoint x: 584, endPoint y: 365, distance: 13.9
click at [584, 365] on p "By clicking anywhere in the header of the list item, the panel with the content…" at bounding box center [841, 368] width 647 height 89
click at [597, 359] on p "By clicking anywhere in the header of the list item, the panel with the content…" at bounding box center [841, 368] width 647 height 89
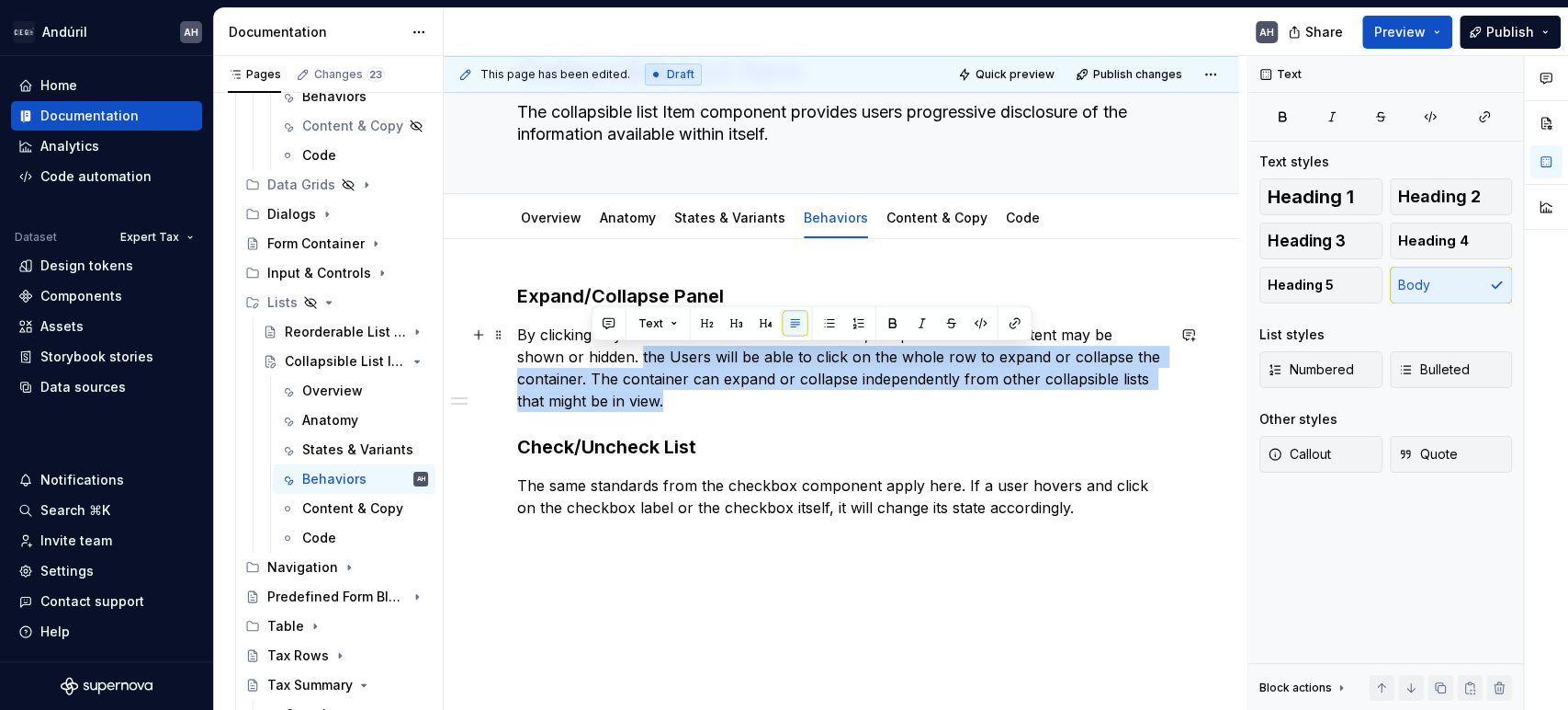
drag, startPoint x: 589, startPoint y: 355, endPoint x: 750, endPoint y: 396, distance: 166.1
click at [750, 396] on p "By clicking anywhere in the header of the list item, the panel with the content…" at bounding box center [841, 368] width 647 height 89
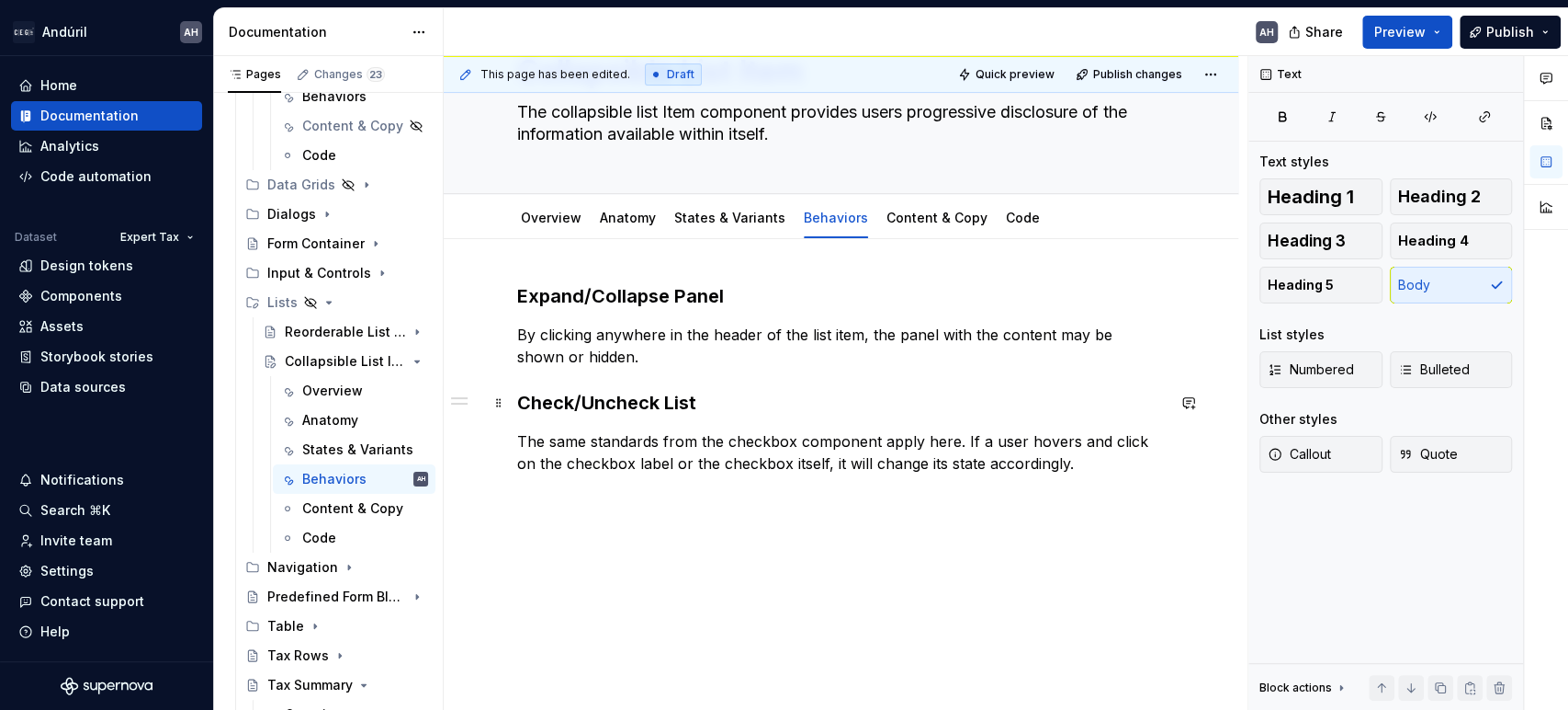
click at [732, 399] on h3 "Check/Uncheck List" at bounding box center [841, 402] width 647 height 25
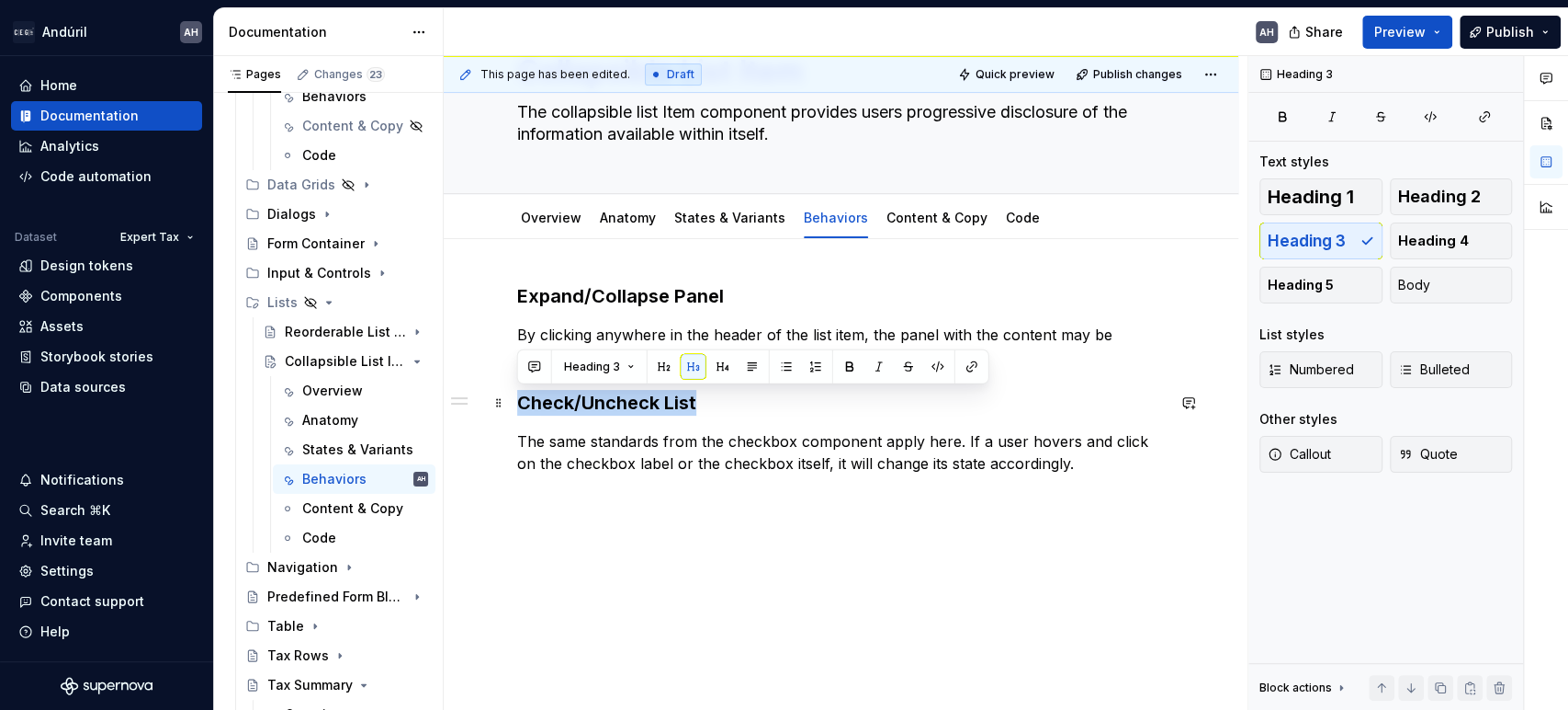
drag, startPoint x: 705, startPoint y: 402, endPoint x: 506, endPoint y: 398, distance: 199.0
click at [506, 398] on div "Expand/Collapse Panel By clicking anywhere in the header of the list item, the …" at bounding box center [841, 491] width 794 height 504
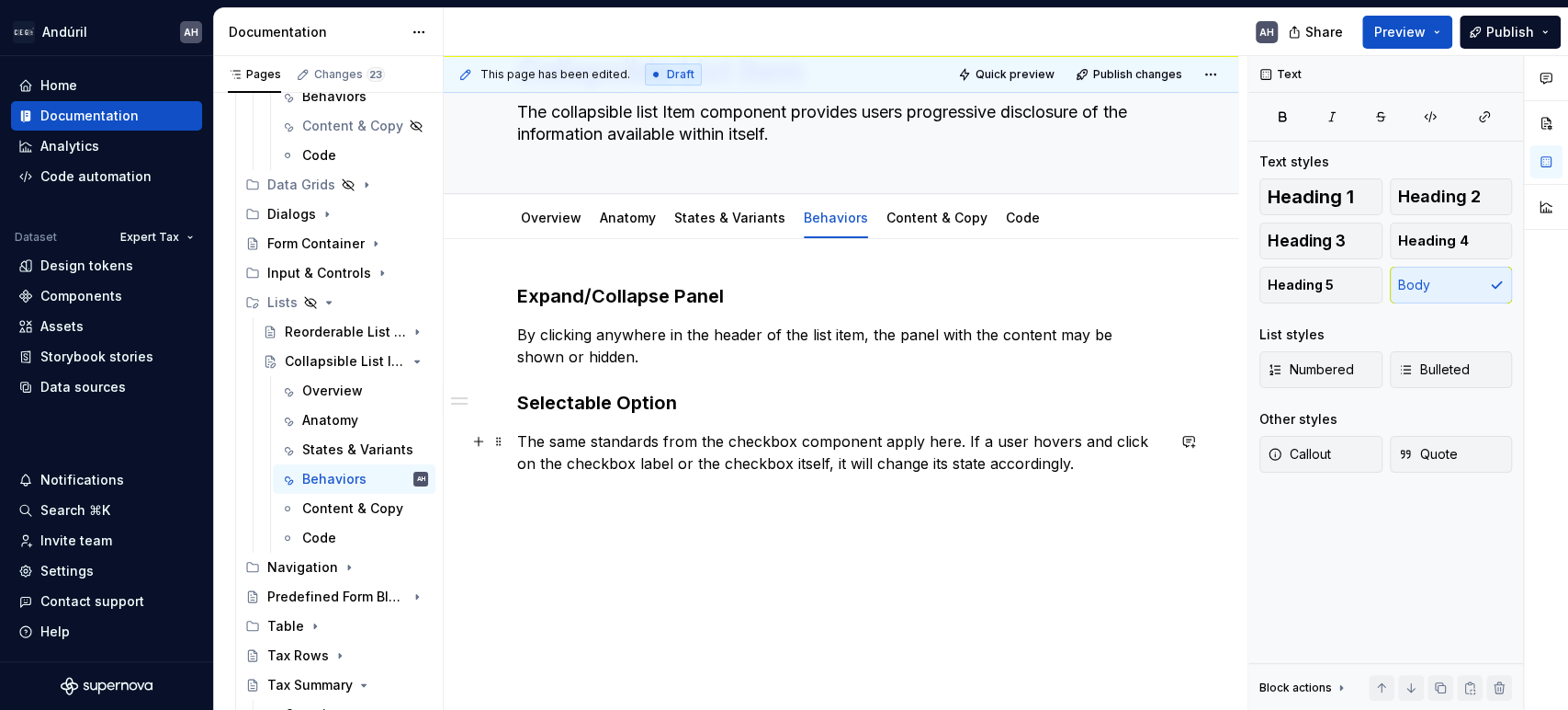
click at [518, 439] on p "The same standards from the checkbox component apply here. If a user hovers and…" at bounding box center [841, 452] width 647 height 44
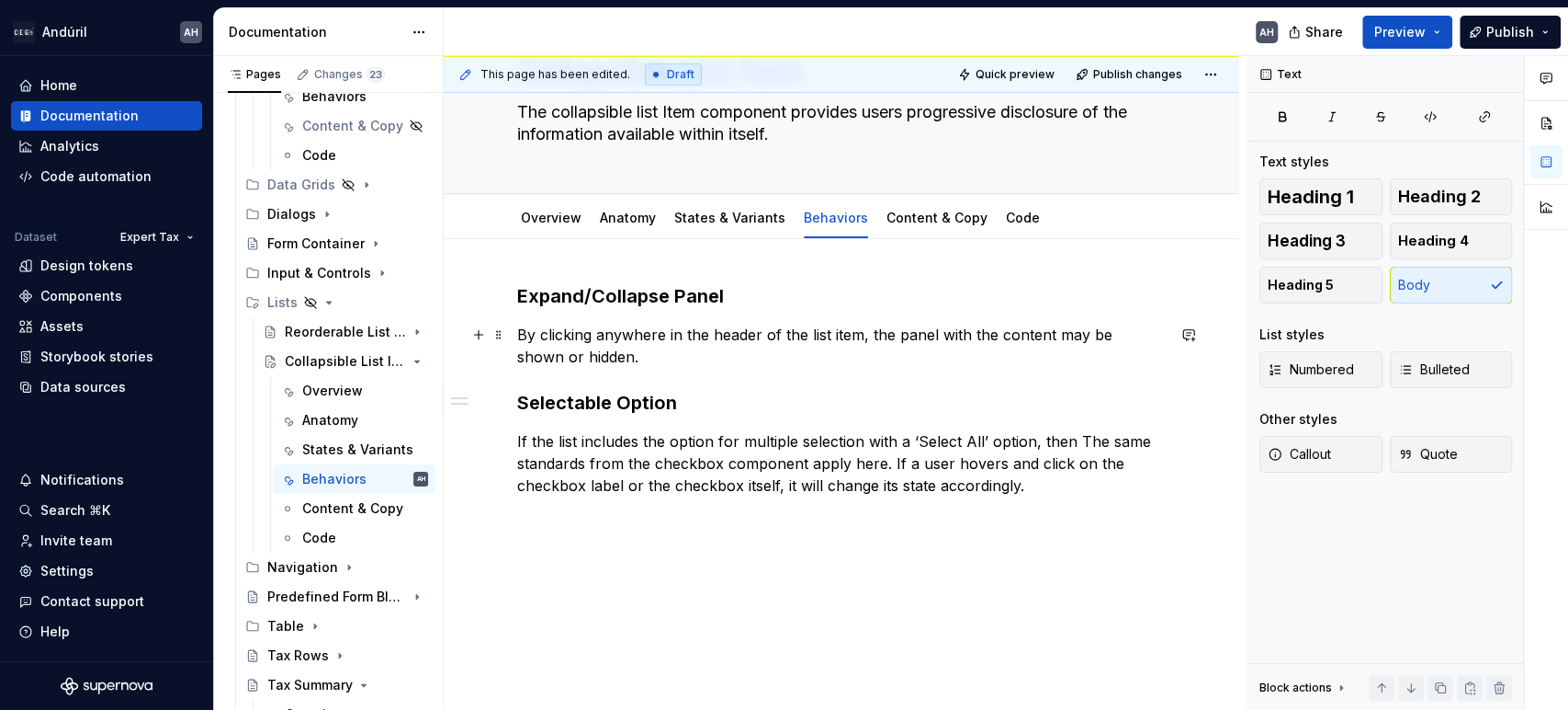
click at [609, 363] on p "By clicking anywhere in the header of the list item, the panel with the content…" at bounding box center [841, 345] width 647 height 44
click at [633, 450] on p "If the list includes the option for multiple selection with a ‘Select All’ opti…" at bounding box center [841, 463] width 647 height 66
click at [697, 391] on h3 "Selectable Option" at bounding box center [841, 402] width 647 height 25
click at [538, 440] on p "If the list includes the option for multiple selection with a ‘Select All’ opti…" at bounding box center [841, 463] width 647 height 66
click at [995, 444] on p "If the list includes the option for multiple selection with a ‘Select All’ opti…" at bounding box center [841, 463] width 647 height 66
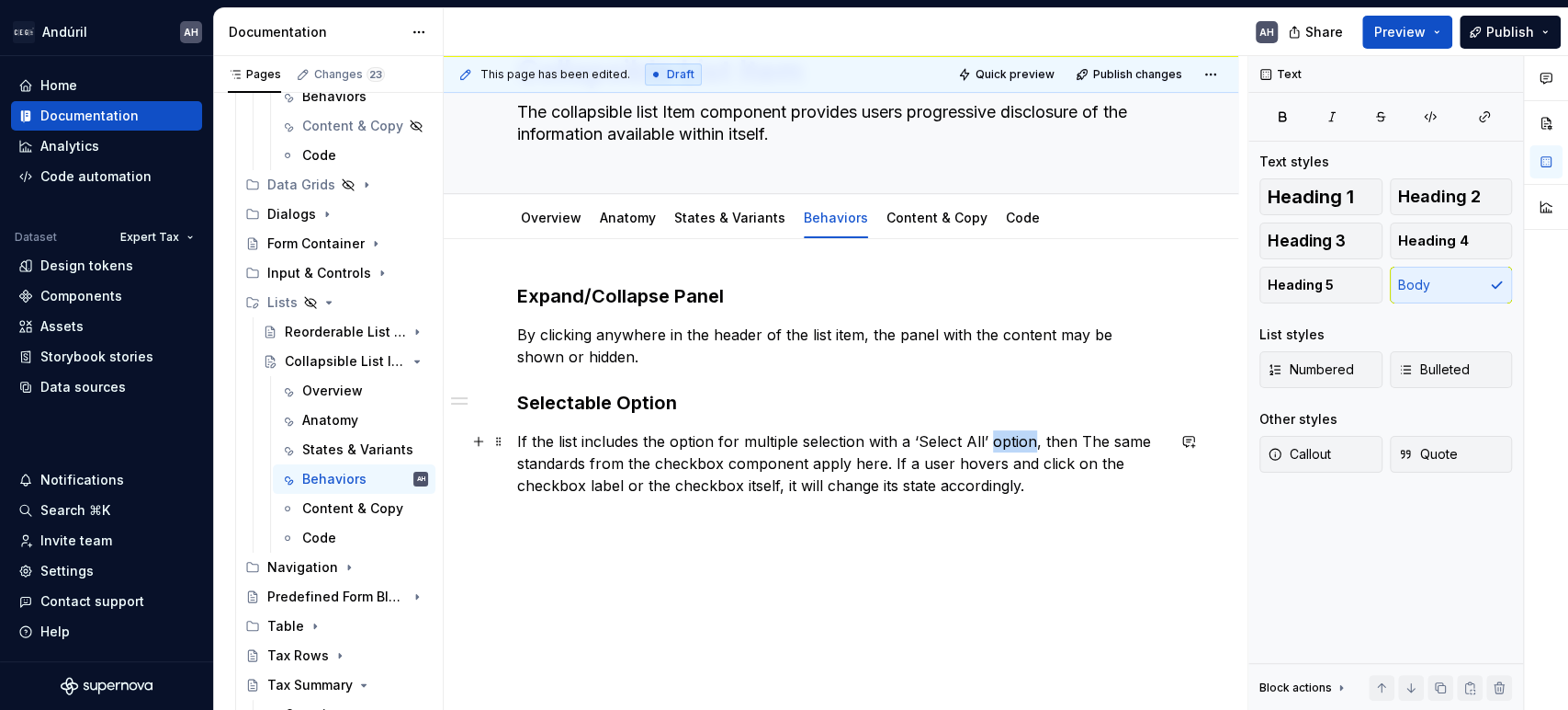
click at [995, 444] on p "If the list includes the option for multiple selection with a ‘Select All’ opti…" at bounding box center [841, 463] width 647 height 66
click at [547, 469] on p "If the list includes the option for multiple selection with a ‘Select All’ cont…" at bounding box center [841, 463] width 647 height 66
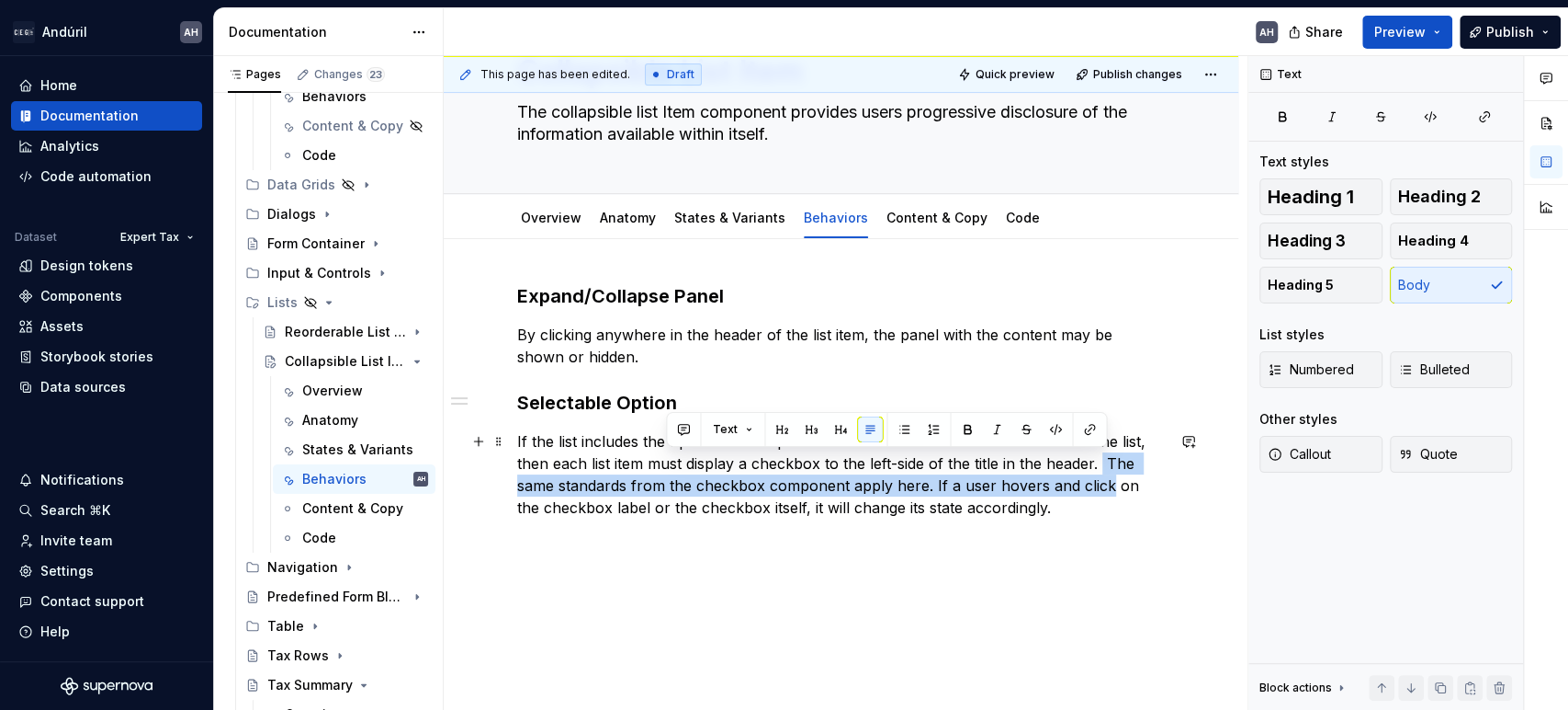
click at [723, 519] on div "Expand/Collapse Panel By clicking anywhere in the header of the list item, the …" at bounding box center [841, 417] width 647 height 269
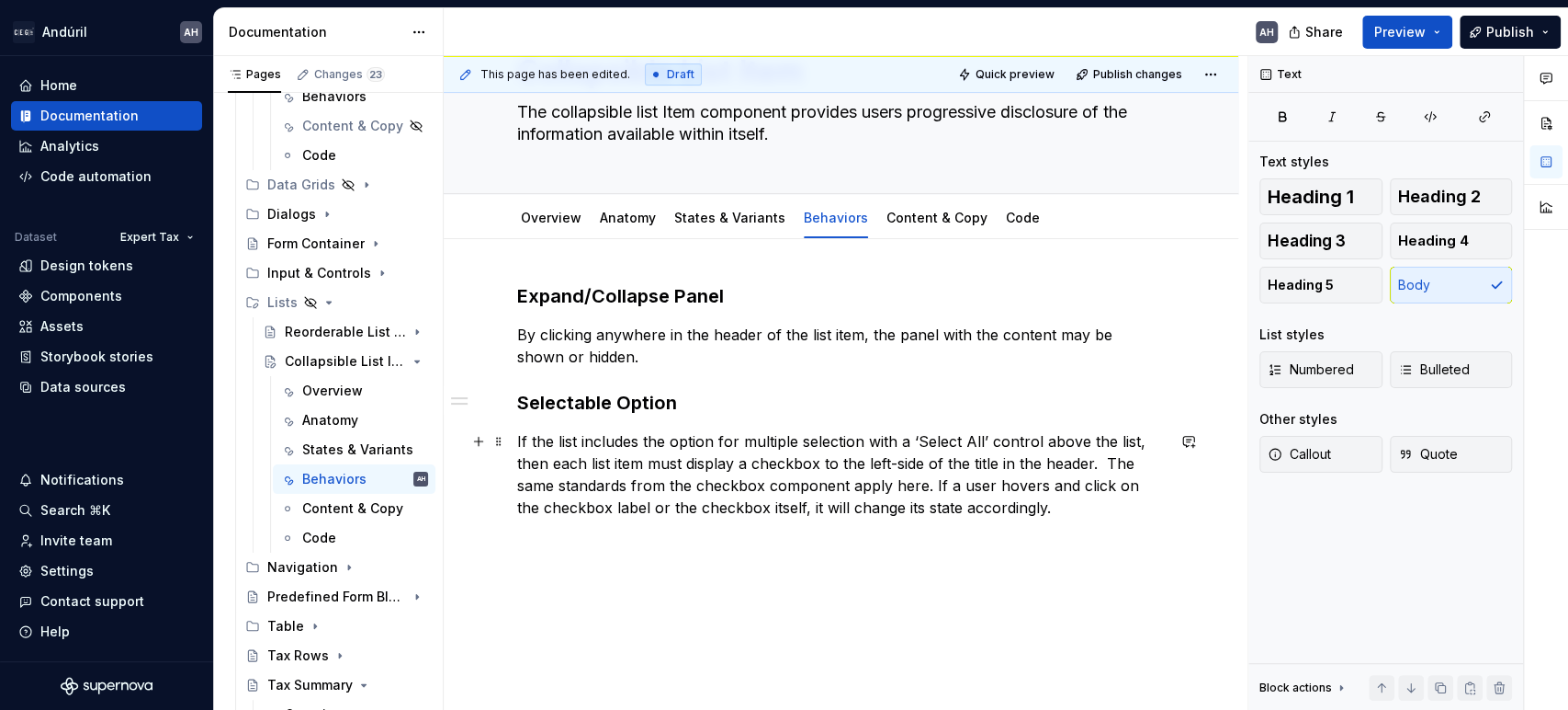
click at [858, 481] on p "If the list includes the option for multiple selection with a ‘Select All’ cont…" at bounding box center [841, 474] width 647 height 89
click at [921, 482] on p "If the list includes the option for multiple selection with a ‘Select All’ cont…" at bounding box center [841, 474] width 647 height 89
click at [1102, 461] on p "If the list includes the option for multiple selection with a ‘Select All’ cont…" at bounding box center [841, 474] width 647 height 89
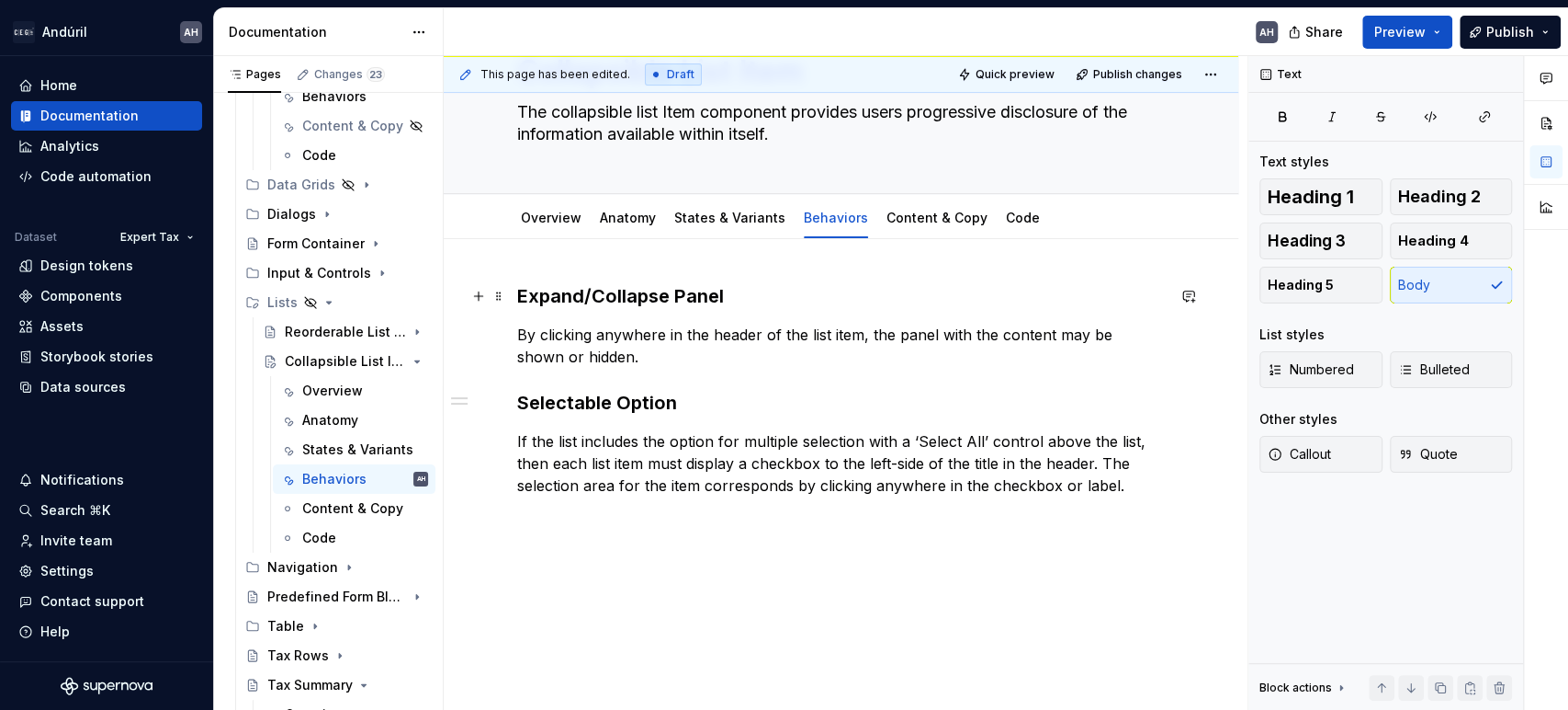
click at [740, 298] on h3 "Expand/Collapse Panel" at bounding box center [841, 295] width 647 height 25
click at [651, 404] on h3 "Selectable Option" at bounding box center [841, 402] width 647 height 25
click at [564, 405] on h3 "Selectable Option" at bounding box center [841, 402] width 647 height 25
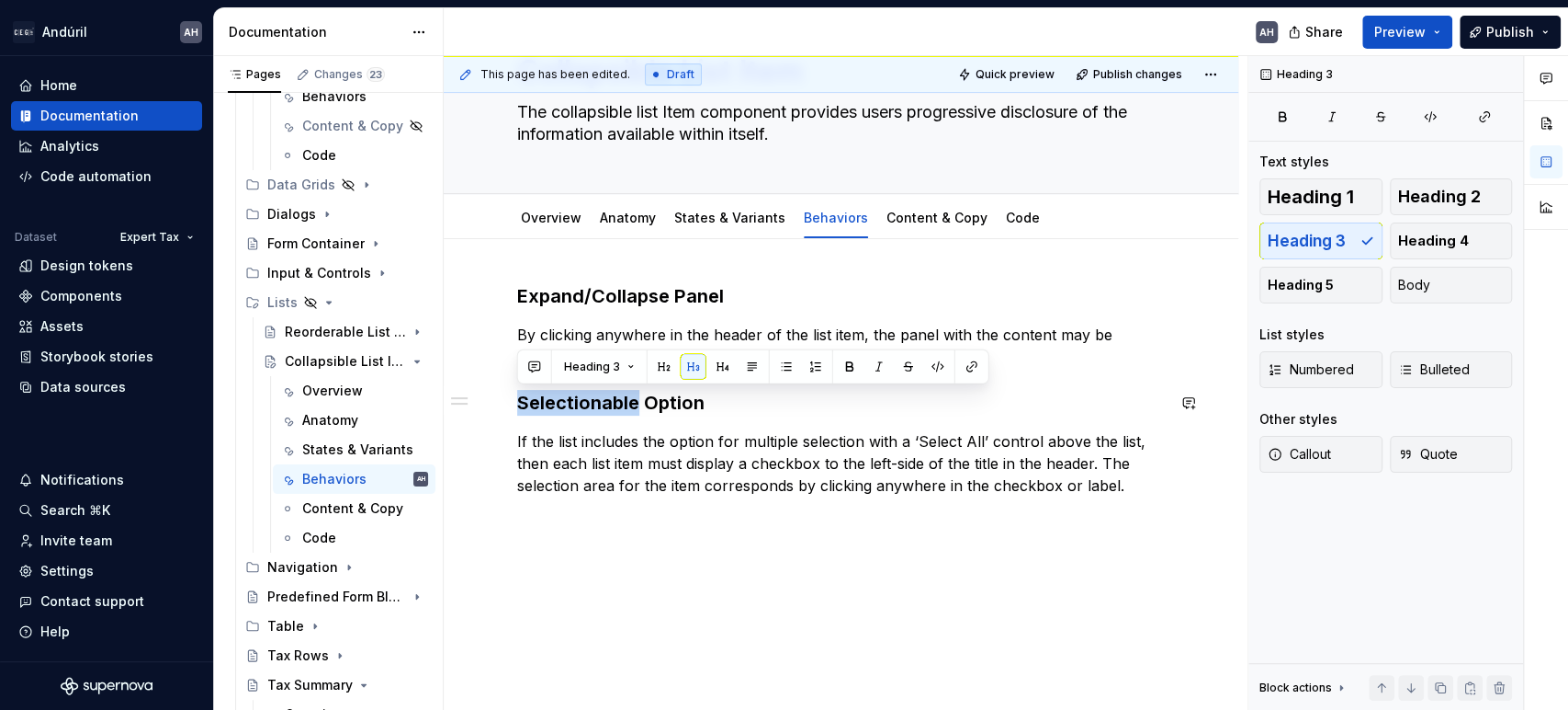
drag, startPoint x: 564, startPoint y: 405, endPoint x: 549, endPoint y: 410, distance: 15.8
click at [549, 410] on h3 "Selectionable Option" at bounding box center [841, 402] width 647 height 25
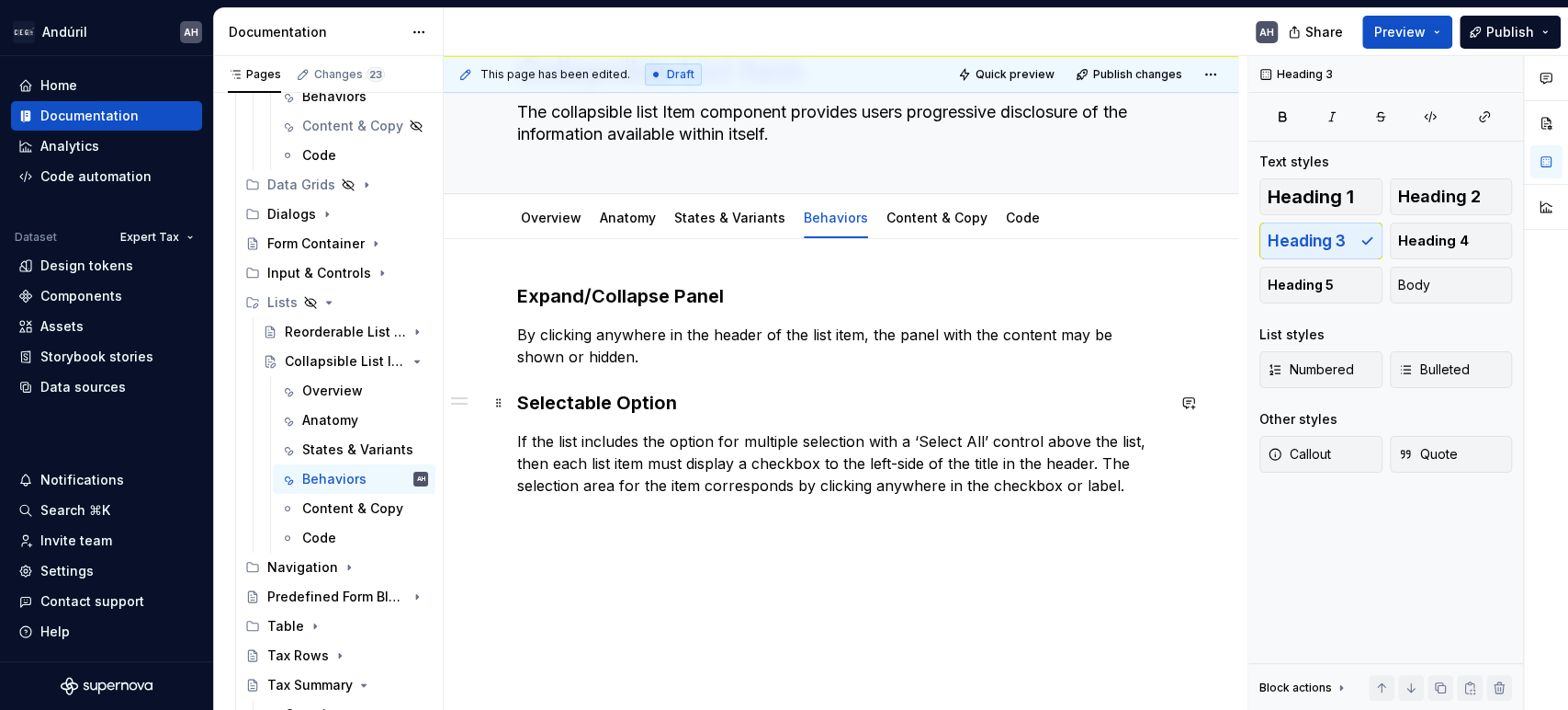
click at [677, 399] on h3 "Selectable Option" at bounding box center [841, 402] width 647 height 25
click at [948, 218] on link "Content & Copy" at bounding box center [937, 217] width 101 height 16
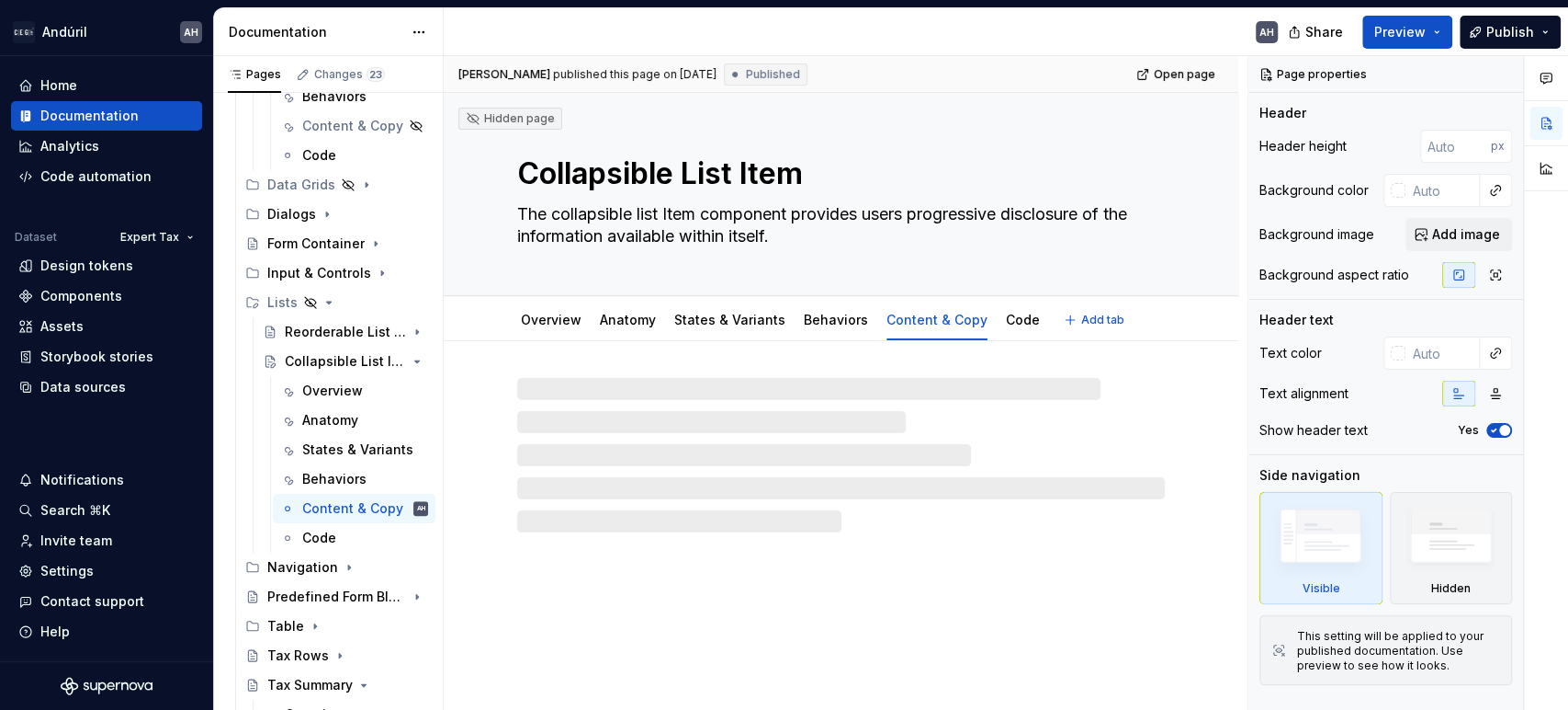
click at [917, 200] on textarea "The collapsible list Item component provides users progressive disclosure of th…" at bounding box center [837, 225] width 647 height 52
click at [924, 305] on html "Andúril AH Home Documentation Analytics Code automation Dataset Expert Tax Desi…" at bounding box center [784, 355] width 1568 height 710
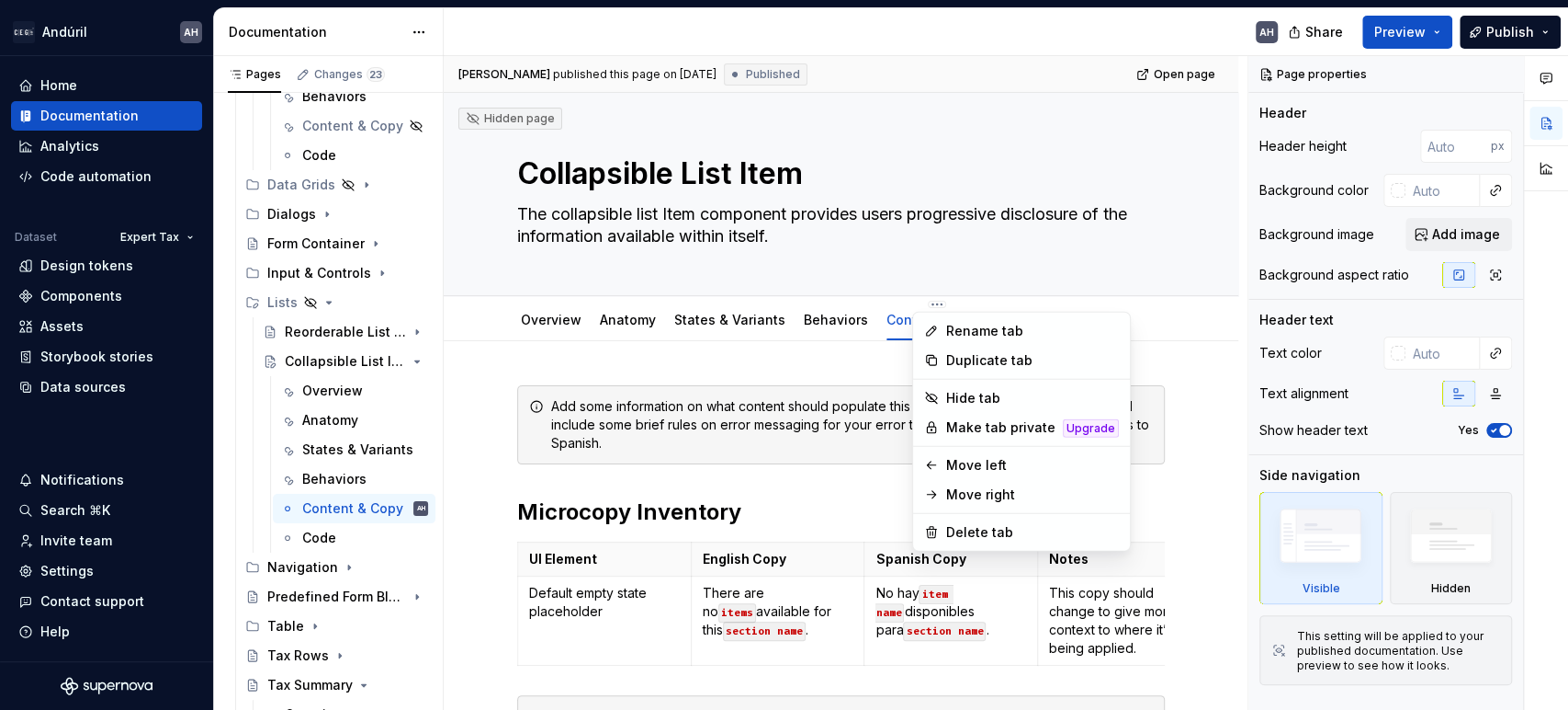
click at [884, 249] on html "Andúril AH Home Documentation Analytics Code automation Dataset Expert Tax Desi…" at bounding box center [784, 355] width 1568 height 710
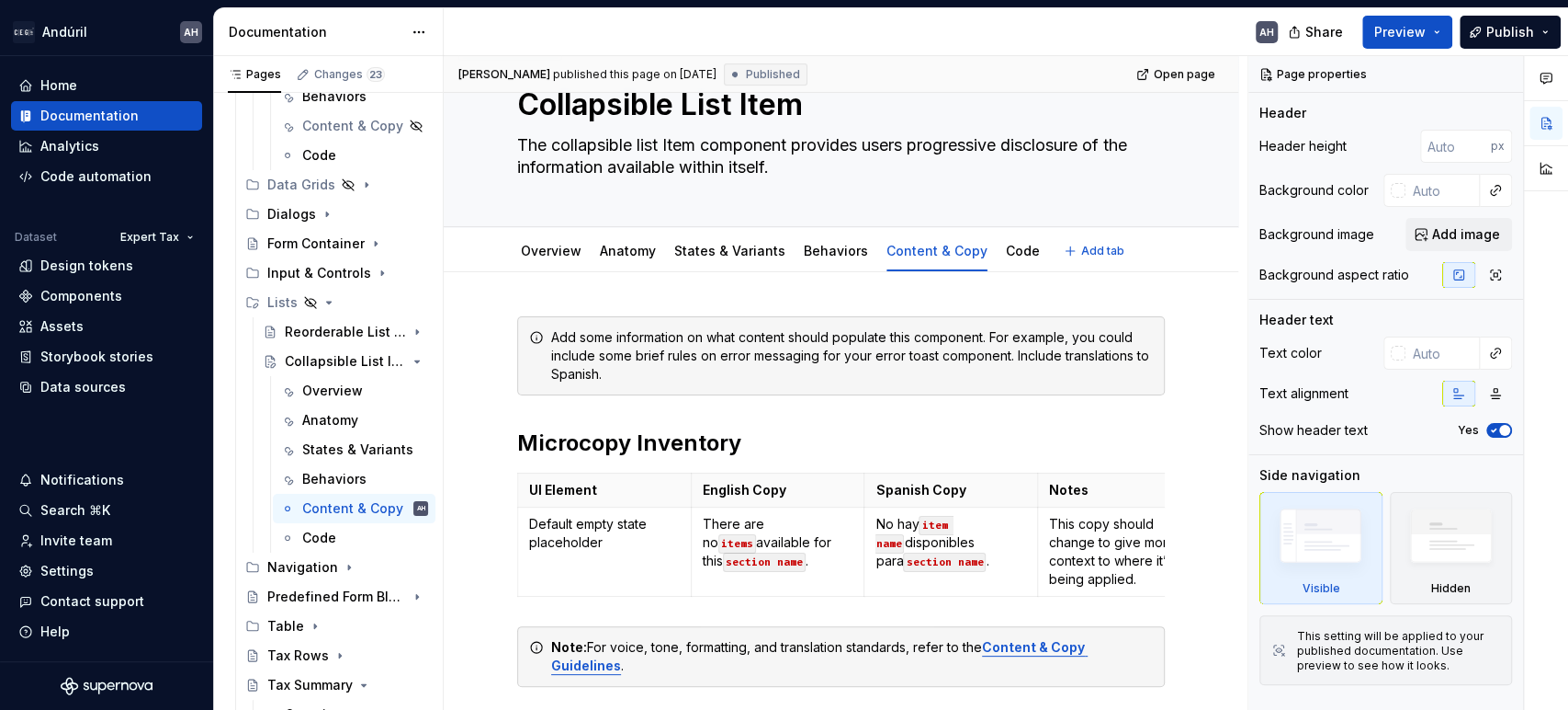
scroll to position [102, 0]
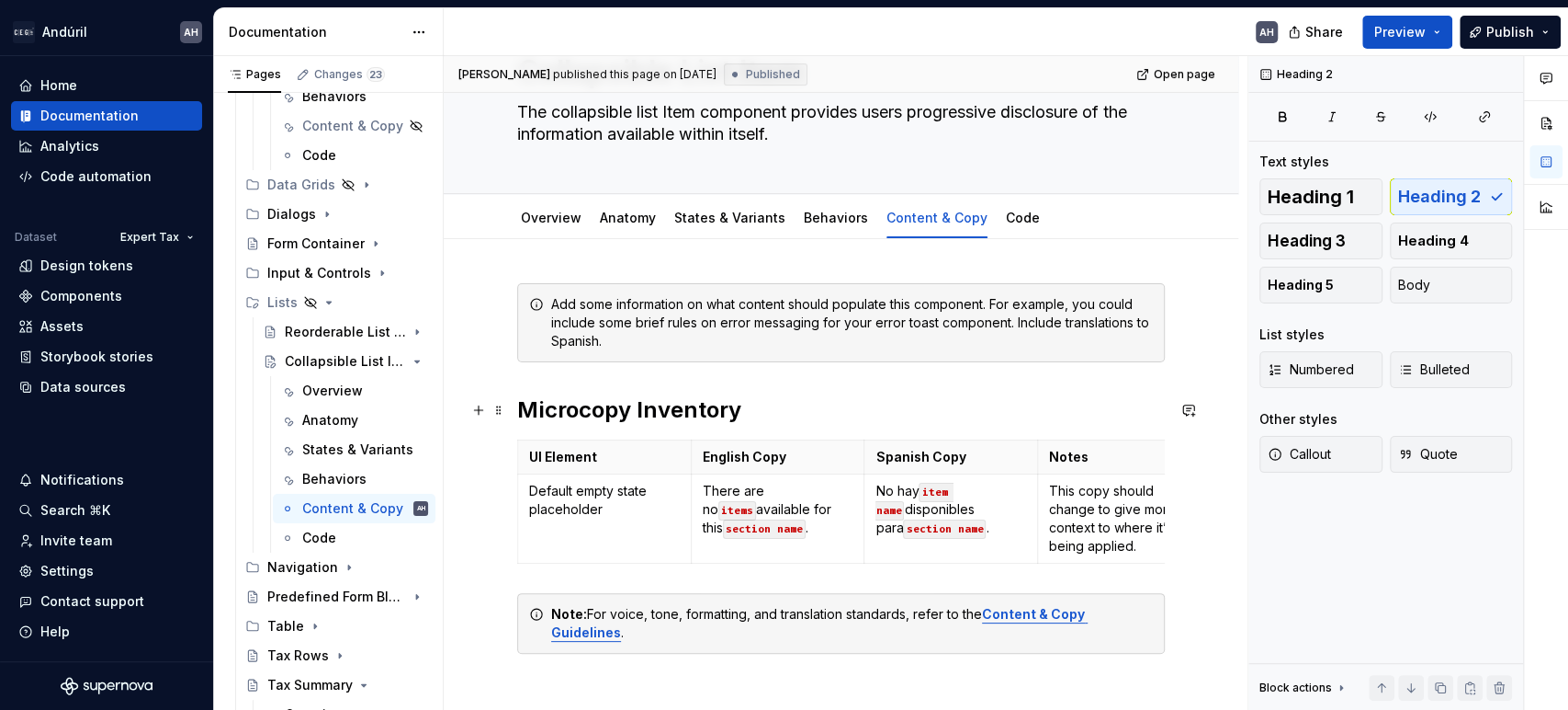
click at [821, 403] on h2 "Microcopy Inventory" at bounding box center [841, 409] width 647 height 29
click at [814, 514] on p "There are no items available for this section name ." at bounding box center [778, 509] width 151 height 56
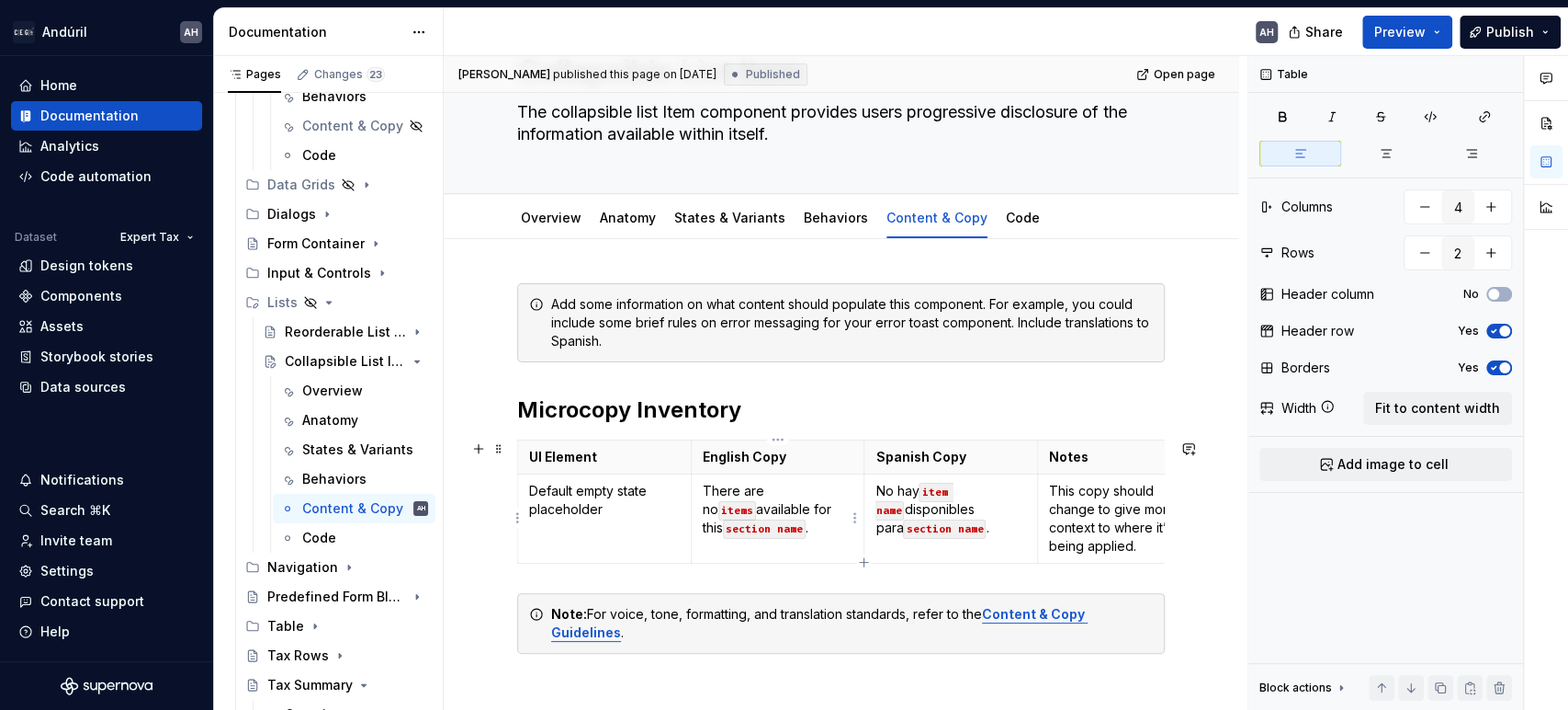
click at [813, 548] on td "There are no items available for this section name ." at bounding box center [777, 519] width 173 height 90
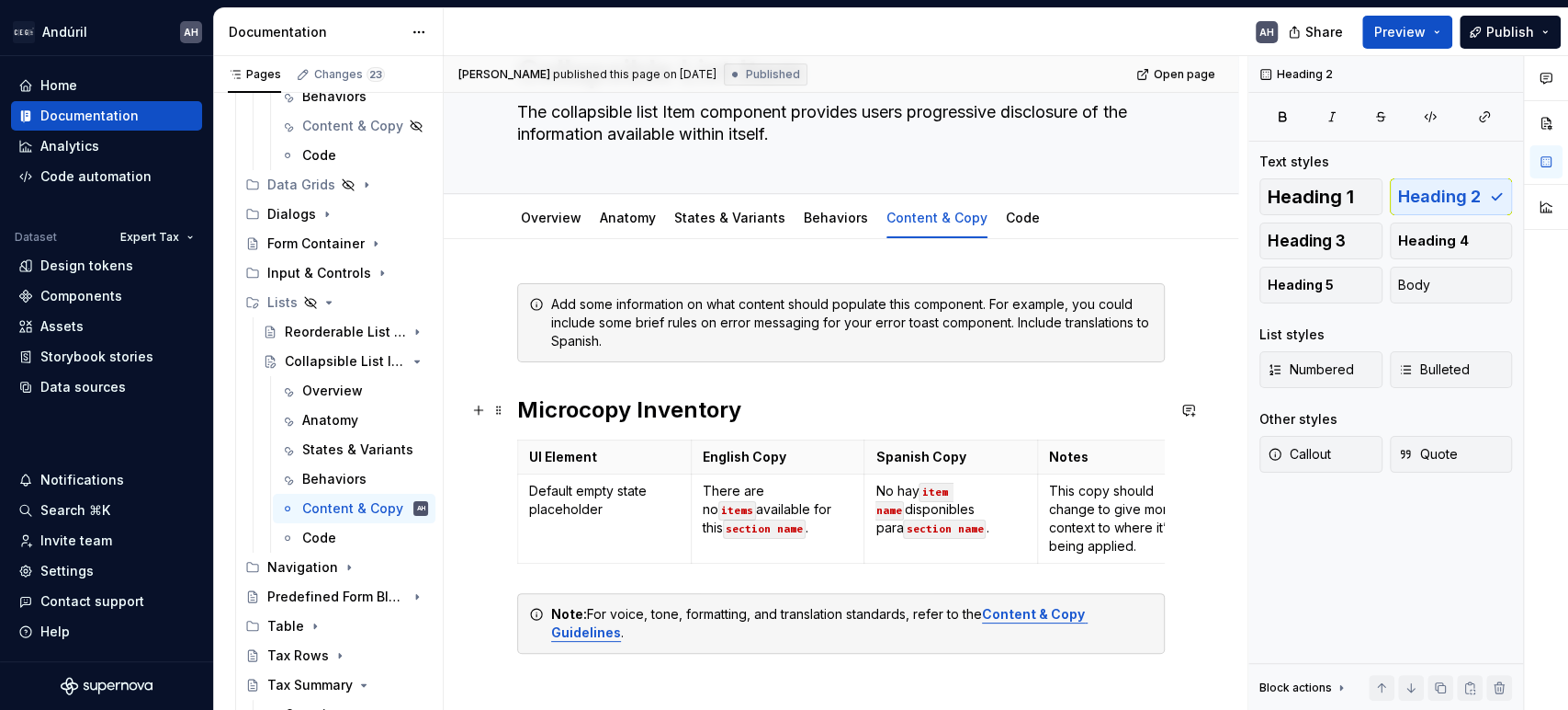
click at [773, 411] on h2 "Microcopy Inventory" at bounding box center [841, 409] width 647 height 29
click at [920, 201] on html "Andúril AH Home Documentation Analytics Code automation Dataset Expert Tax Desi…" at bounding box center [784, 355] width 1568 height 710
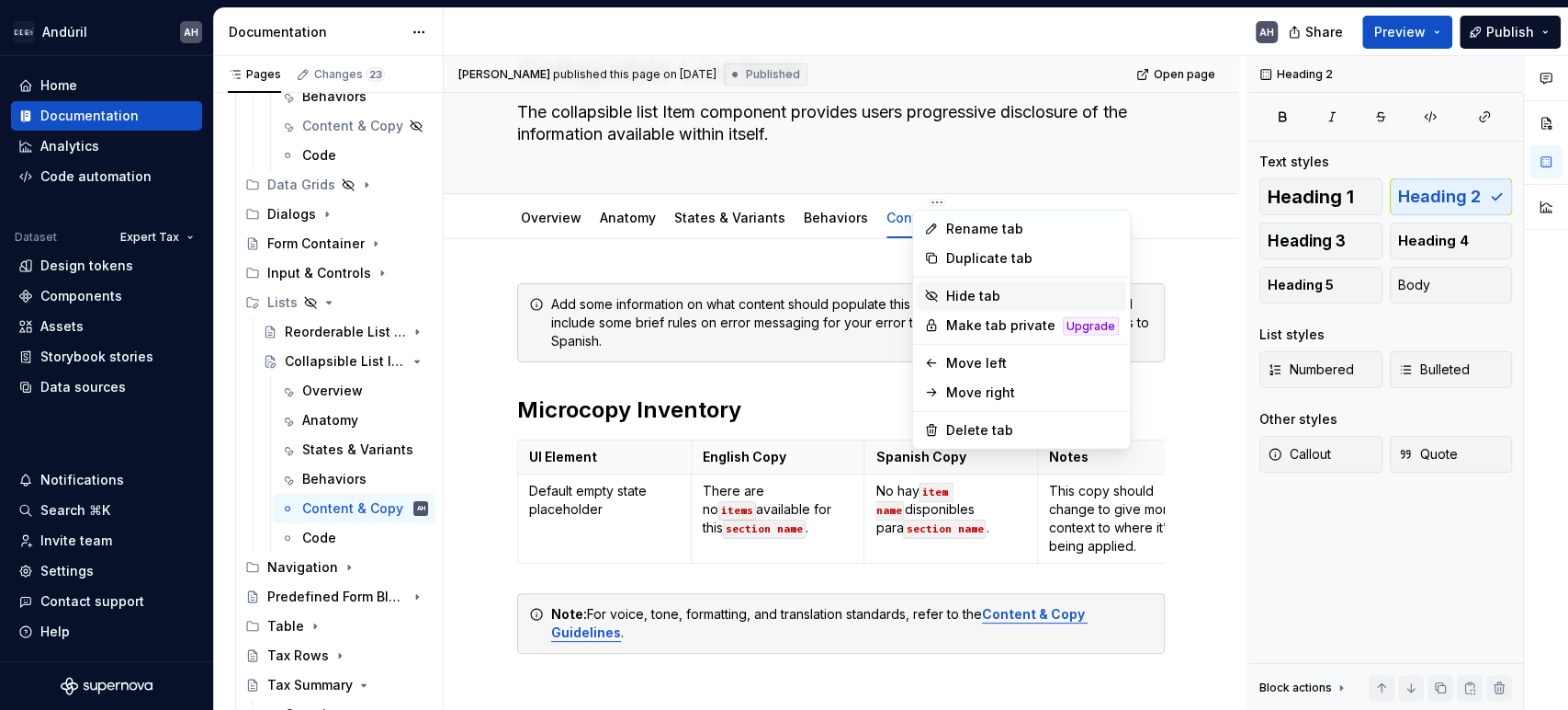
click at [977, 302] on div "Hide tab" at bounding box center [1032, 296] width 172 height 19
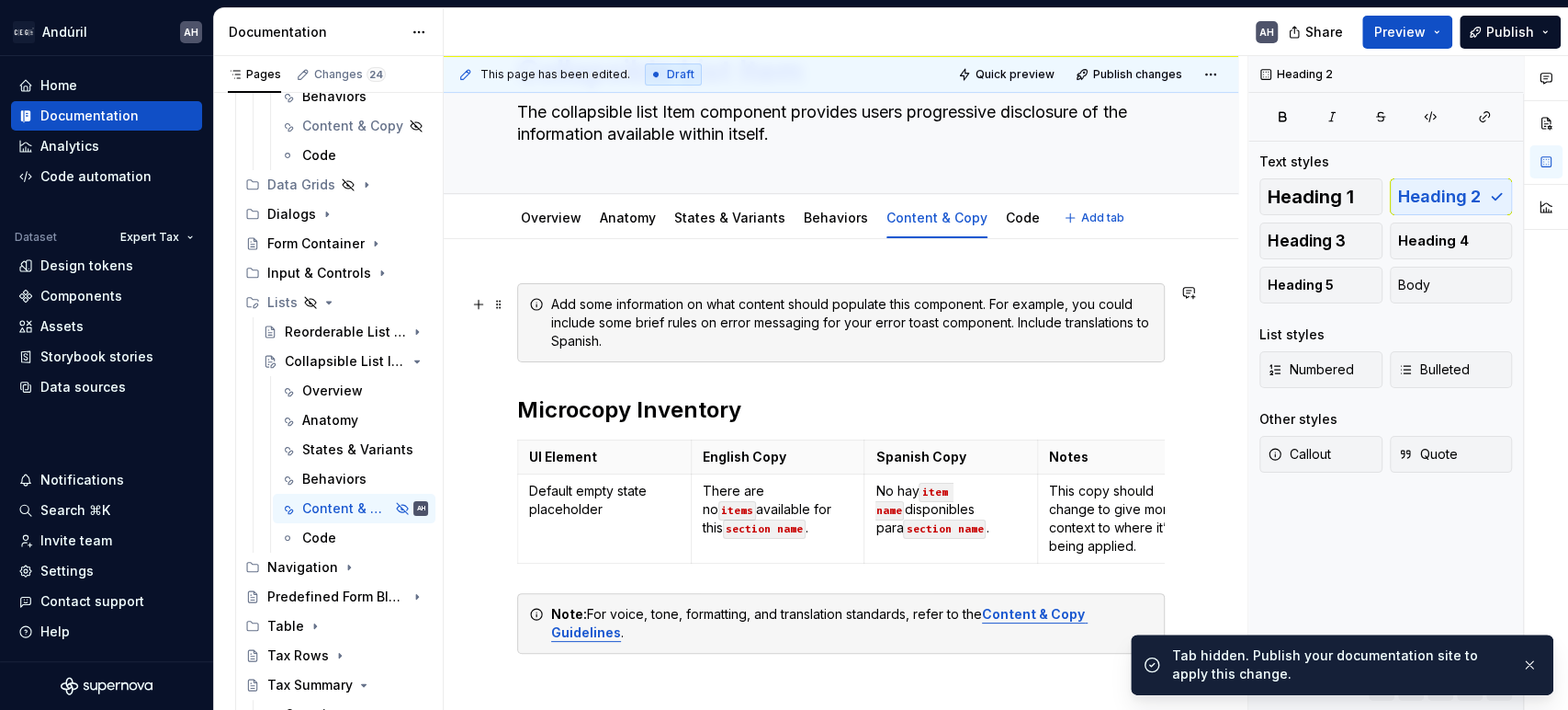
click at [858, 337] on div "Add some information on what content should populate this component. For exampl…" at bounding box center [852, 322] width 602 height 56
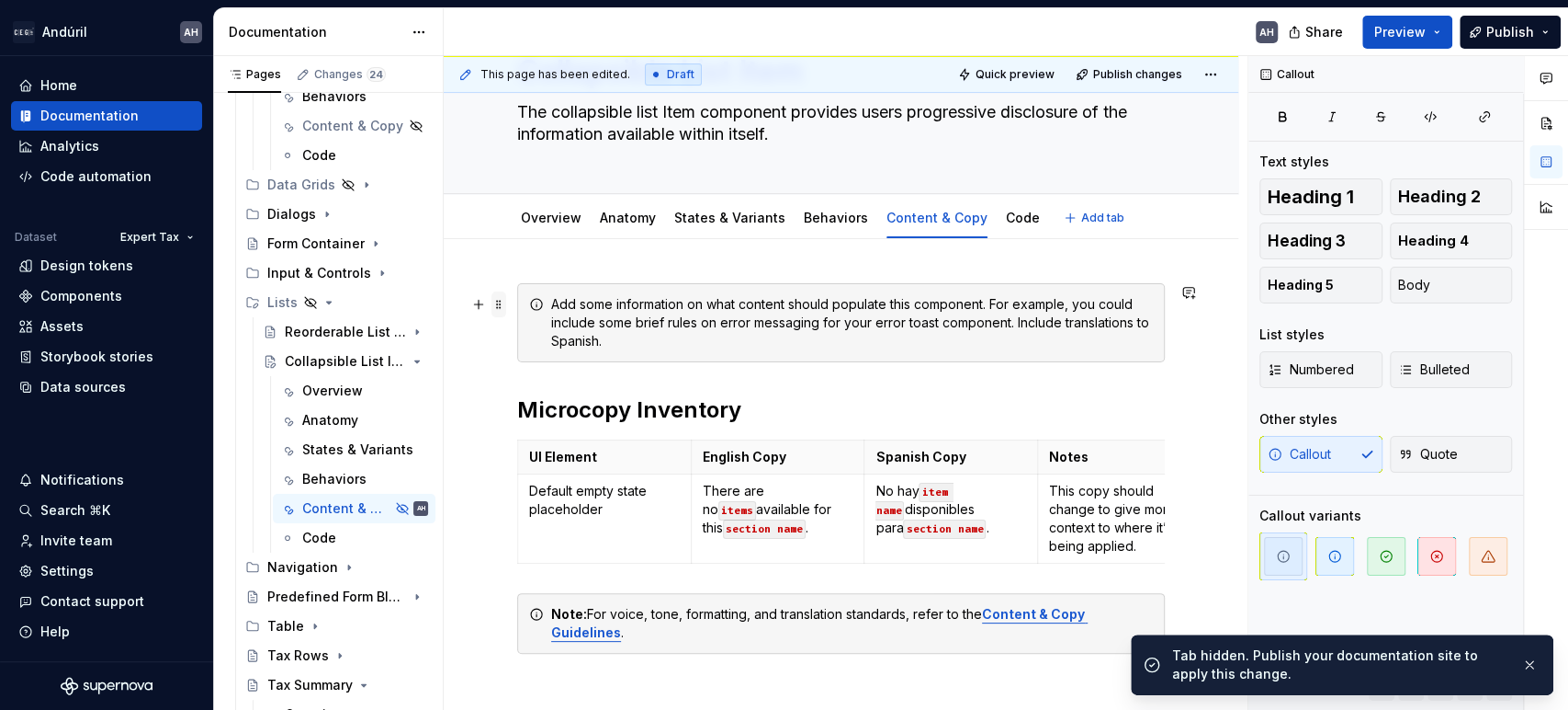
click at [500, 300] on span at bounding box center [499, 304] width 15 height 25
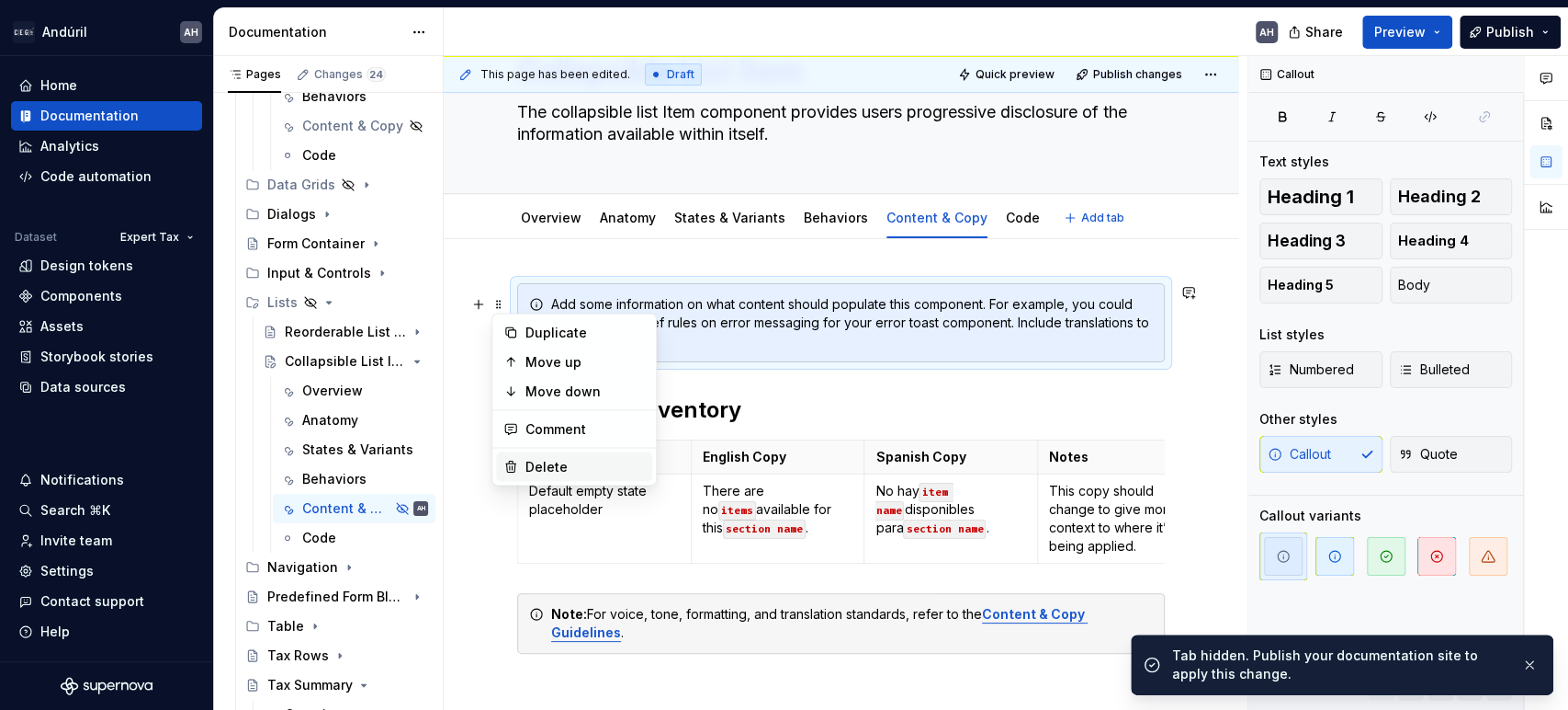
click at [566, 454] on div "Delete" at bounding box center [575, 466] width 156 height 29
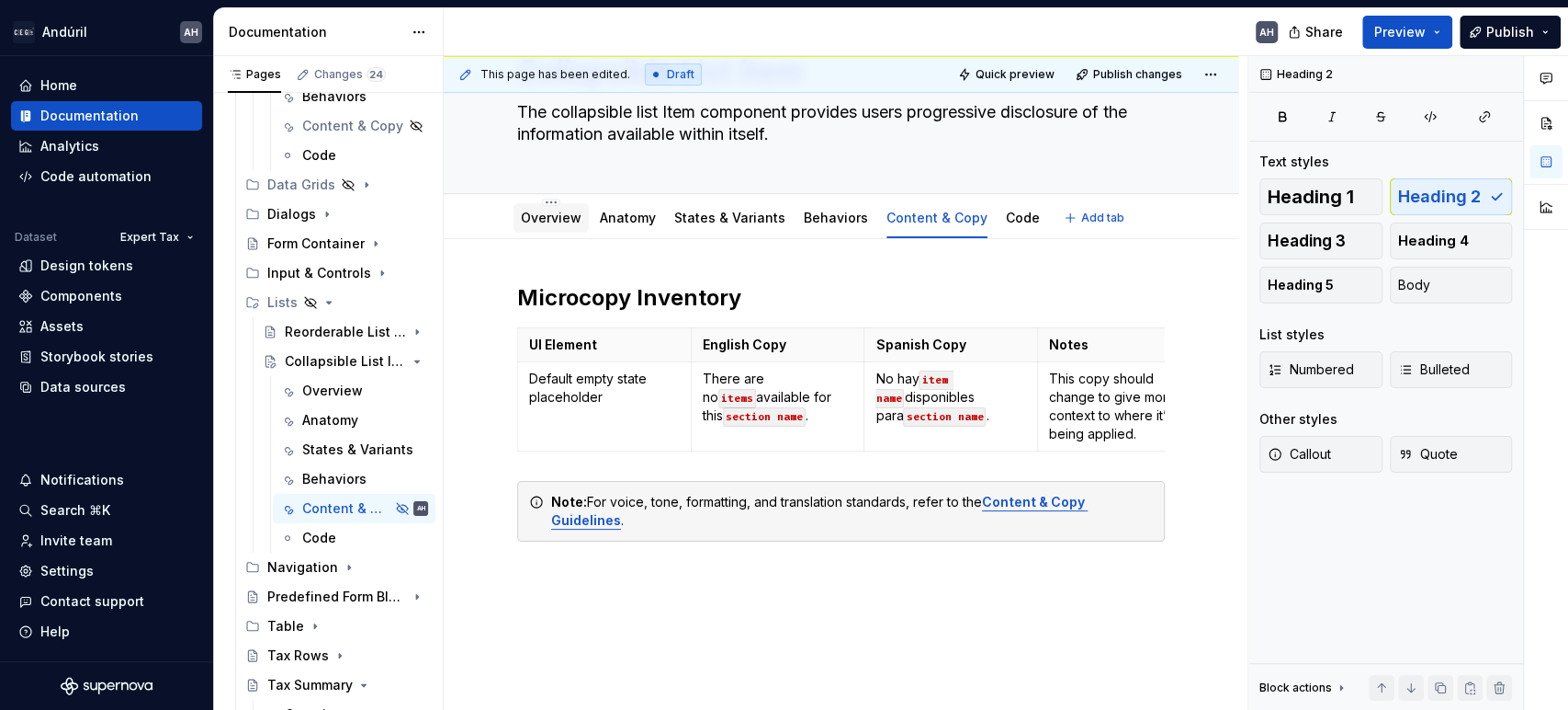
click at [551, 211] on link "Overview" at bounding box center [551, 217] width 60 height 16
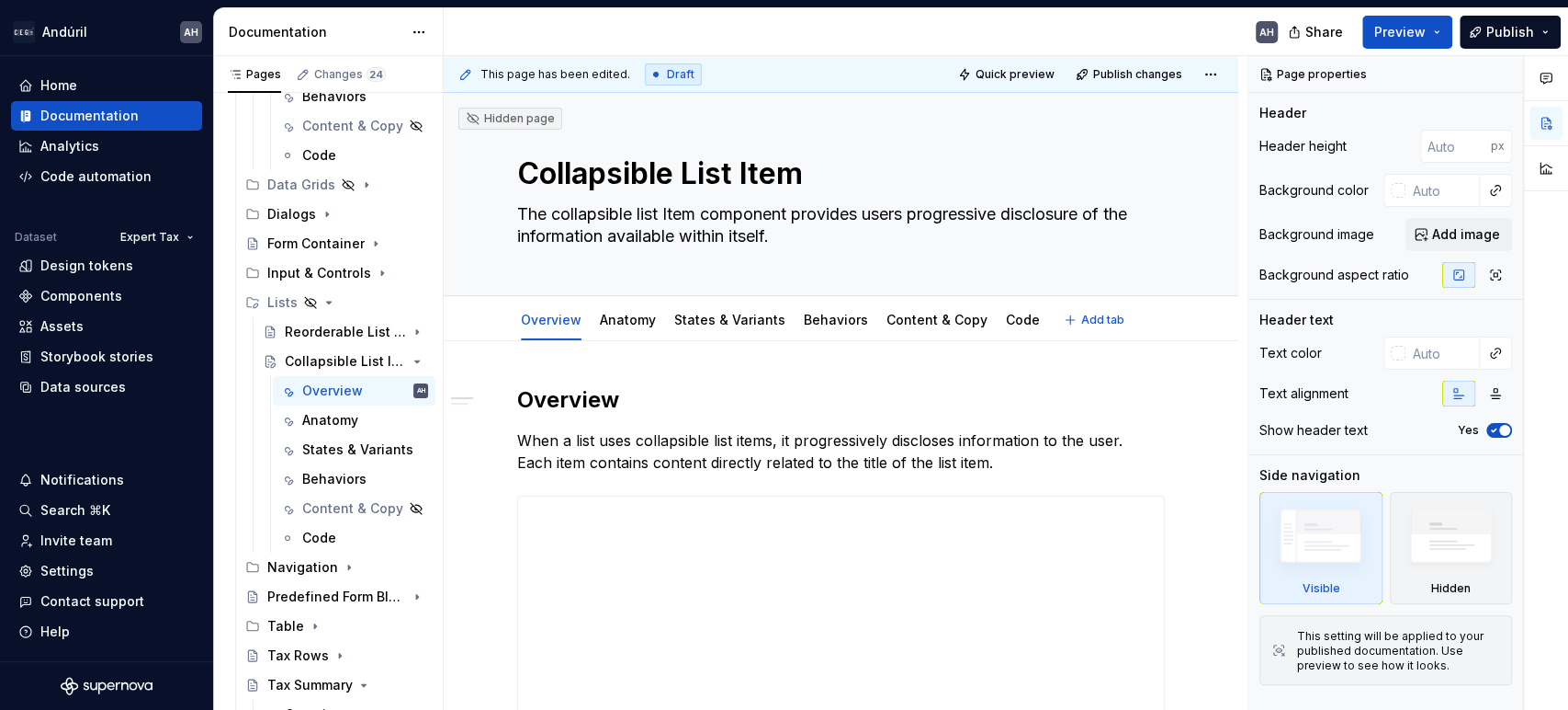
type textarea "*"
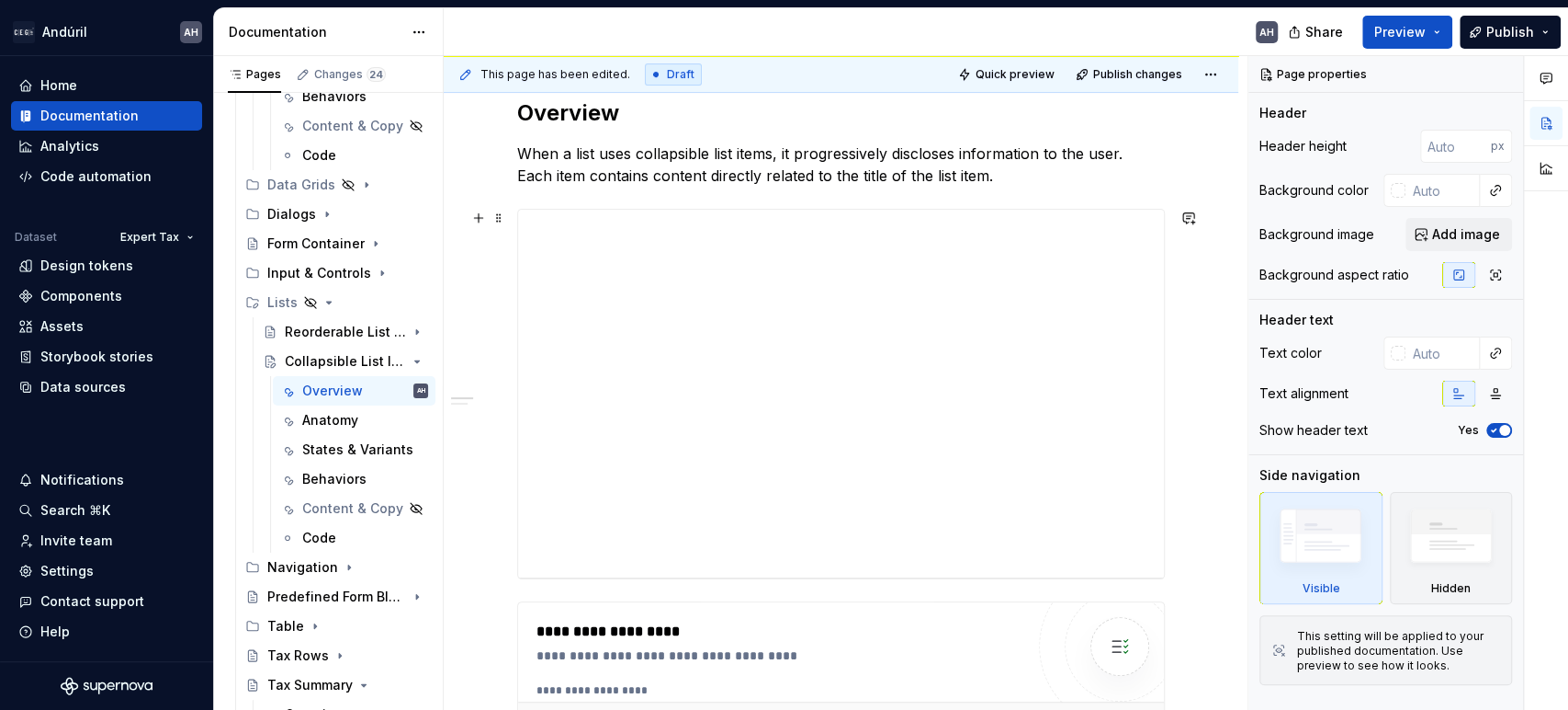
scroll to position [306, 0]
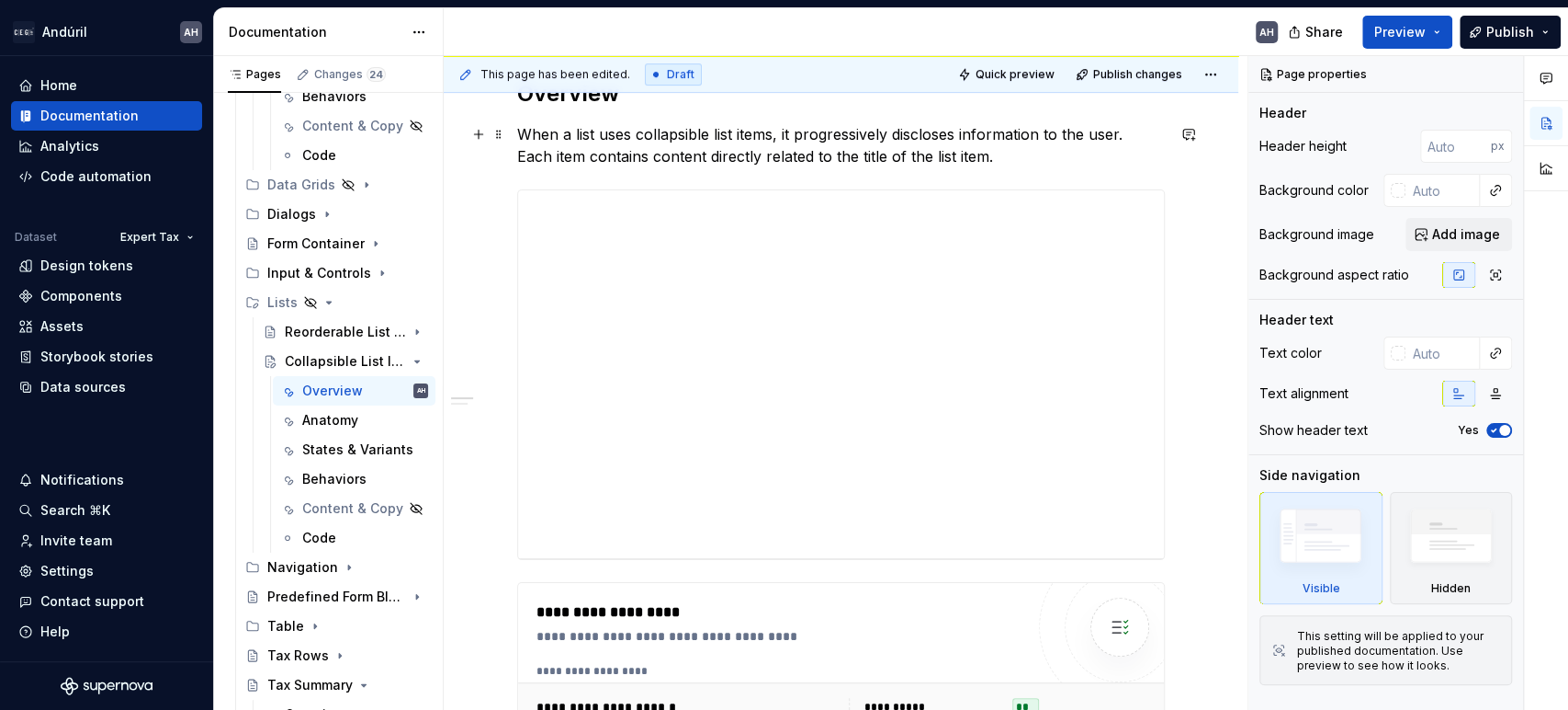
click at [578, 161] on p "When a list uses collapsible list items, it progressively discloses information…" at bounding box center [841, 145] width 647 height 44
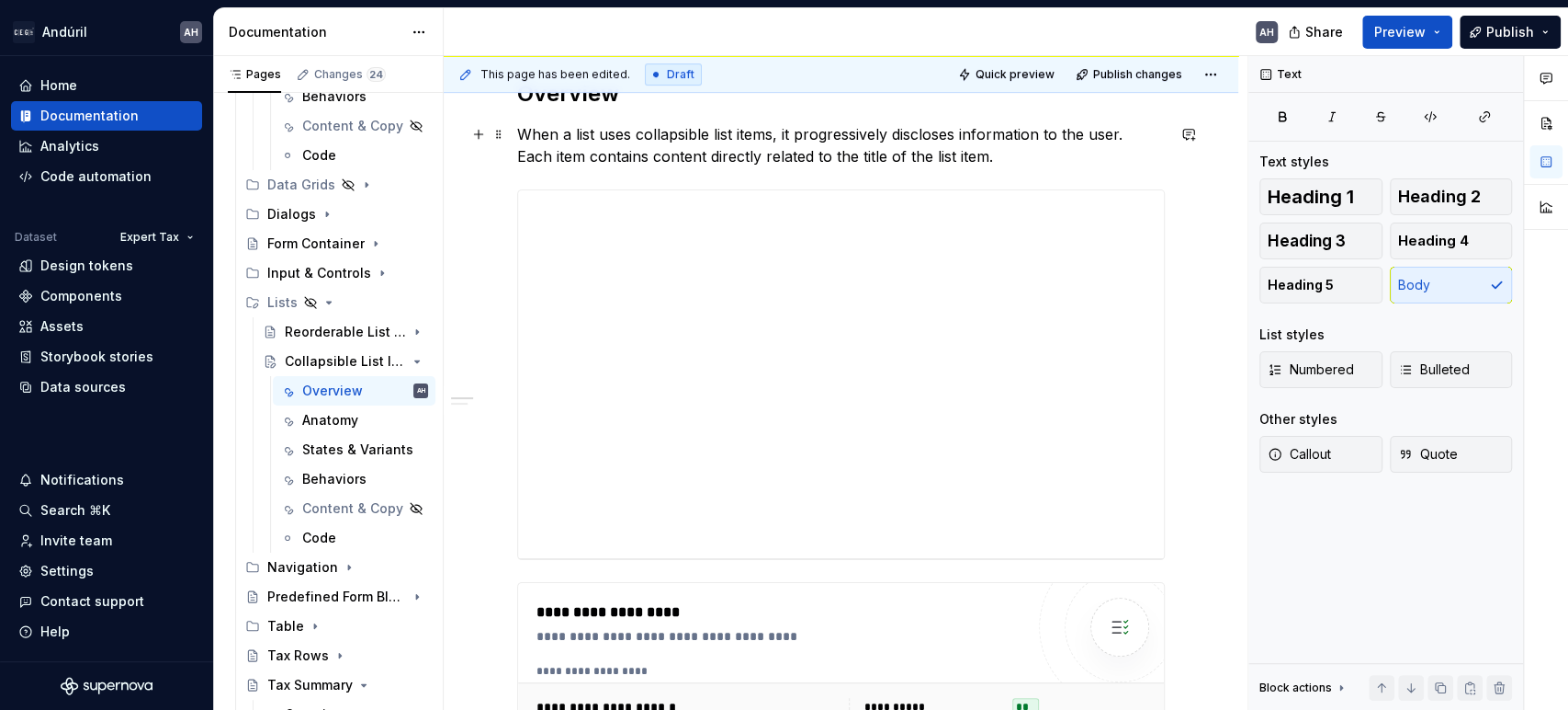
click at [716, 164] on p "When a list uses collapsible list items, it progressively discloses information…" at bounding box center [841, 145] width 647 height 44
click at [998, 163] on p "When a list uses collapsible list items, it progressively discloses information…" at bounding box center [841, 145] width 647 height 44
click at [611, 158] on p "When a list uses collapsible list items, it progressively discloses information…" at bounding box center [841, 145] width 647 height 44
click at [574, 158] on p "When a list uses collapsible list items, it progressively discloses information…" at bounding box center [841, 145] width 647 height 44
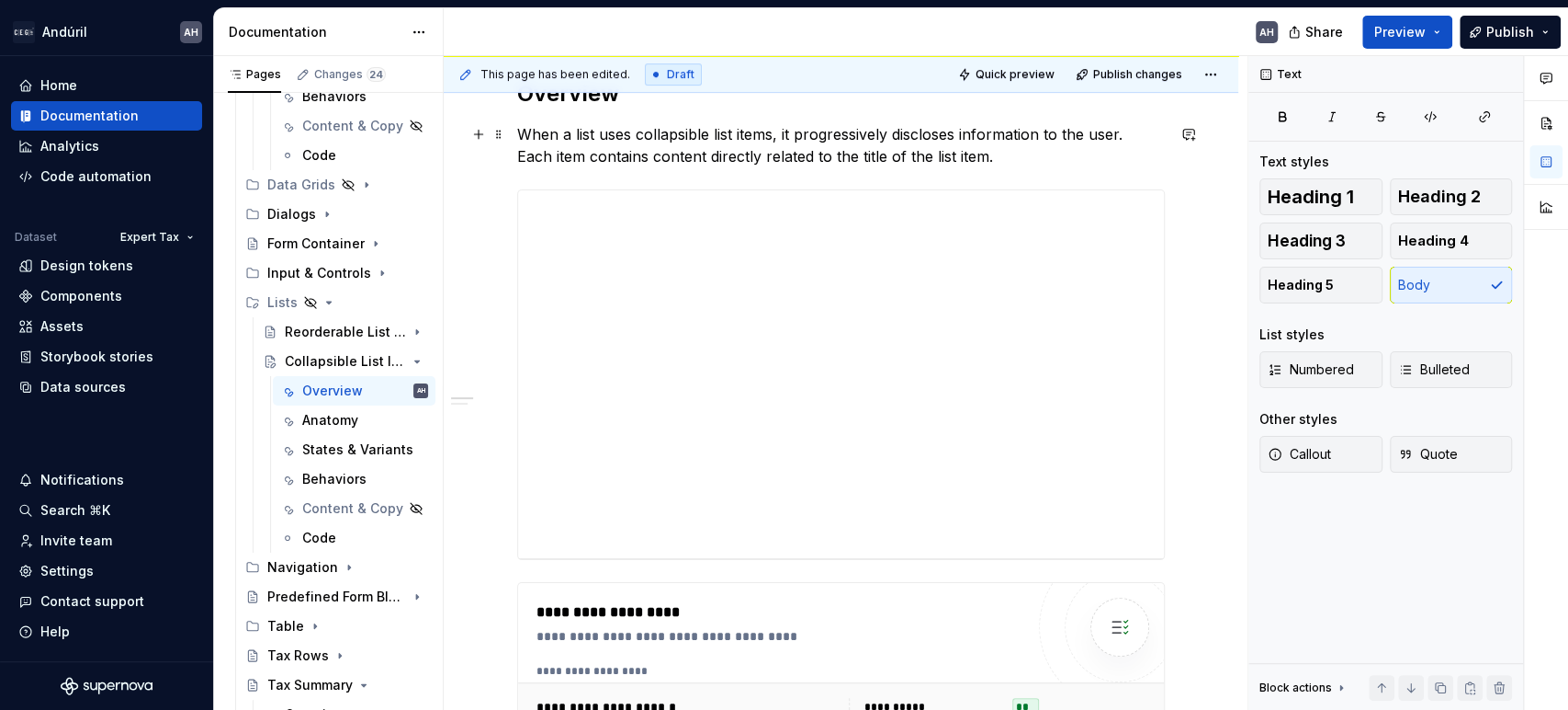
click at [630, 155] on p "When a list uses collapsible list items, it progressively discloses information…" at bounding box center [841, 145] width 647 height 44
click at [566, 158] on p "When a list uses collapsible list items, it progressively discloses information…" at bounding box center [841, 145] width 647 height 44
click at [603, 162] on p "When a list uses collapsible list items, it progressively discloses information…" at bounding box center [841, 145] width 647 height 44
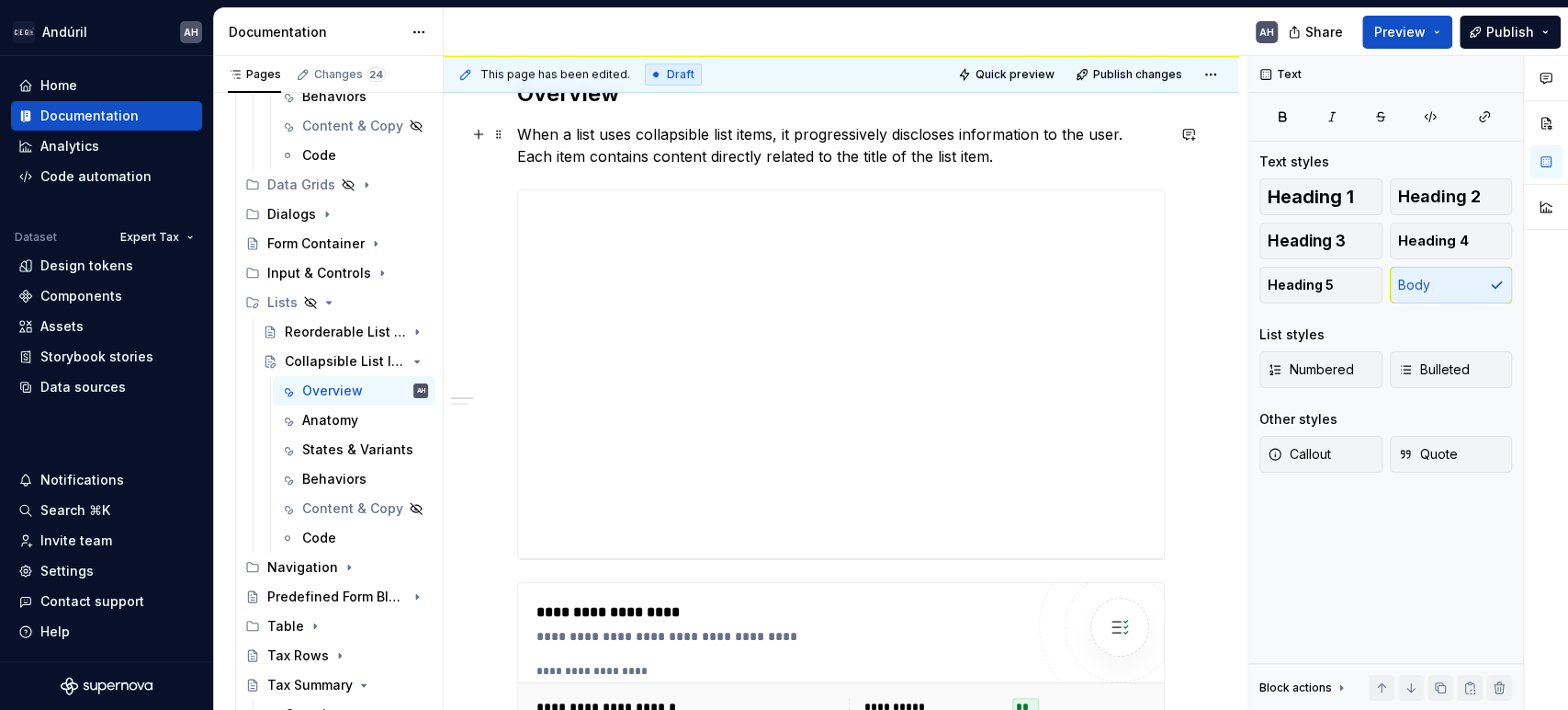
click at [1041, 153] on p "When a list uses collapsible list items, it progressively discloses information…" at bounding box center [841, 145] width 647 height 44
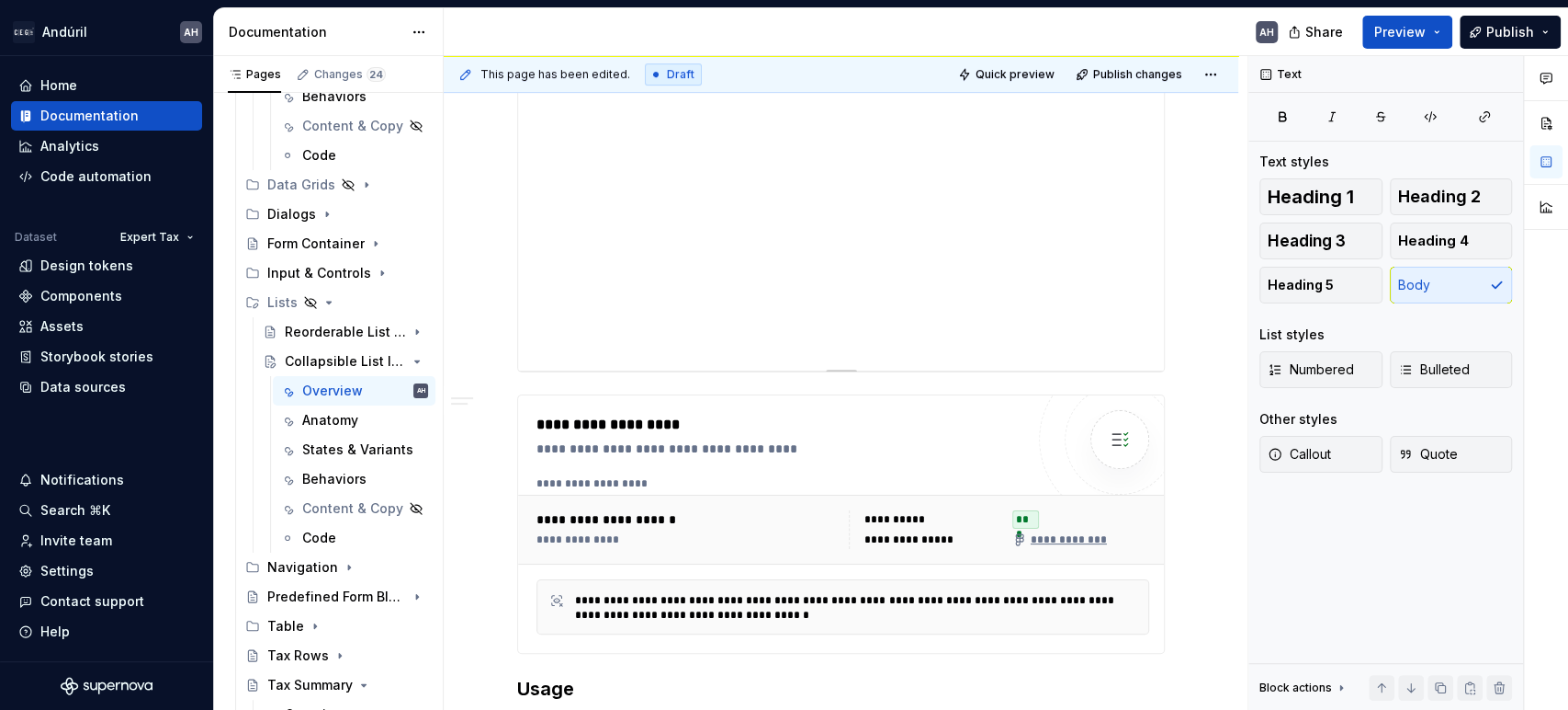
scroll to position [298, 0]
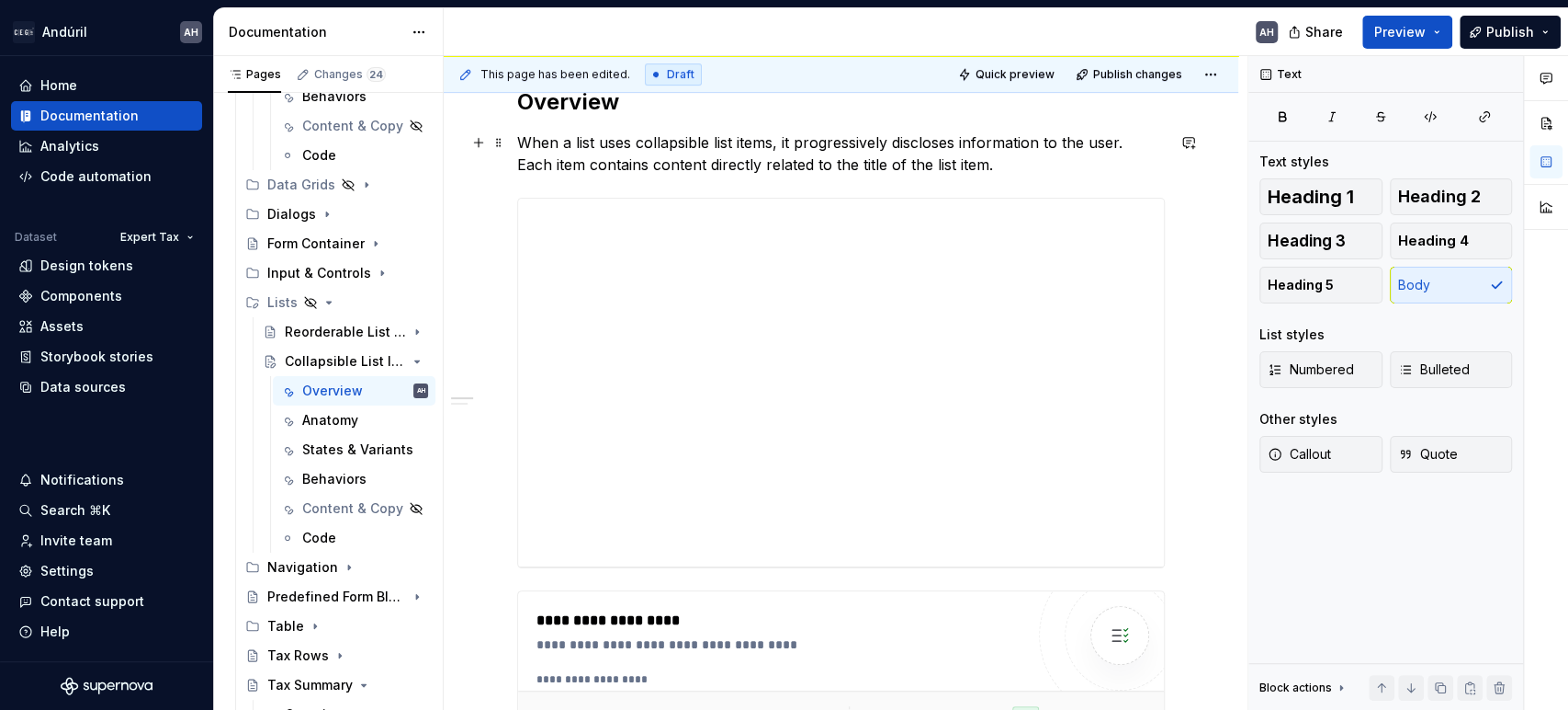
click at [536, 162] on p "When a list uses collapsible list items, it progressively discloses information…" at bounding box center [841, 153] width 647 height 44
click at [567, 162] on p "When a list uses collapsible list items, it progressively discloses information…" at bounding box center [841, 153] width 647 height 44
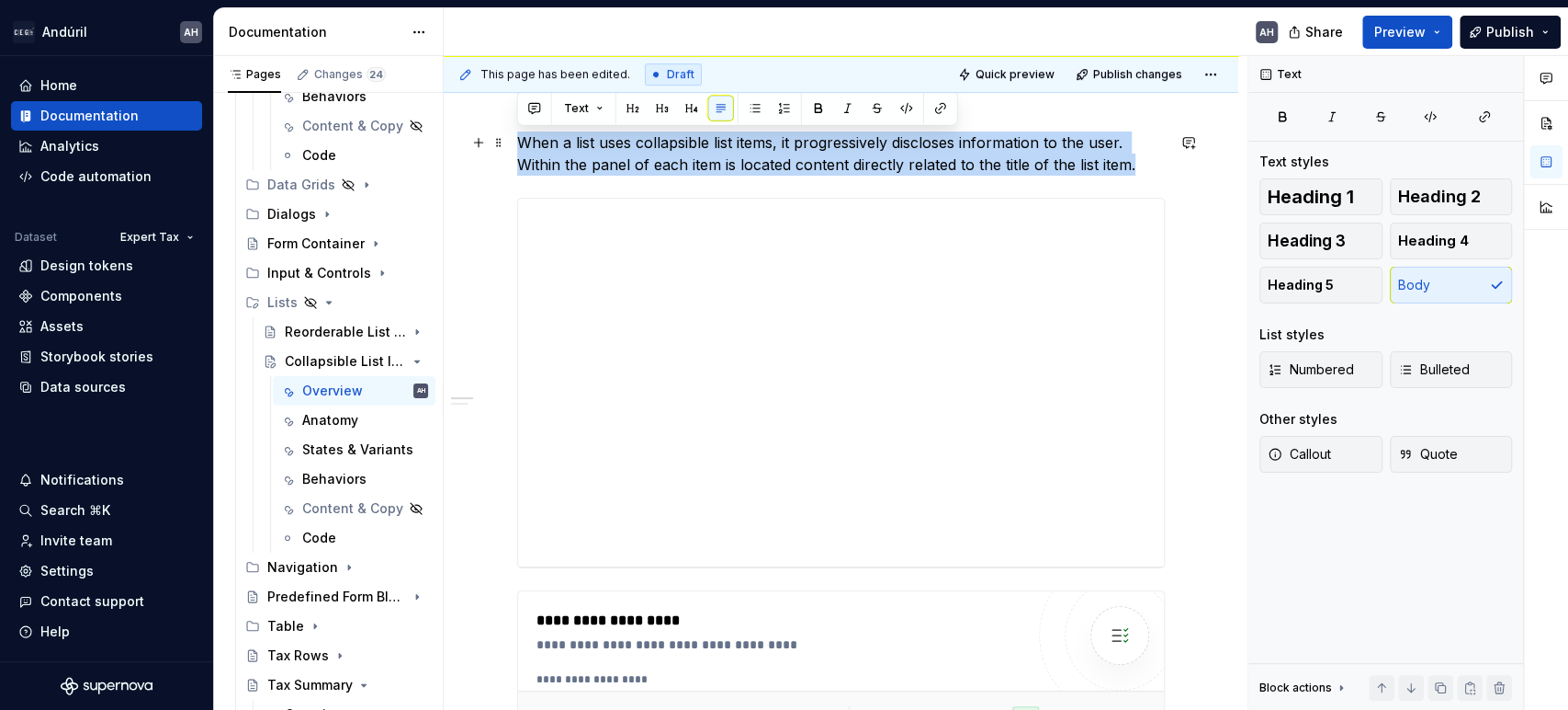
click at [567, 162] on p "When a list uses collapsible list items, it progressively discloses information…" at bounding box center [841, 153] width 647 height 44
copy p "When a list uses collapsible list items, it progressively discloses information…"
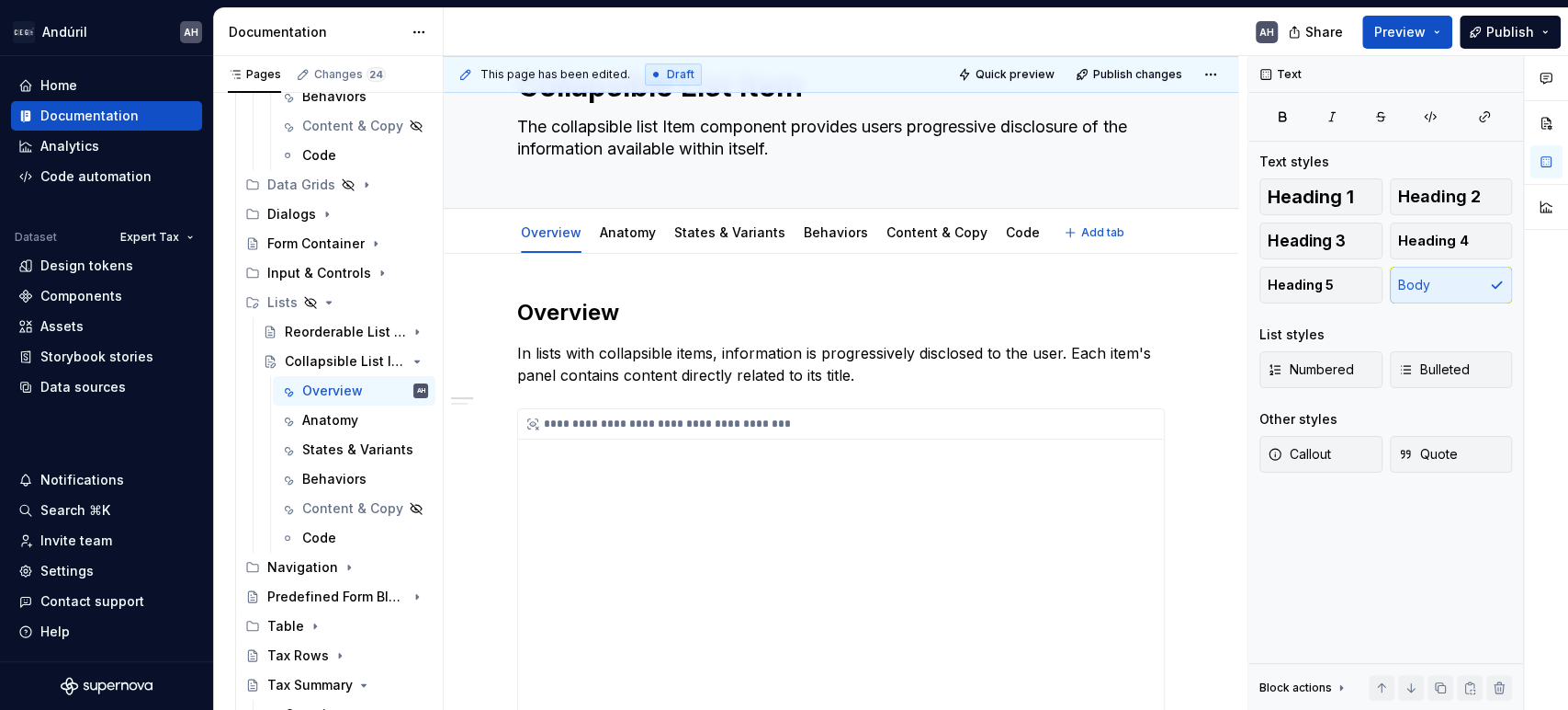
scroll to position [0, 0]
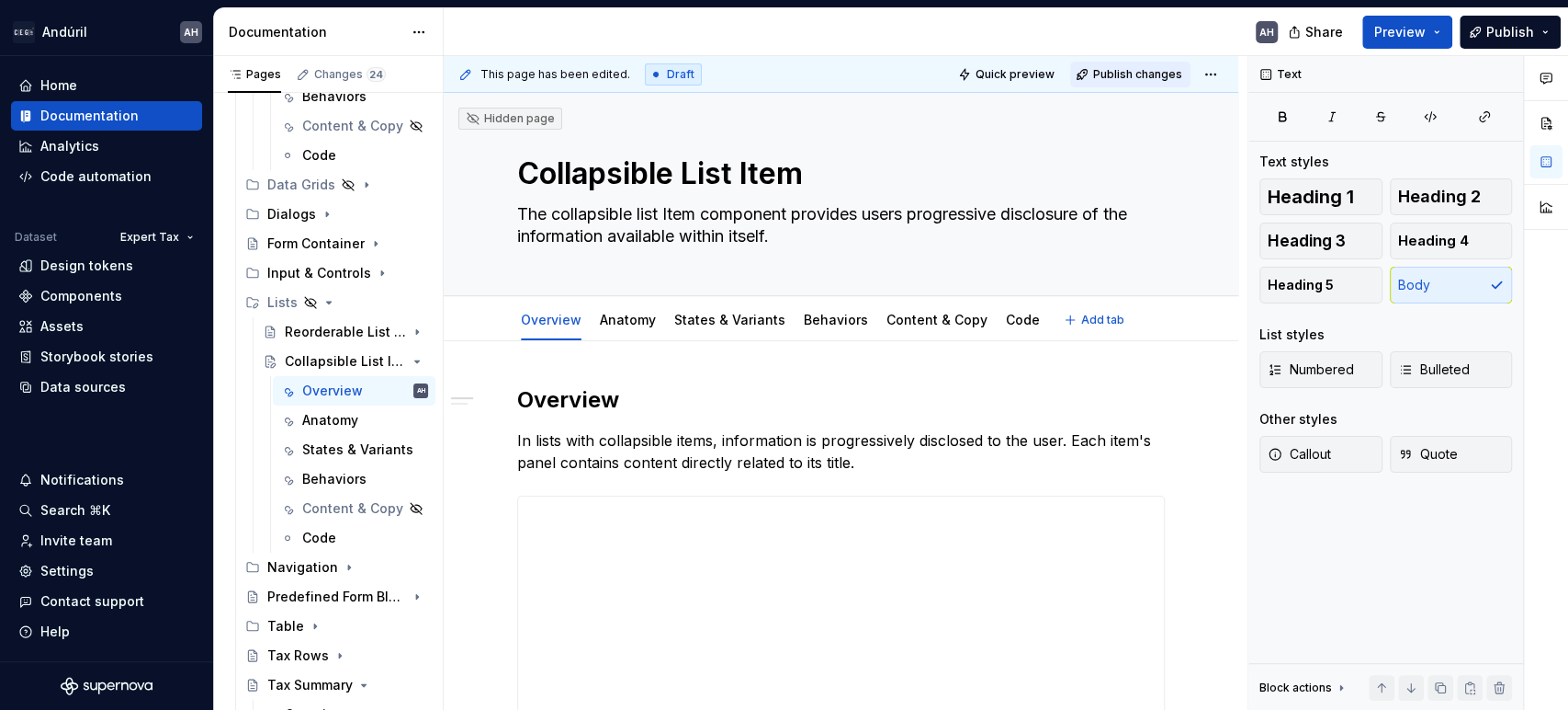
type textarea "*"
click at [1157, 68] on span "Publish changes" at bounding box center [1137, 74] width 90 height 15
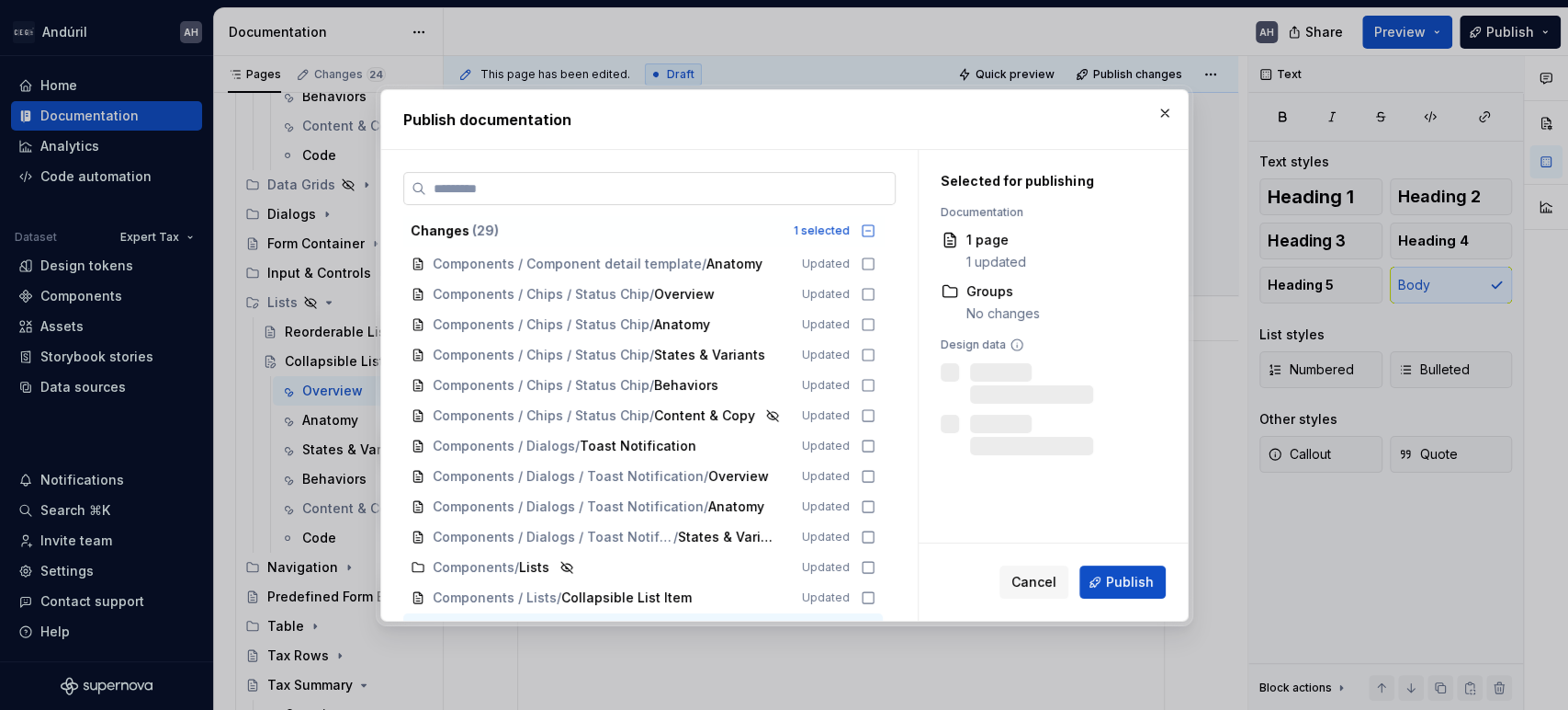
click at [808, 186] on input "search" at bounding box center [660, 189] width 468 height 19
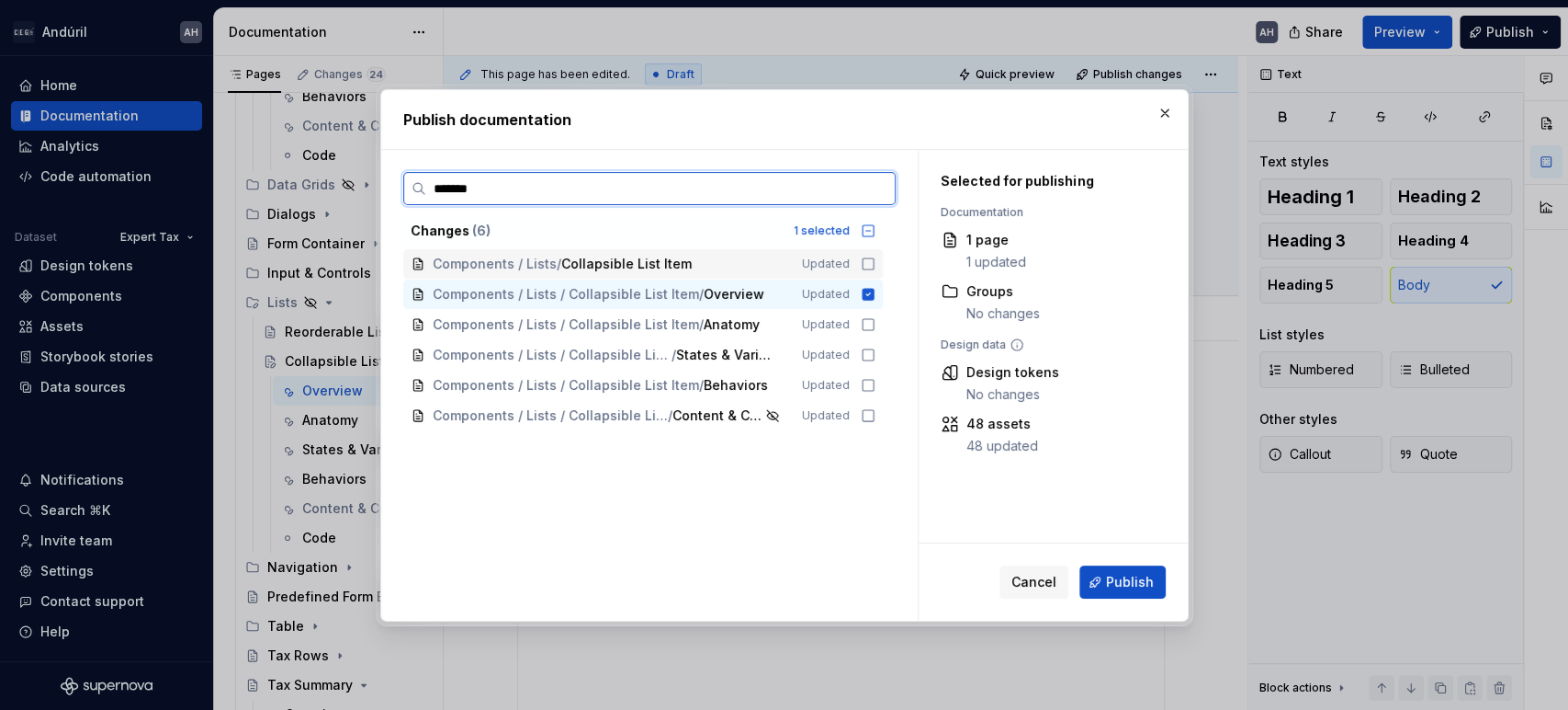
type input "********"
click at [862, 263] on icon at bounding box center [869, 264] width 15 height 15
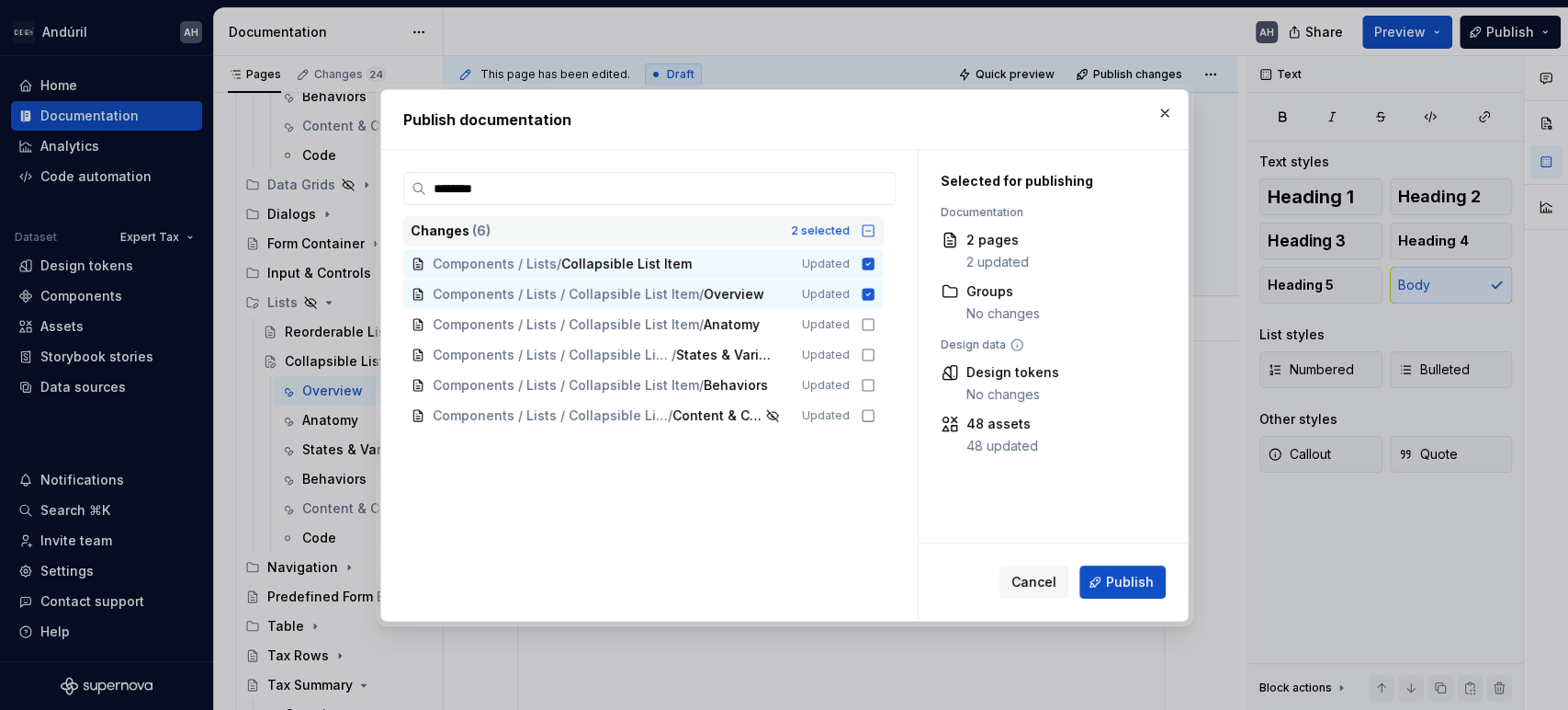
click at [864, 225] on icon at bounding box center [869, 231] width 15 height 15
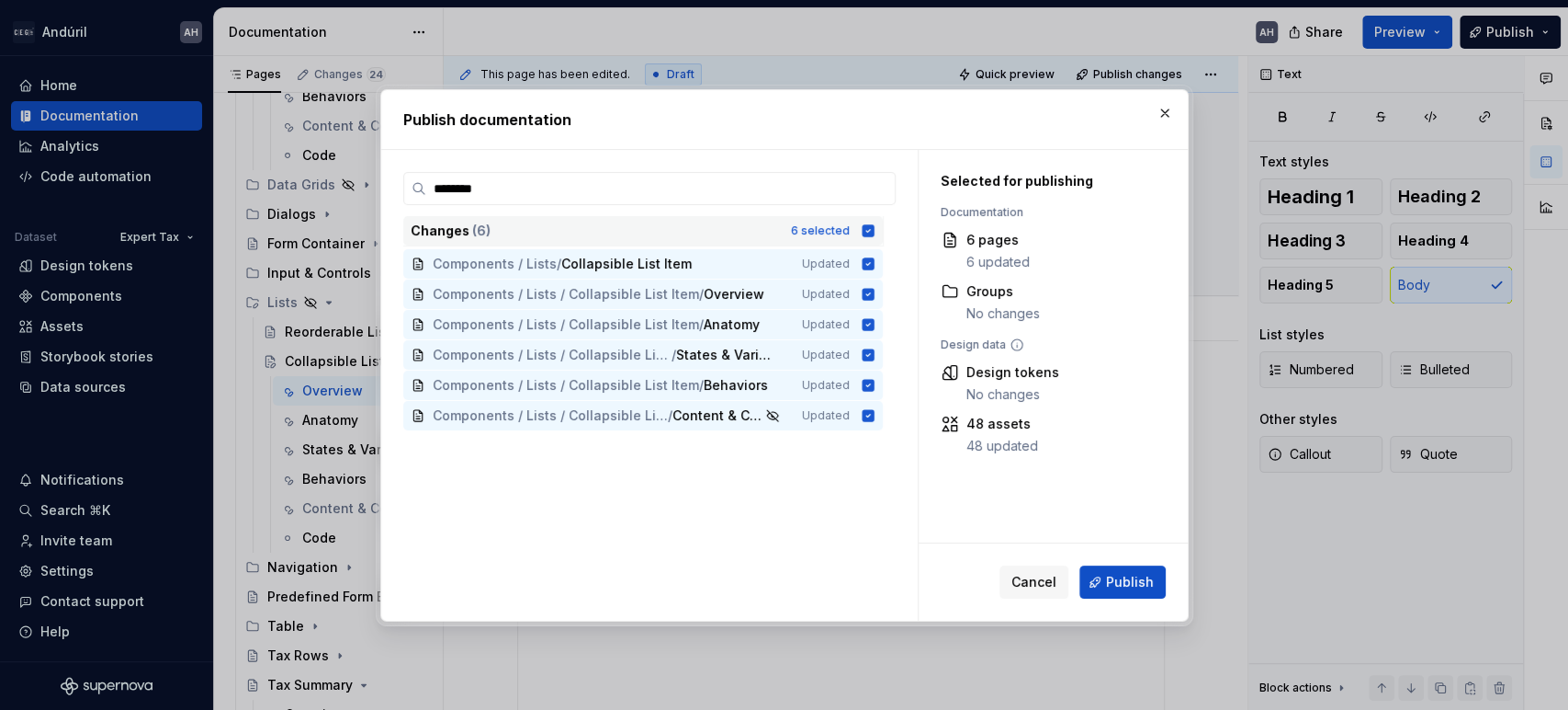
click at [1140, 599] on div "Cancel Publish" at bounding box center [1054, 582] width 270 height 77
click at [1132, 578] on span "Publish" at bounding box center [1130, 582] width 48 height 19
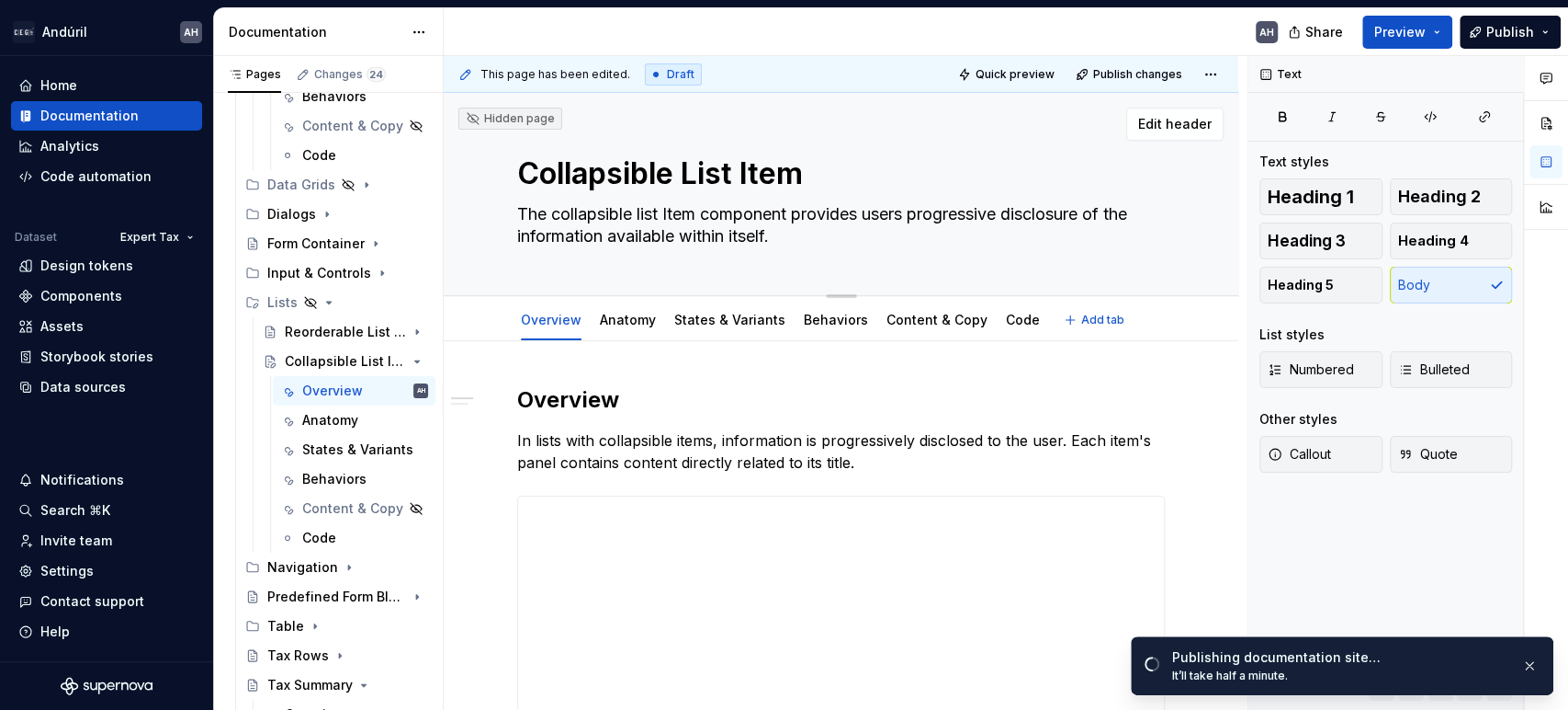
click at [792, 211] on textarea "The collapsible list Item component provides users progressive disclosure of th…" at bounding box center [837, 225] width 647 height 52
click at [842, 223] on textarea "The collapsible list Item component provides users progressive disclosure of th…" at bounding box center [837, 225] width 647 height 52
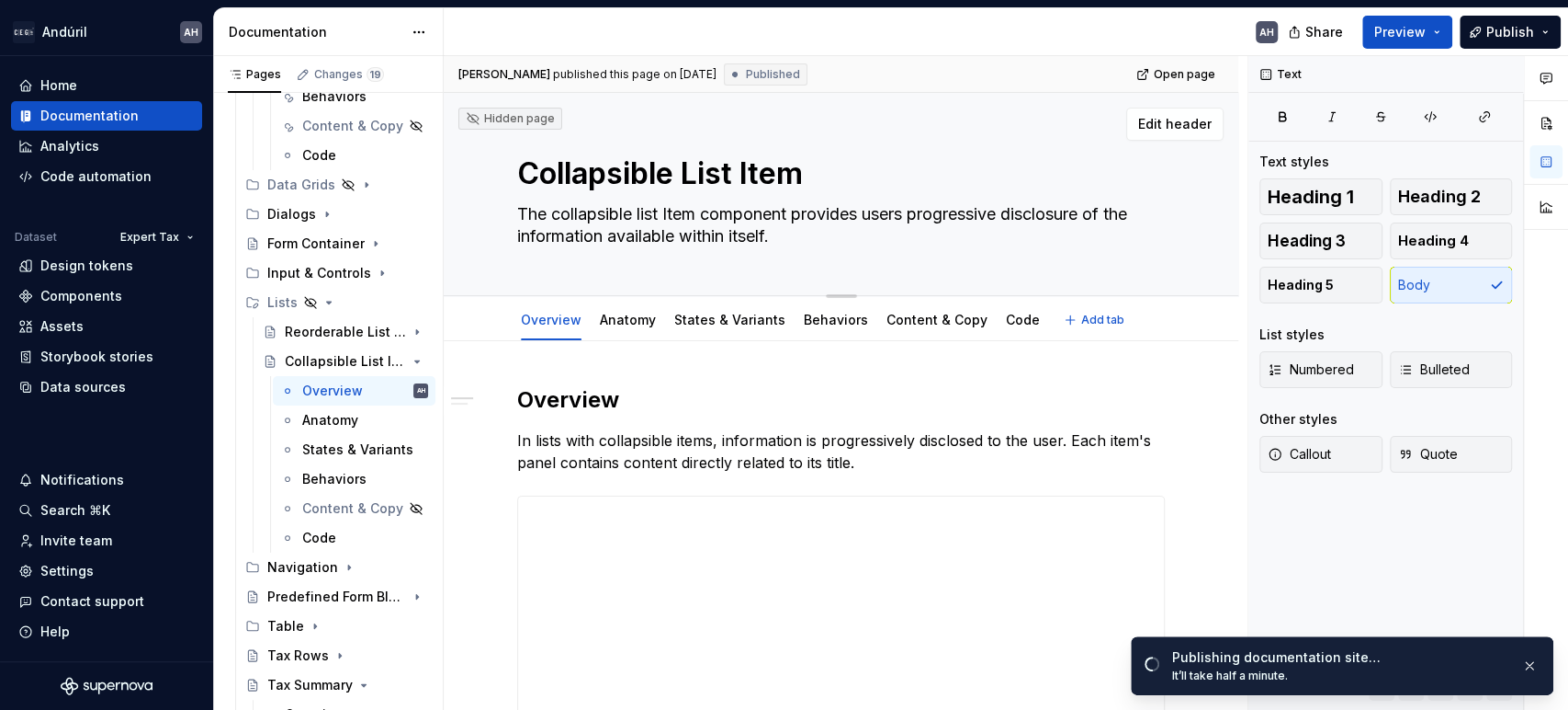
click at [799, 239] on textarea "The collapsible list Item component provides users progressive disclosure of th…" at bounding box center [837, 225] width 647 height 52
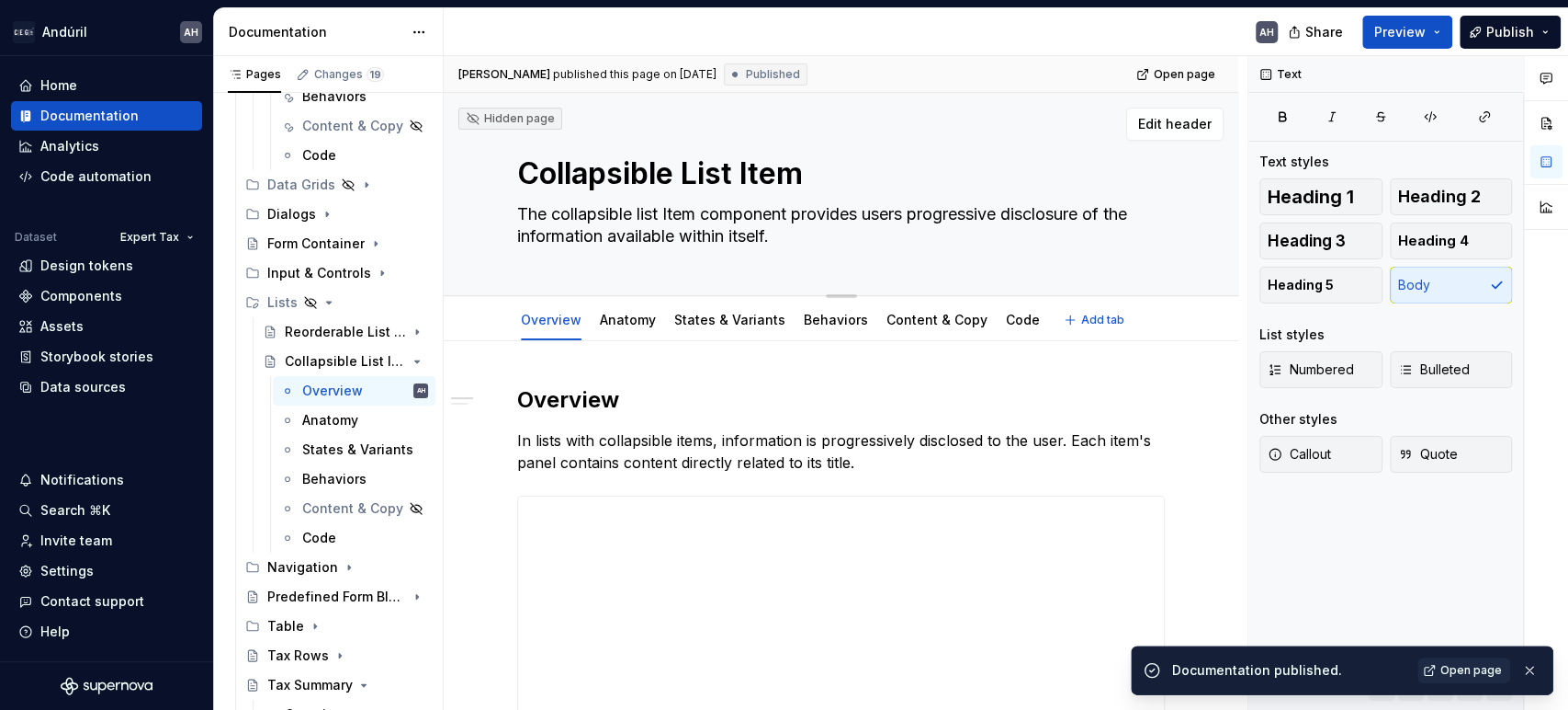
drag, startPoint x: 782, startPoint y: 239, endPoint x: 503, endPoint y: 209, distance: 280.6
click at [503, 209] on div "Hidden page Collapsible List Item The collapsible list Item component provides …" at bounding box center [841, 193] width 794 height 203
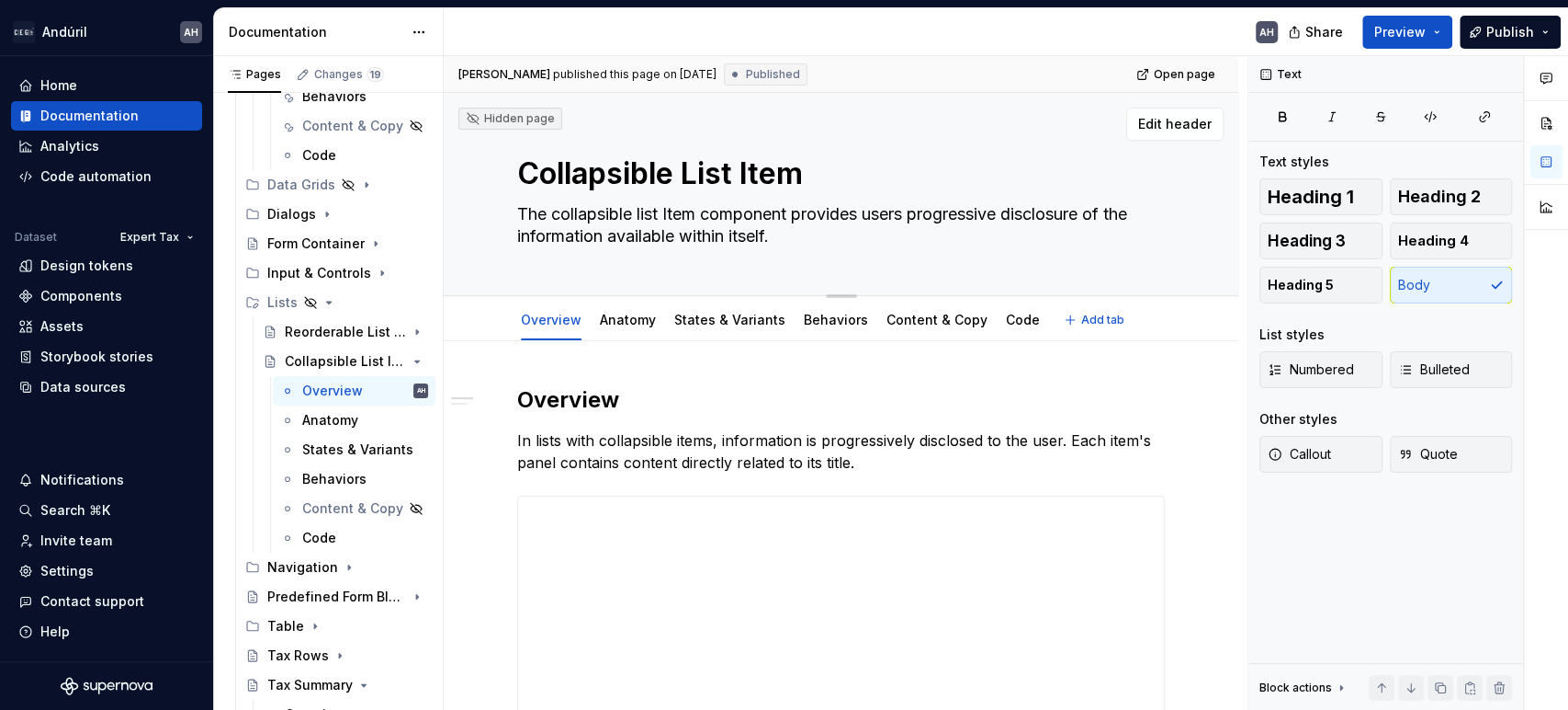
click at [567, 222] on textarea "The collapsible list Item component provides users progressive disclosure of th…" at bounding box center [837, 225] width 647 height 52
paste textarea "Collapsible List component organizes content into expandable items, allowing us…"
type textarea "*"
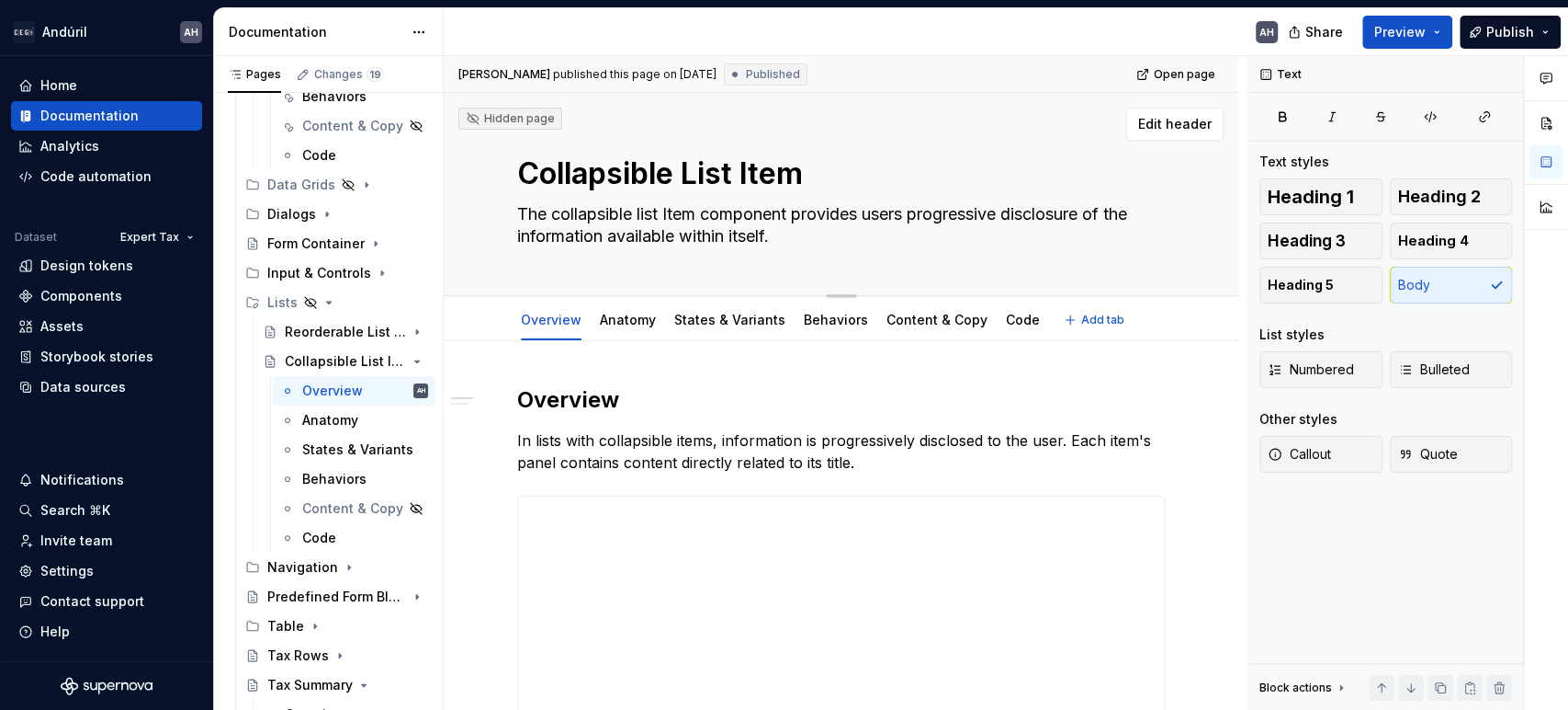
type textarea "The Collapsible List component organizes content into expandable items, allowin…"
click at [622, 236] on textarea "The Collapsible List component organizes content into expandable items, allowin…" at bounding box center [837, 225] width 647 height 52
click at [657, 240] on textarea "The Collapsible List component organizes content into expandable items, allowin…" at bounding box center [837, 225] width 647 height 52
click at [845, 229] on textarea "The Collapsible List component organizes content into expandable items, allowin…" at bounding box center [837, 225] width 647 height 52
click at [1073, 242] on textarea "The Collapsible List component organizes content into expandable items, allowin…" at bounding box center [837, 225] width 647 height 52
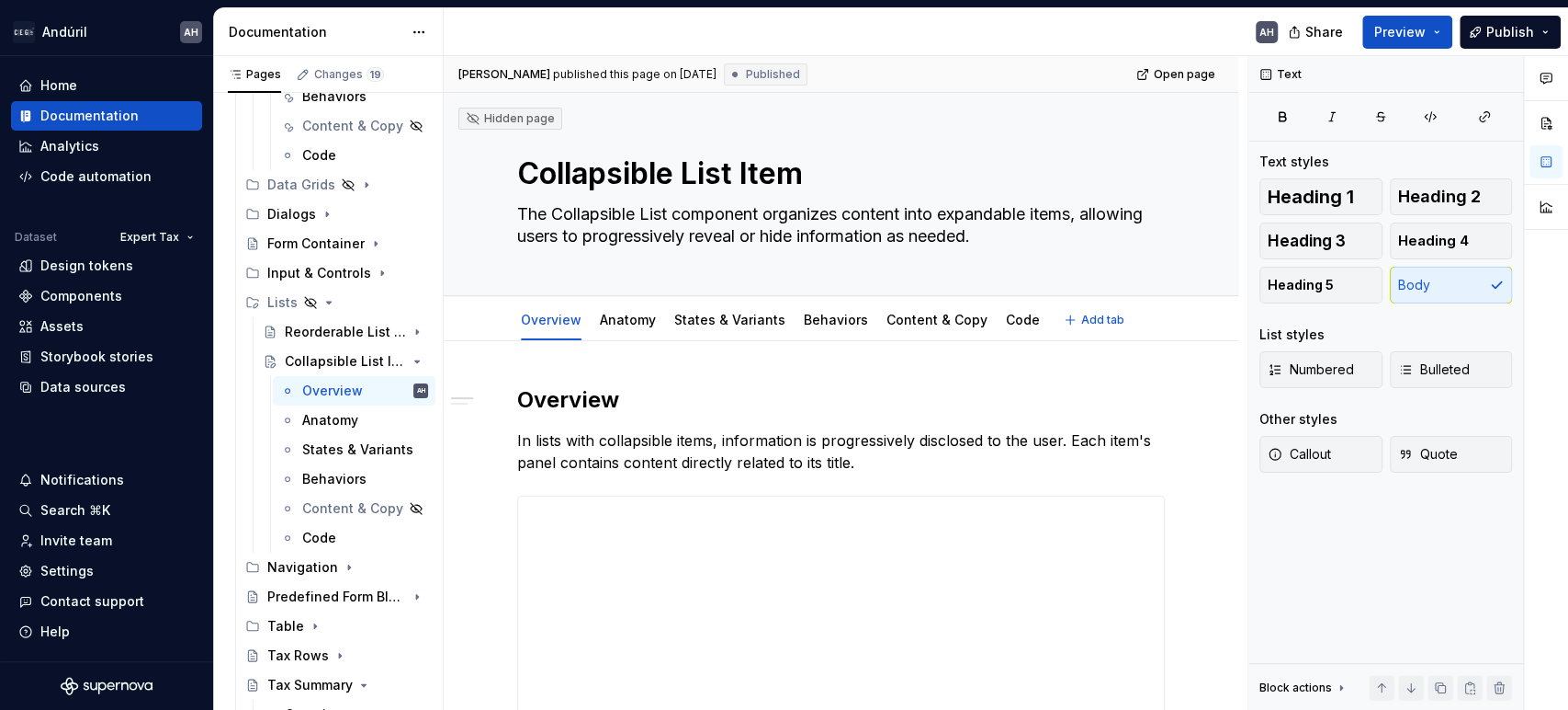
type textarea "*"
type textarea "The Collapsible List component organizes content into expandable items, allowin…"
click at [566, 469] on p "In lists with collapsible items, information is progressively disclosed to the …" at bounding box center [841, 451] width 647 height 44
click at [1041, 35] on div "AH" at bounding box center [868, 32] width 849 height 48
click at [1499, 35] on span "Publish" at bounding box center [1511, 32] width 48 height 19
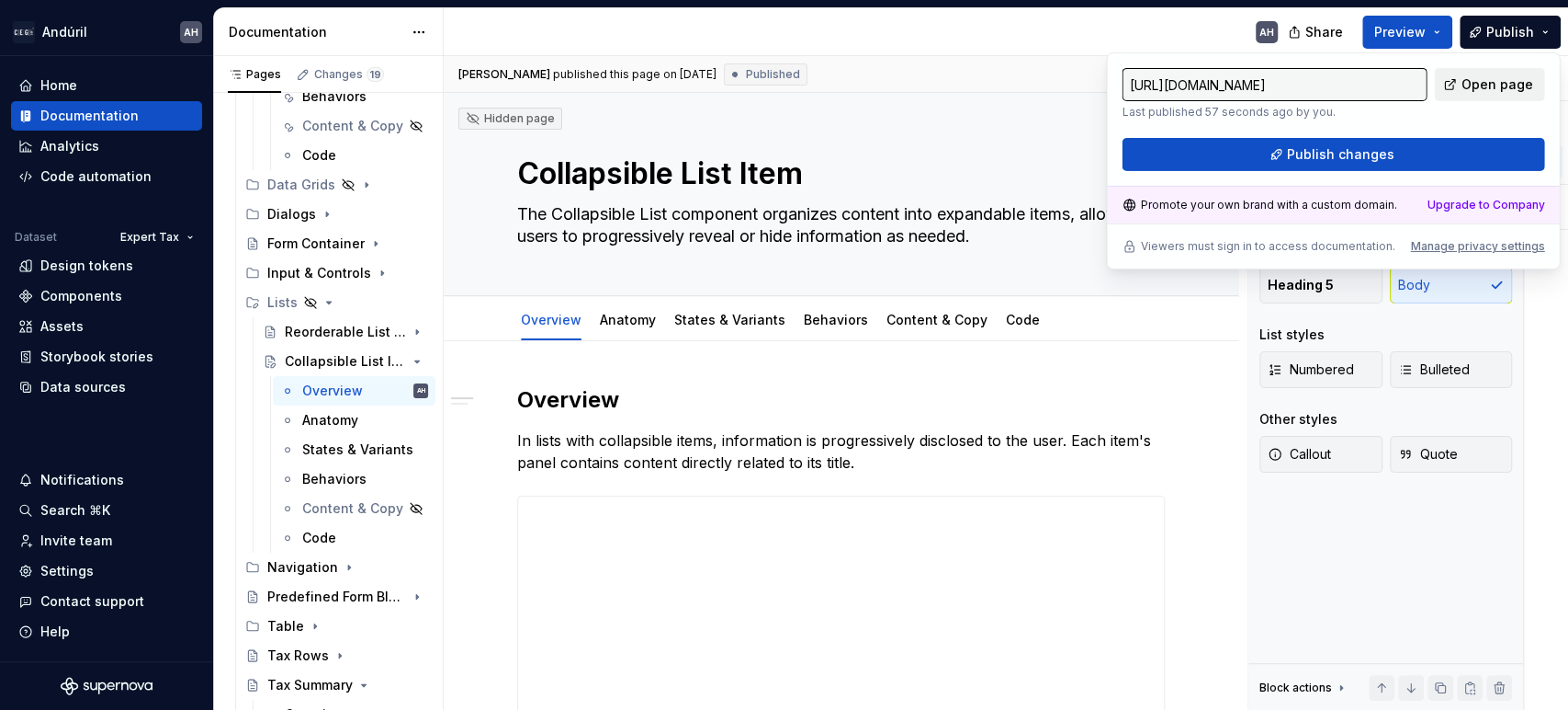
type textarea "*"
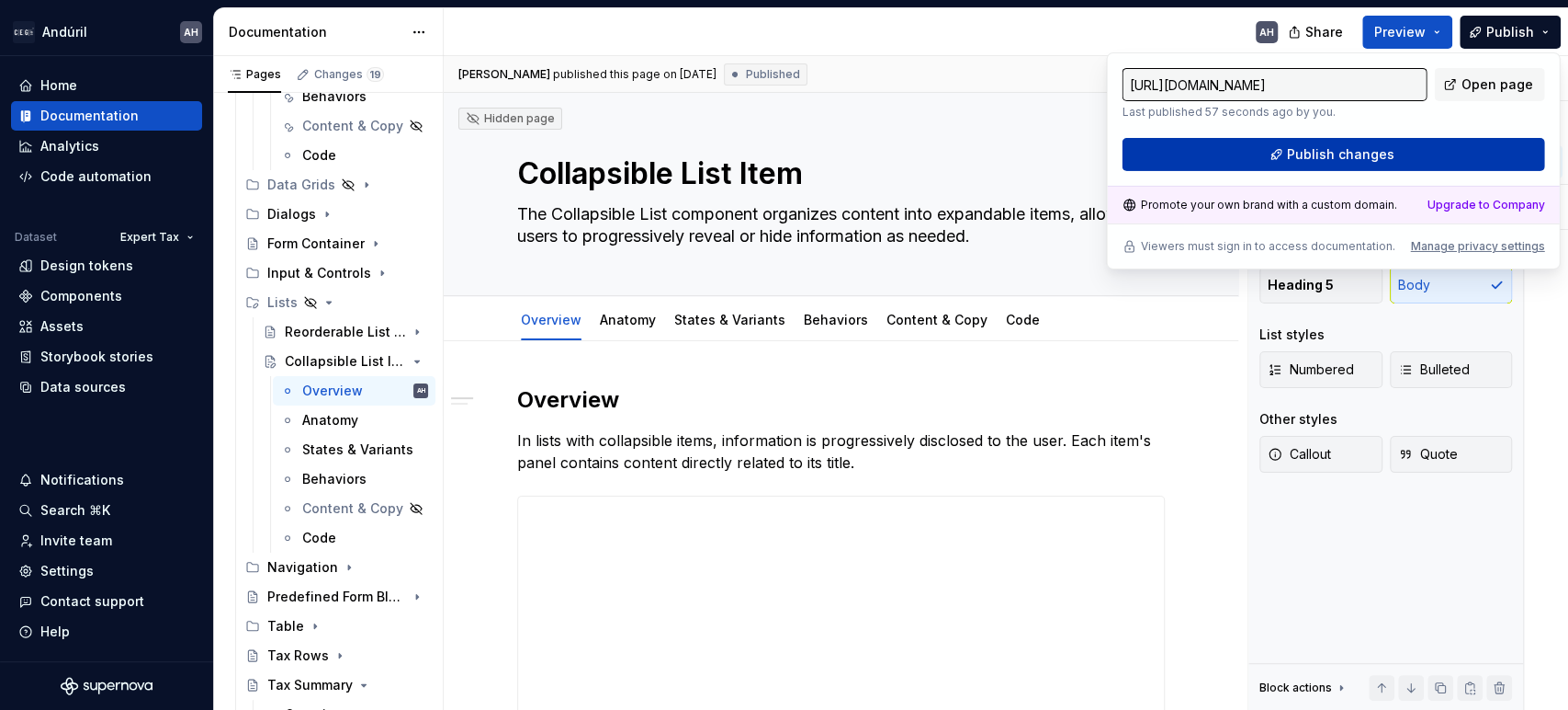
click at [1345, 150] on span "Publish changes" at bounding box center [1341, 155] width 107 height 19
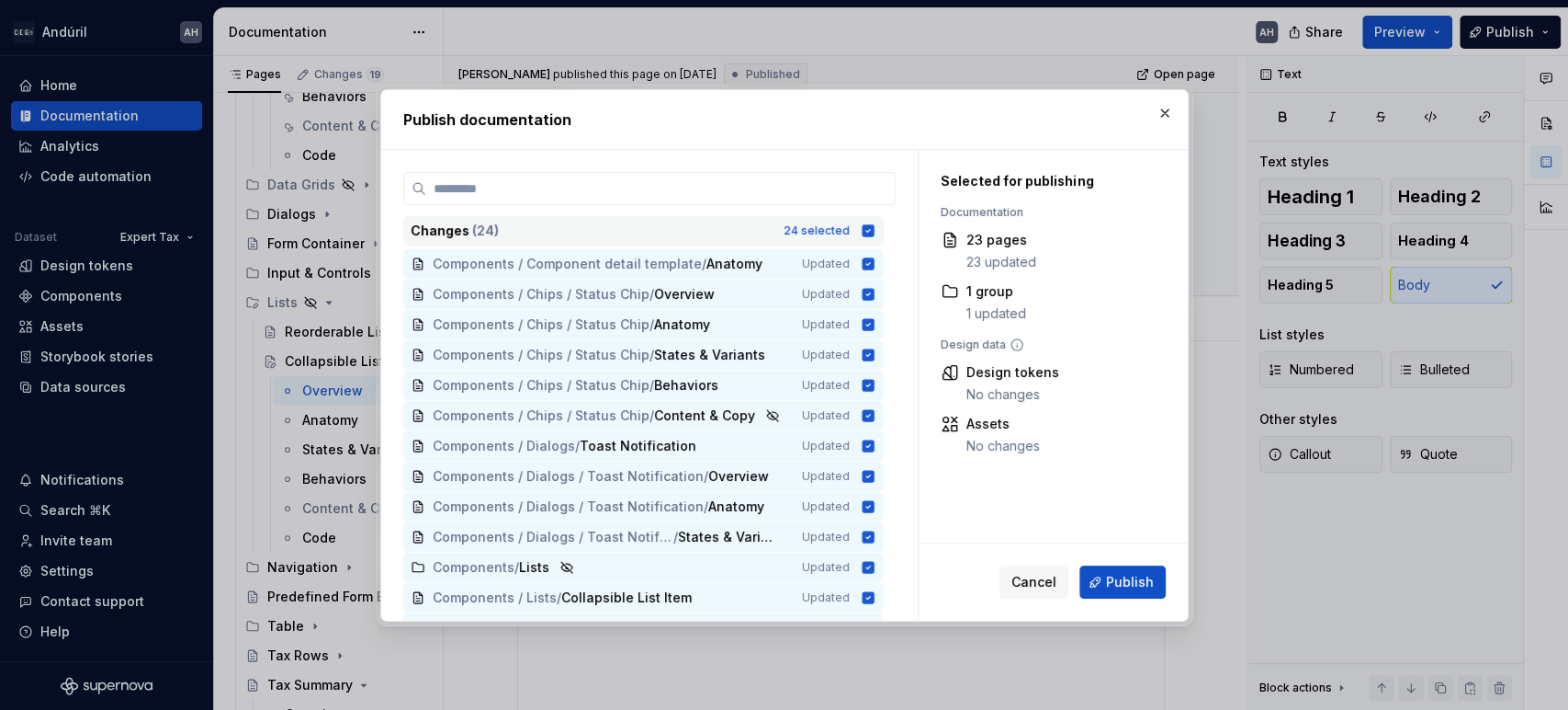
click at [867, 239] on div "Changes ( 24 ) 24 selected" at bounding box center [643, 230] width 480 height 29
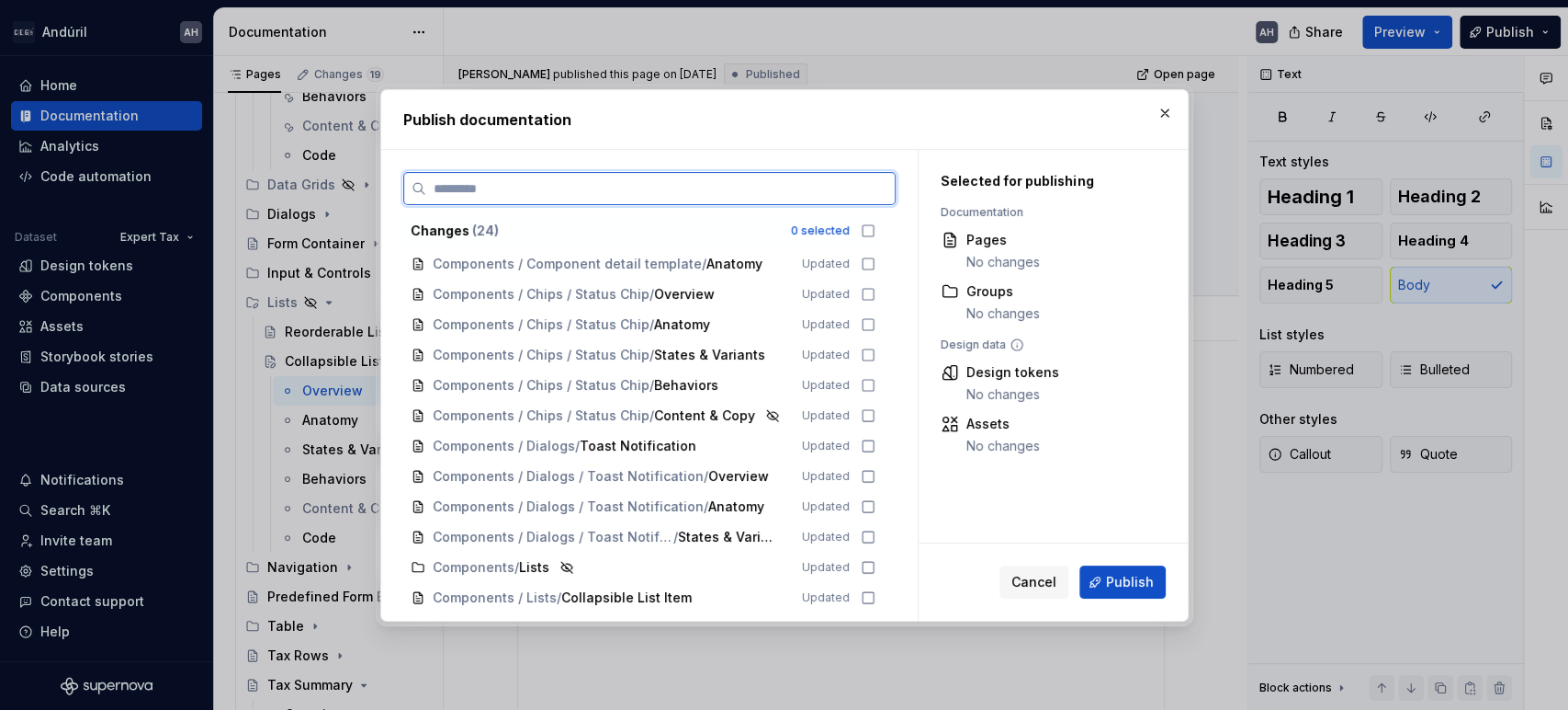
click at [855, 193] on input "search" at bounding box center [660, 189] width 468 height 19
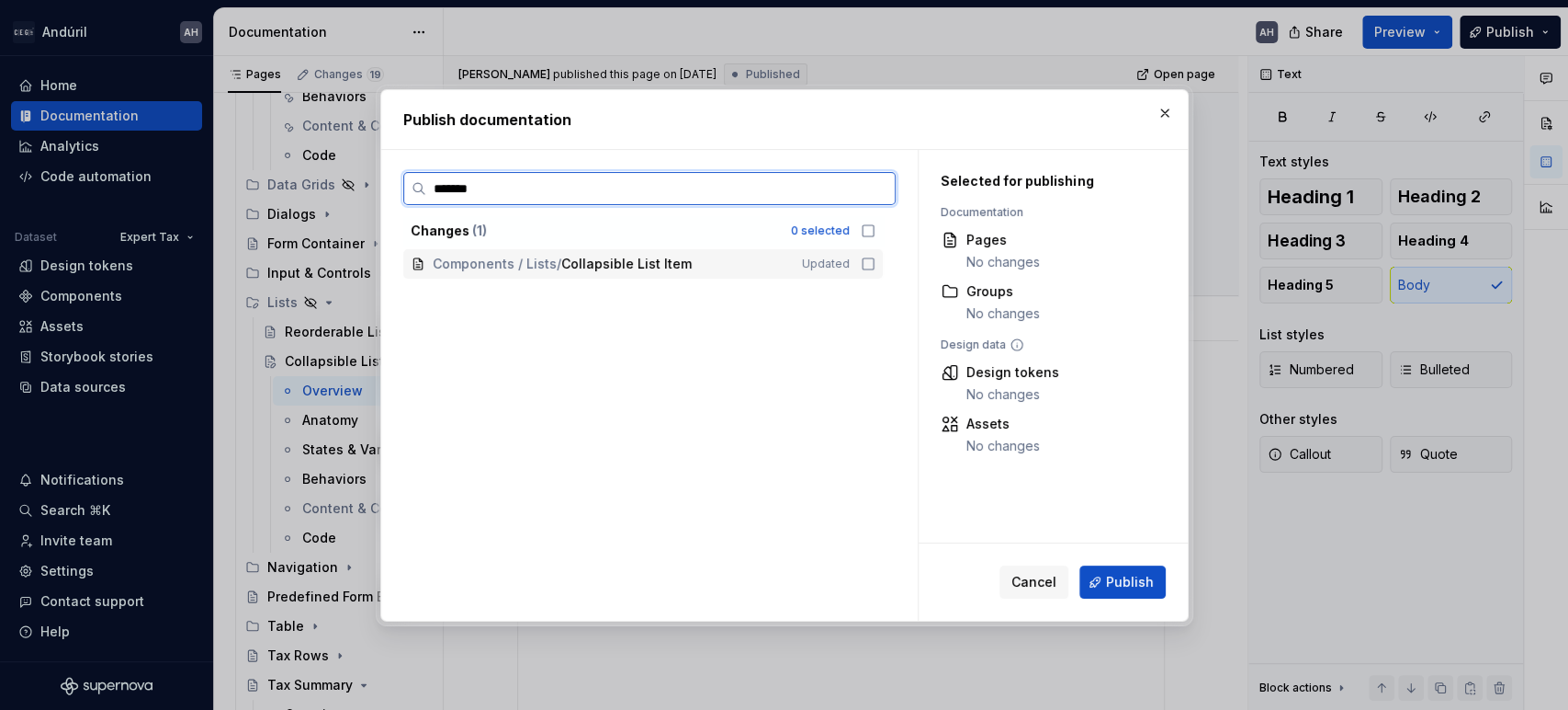
type input "********"
click at [867, 263] on icon at bounding box center [869, 264] width 15 height 15
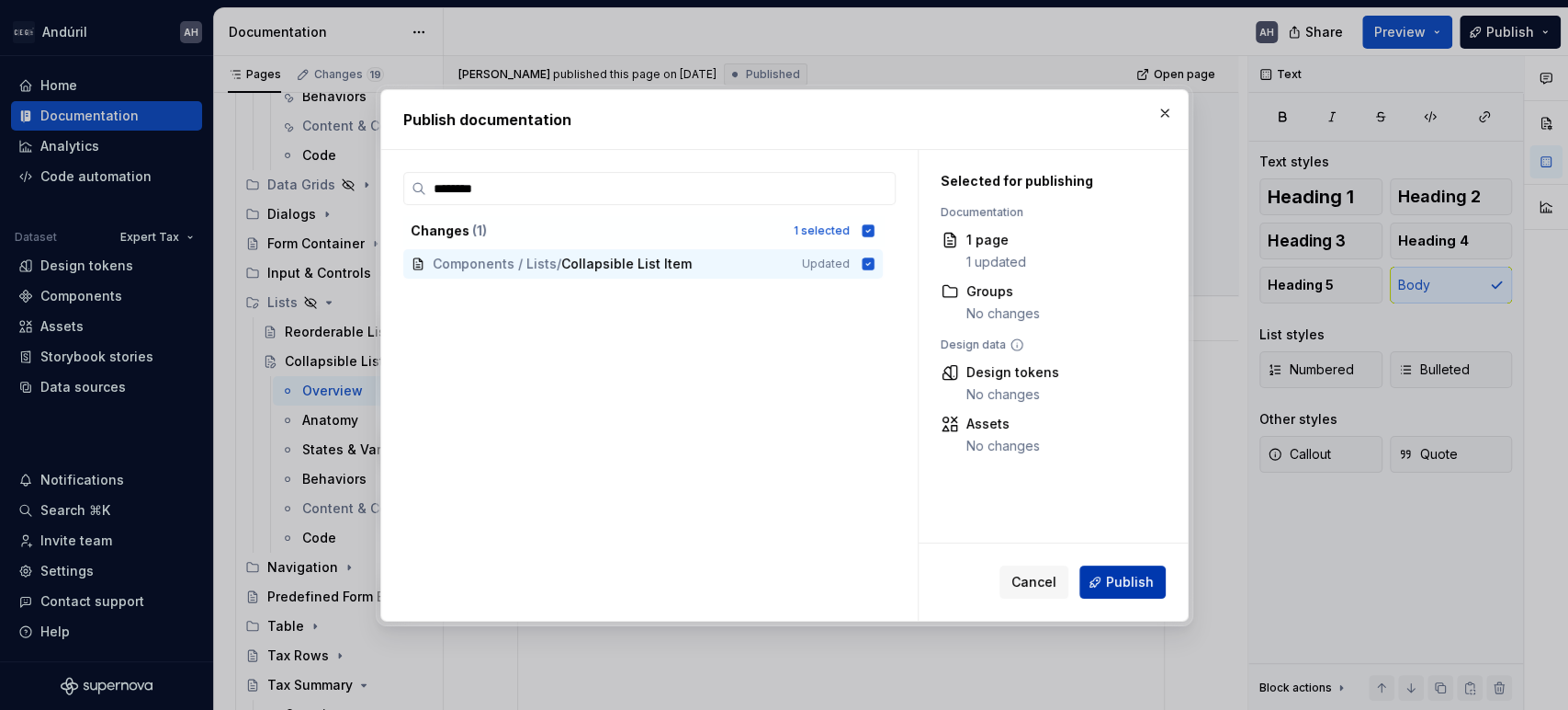
click at [1123, 592] on button "Publish" at bounding box center [1123, 582] width 87 height 33
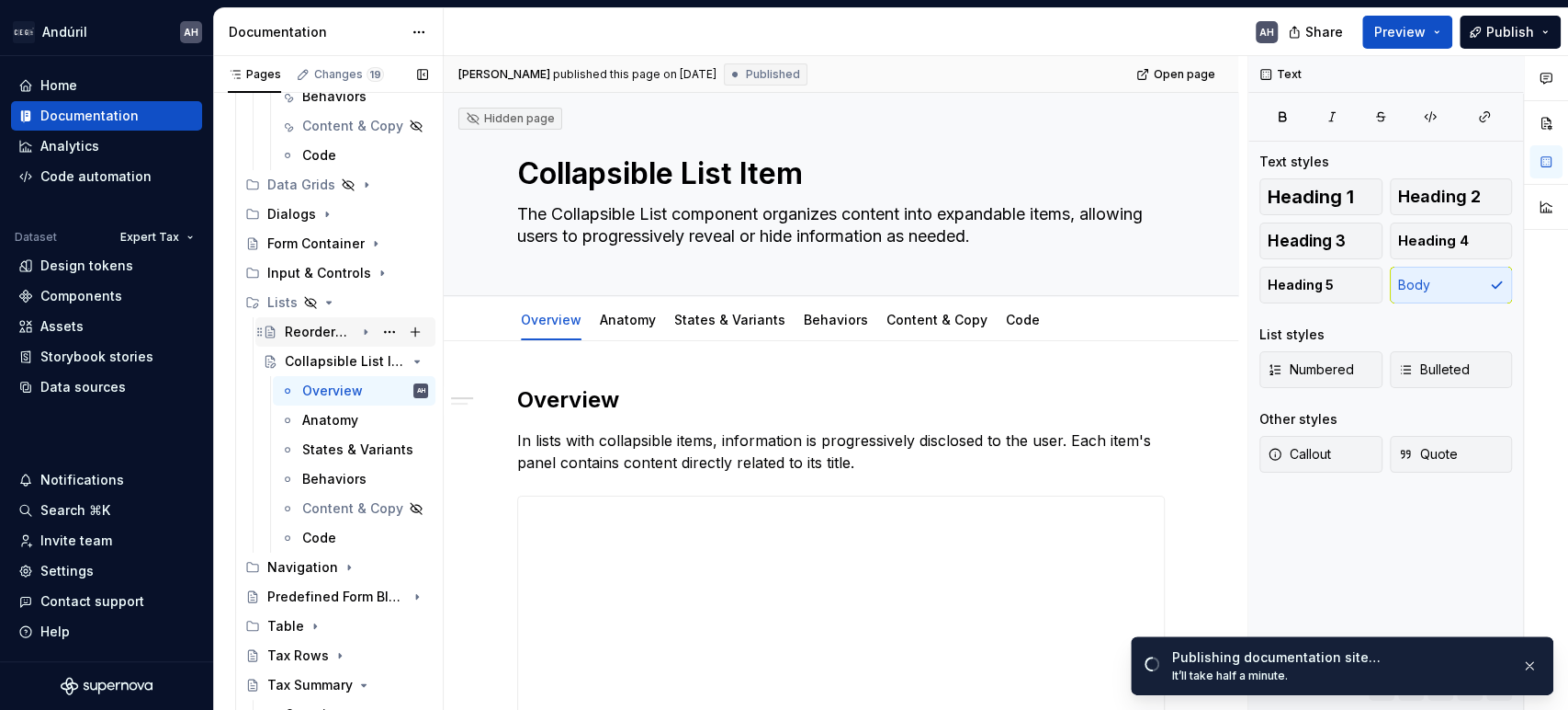
click at [298, 323] on div "Reorderable List Item" at bounding box center [319, 332] width 70 height 19
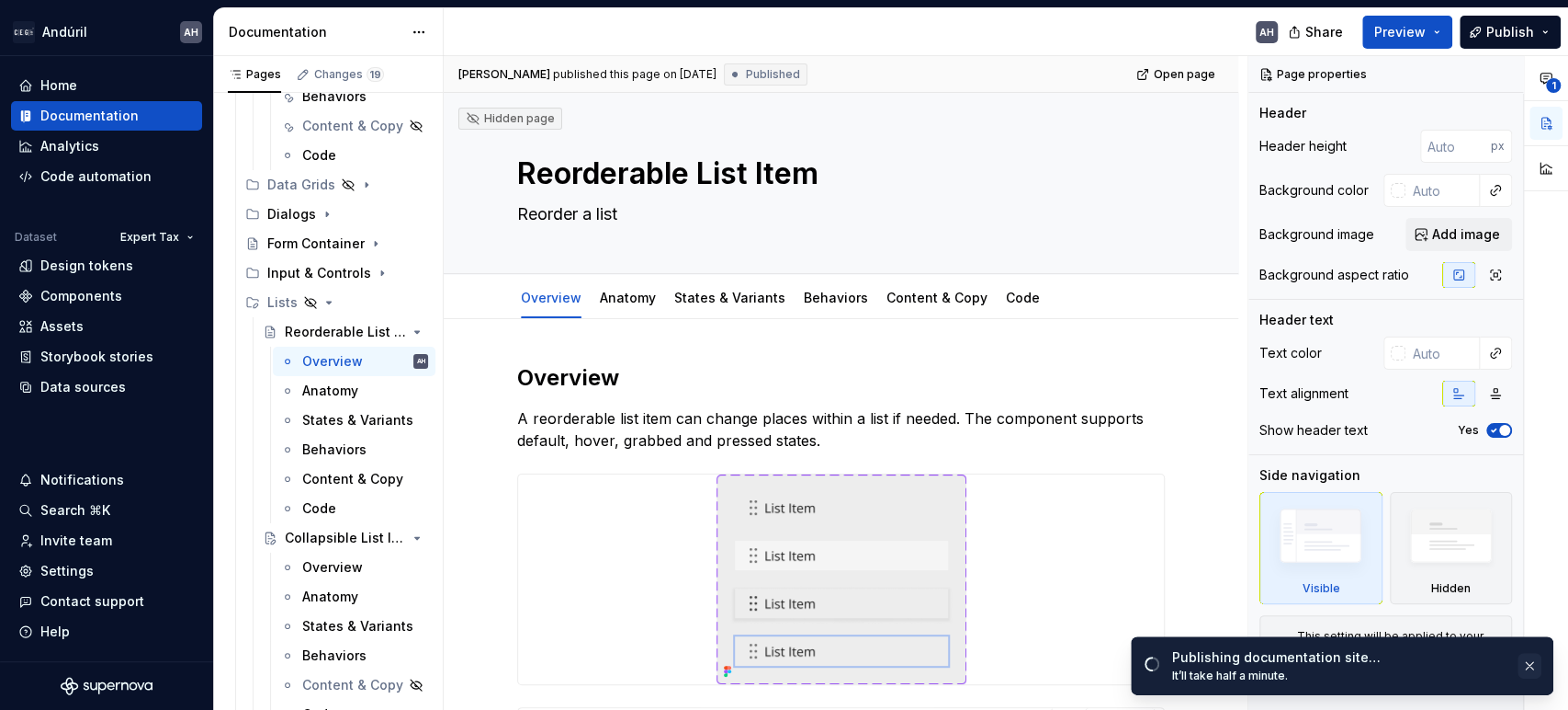
click at [1527, 668] on button "button" at bounding box center [1529, 665] width 24 height 25
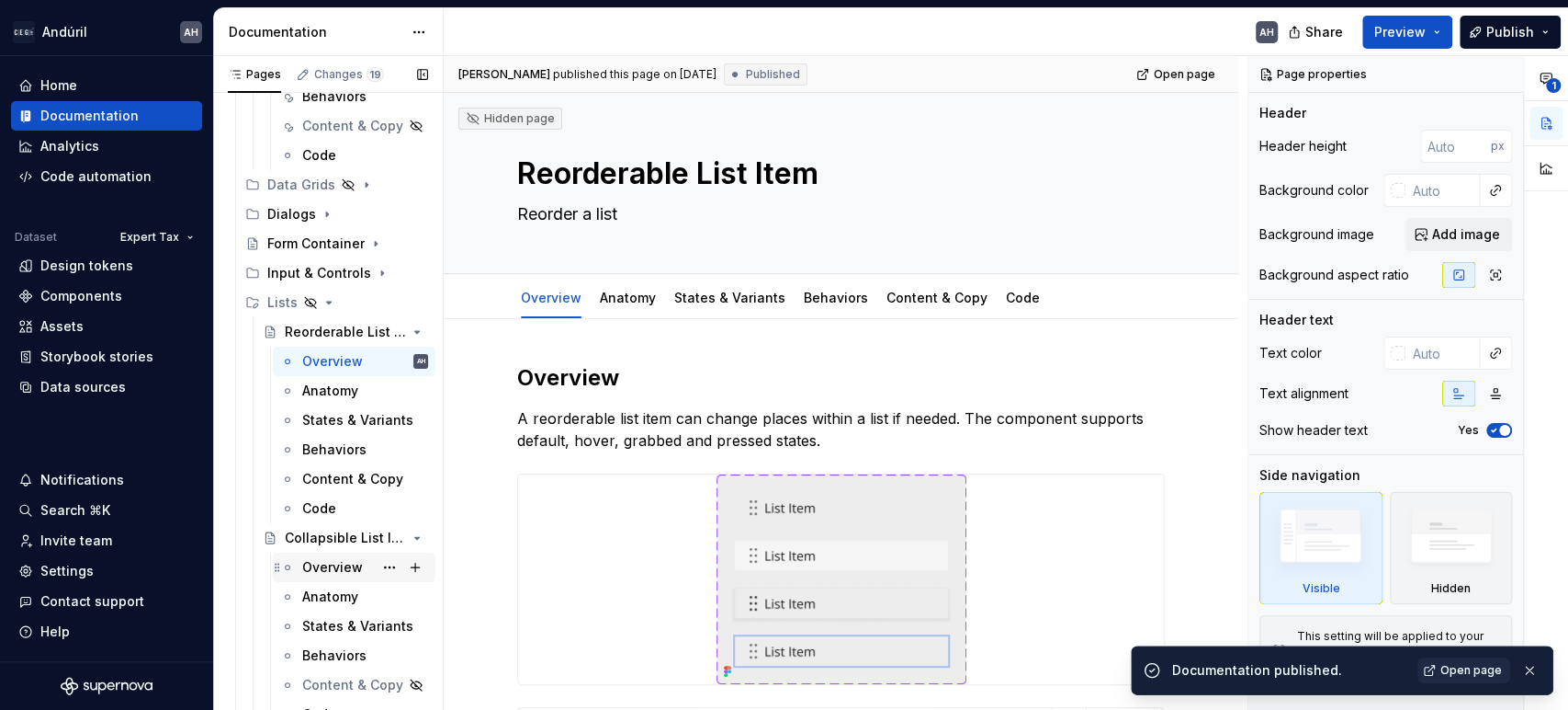
click at [314, 564] on div "Overview" at bounding box center [333, 568] width 60 height 19
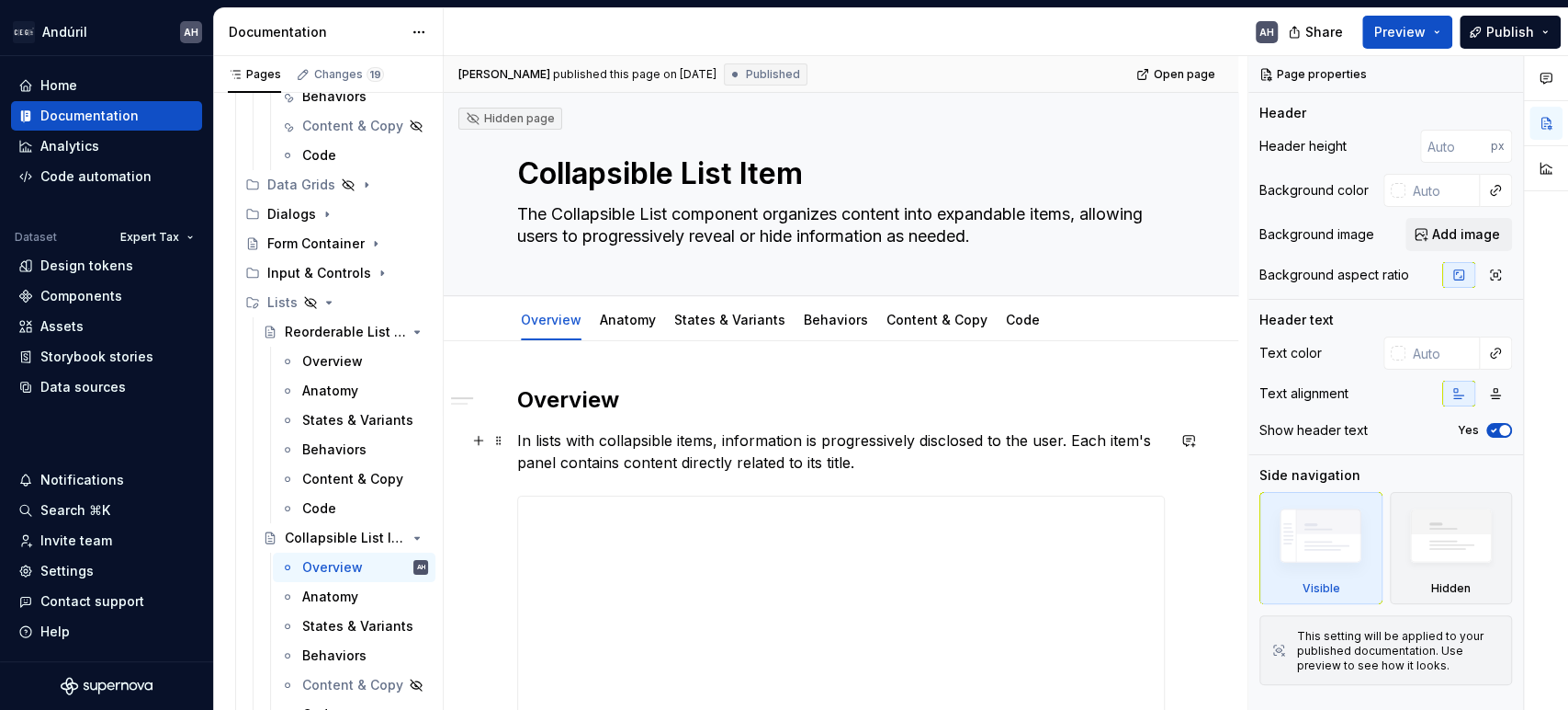
click at [910, 464] on p "In lists with collapsible items, information is progressively disclosed to the …" at bounding box center [841, 451] width 647 height 44
type textarea "*"
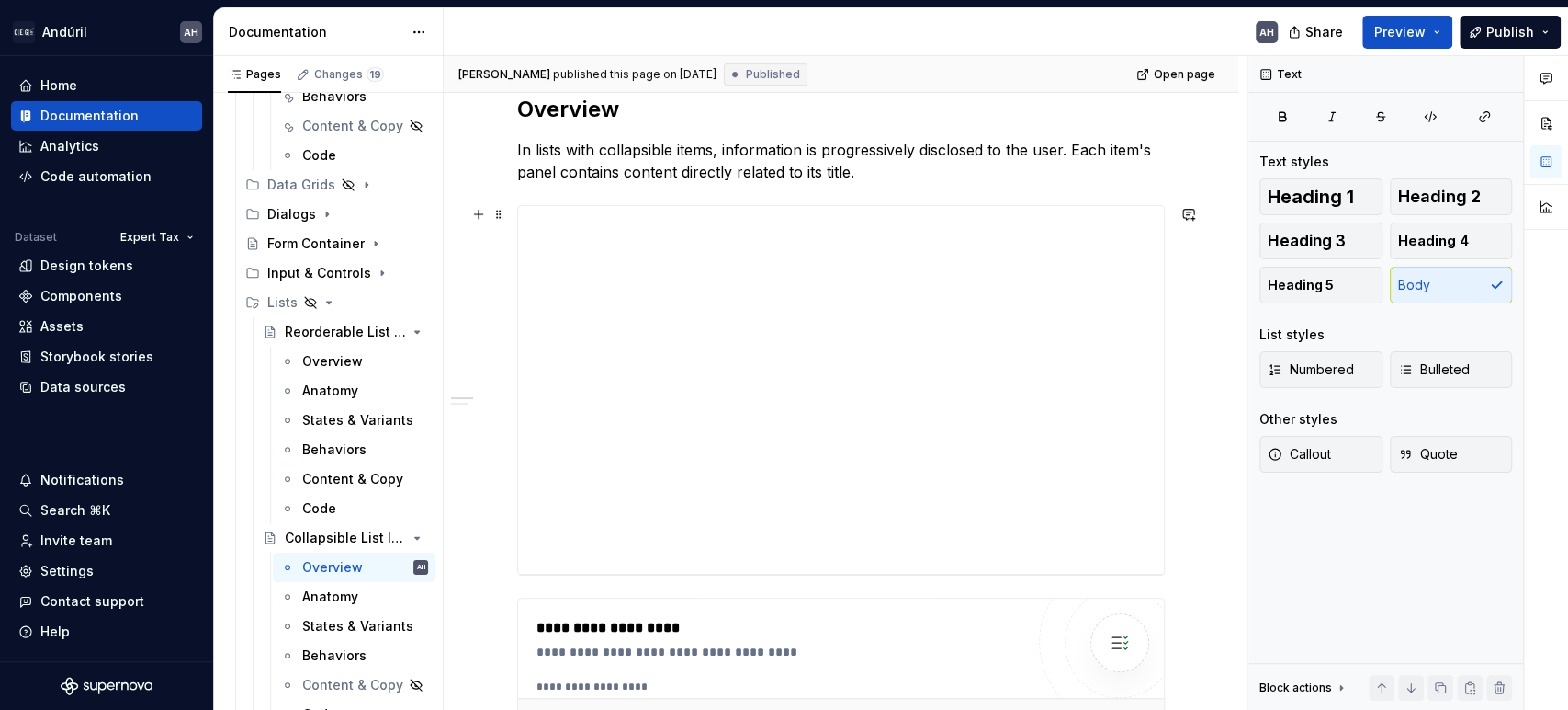
scroll to position [306, 0]
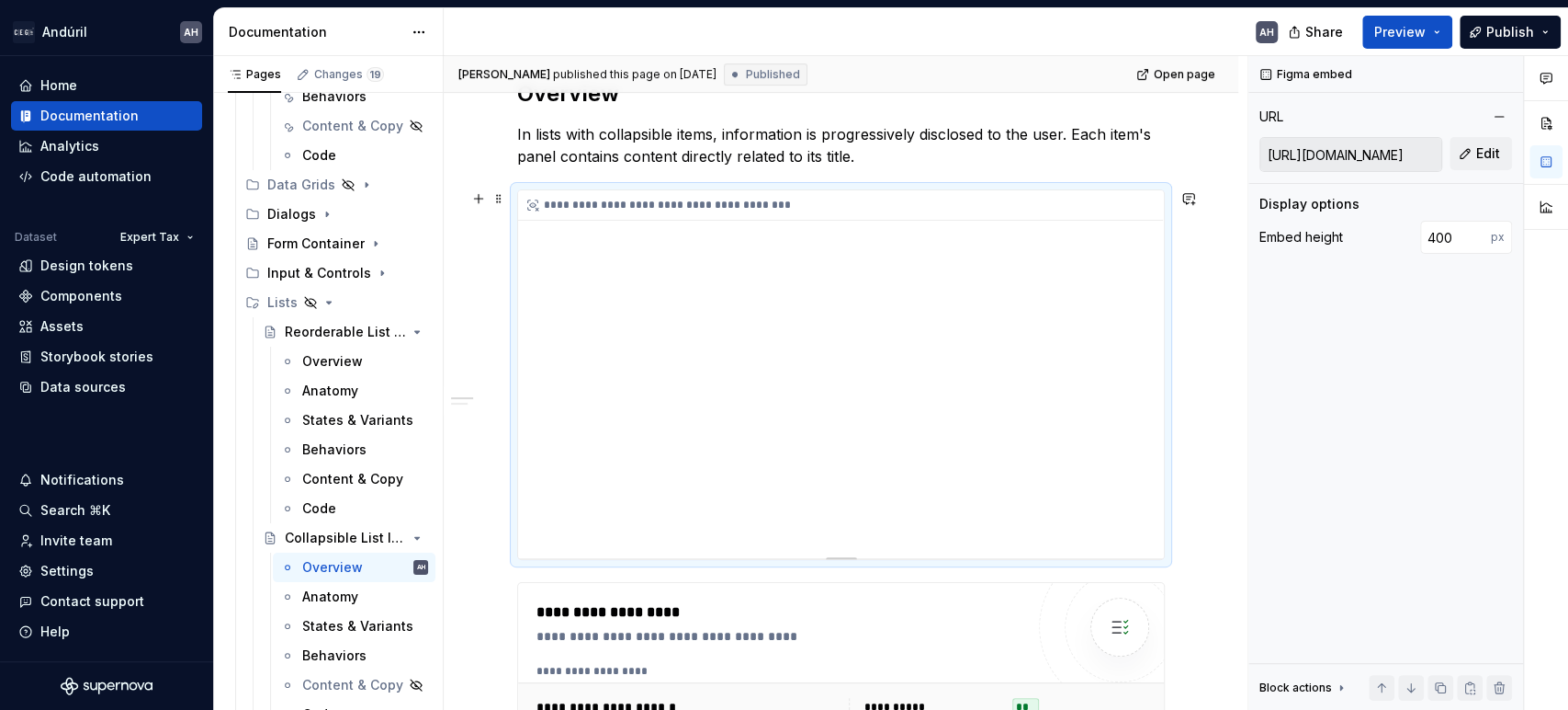
click at [906, 383] on div "**********" at bounding box center [841, 374] width 645 height 368
click at [851, 158] on p "In lists with collapsible items, information is progressively disclosed to the …" at bounding box center [841, 145] width 647 height 44
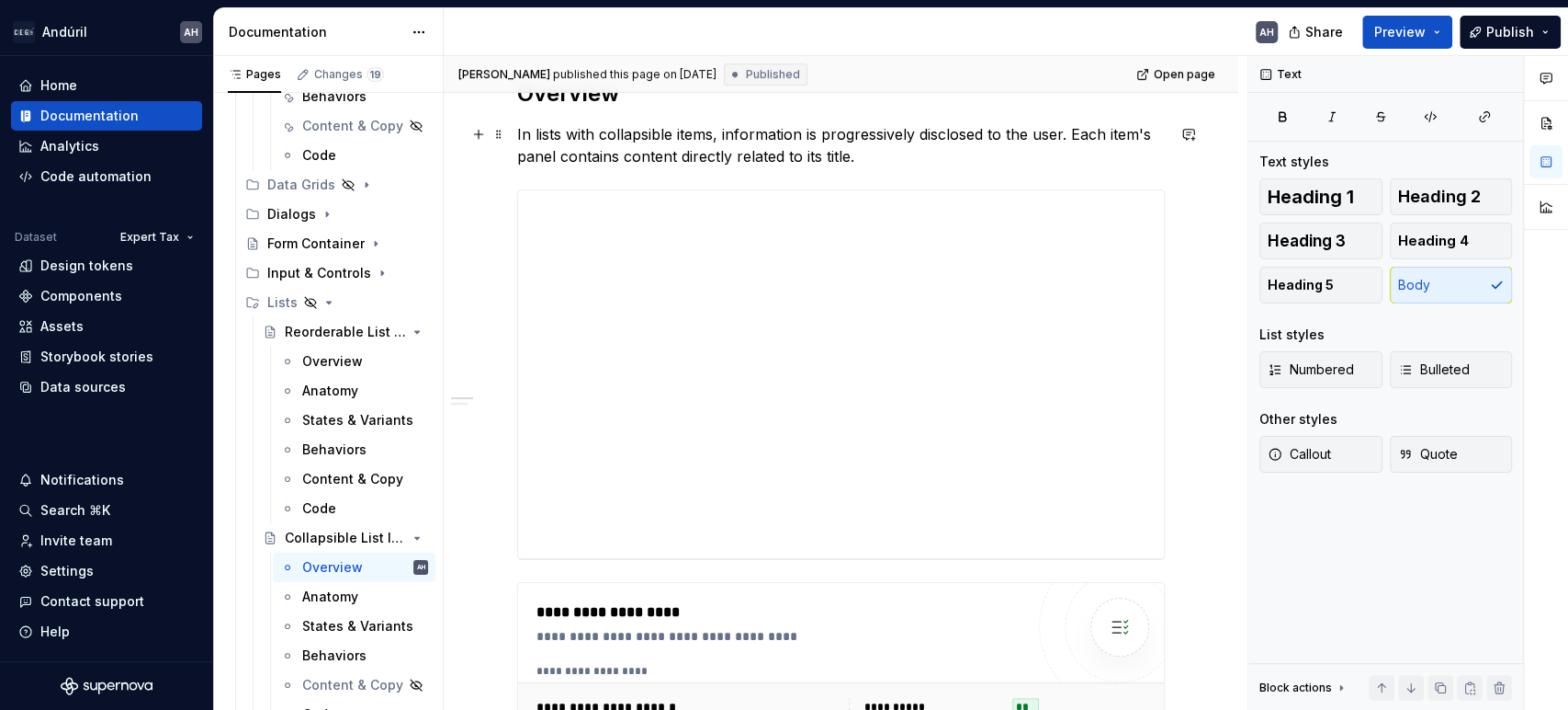
click at [881, 163] on p "In lists with collapsible items, information is progressively disclosed to the …" at bounding box center [841, 145] width 647 height 44
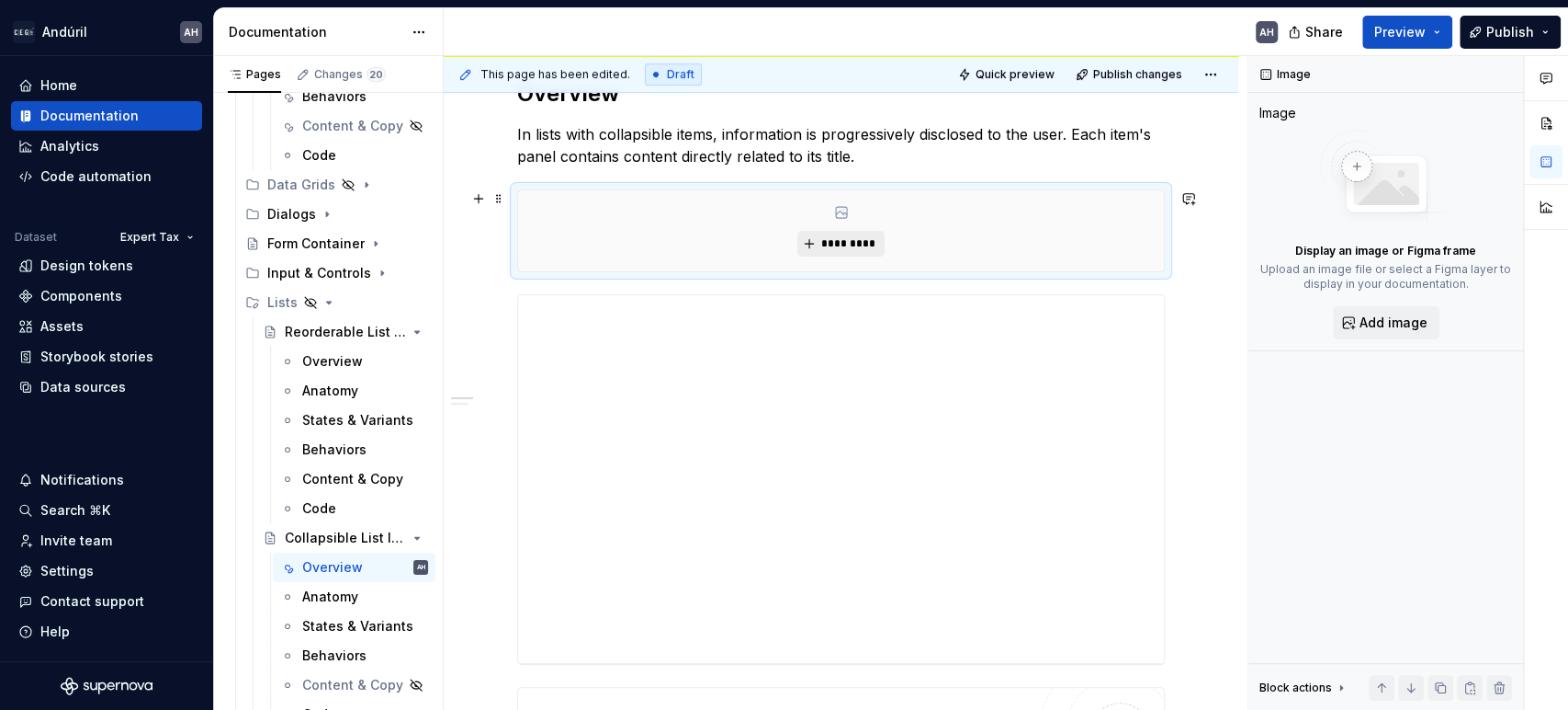
click at [844, 248] on span "*********" at bounding box center [848, 244] width 56 height 15
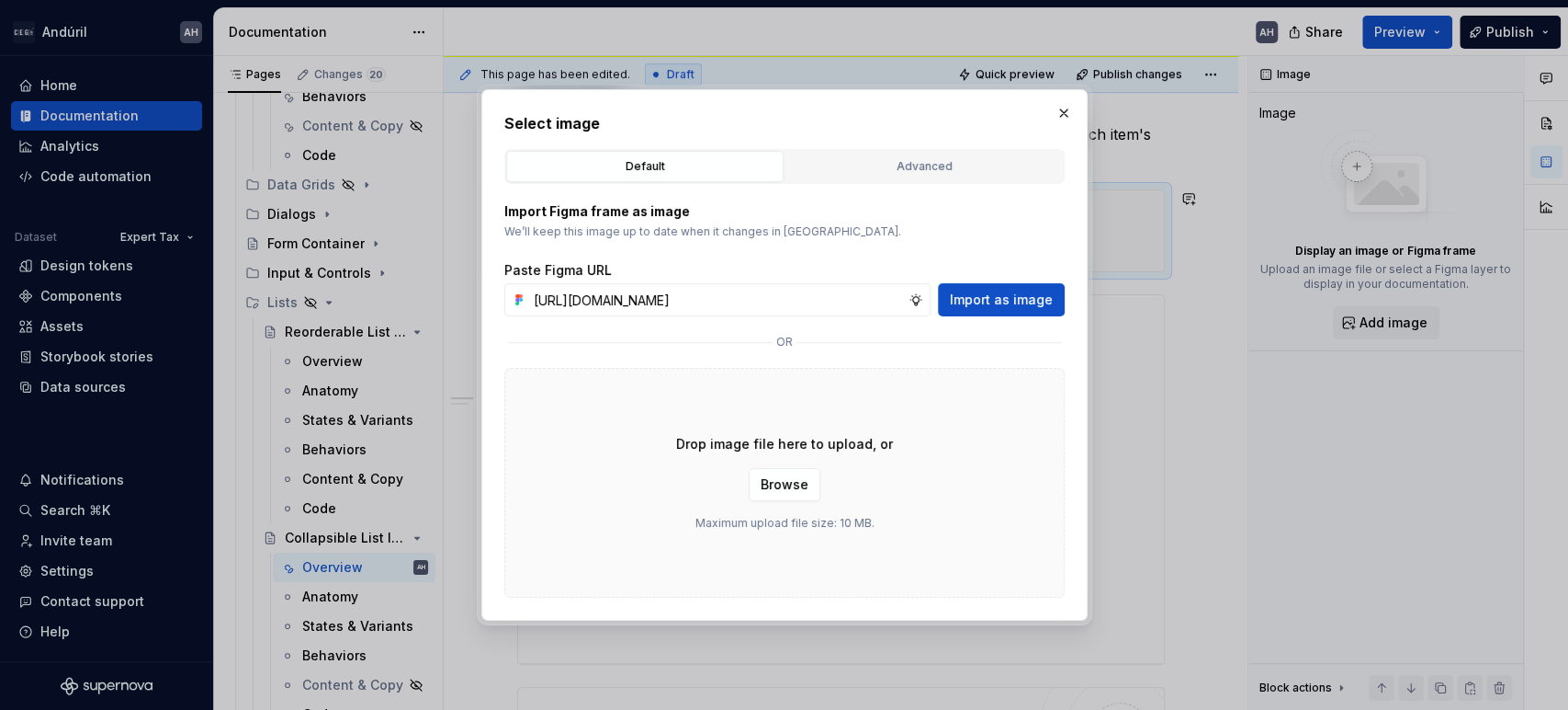
scroll to position [0, 482]
type input "[URL][DOMAIN_NAME]"
click at [1020, 297] on span "Import as image" at bounding box center [1001, 300] width 103 height 19
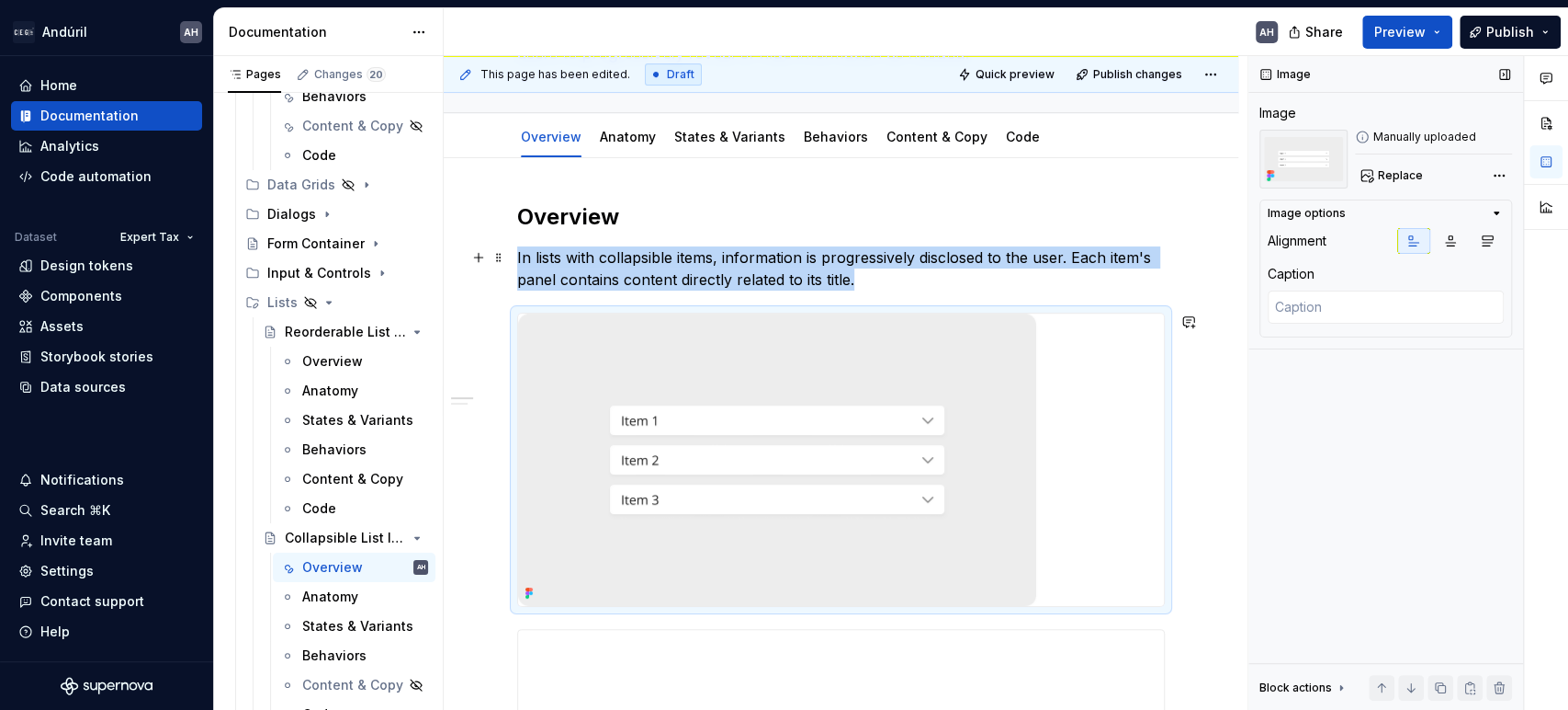
scroll to position [204, 0]
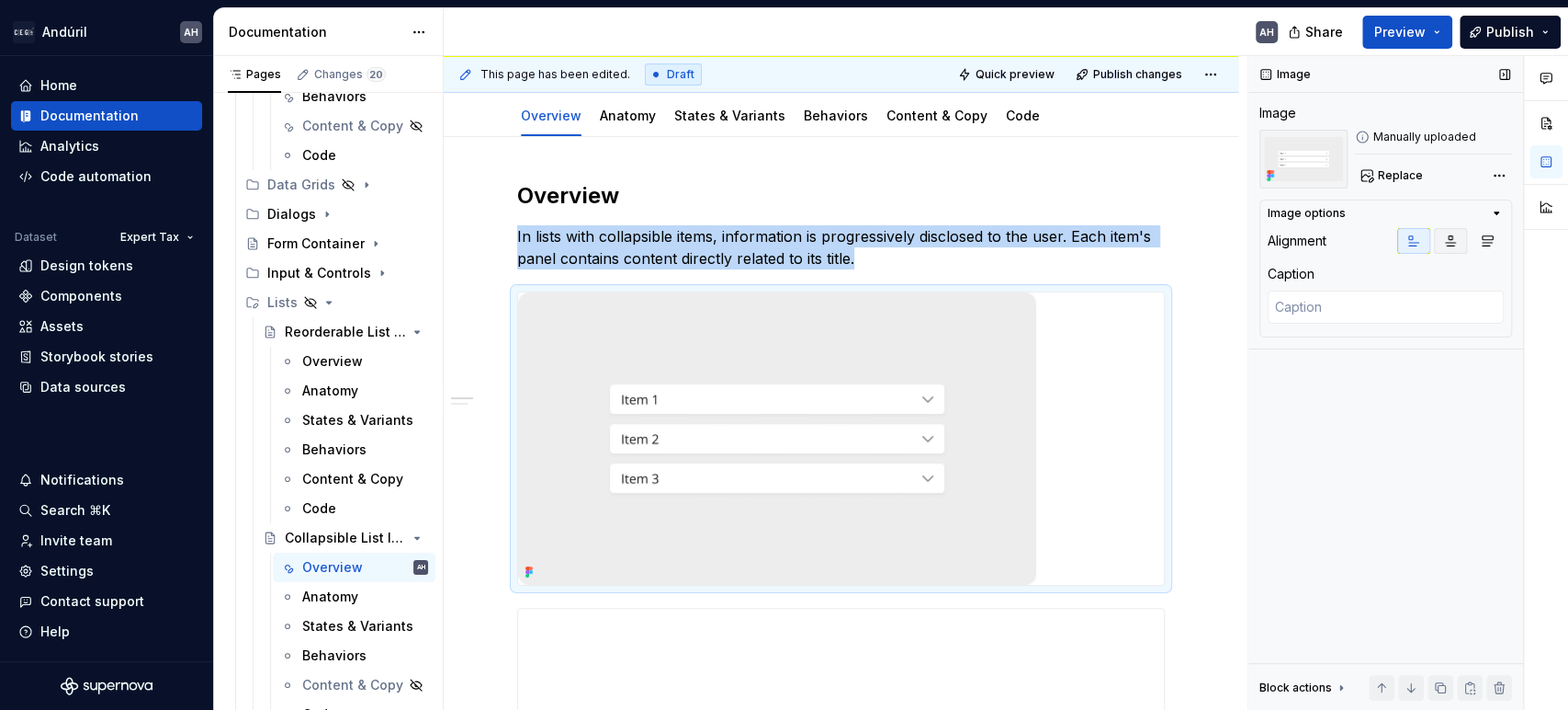
click at [1453, 250] on button "button" at bounding box center [1450, 240] width 33 height 25
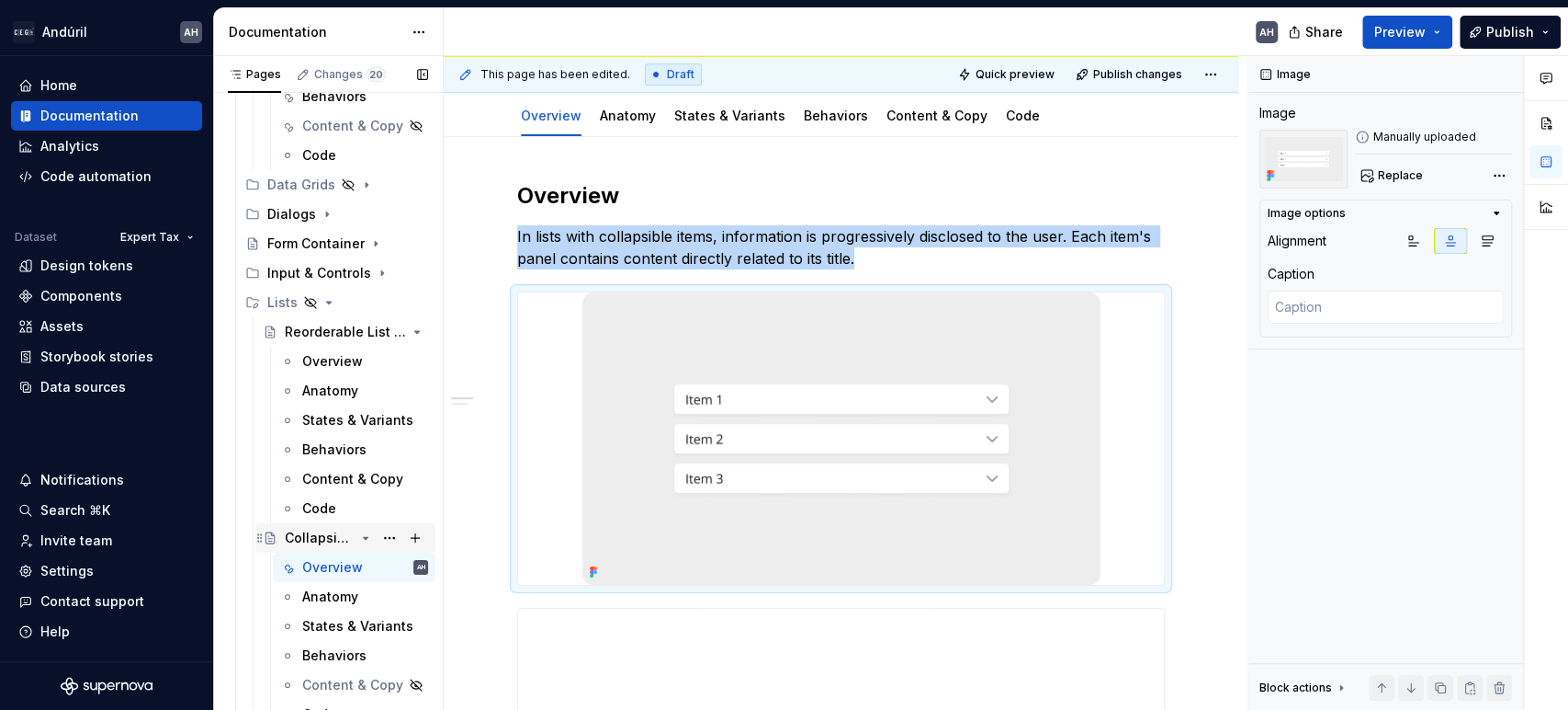
click at [358, 537] on icon "Page tree" at bounding box center [366, 538] width 15 height 15
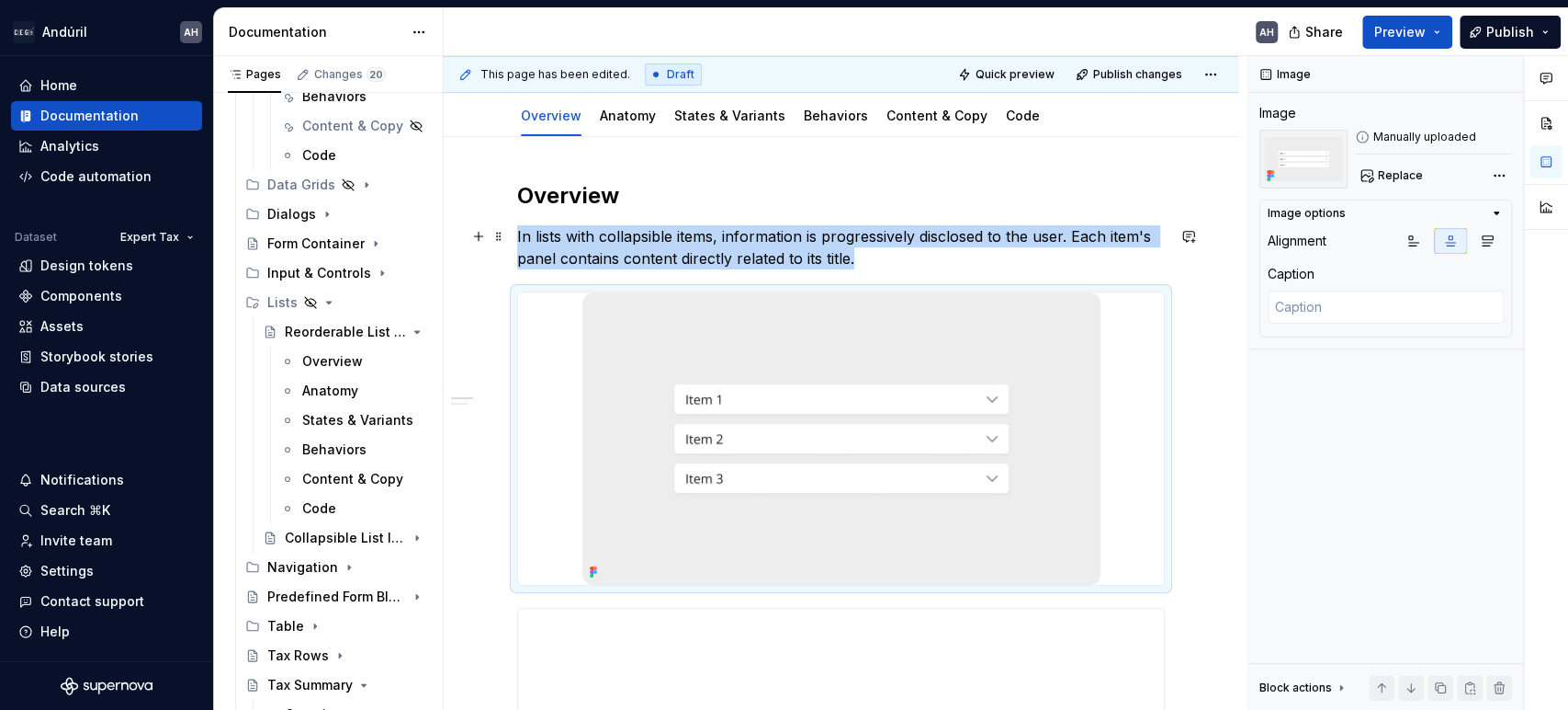
click at [612, 237] on p "In lists with collapsible items, information is progressively disclosed to the …" at bounding box center [841, 247] width 647 height 44
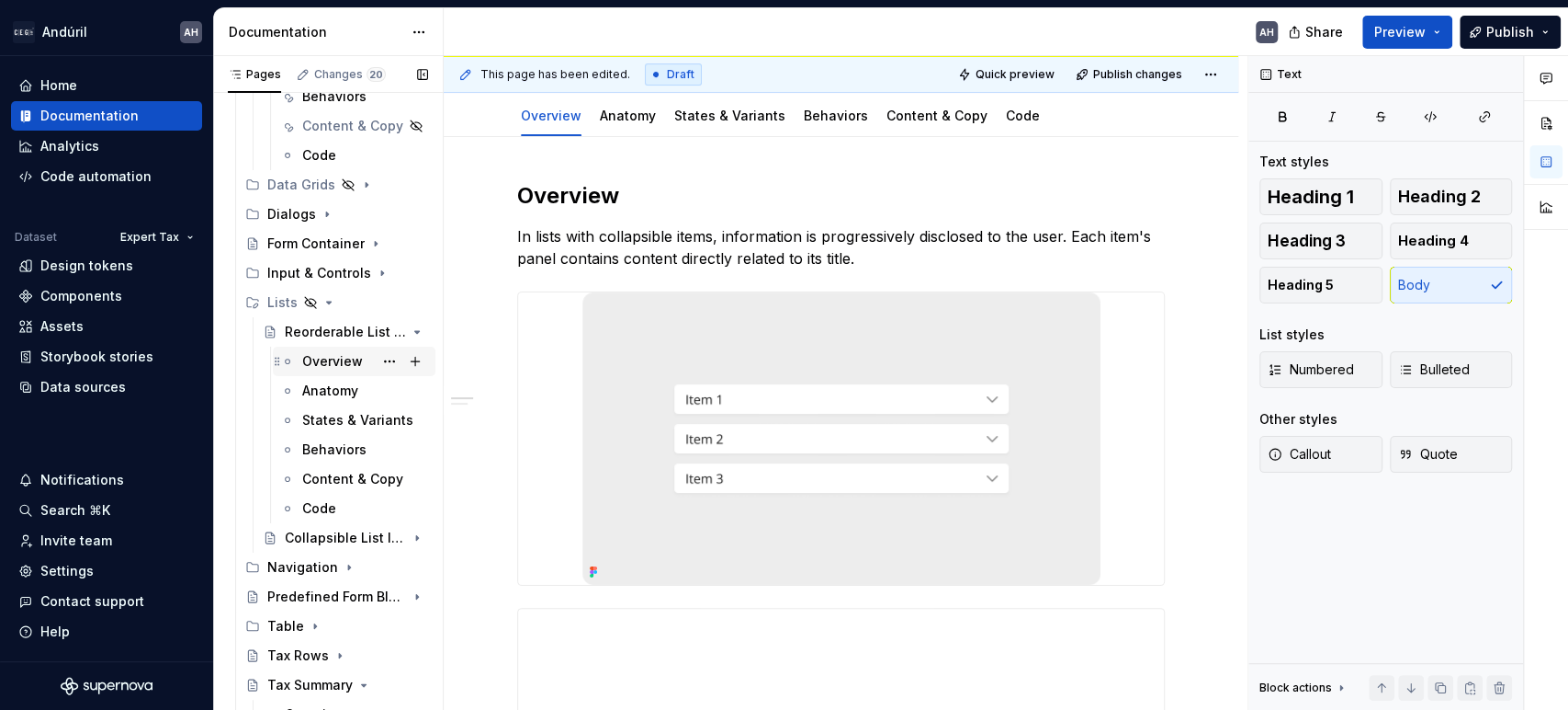
click at [326, 363] on div "Overview" at bounding box center [333, 361] width 60 height 19
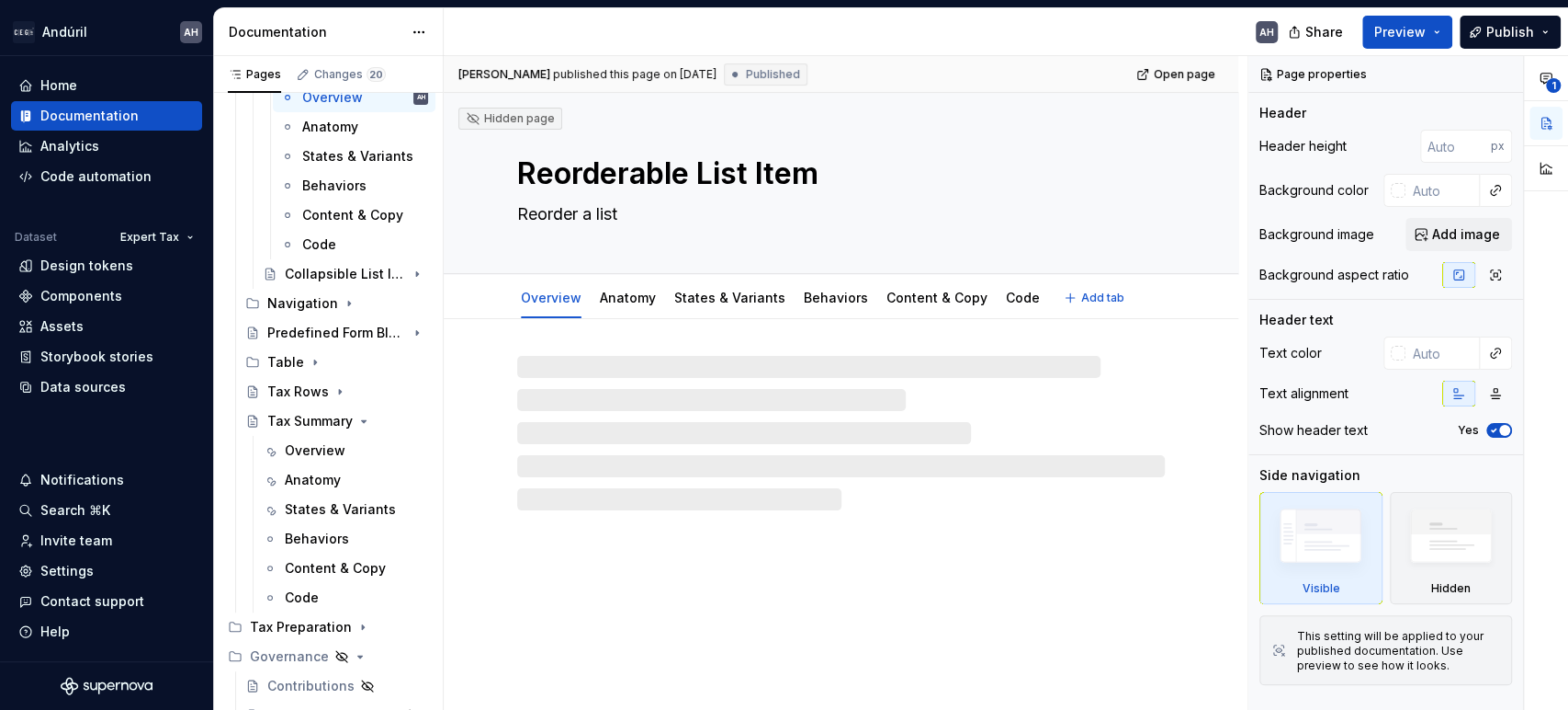
scroll to position [1226, 0]
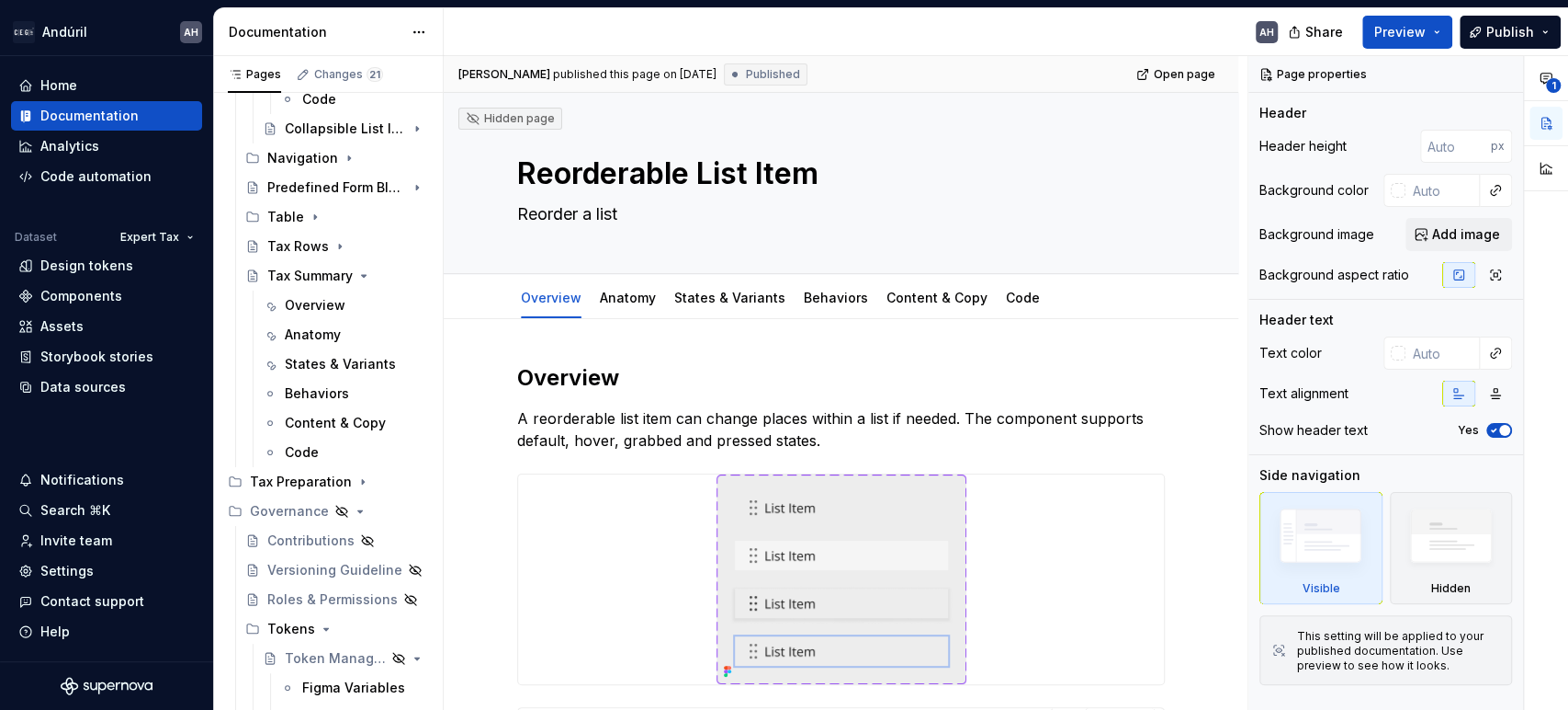
type textarea "*"
